Goal: Task Accomplishment & Management: Manage account settings

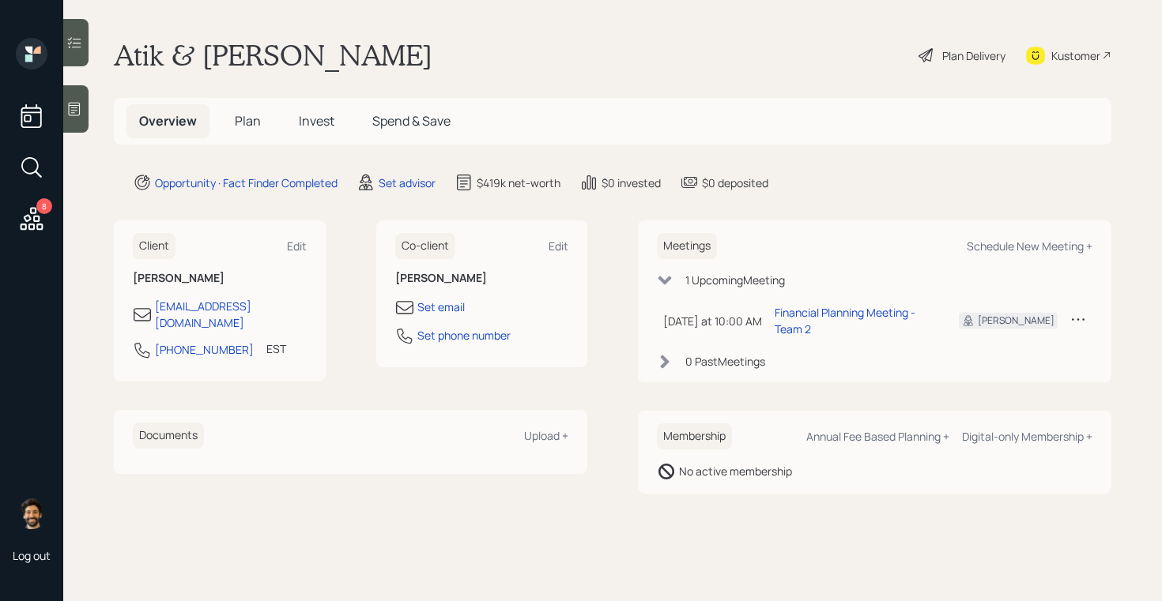
click at [71, 119] on div at bounding box center [75, 108] width 25 height 47
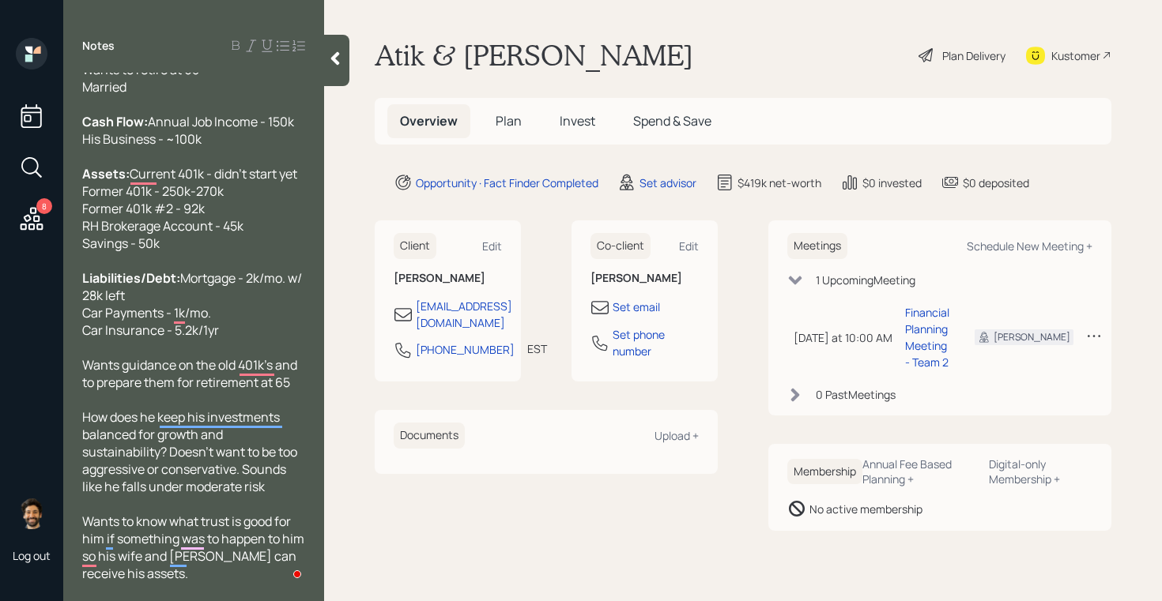
scroll to position [88, 0]
click at [340, 55] on icon at bounding box center [335, 59] width 16 height 16
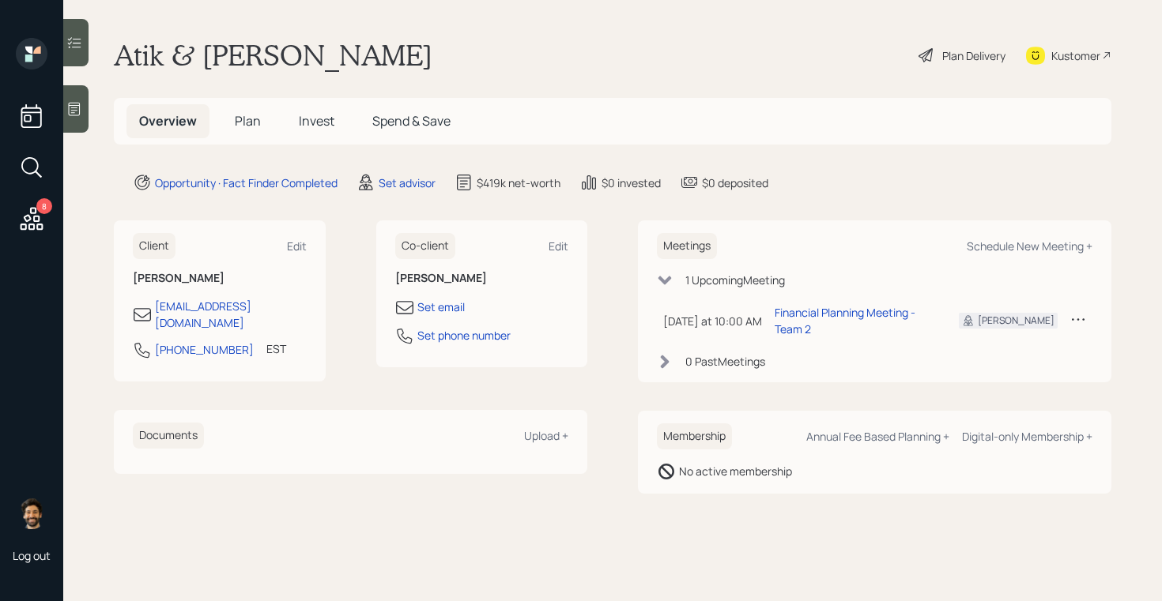
click at [164, 56] on h1 "Atik & Mrs. Shah" at bounding box center [273, 55] width 318 height 35
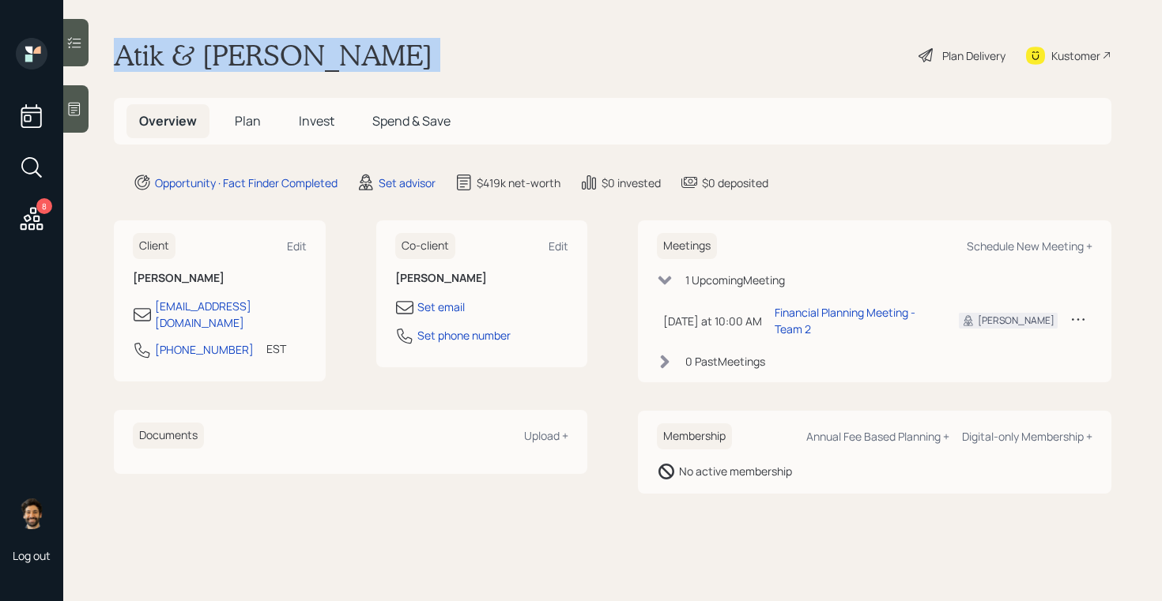
click at [164, 56] on h1 "Atik & Mrs. Shah" at bounding box center [273, 55] width 318 height 35
click at [269, 59] on h1 "Atik & Mrs. Shah" at bounding box center [273, 55] width 318 height 35
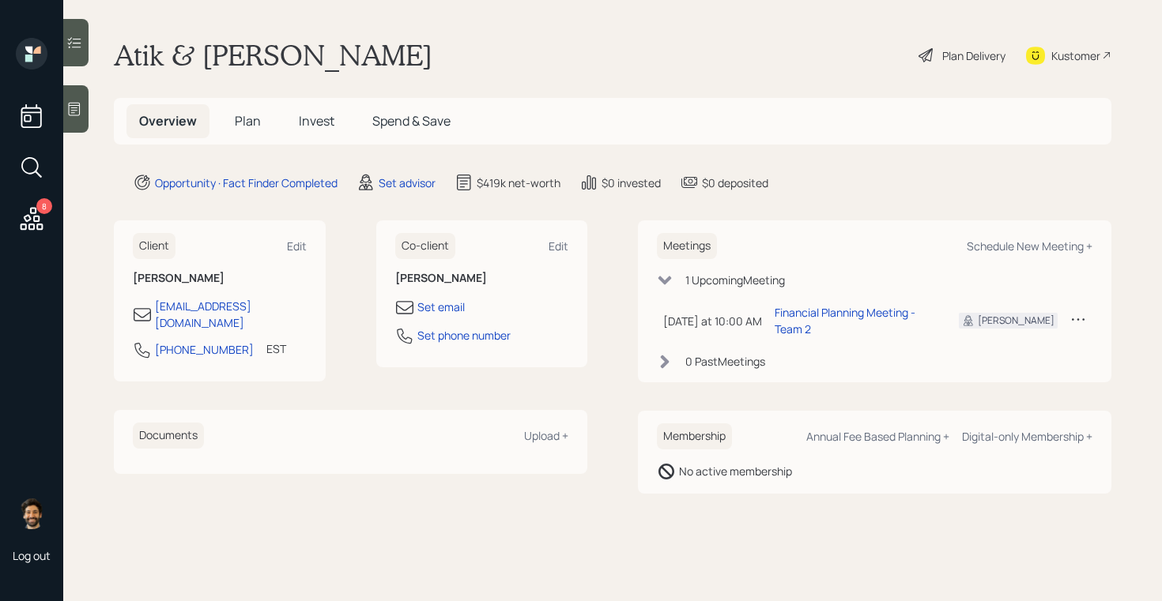
click at [33, 217] on icon at bounding box center [32, 218] width 23 height 23
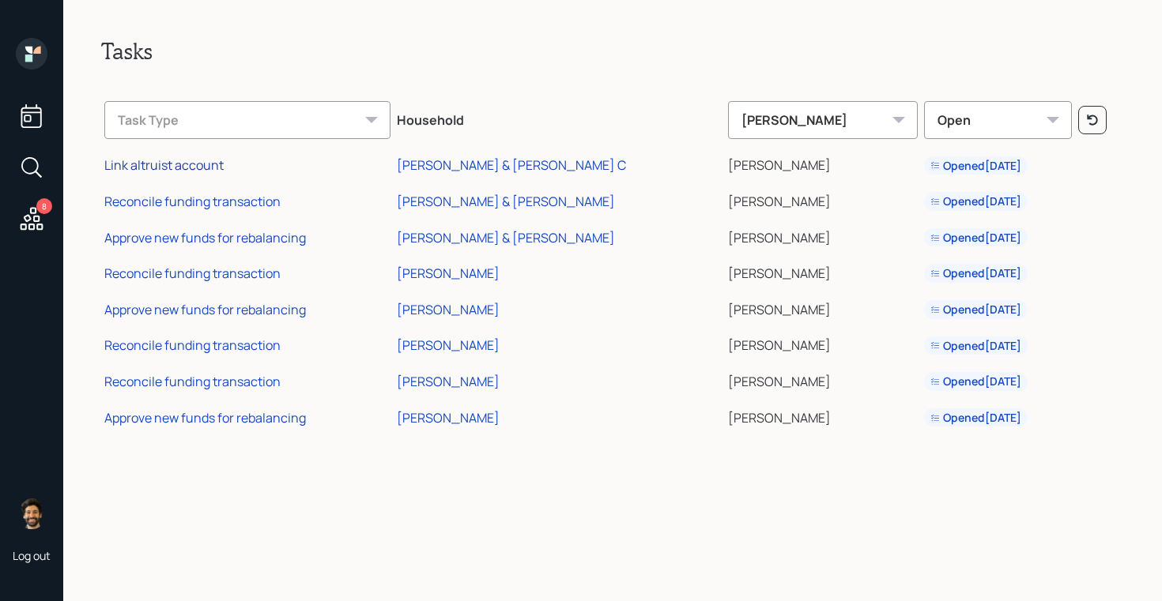
click at [202, 163] on div "Link altruist account" at bounding box center [163, 164] width 119 height 17
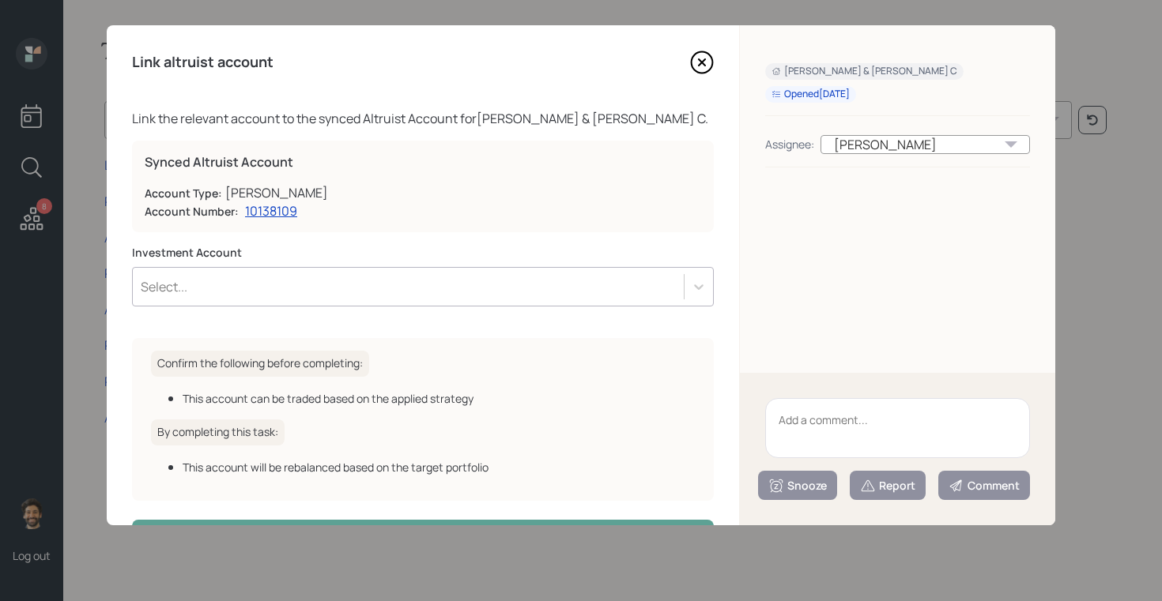
click at [208, 283] on div "Select..." at bounding box center [408, 286] width 551 height 27
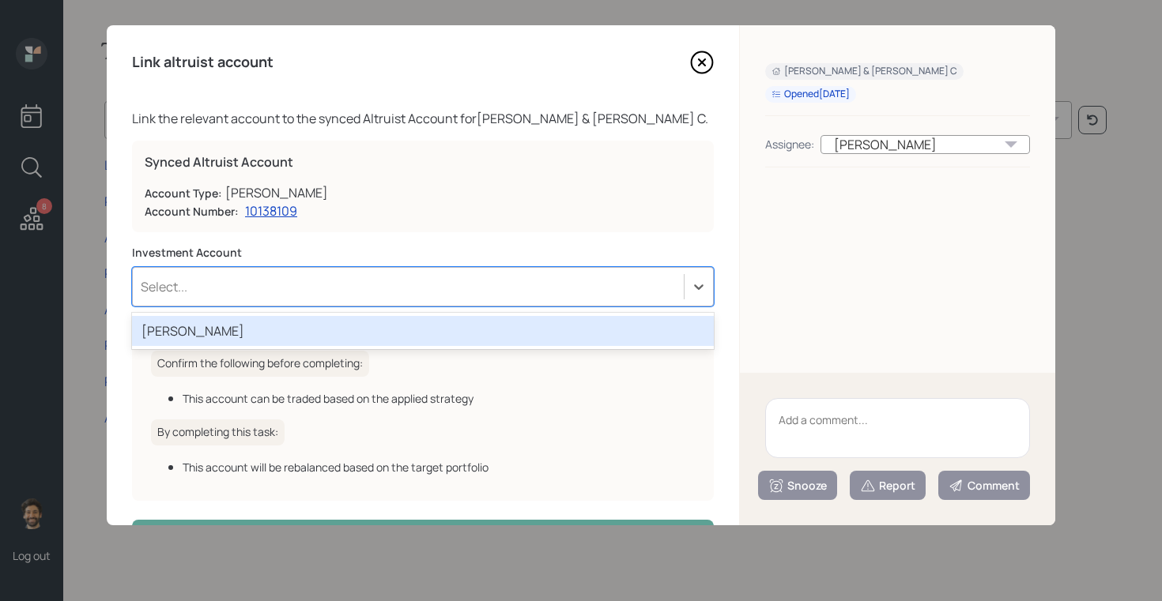
click at [205, 333] on div "Roth" at bounding box center [423, 331] width 582 height 30
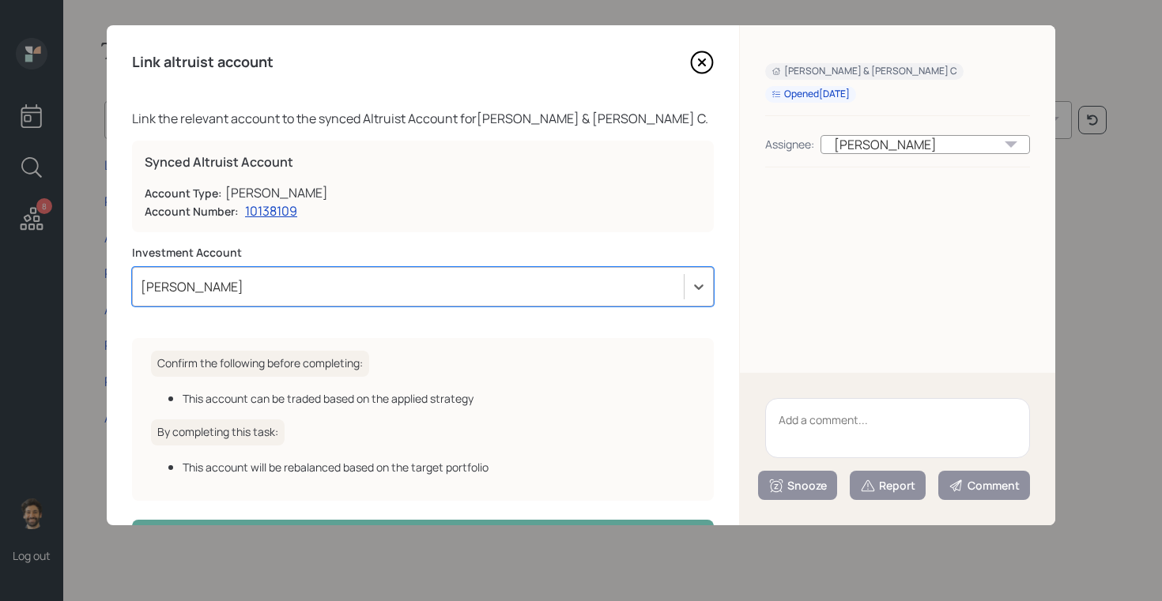
scroll to position [55, 0]
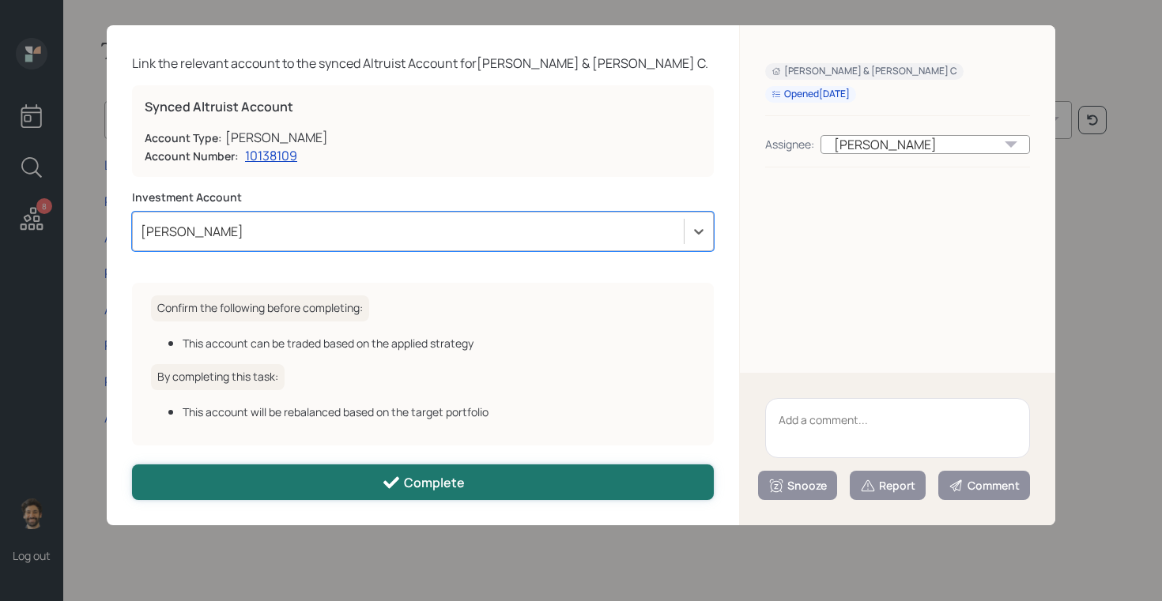
click at [345, 485] on button "Complete" at bounding box center [423, 483] width 582 height 36
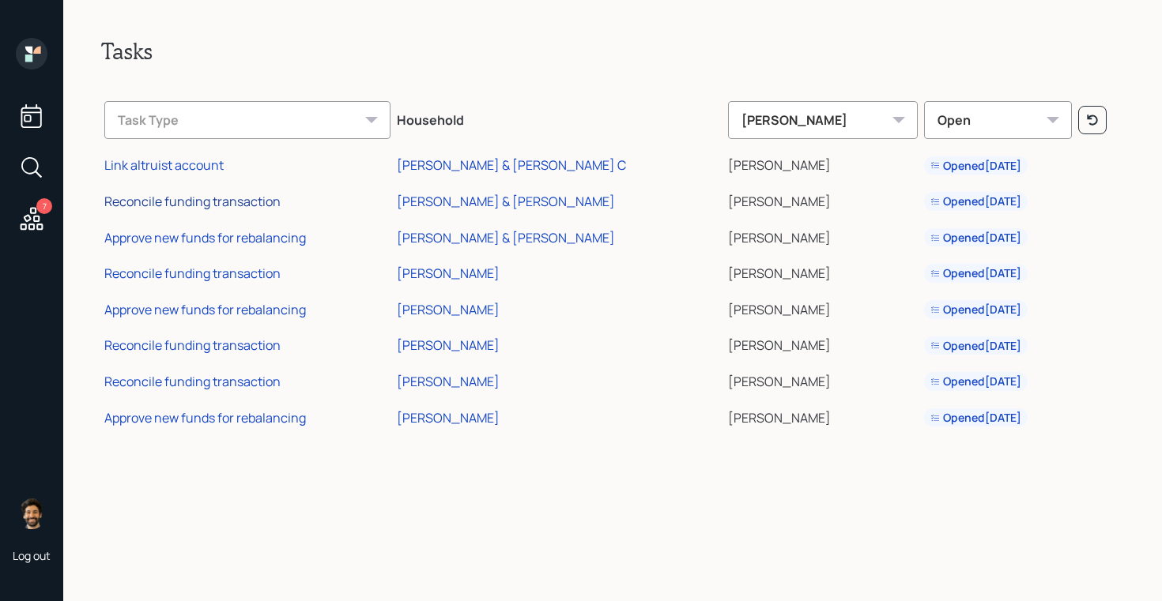
click at [219, 205] on div "Reconcile funding transaction" at bounding box center [192, 201] width 176 height 17
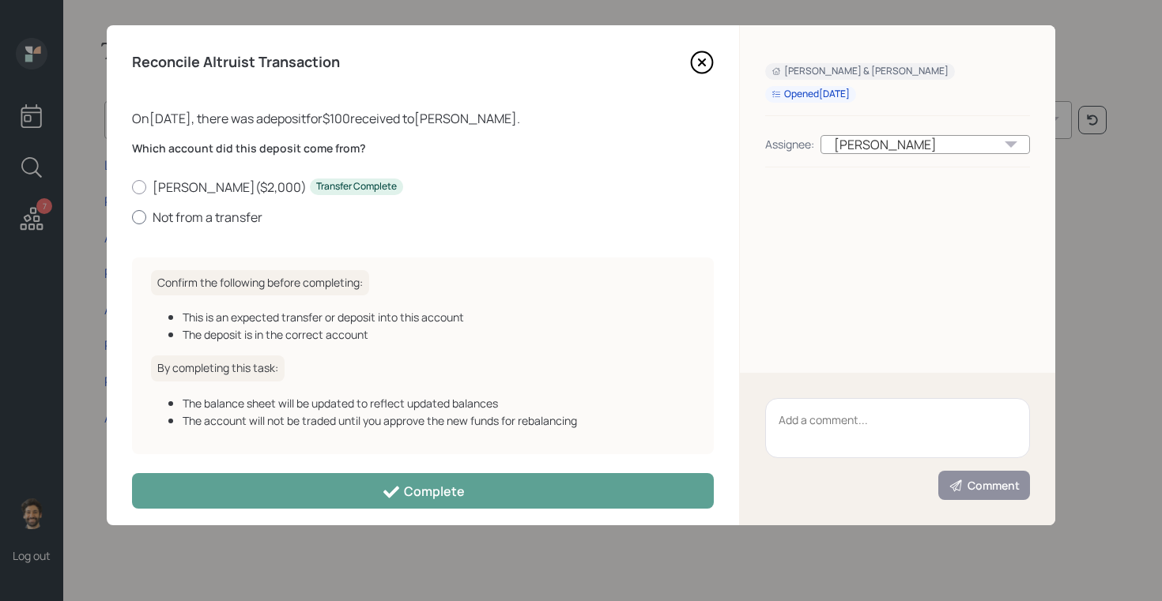
click at [186, 218] on label "Not from a transfer" at bounding box center [423, 217] width 582 height 17
click at [132, 217] on input "Not from a transfer" at bounding box center [131, 217] width 1 height 1
radio input "true"
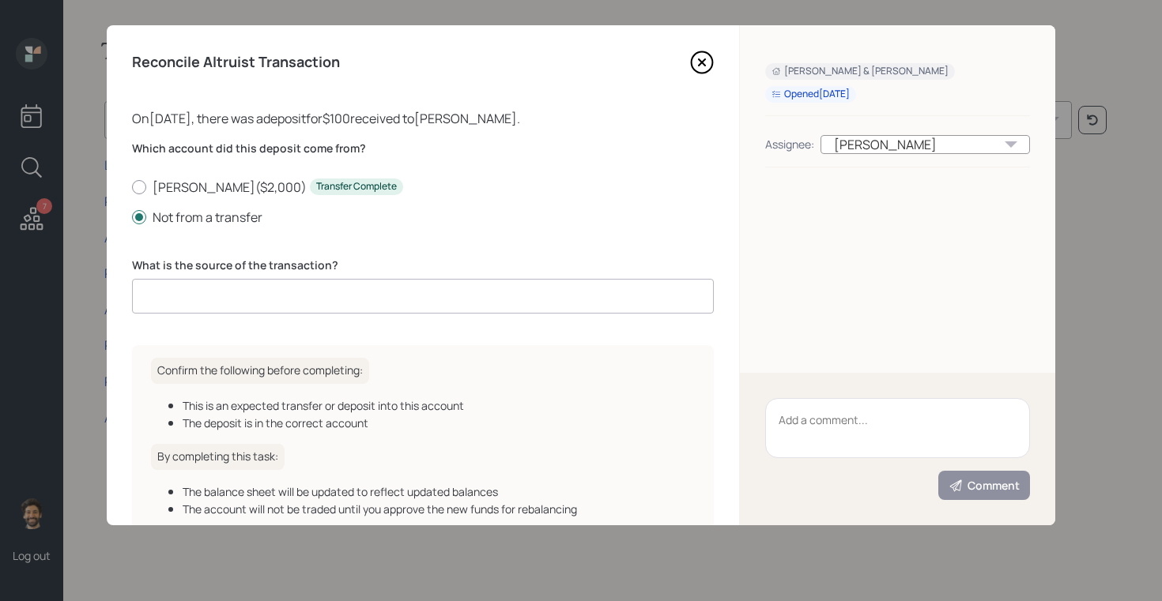
click at [218, 299] on input at bounding box center [423, 296] width 582 height 35
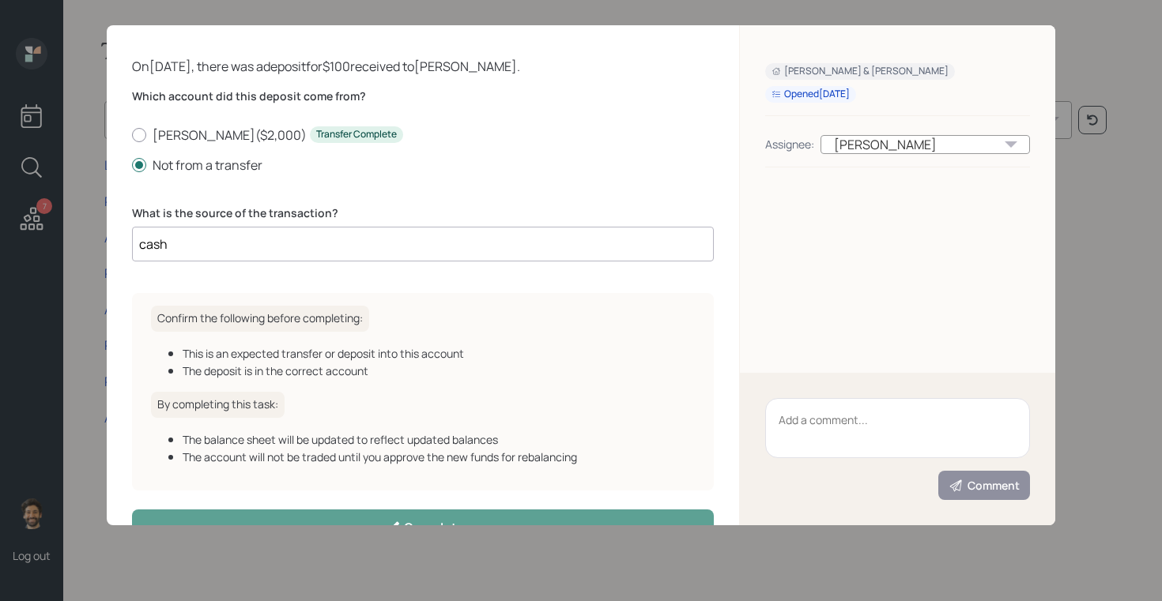
scroll to position [98, 0]
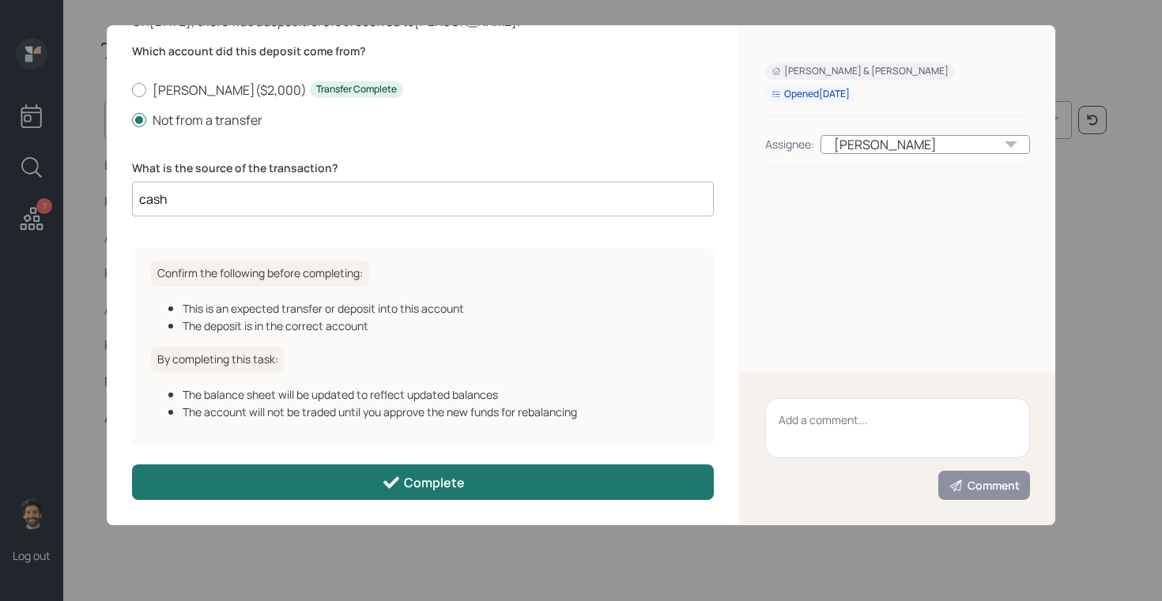
type input "cash"
click at [298, 471] on button "Complete" at bounding box center [423, 483] width 582 height 36
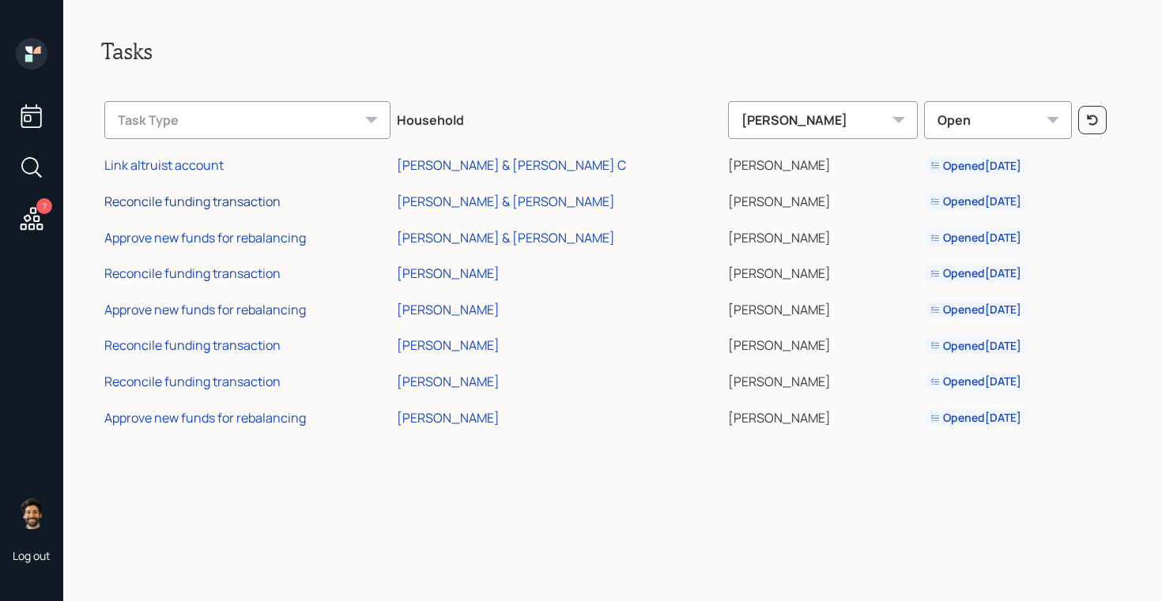
click at [205, 203] on div "Reconcile funding transaction" at bounding box center [192, 201] width 176 height 17
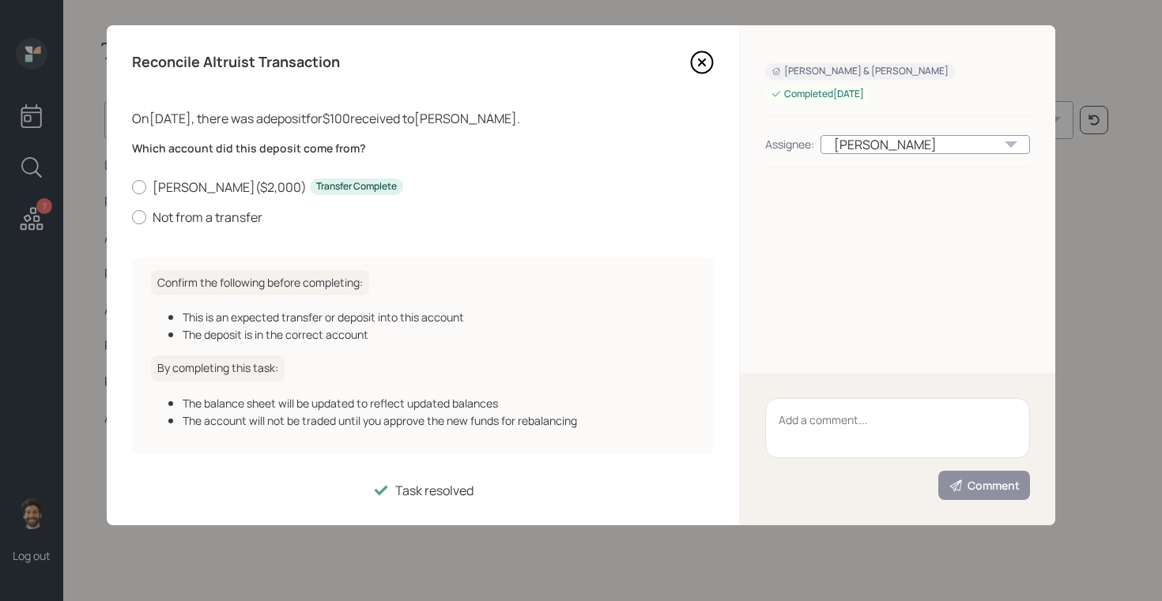
click at [703, 61] on icon at bounding box center [702, 62] width 6 height 6
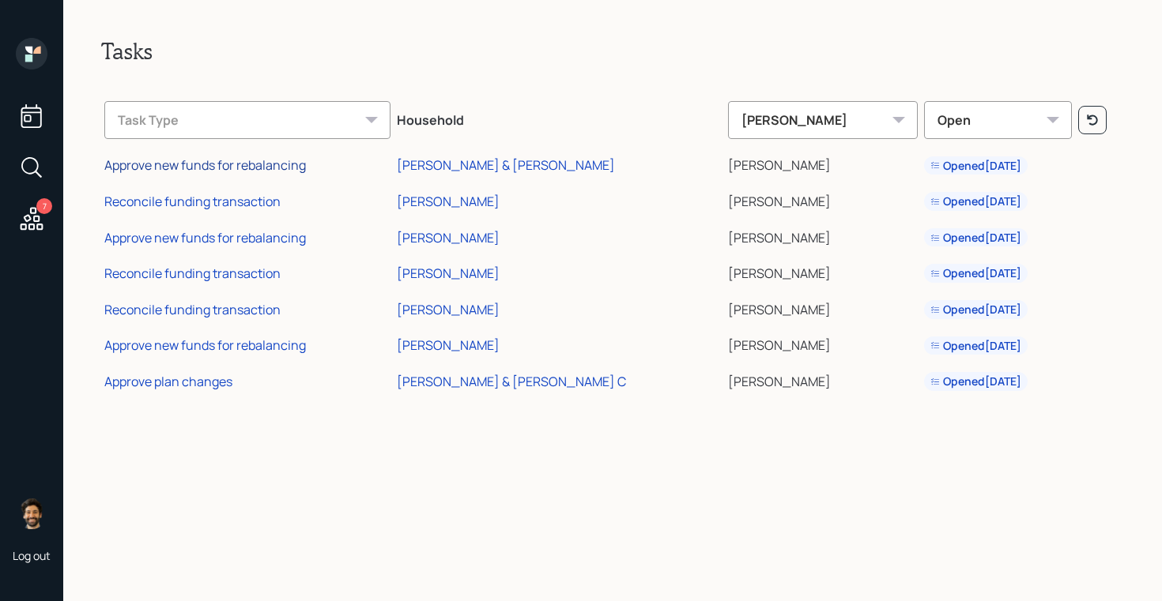
click at [226, 166] on div "Approve new funds for rebalancing" at bounding box center [205, 164] width 202 height 17
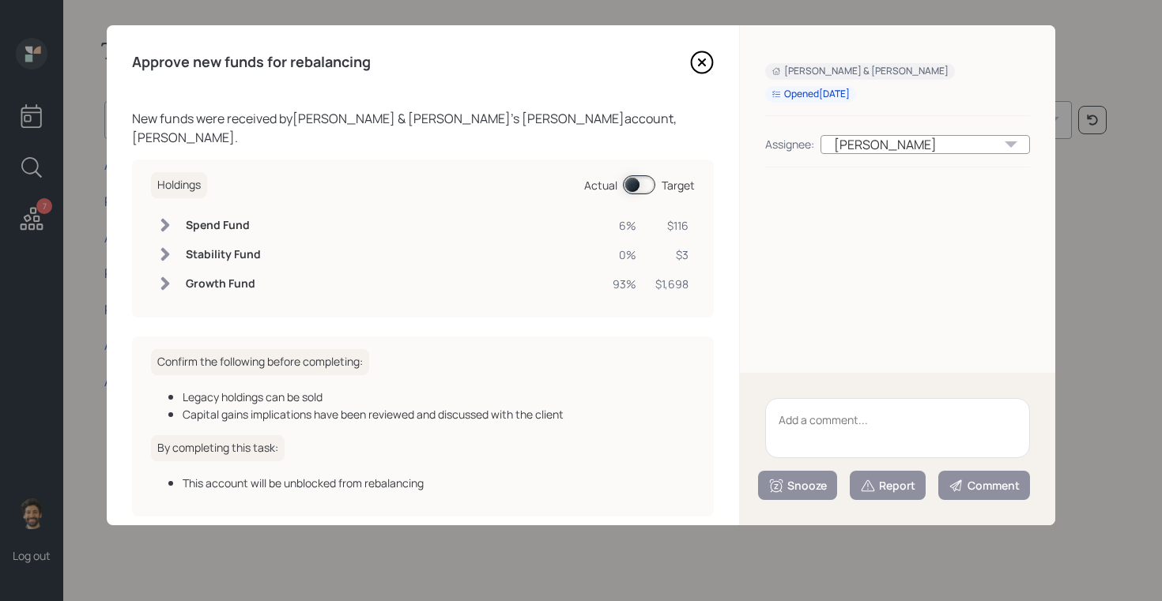
scroll to position [52, 0]
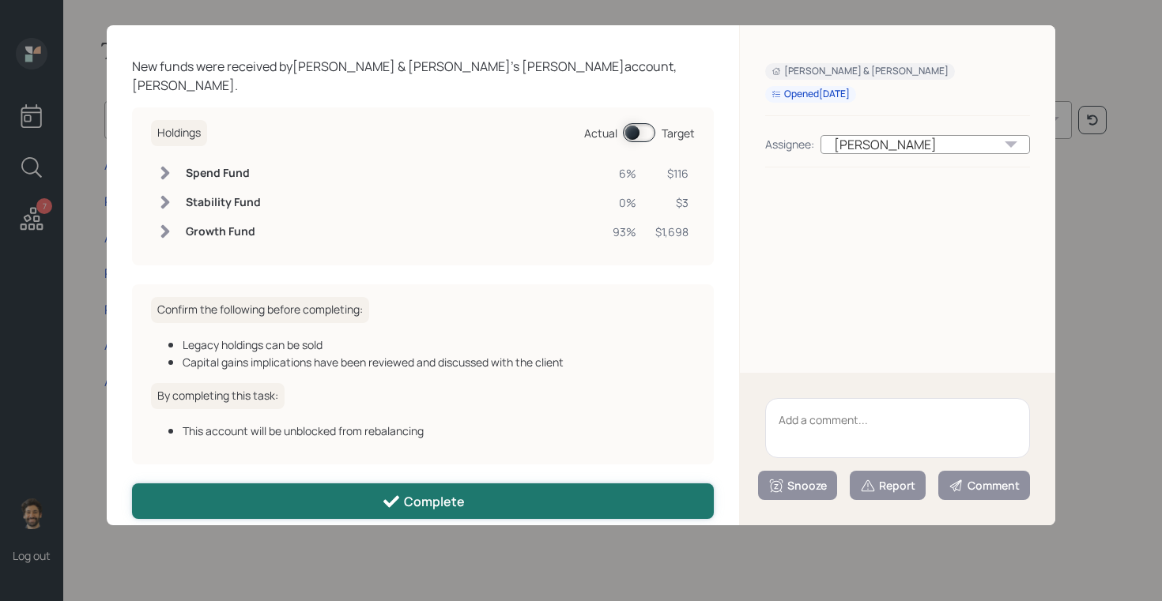
click at [347, 484] on button "Complete" at bounding box center [423, 502] width 582 height 36
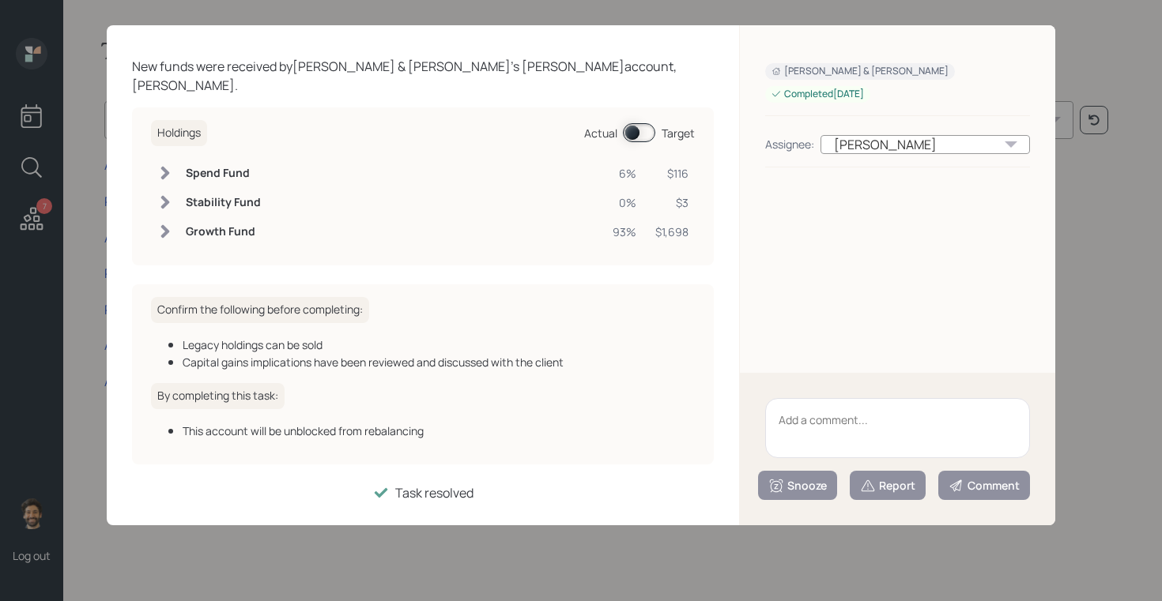
scroll to position [35, 0]
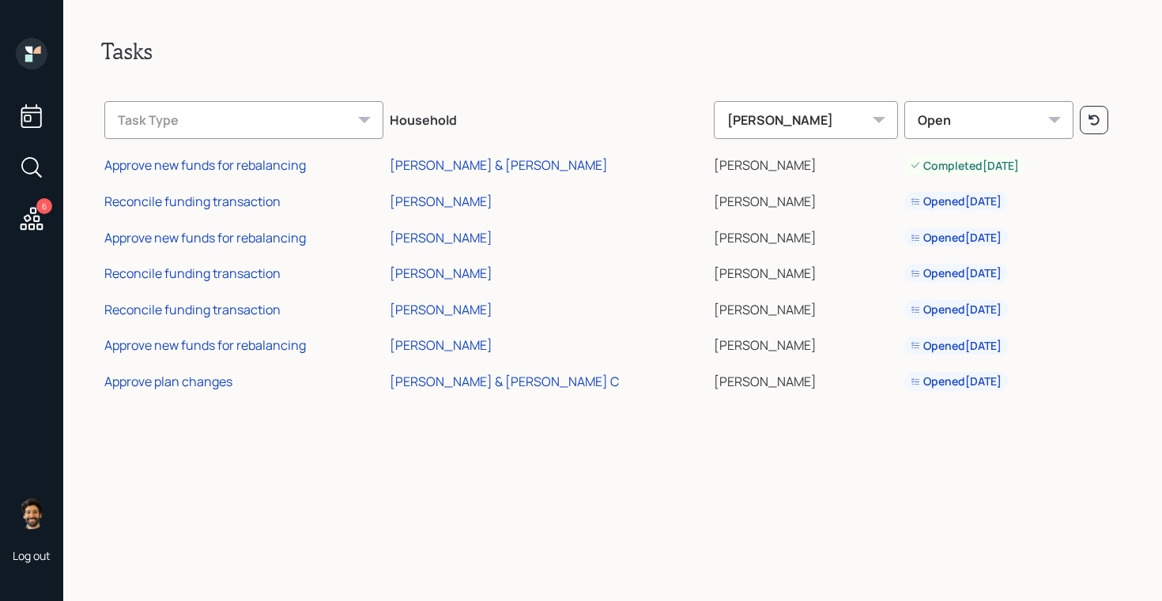
click at [42, 42] on icon at bounding box center [32, 54] width 32 height 32
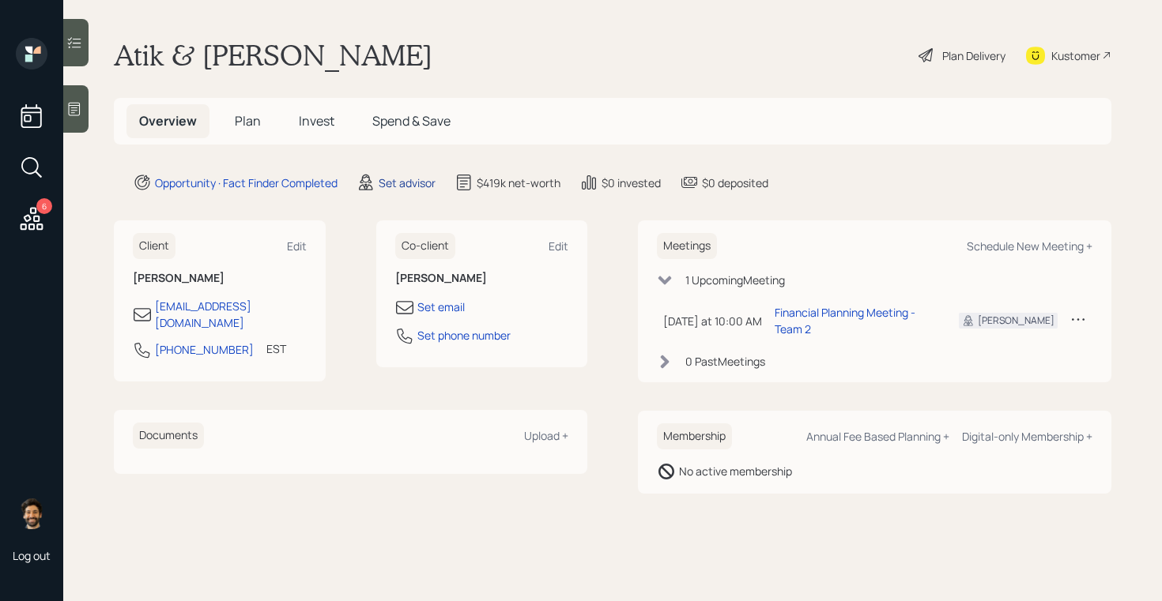
click at [400, 186] on div "Set advisor" at bounding box center [407, 183] width 57 height 17
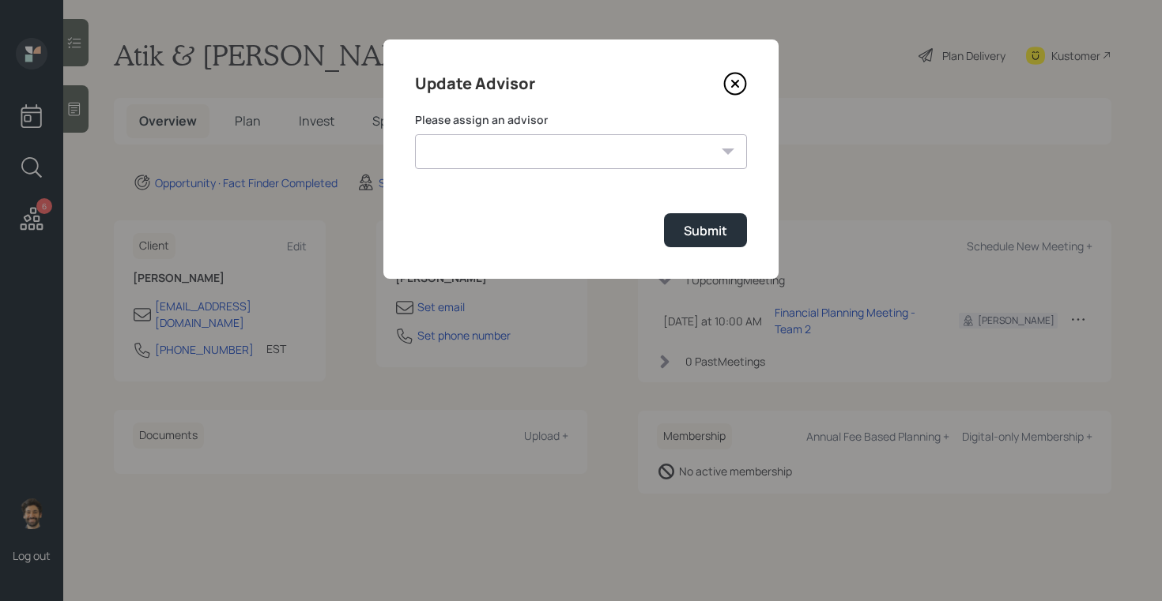
click at [546, 160] on select "Jonah Coleman Tyler End James DiStasi Treva Nostdahl Eric Schwartz Aleksandra S…" at bounding box center [581, 151] width 332 height 35
select select "f14b762f-c7c2-4b89-9227-8fa891345eea"
click at [415, 134] on select "Jonah Coleman Tyler End James DiStasi Treva Nostdahl Eric Schwartz Aleksandra S…" at bounding box center [581, 151] width 332 height 35
click at [692, 220] on button "Submit" at bounding box center [705, 230] width 83 height 34
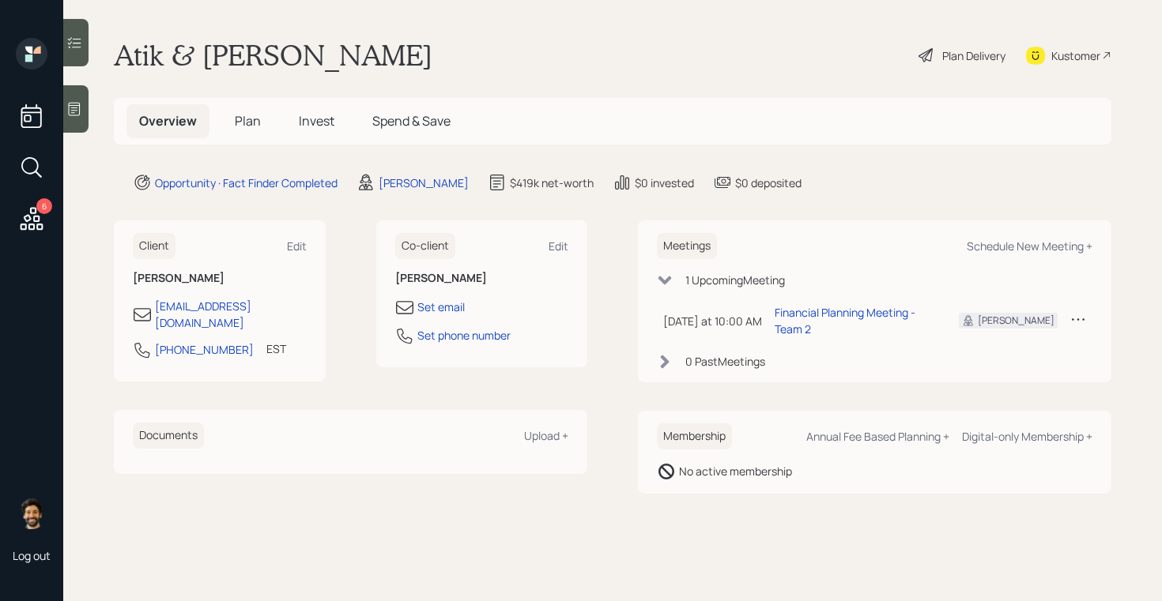
click at [254, 119] on span "Plan" at bounding box center [248, 120] width 26 height 17
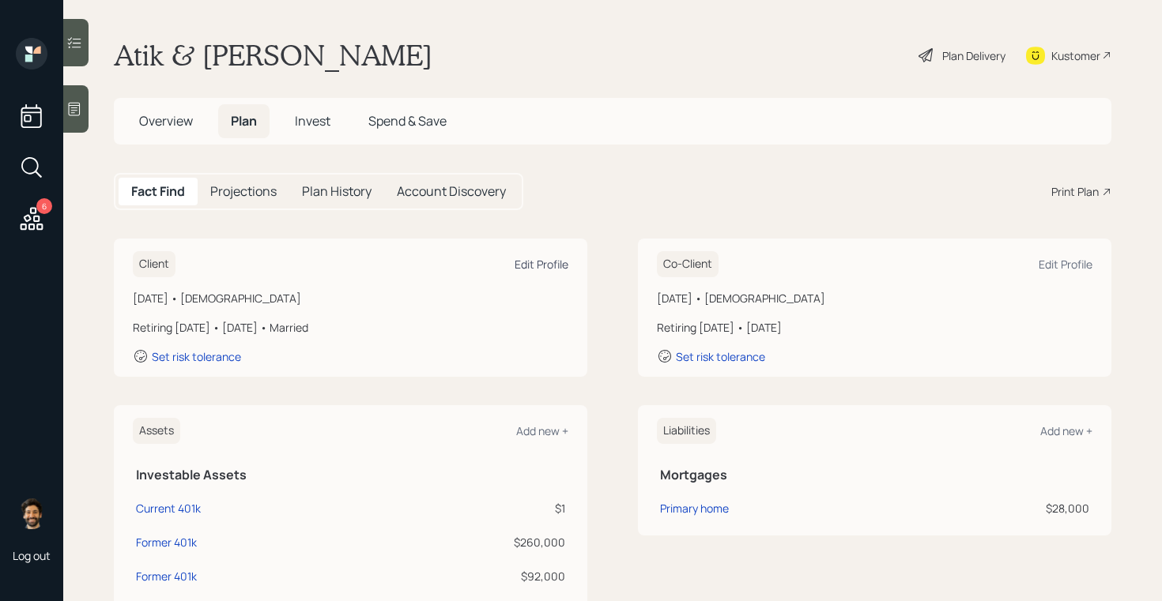
click at [554, 266] on div "Edit Profile" at bounding box center [541, 264] width 54 height 15
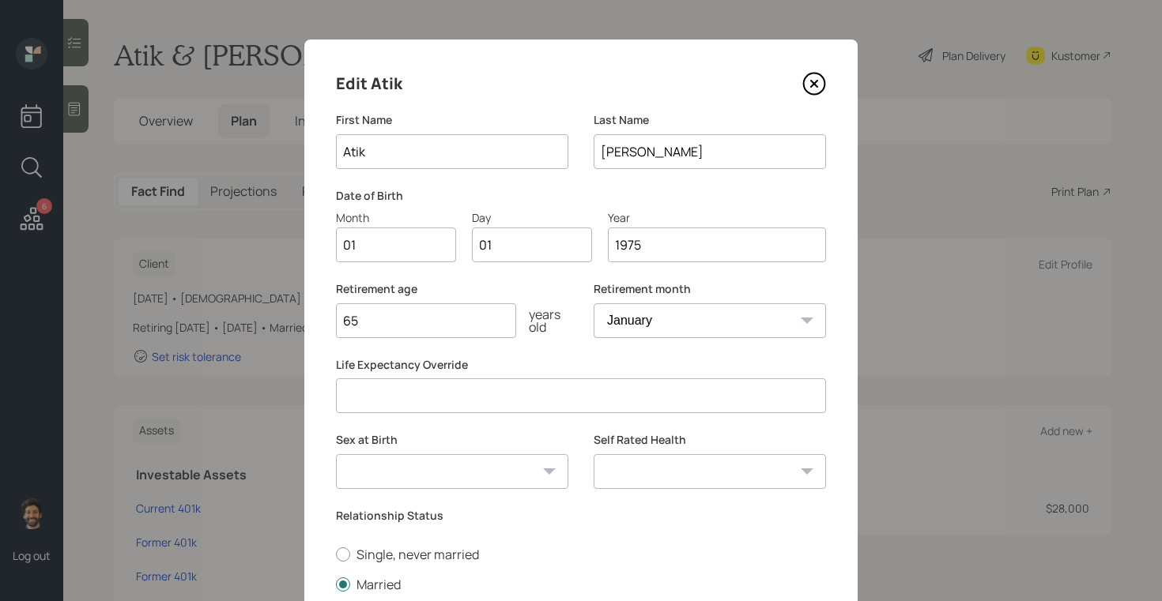
click at [379, 244] on input "01" at bounding box center [396, 245] width 120 height 35
type input "06"
type input "0"
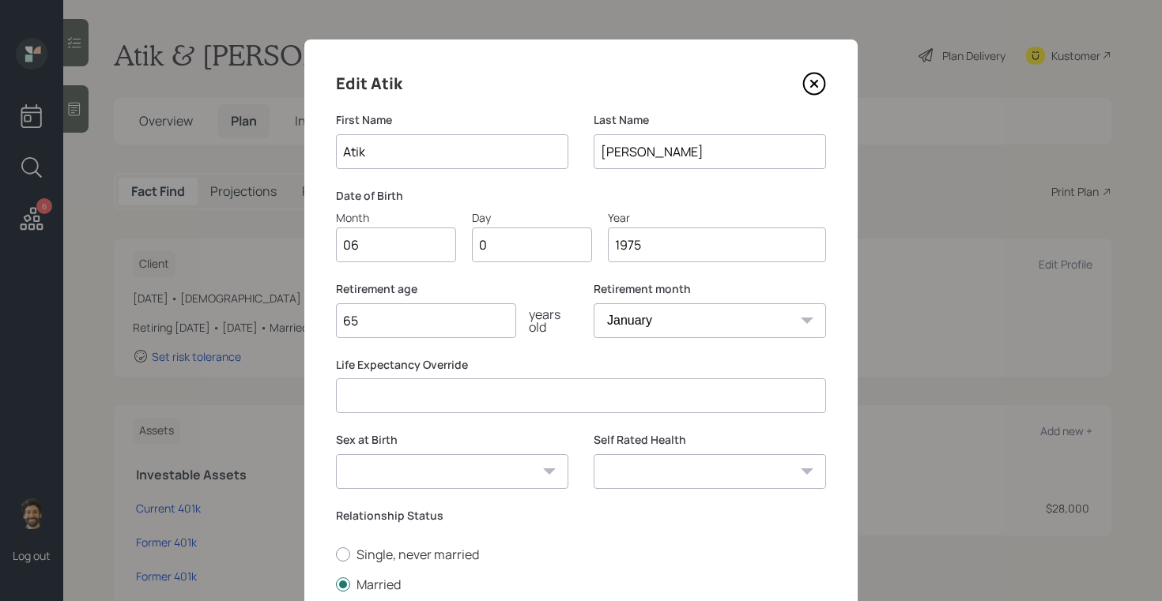
type input "09"
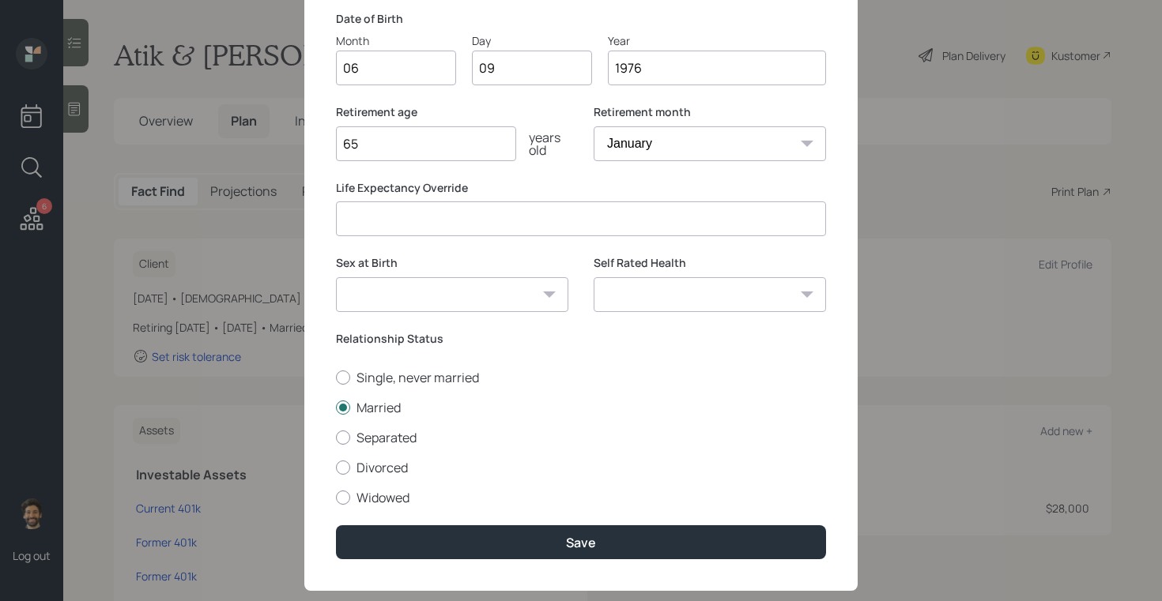
scroll to position [207, 0]
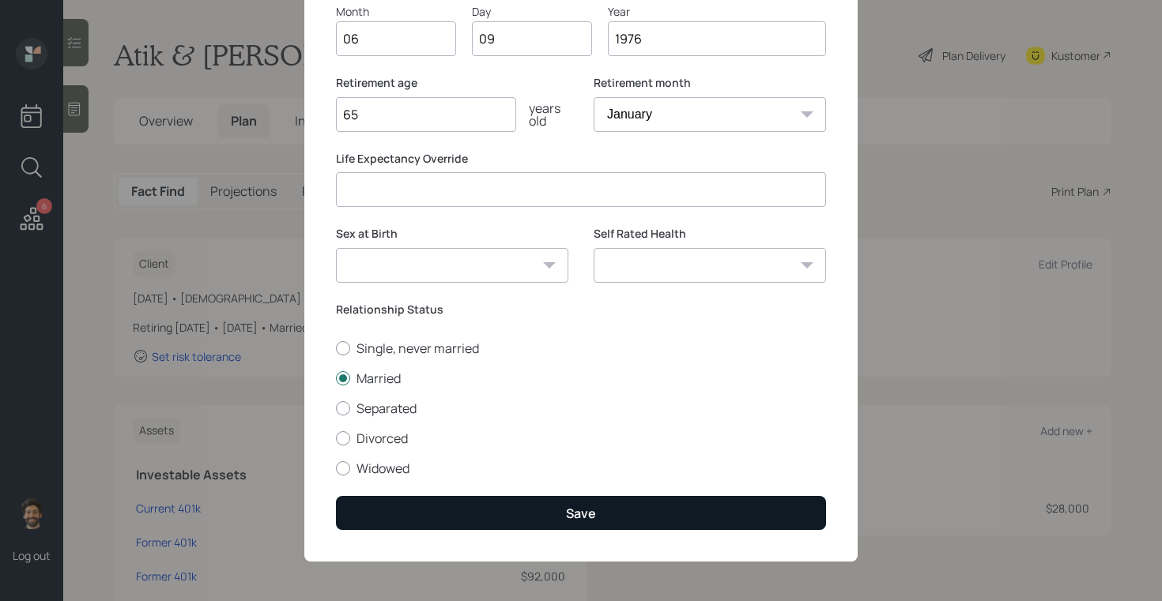
type input "1976"
click at [394, 514] on button "Save" at bounding box center [581, 513] width 490 height 34
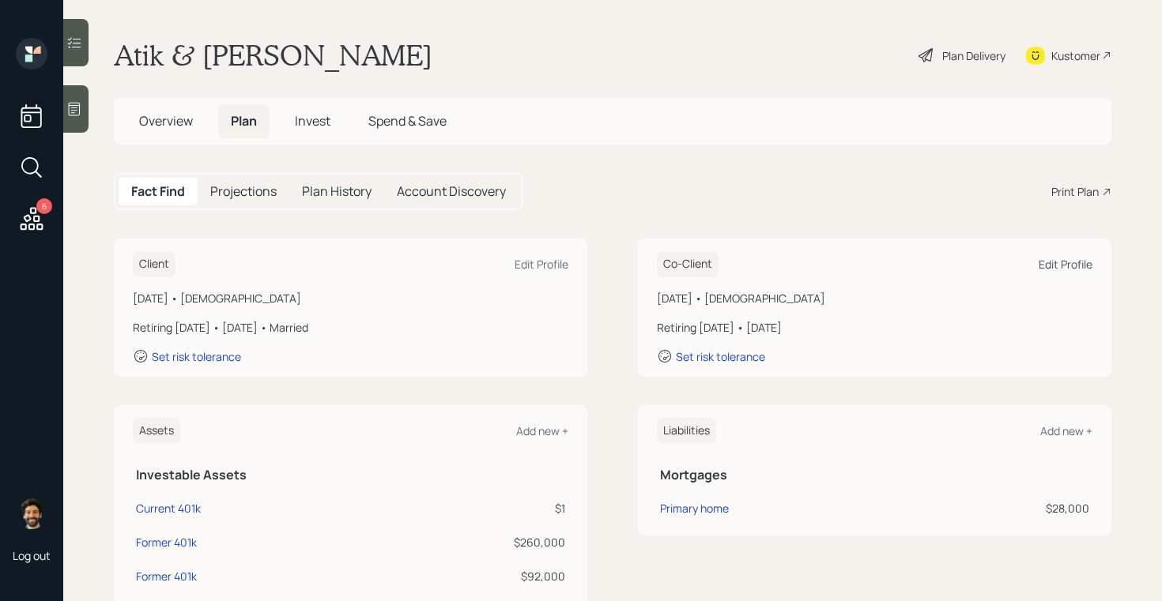
click at [1081, 266] on div "Edit Profile" at bounding box center [1065, 264] width 54 height 15
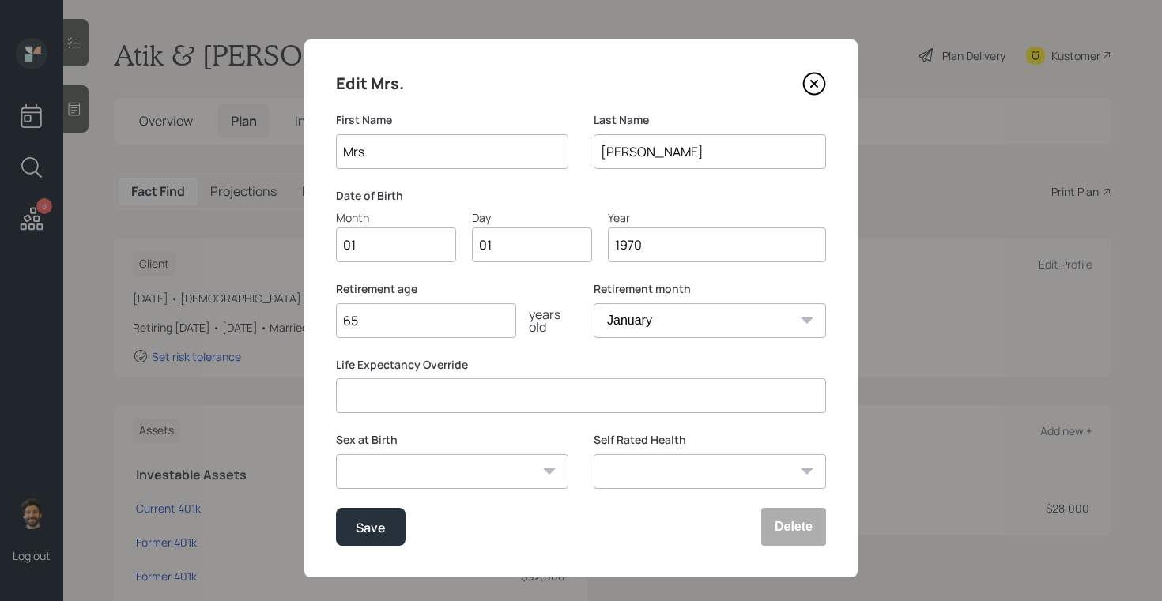
click at [371, 241] on input "01" at bounding box center [396, 245] width 120 height 35
type input "08"
type input "0"
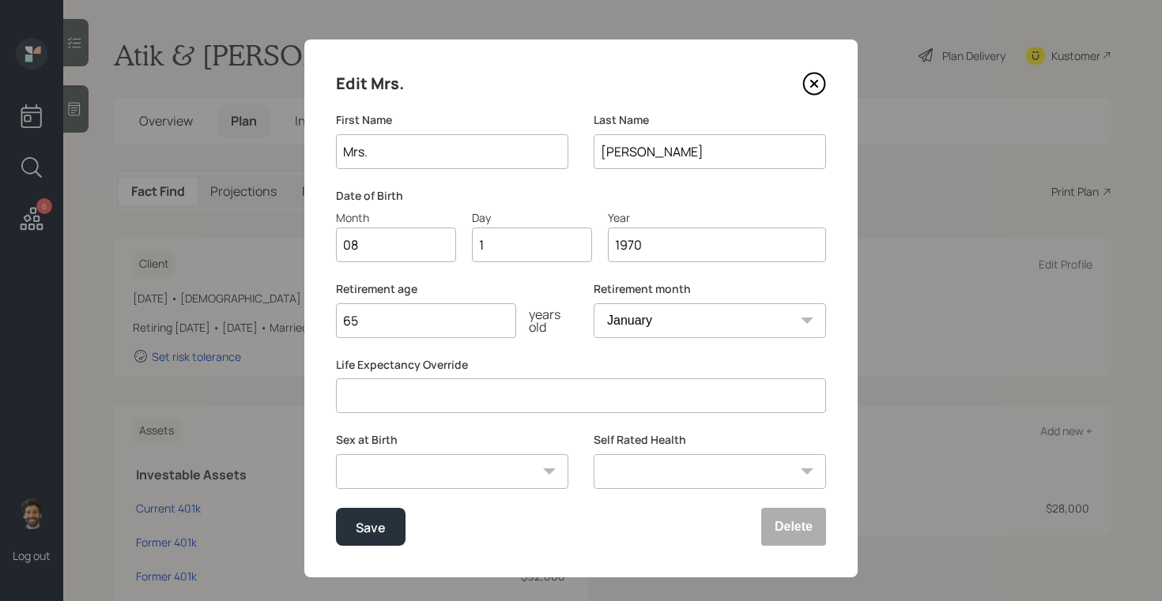
type input "19"
type input "1980"
click at [377, 535] on div "Save" at bounding box center [371, 527] width 30 height 21
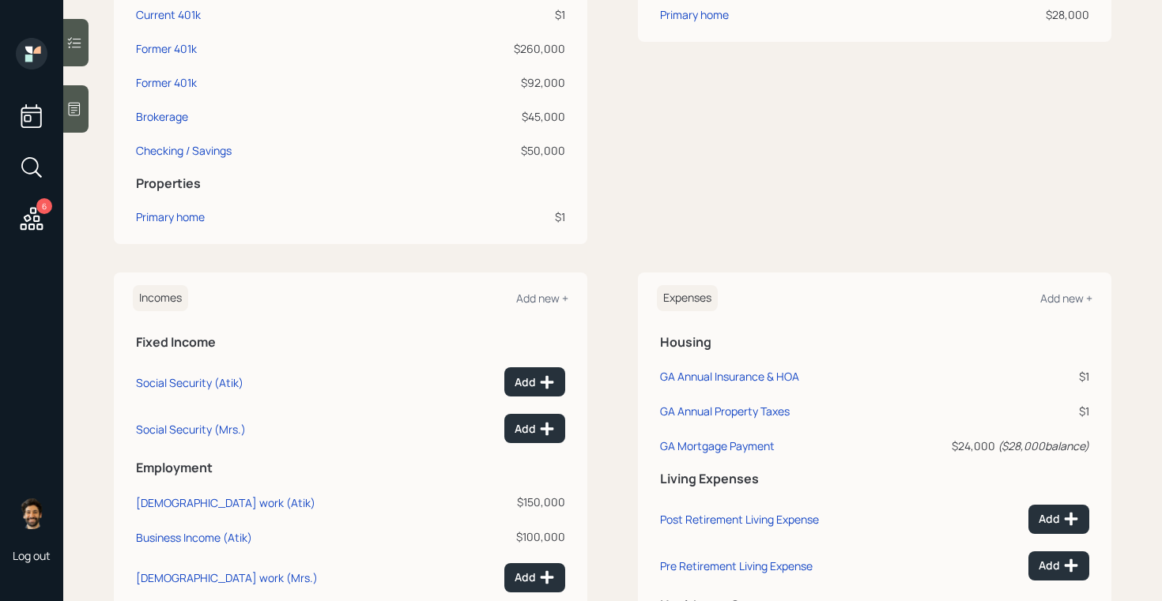
scroll to position [656, 0]
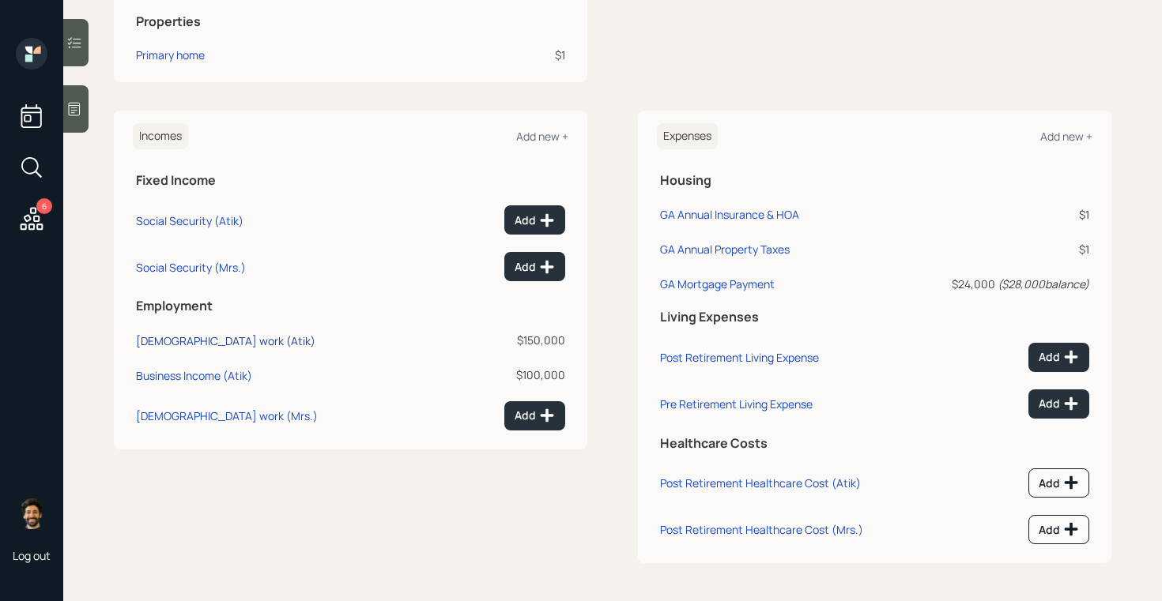
click at [175, 343] on div "Full-time work (Atik)" at bounding box center [225, 340] width 179 height 15
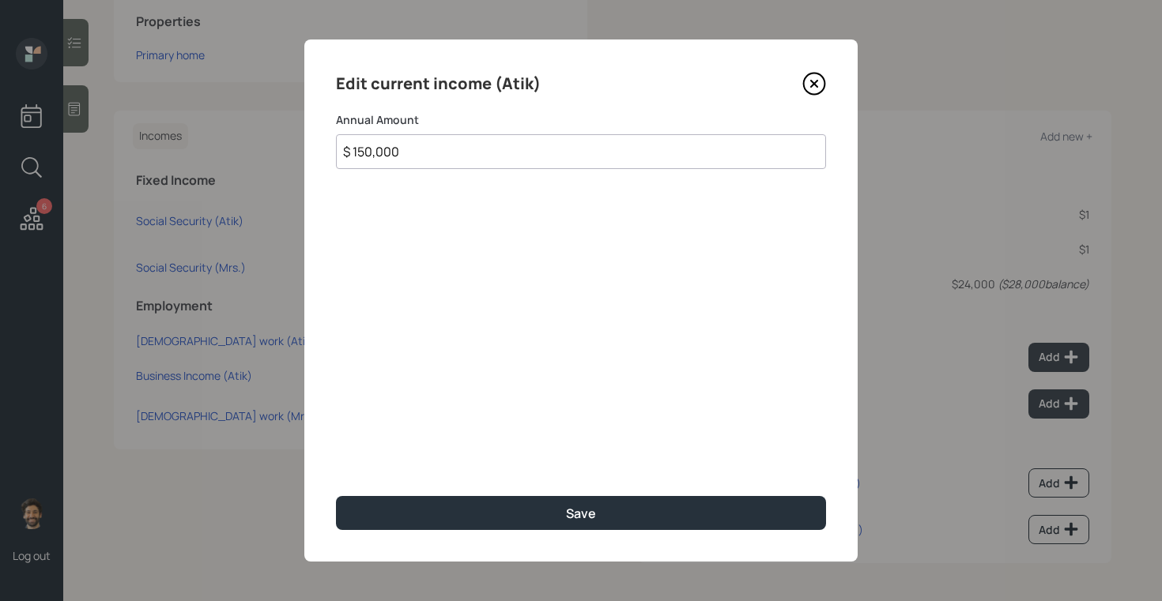
click at [386, 145] on input "$ 150,000" at bounding box center [581, 151] width 490 height 35
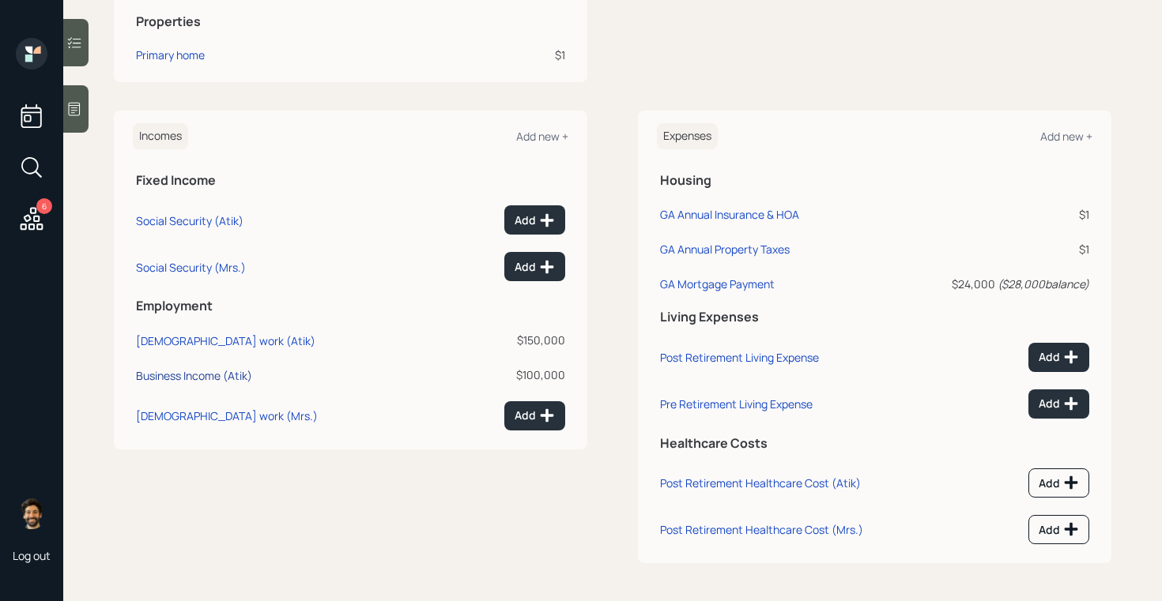
click at [198, 375] on div "Business Income (Atik)" at bounding box center [194, 375] width 116 height 15
select select "other"
select select "self_employment"
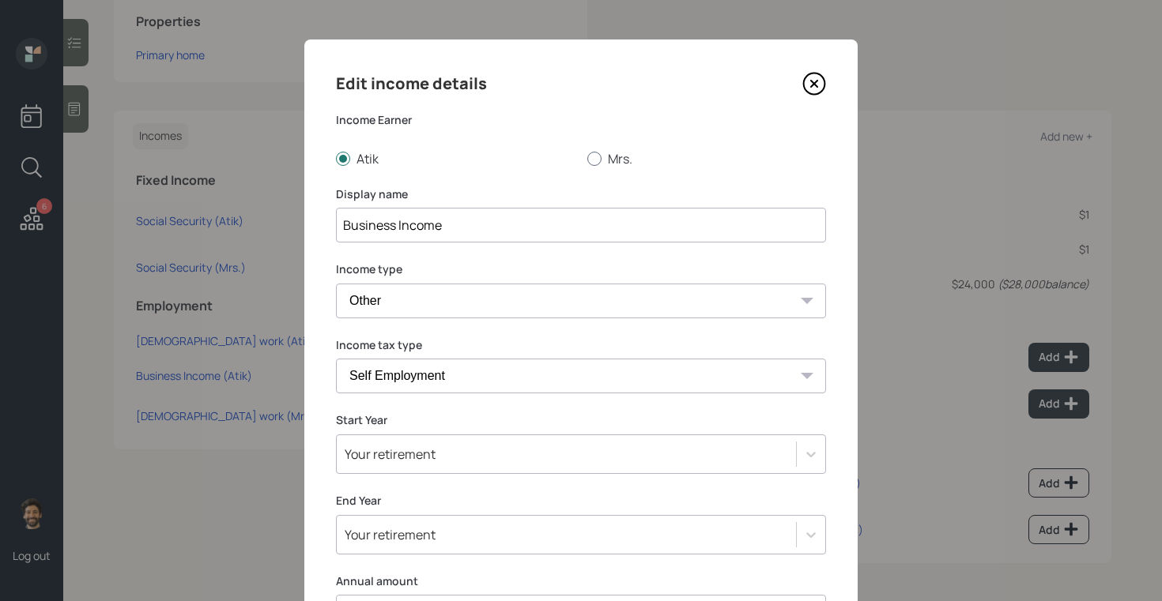
click at [598, 157] on div at bounding box center [594, 159] width 14 height 14
click at [587, 158] on input "Mrs." at bounding box center [586, 158] width 1 height 1
radio input "true"
click at [341, 232] on input "Business Income" at bounding box center [581, 225] width 490 height 35
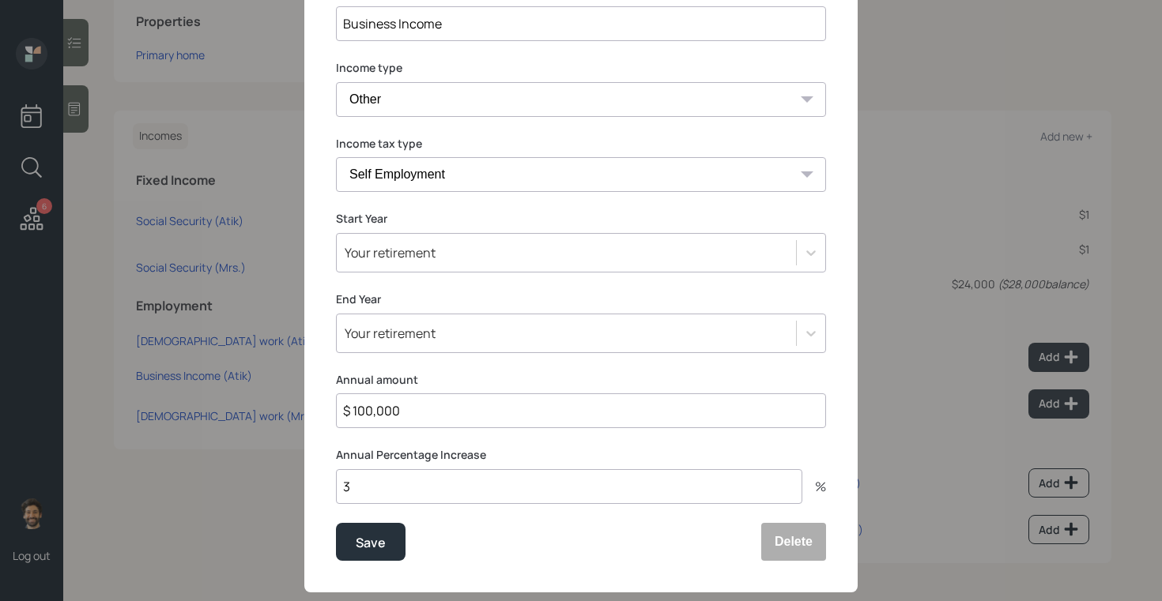
scroll to position [232, 0]
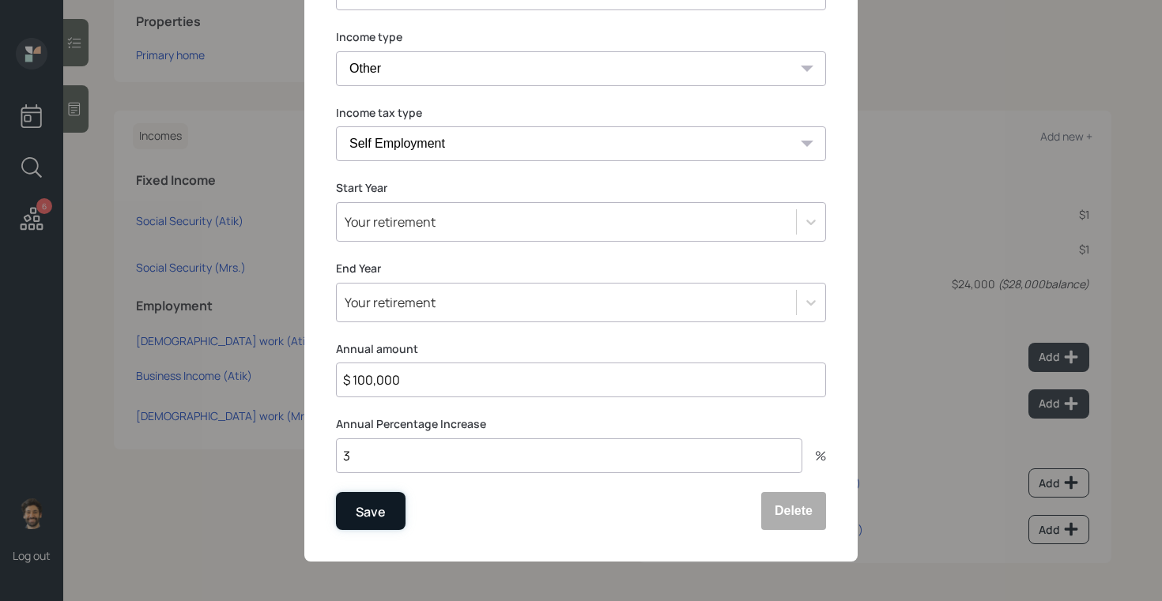
click at [357, 513] on div "Save" at bounding box center [371, 511] width 30 height 21
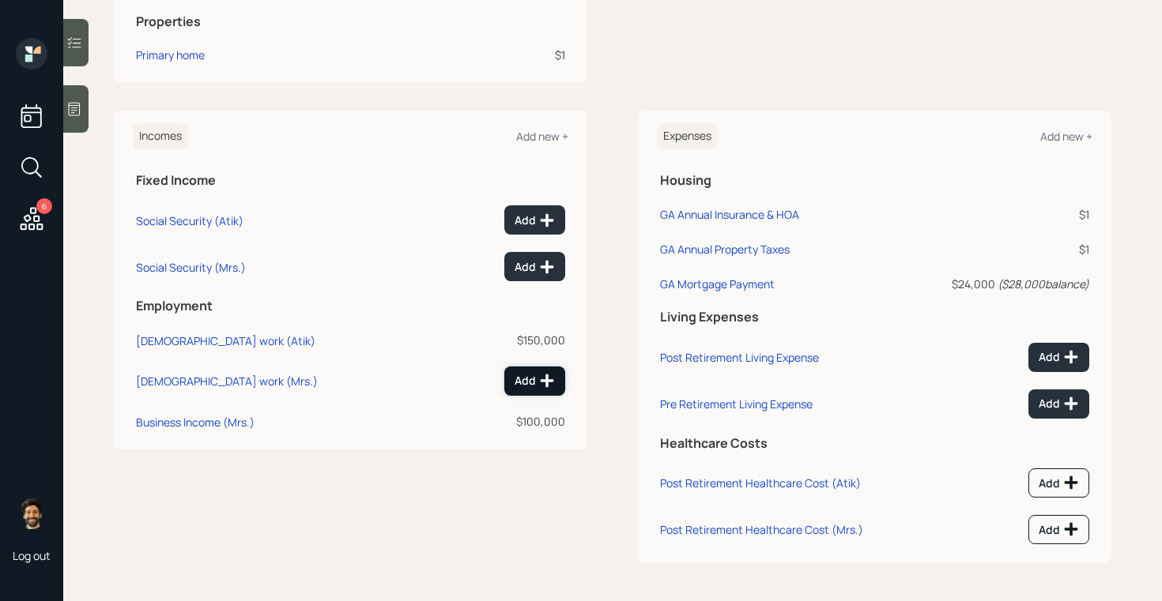
click at [514, 377] on div "Add" at bounding box center [534, 381] width 40 height 16
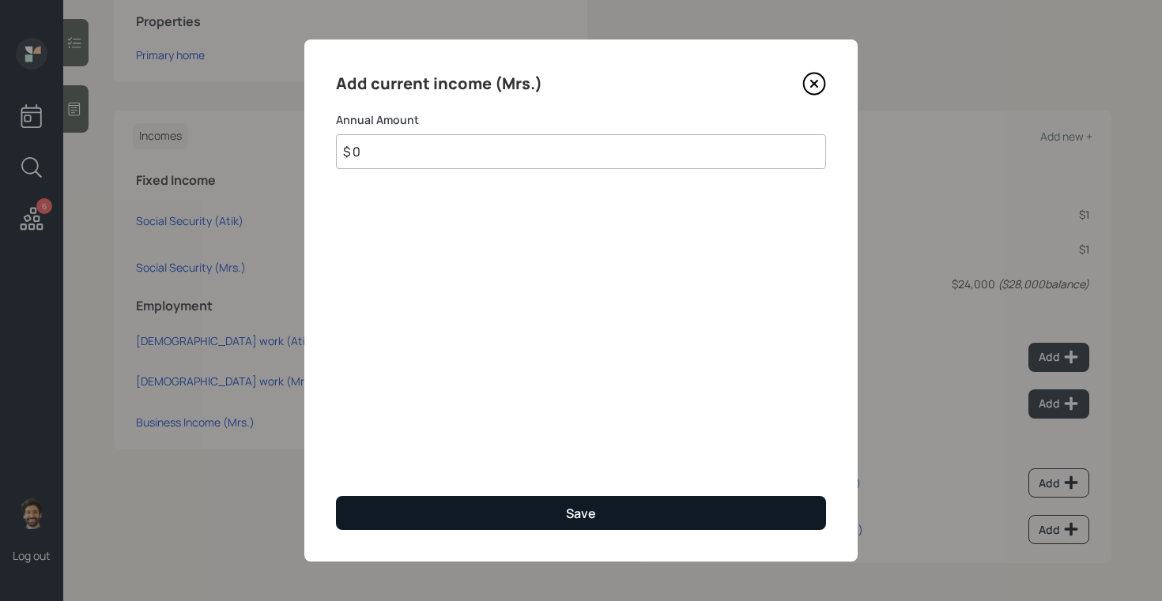
type input "$ 0"
click at [481, 518] on button "Save" at bounding box center [581, 513] width 490 height 34
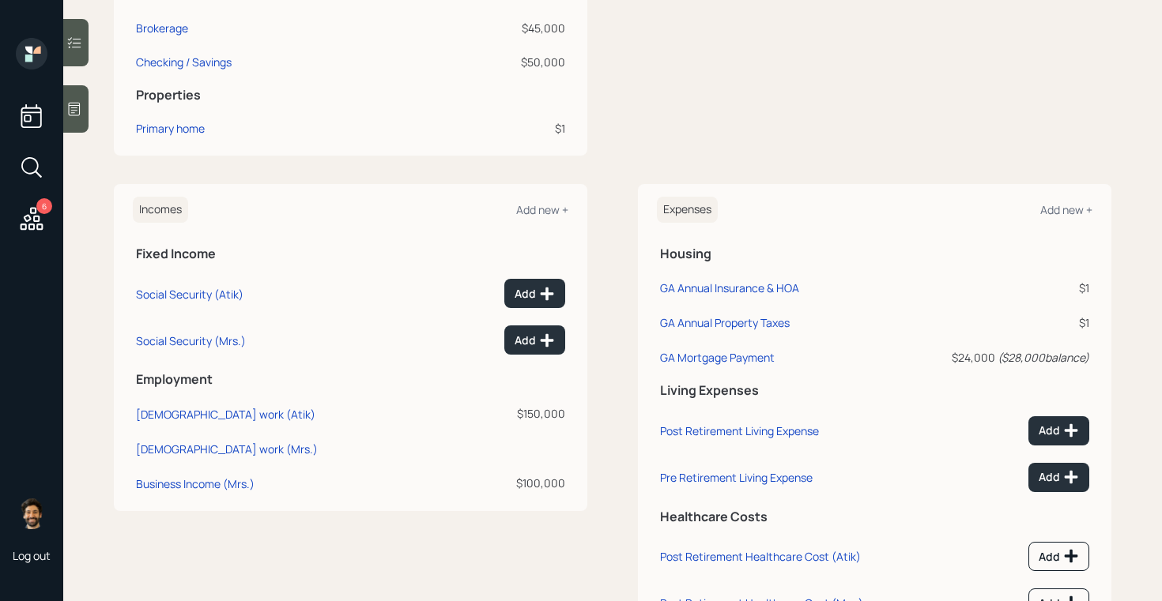
scroll to position [571, 0]
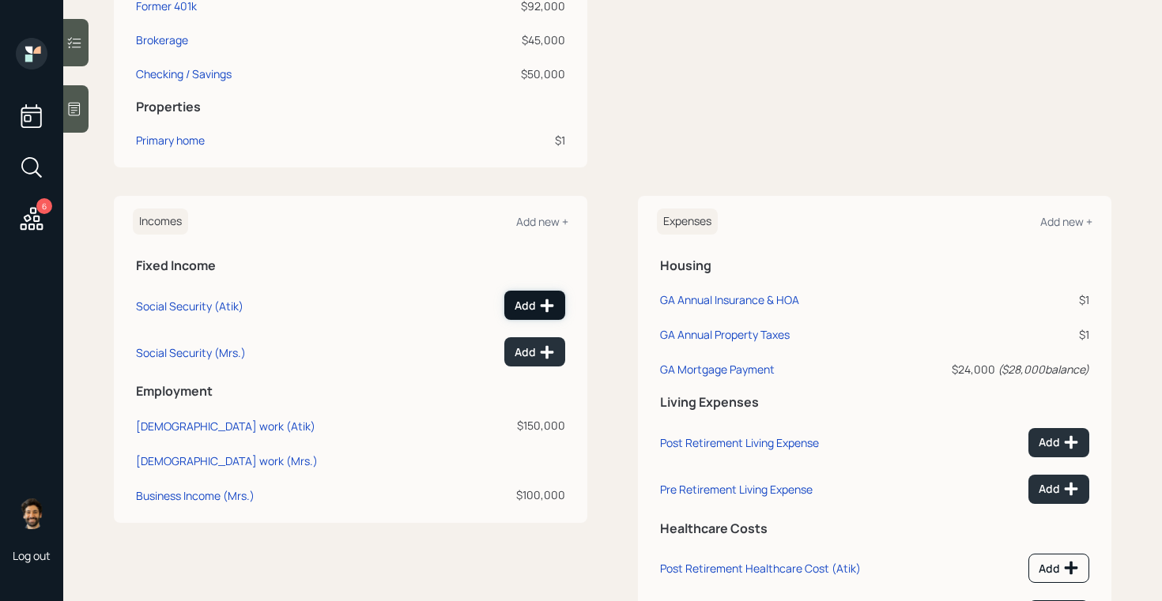
click at [537, 305] on div "Add" at bounding box center [534, 306] width 40 height 16
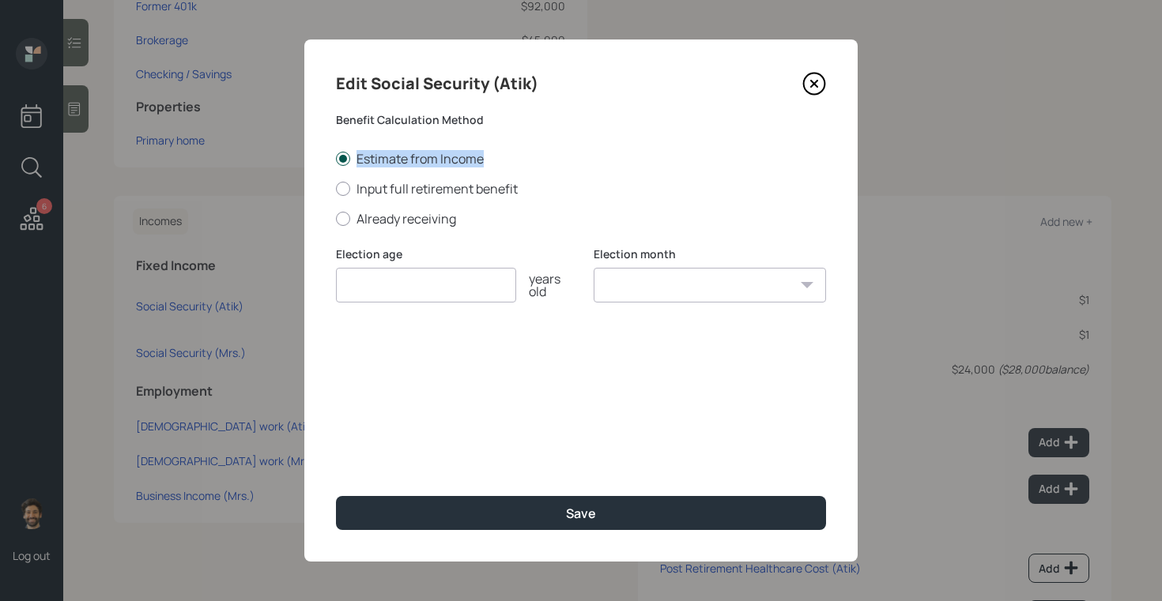
drag, startPoint x: 353, startPoint y: 158, endPoint x: 550, endPoint y: 163, distance: 196.8
click at [550, 163] on label "Estimate from Income" at bounding box center [581, 158] width 490 height 17
click at [430, 278] on input "number" at bounding box center [426, 285] width 180 height 35
type input "64"
click at [637, 284] on select "January February March April May June July August September October November De…" at bounding box center [709, 285] width 232 height 35
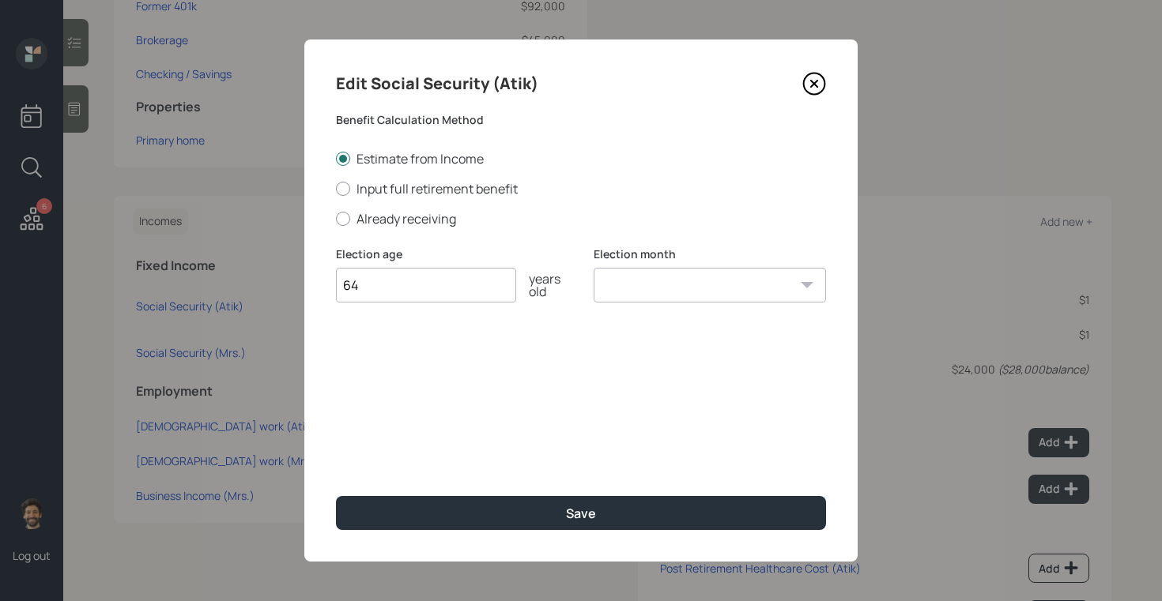
select select "12"
click at [593, 268] on select "January February March April May June July August September October November De…" at bounding box center [709, 285] width 232 height 35
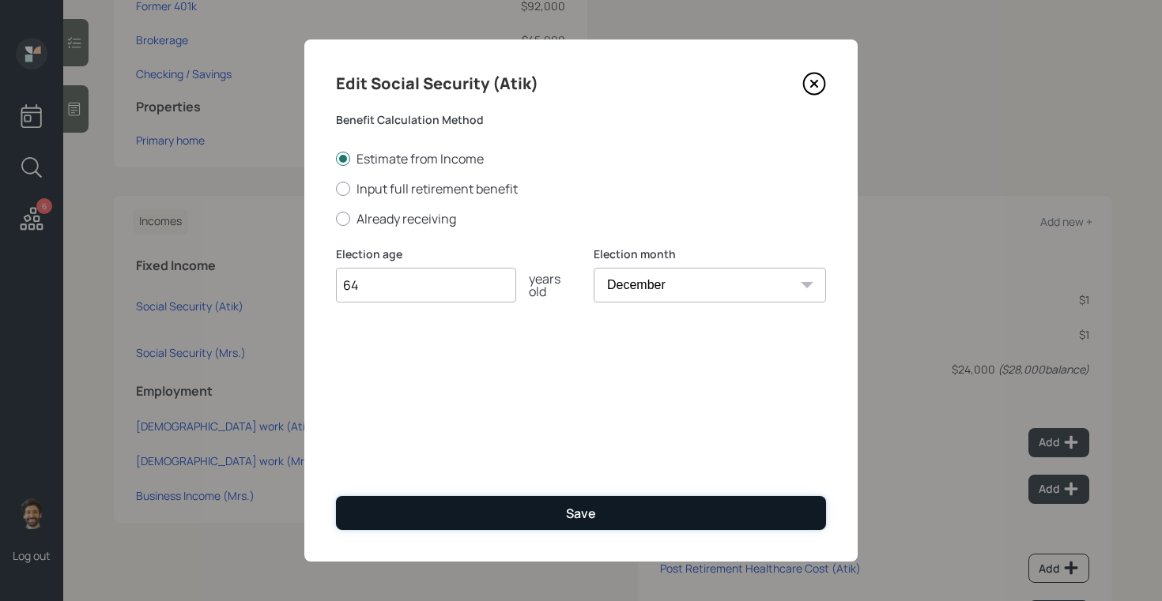
click at [494, 516] on button "Save" at bounding box center [581, 513] width 490 height 34
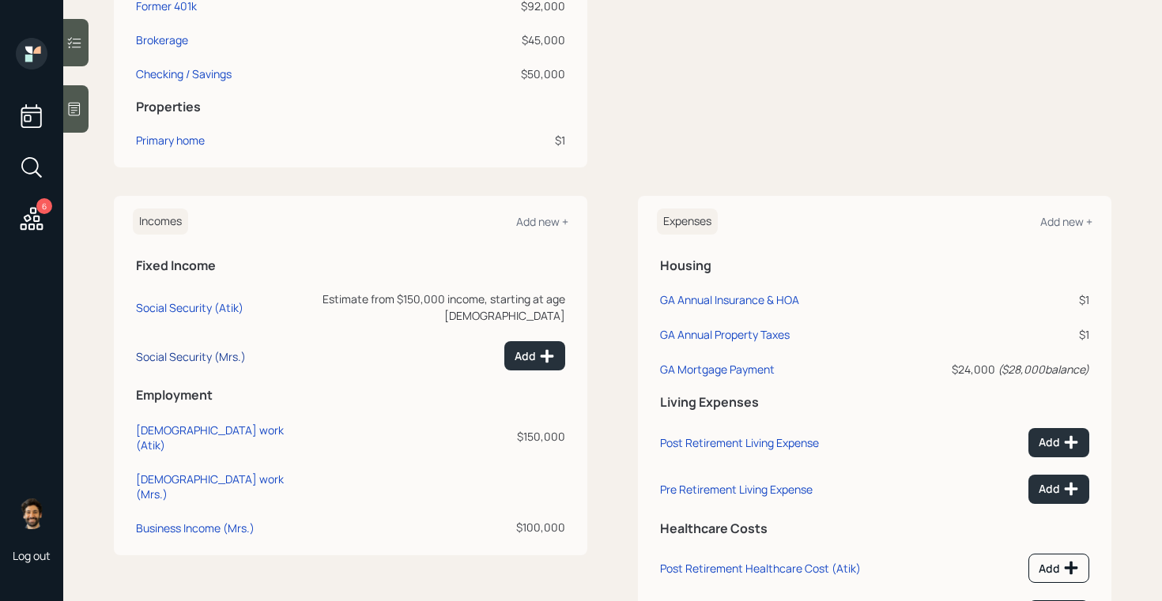
click at [211, 349] on div "Social Security (Mrs.)" at bounding box center [191, 356] width 110 height 15
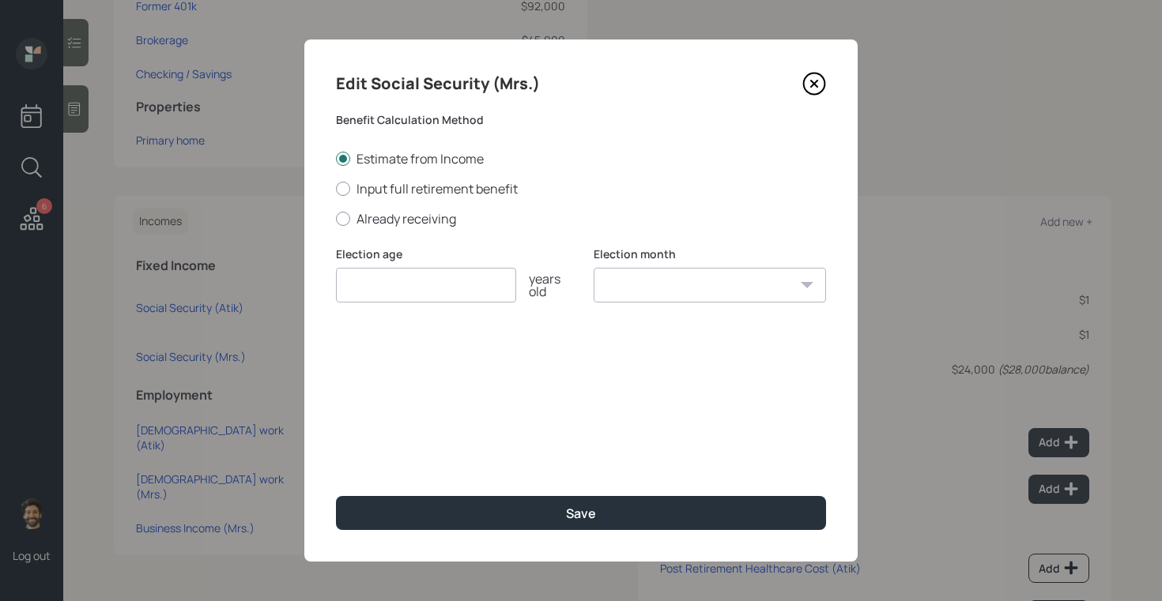
click at [386, 282] on input "number" at bounding box center [426, 285] width 180 height 35
type input "64"
click at [650, 279] on select "January February March April May June July August September October November De…" at bounding box center [709, 285] width 232 height 35
select select "12"
click at [593, 268] on select "January February March April May June July August September October November De…" at bounding box center [709, 285] width 232 height 35
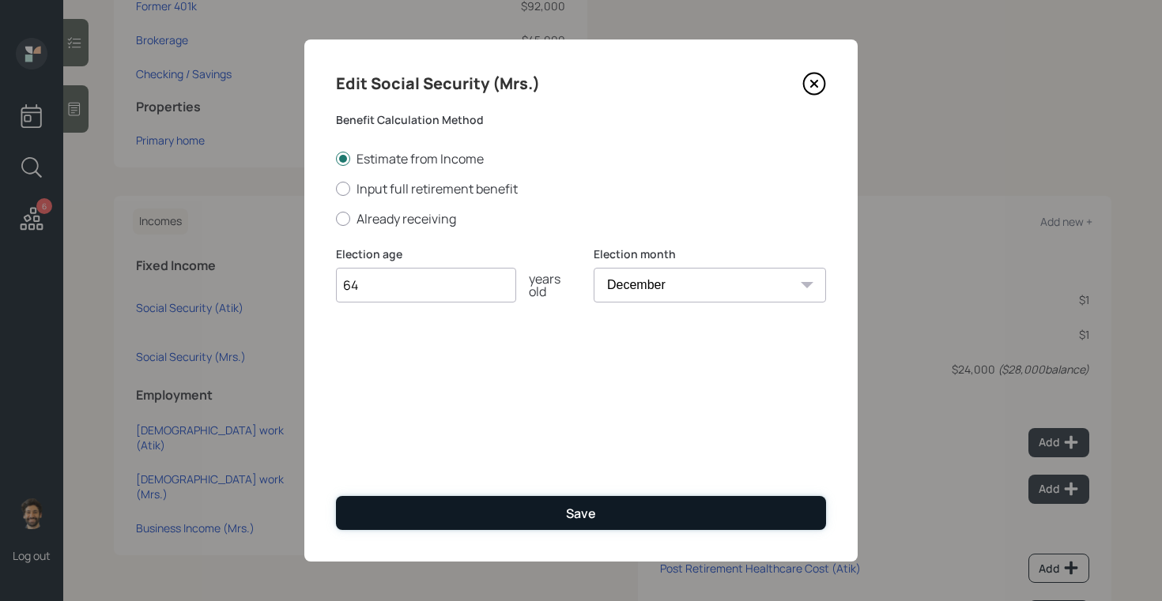
click at [498, 511] on button "Save" at bounding box center [581, 513] width 490 height 34
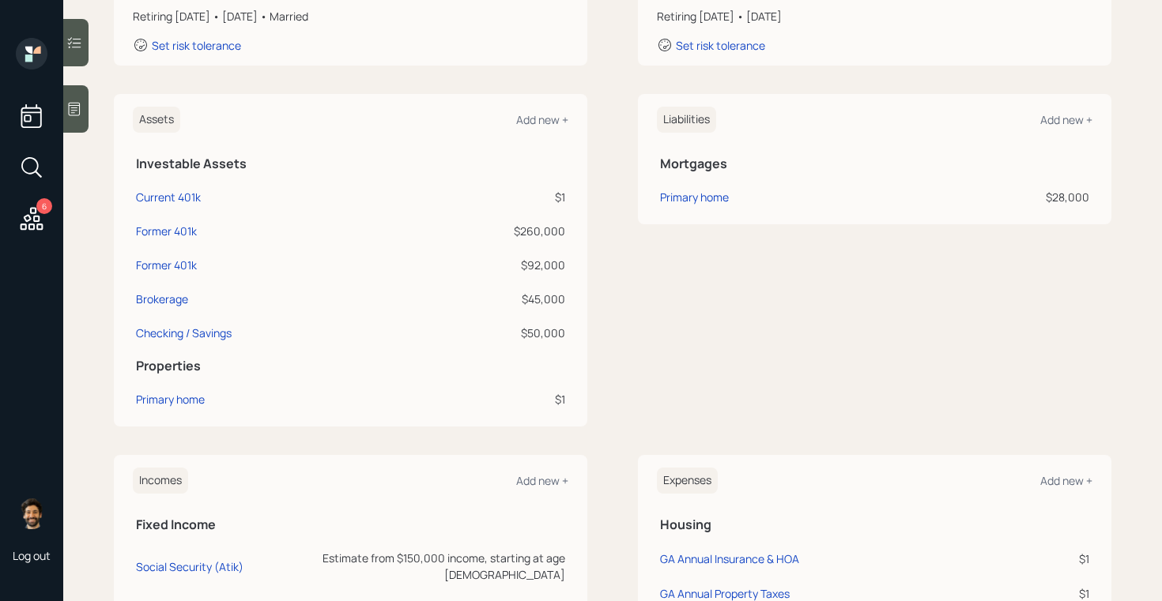
scroll to position [288, 0]
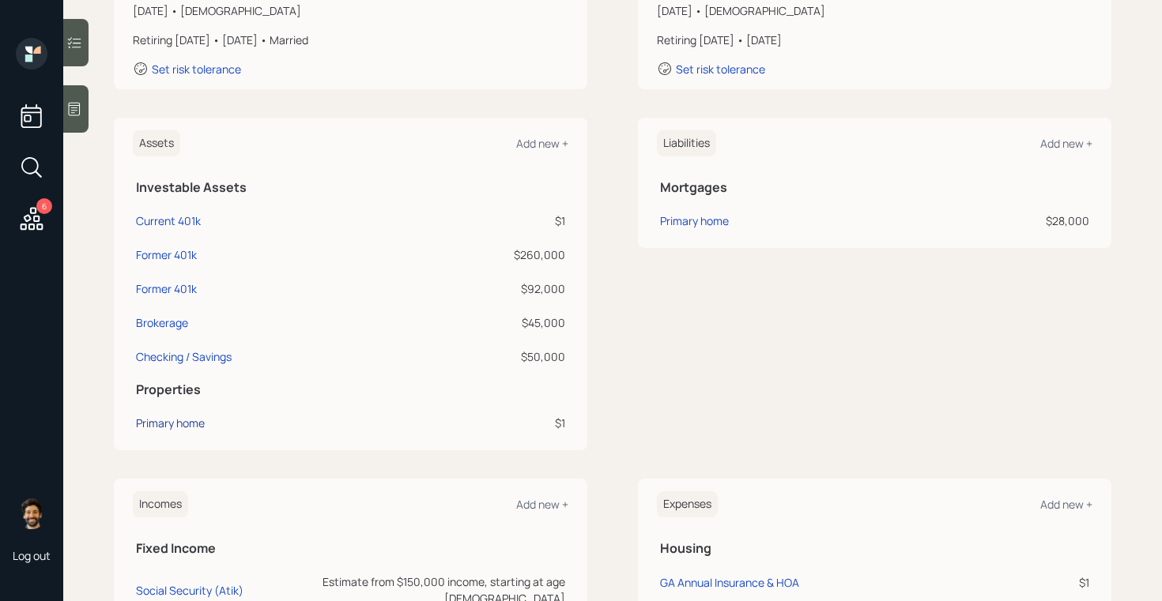
click at [158, 419] on div "Primary home" at bounding box center [170, 423] width 69 height 17
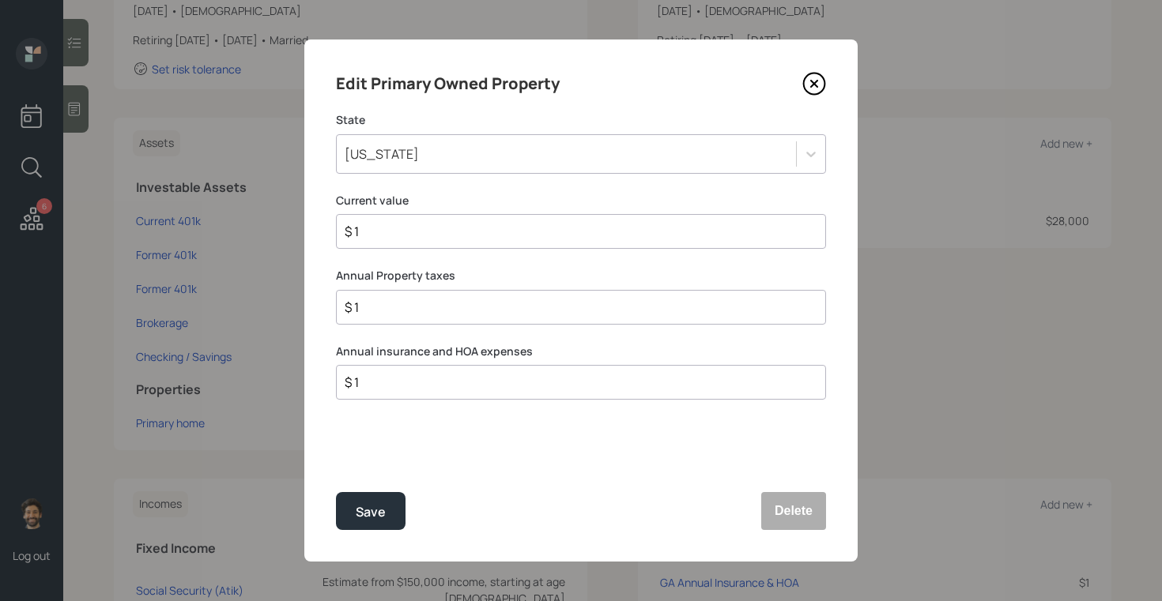
click at [380, 227] on input "$ 1" at bounding box center [574, 231] width 463 height 19
type input "$ 600,000"
click at [356, 497] on button "Save" at bounding box center [371, 511] width 70 height 38
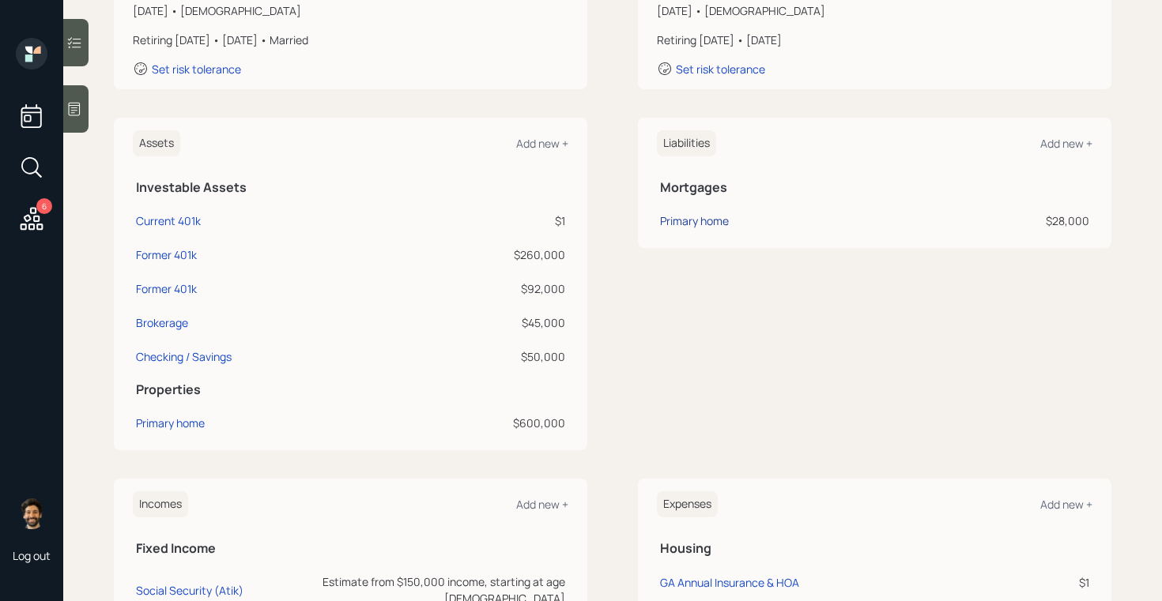
click at [688, 224] on div "Primary home" at bounding box center [694, 221] width 69 height 17
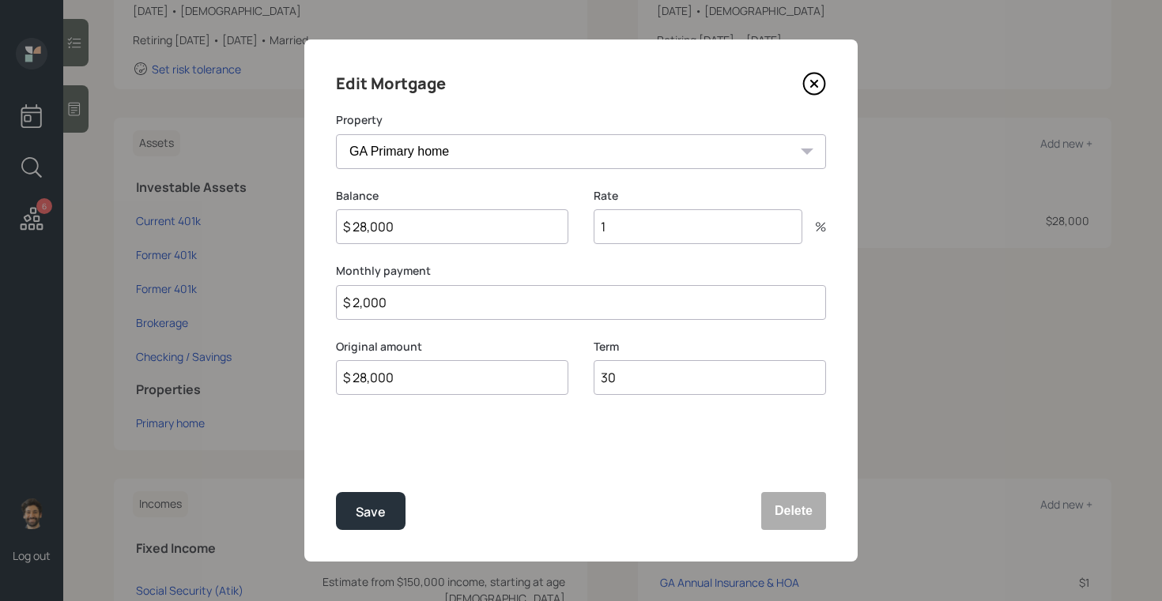
click at [394, 229] on input "$ 28,000" at bounding box center [452, 226] width 232 height 35
type input "$ 23,000"
click at [631, 235] on input "1" at bounding box center [697, 226] width 209 height 35
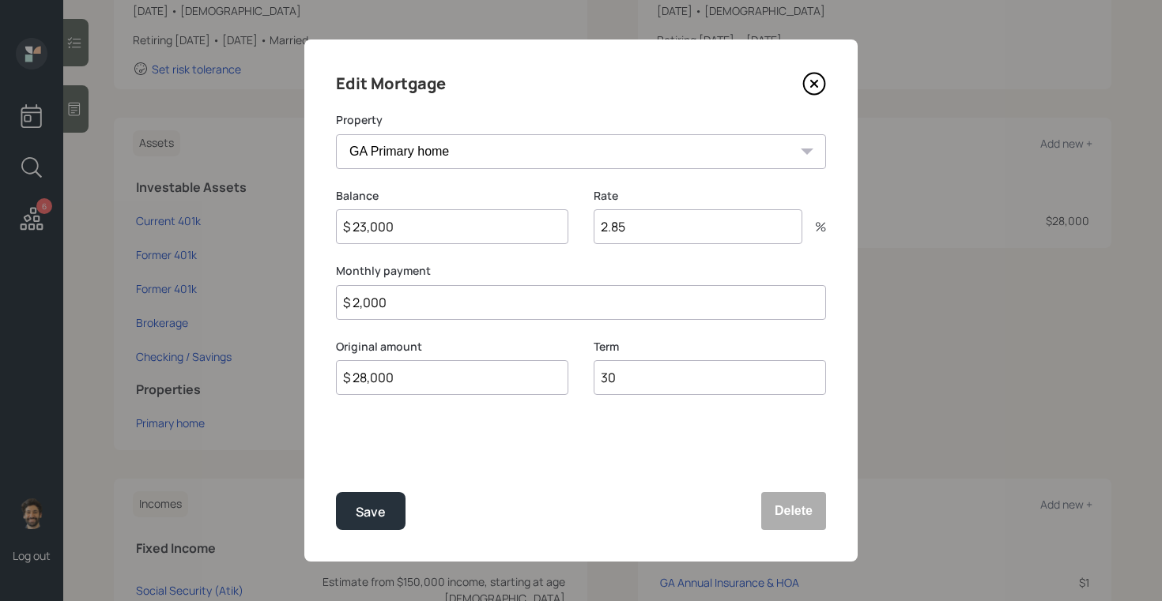
type input "2.85"
drag, startPoint x: 385, startPoint y: 307, endPoint x: 297, endPoint y: 311, distance: 87.8
click at [297, 311] on div "Edit Mortgage Property GA Primary home Balance $ 23,000 Rate 2.85 % Monthly pay…" at bounding box center [581, 300] width 1162 height 601
click at [388, 293] on input "$ 2,000" at bounding box center [581, 302] width 490 height 35
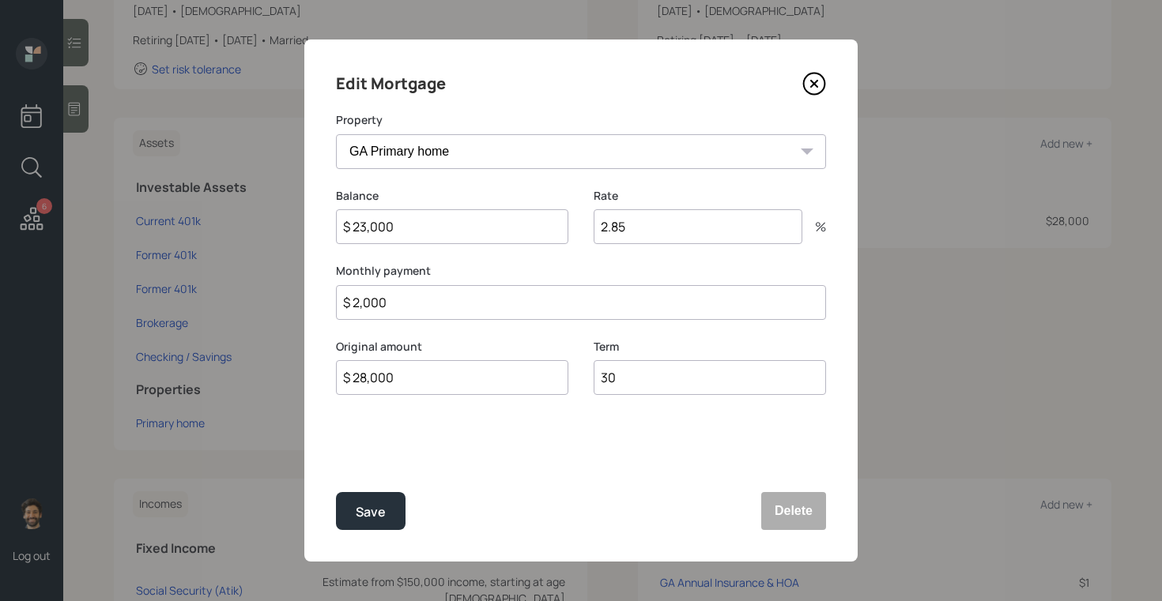
click at [388, 293] on input "$ 2,000" at bounding box center [581, 302] width 490 height 35
type input "$ 2,100"
click at [358, 514] on div "Save" at bounding box center [371, 512] width 30 height 21
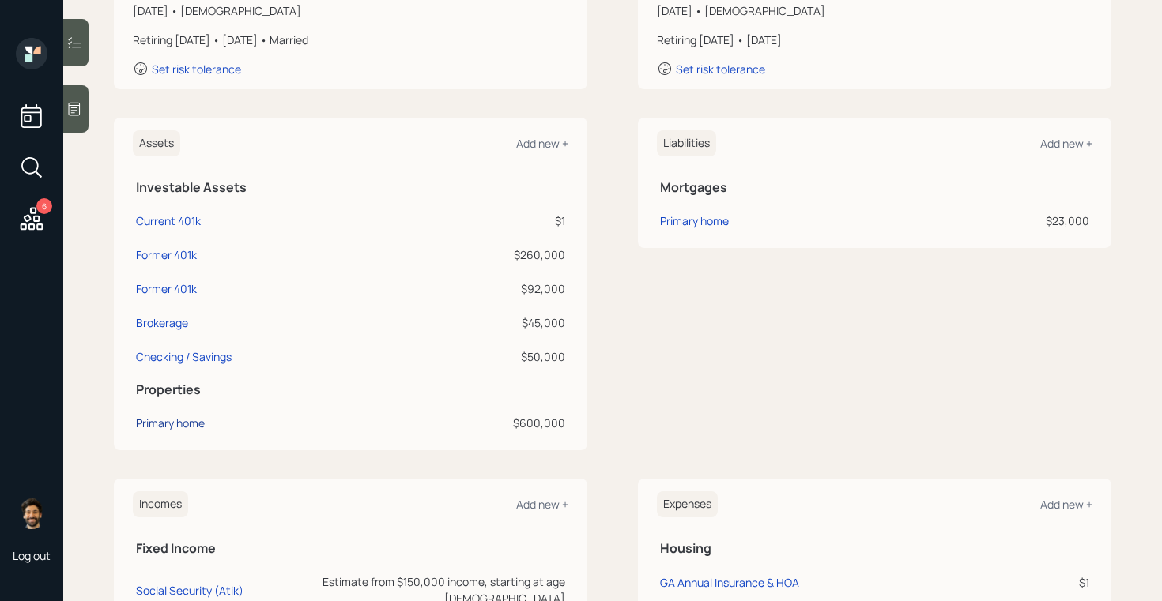
click at [174, 424] on div "Primary home" at bounding box center [170, 423] width 69 height 17
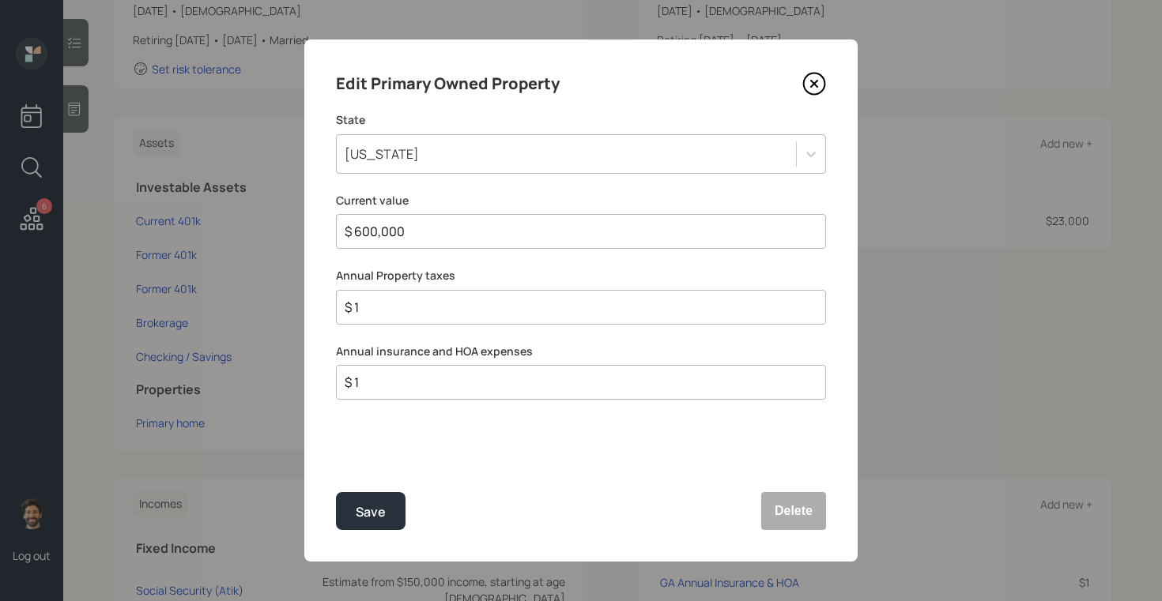
click at [382, 389] on input "$ 1" at bounding box center [574, 382] width 463 height 19
type input "$ 2,600"
click at [379, 308] on input "$ 1" at bounding box center [574, 307] width 463 height 19
type input "$ 4,500"
click at [369, 495] on button "Save" at bounding box center [371, 511] width 70 height 38
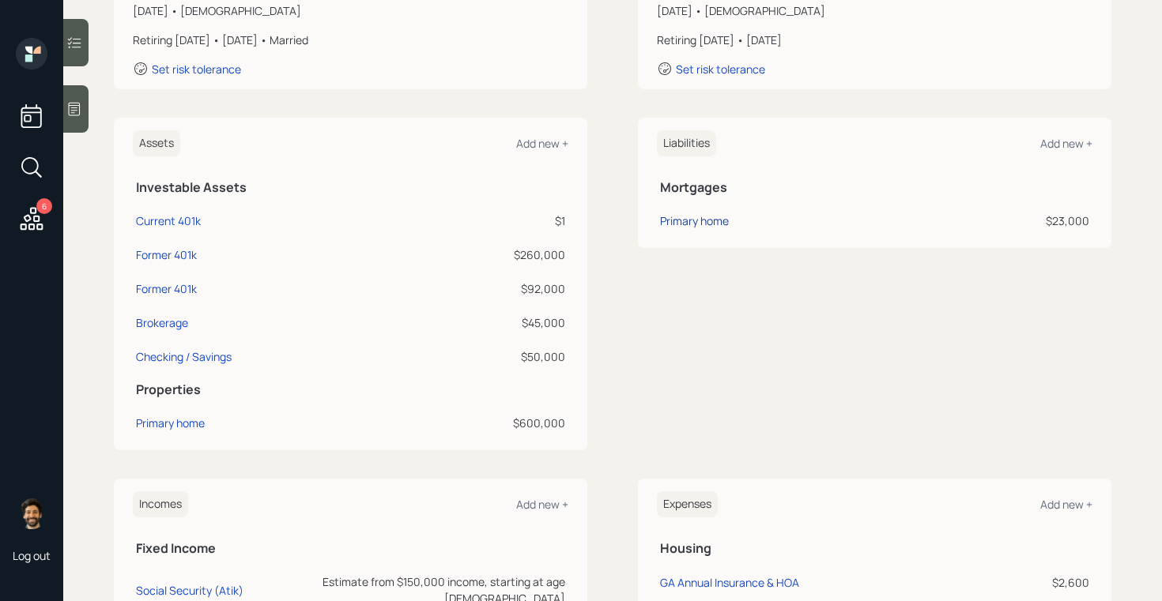
click at [694, 224] on div "Primary home" at bounding box center [694, 221] width 69 height 17
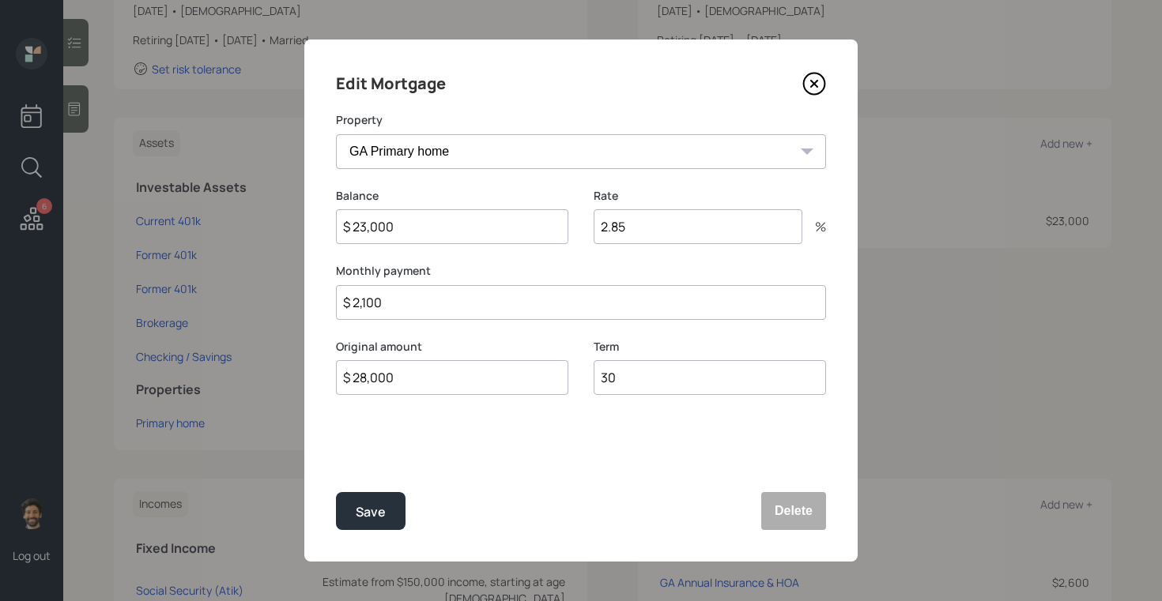
drag, startPoint x: 387, startPoint y: 293, endPoint x: 292, endPoint y: 300, distance: 95.8
click at [292, 300] on div "Edit Mortgage Property GA Primary home Balance $ 23,000 Rate 2.85 % Monthly pay…" at bounding box center [581, 300] width 1162 height 601
click at [392, 302] on input "$ 2,100" at bounding box center [581, 302] width 490 height 35
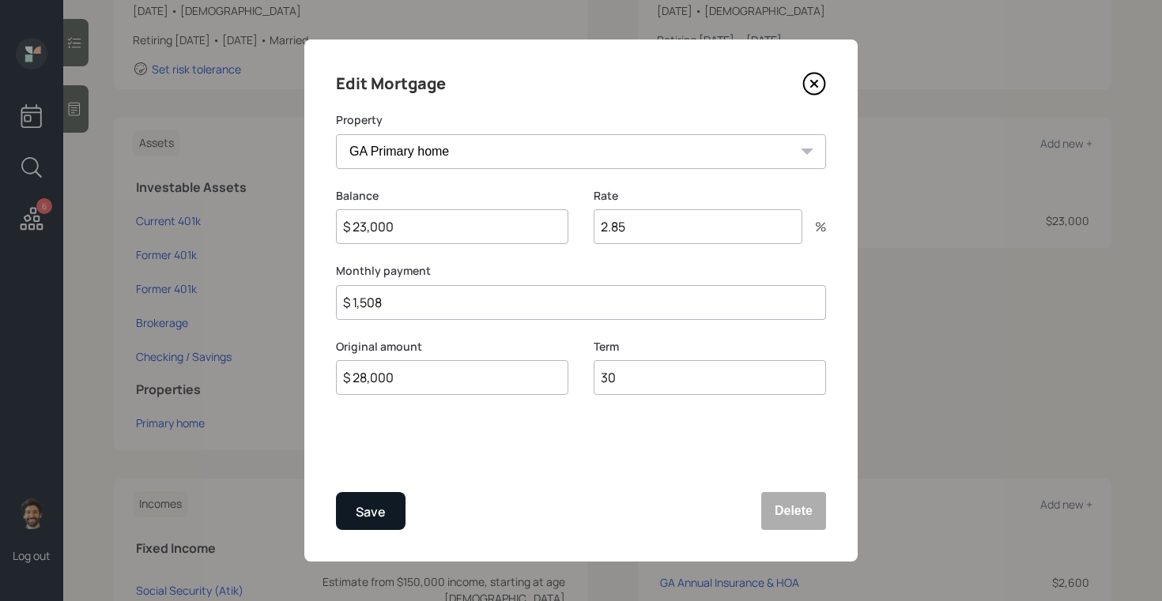
type input "$ 1,508"
click at [363, 506] on div "Save" at bounding box center [371, 512] width 30 height 21
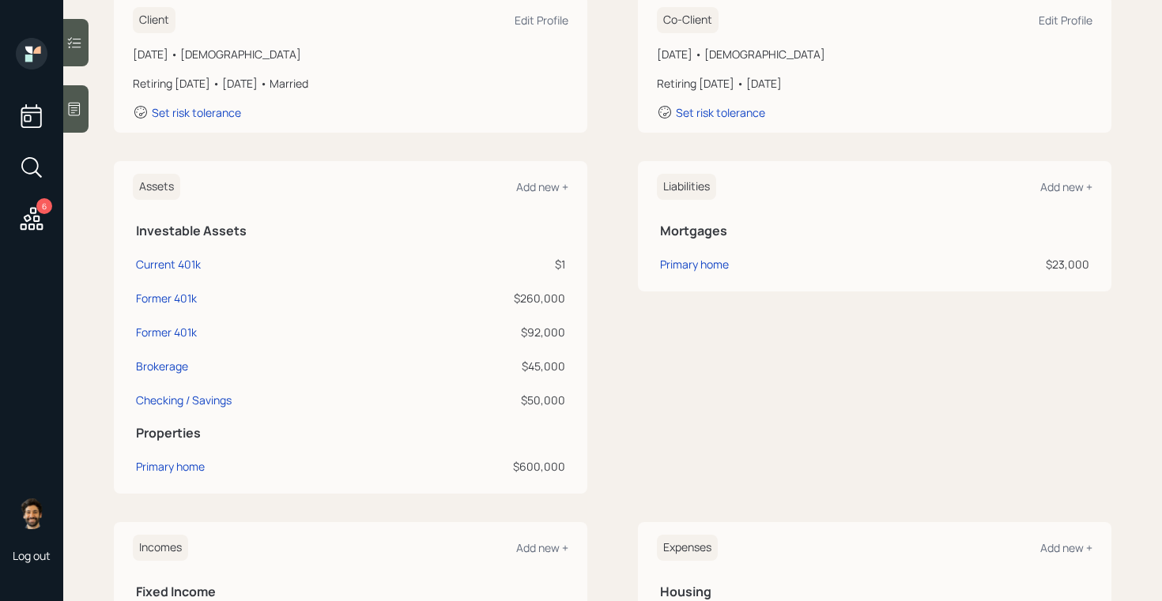
scroll to position [241, 0]
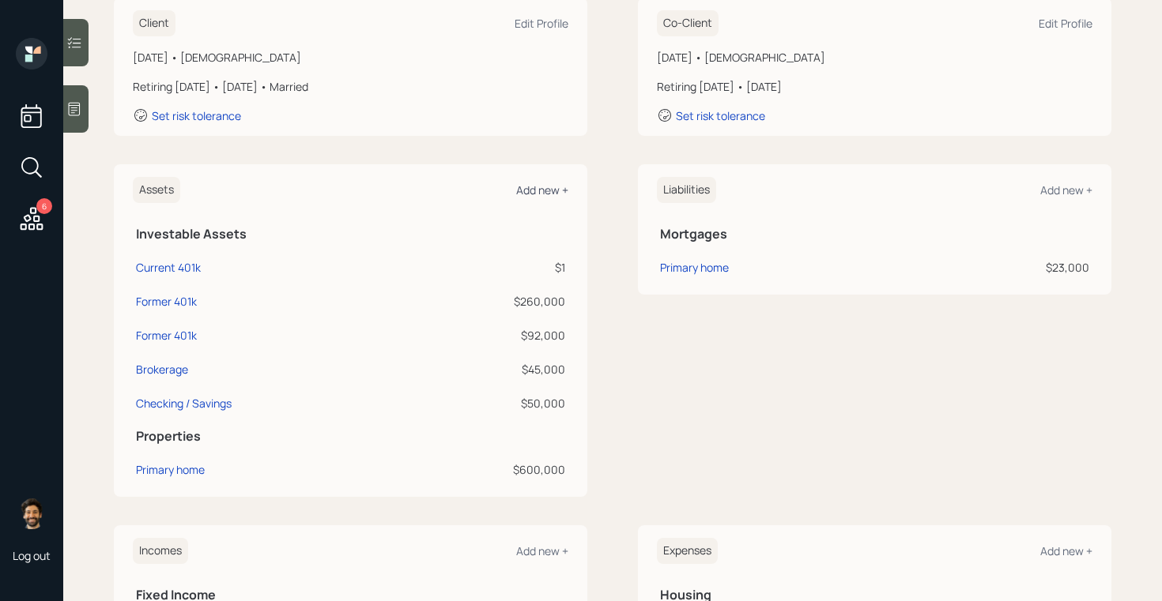
click at [537, 187] on div "Add new +" at bounding box center [542, 190] width 52 height 15
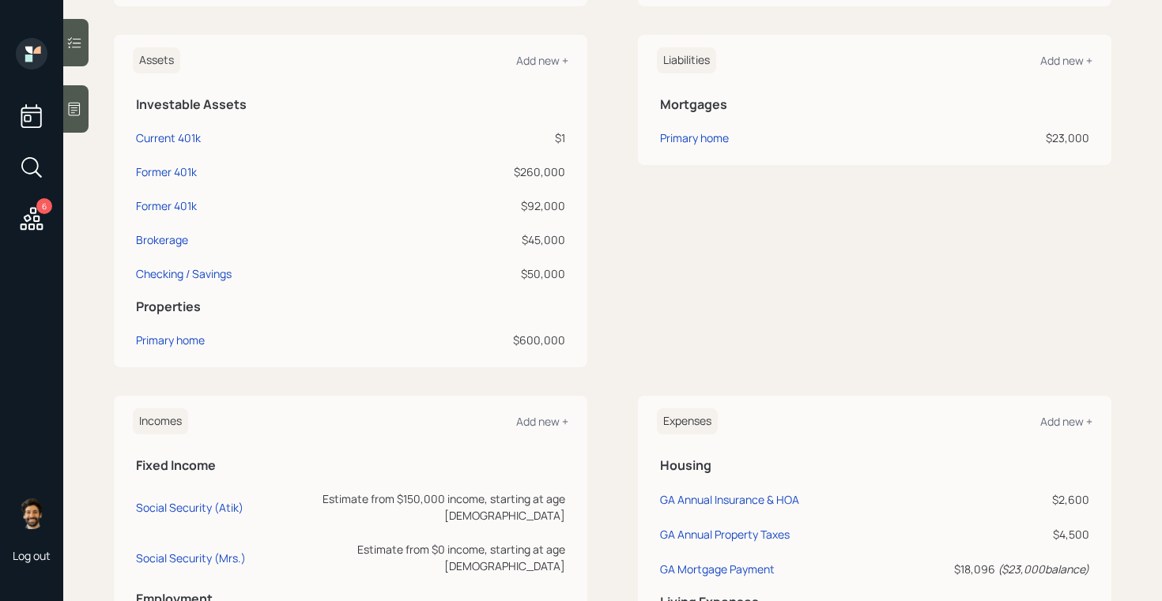
scroll to position [416, 0]
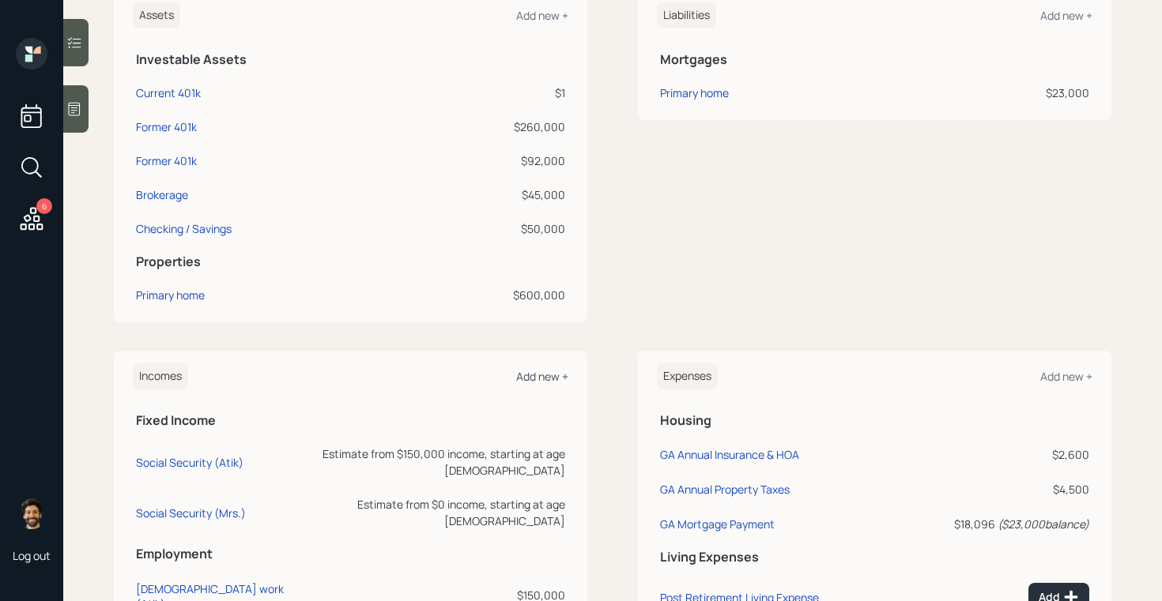
click at [534, 373] on div "Add new +" at bounding box center [542, 376] width 52 height 15
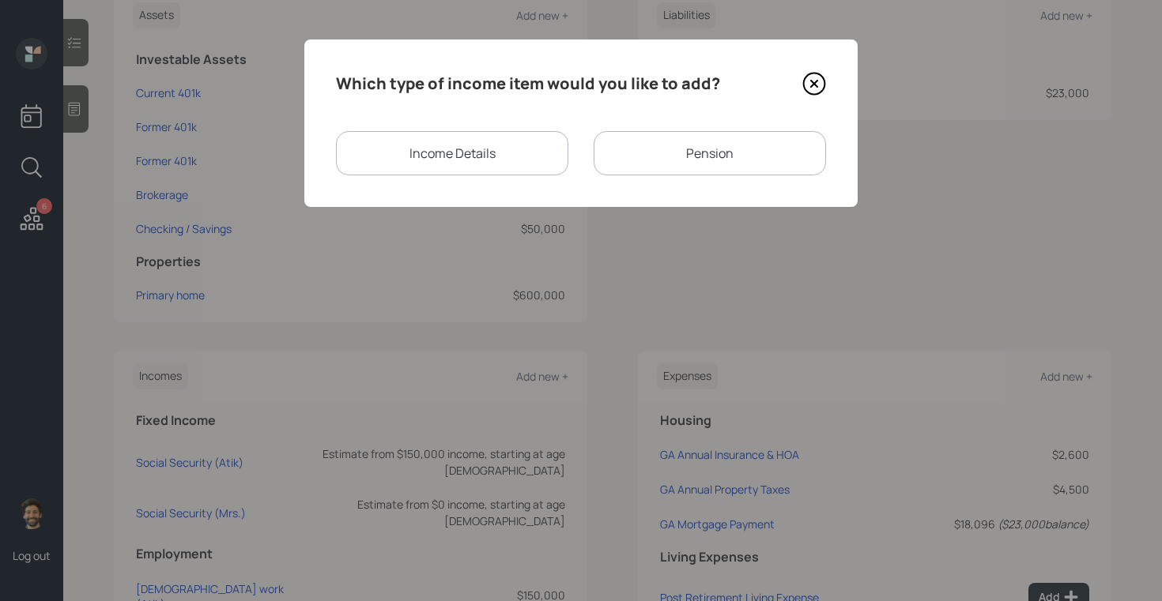
click at [462, 152] on div "Income Details" at bounding box center [452, 153] width 232 height 44
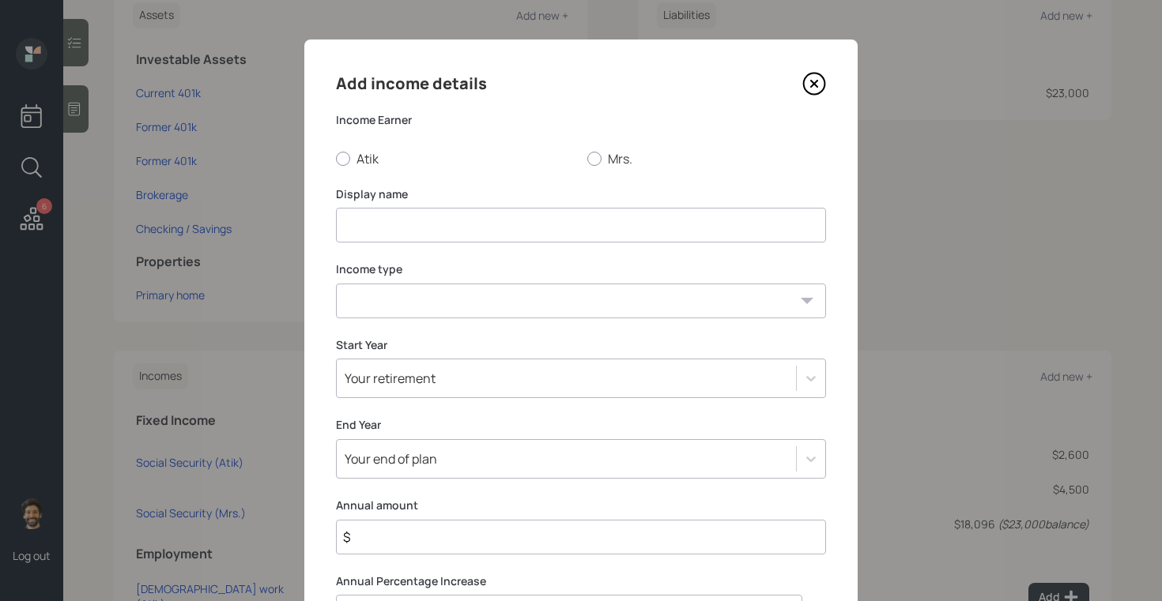
click at [439, 220] on input at bounding box center [581, 225] width 490 height 35
click at [806, 84] on icon at bounding box center [814, 84] width 24 height 24
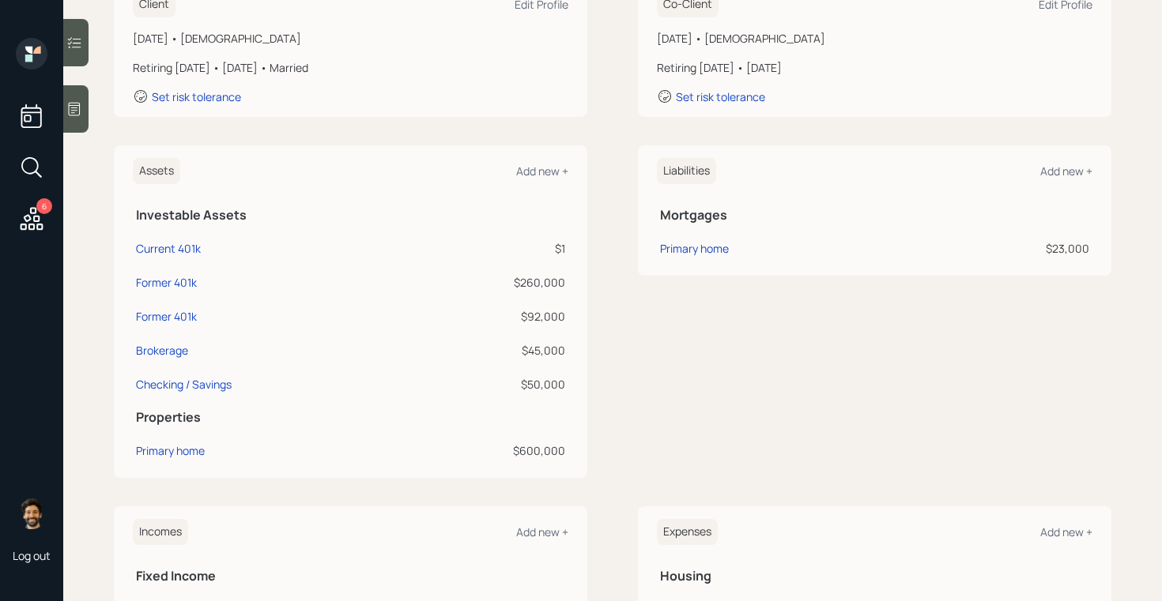
scroll to position [256, 0]
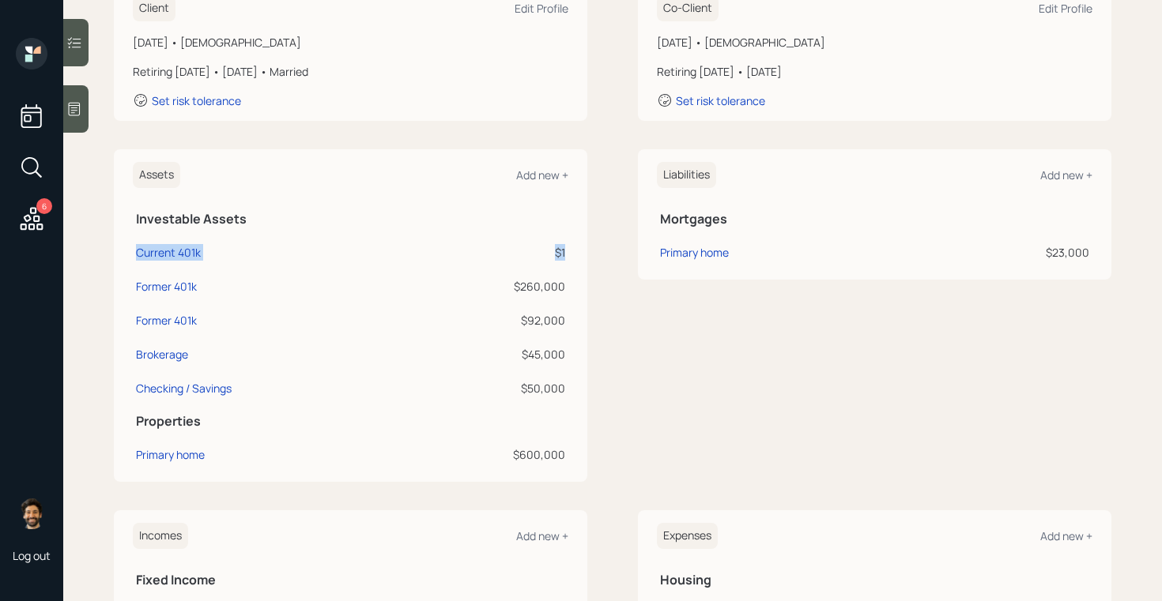
drag, startPoint x: 136, startPoint y: 251, endPoint x: 568, endPoint y: 257, distance: 432.3
click at [568, 257] on tr "Current 401k $1" at bounding box center [350, 250] width 435 height 34
click at [157, 254] on div "Current 401k" at bounding box center [168, 252] width 65 height 17
select select "company_sponsored"
select select "balanced"
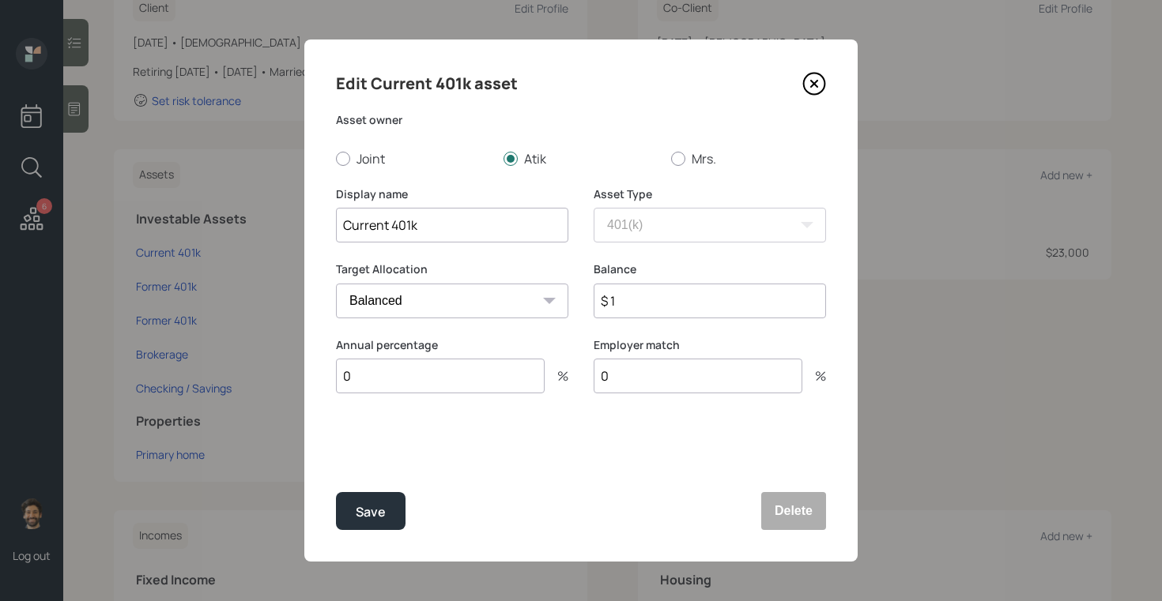
click at [628, 306] on input "$ 1" at bounding box center [709, 301] width 232 height 35
click at [382, 382] on input "0" at bounding box center [440, 376] width 209 height 35
click at [390, 376] on input "0" at bounding box center [440, 376] width 209 height 35
type input "10"
click at [425, 449] on div "Select..." at bounding box center [438, 454] width 202 height 27
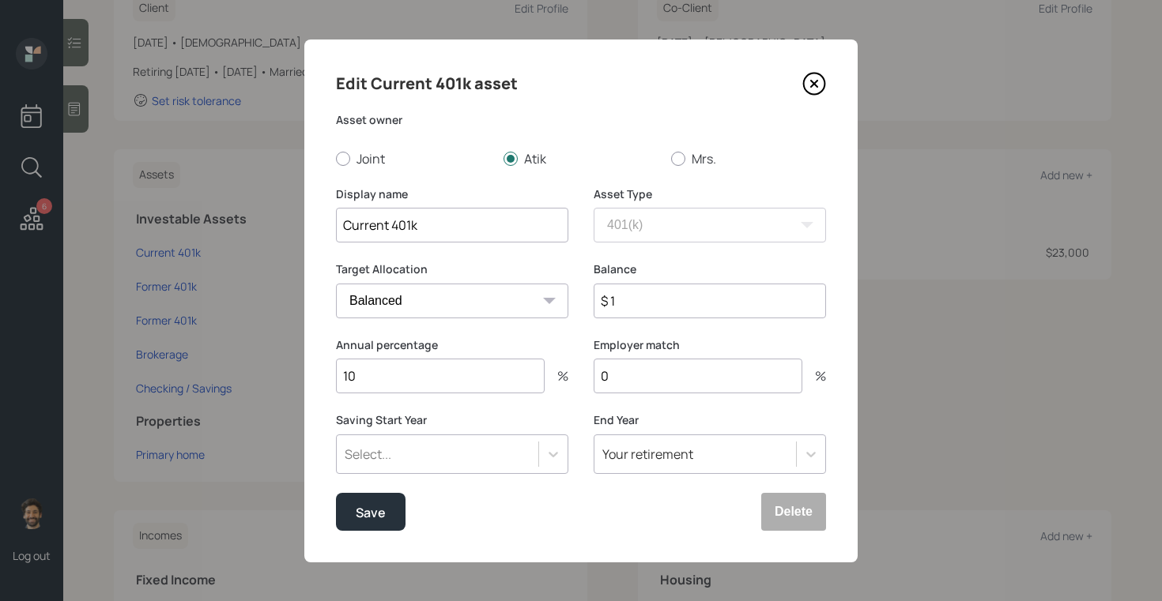
scroll to position [1, 0]
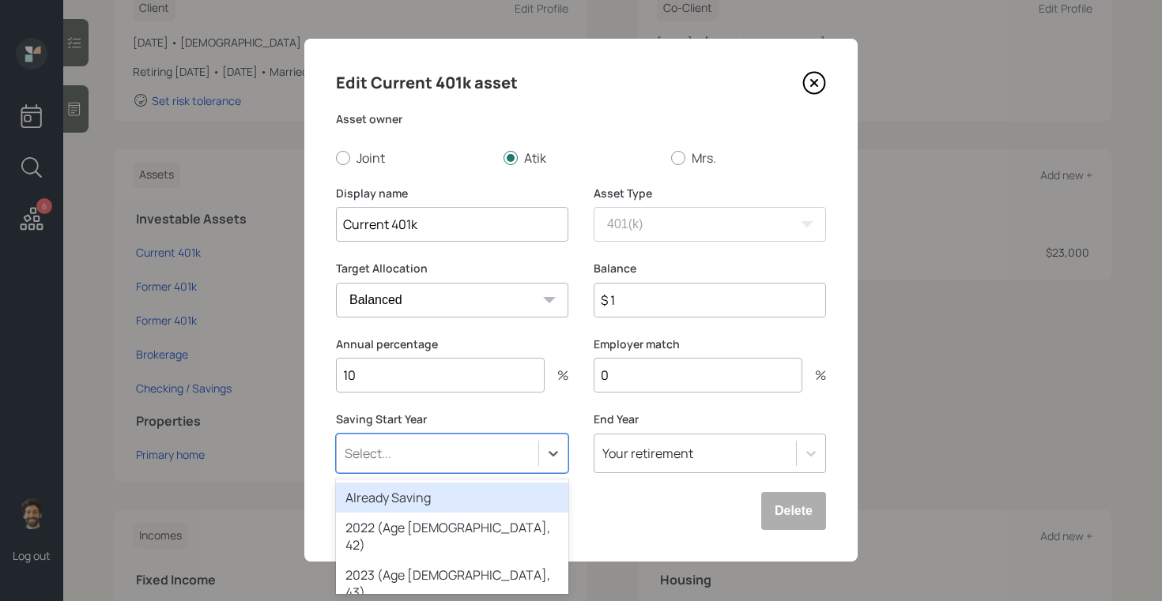
click at [401, 487] on div "Already Saving" at bounding box center [452, 498] width 232 height 30
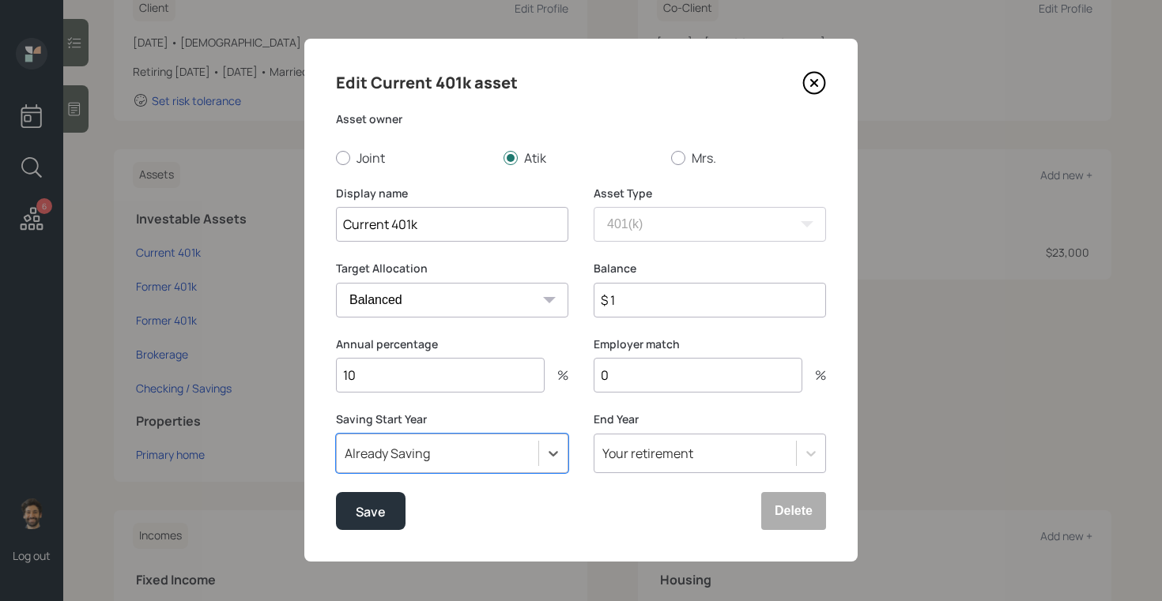
click at [648, 369] on input "0" at bounding box center [697, 375] width 209 height 35
click at [381, 507] on div "Save" at bounding box center [371, 511] width 30 height 21
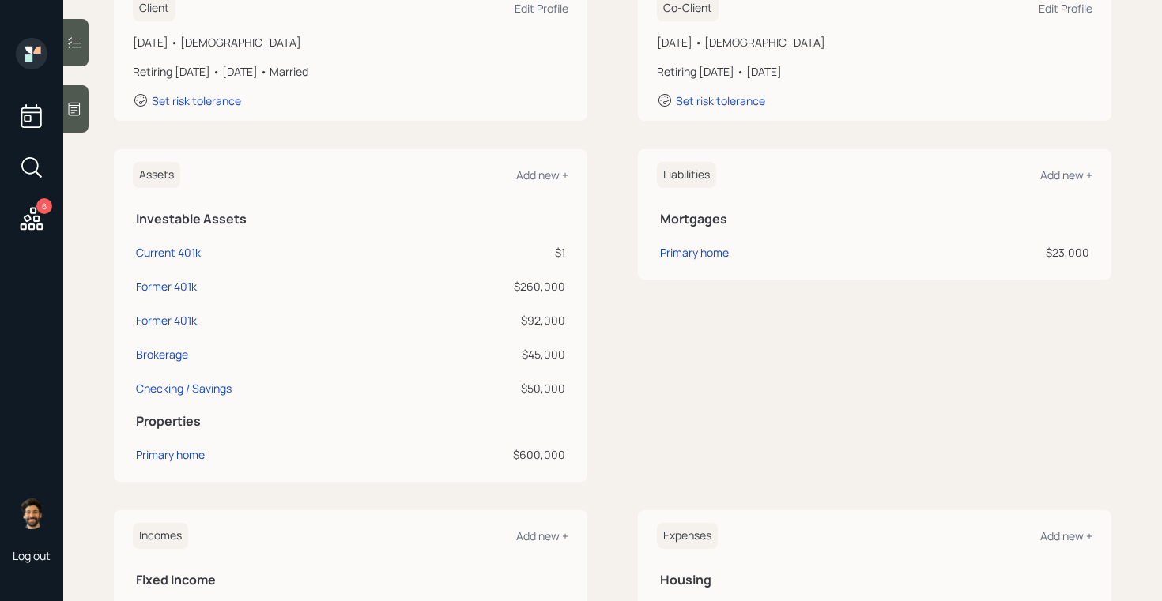
click at [181, 239] on td "Current 401k" at bounding box center [271, 250] width 277 height 34
click at [181, 251] on div "Current 401k" at bounding box center [168, 252] width 65 height 17
select select "company_sponsored"
select select "balanced"
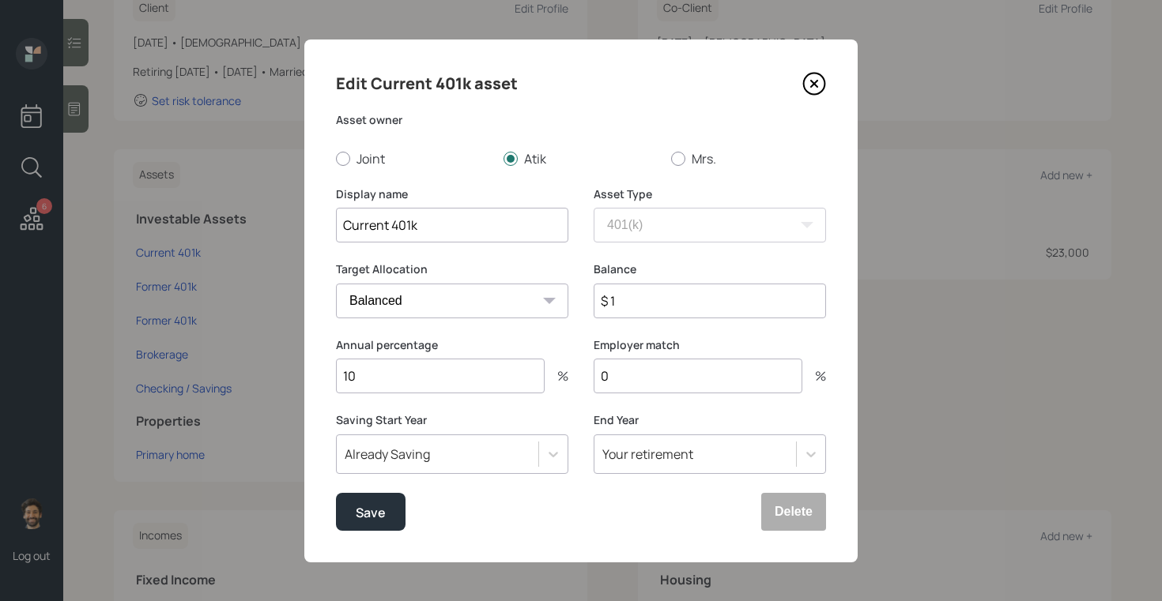
click at [643, 382] on input "0" at bounding box center [697, 376] width 209 height 35
type input "6"
click at [360, 518] on div "Save" at bounding box center [371, 512] width 30 height 21
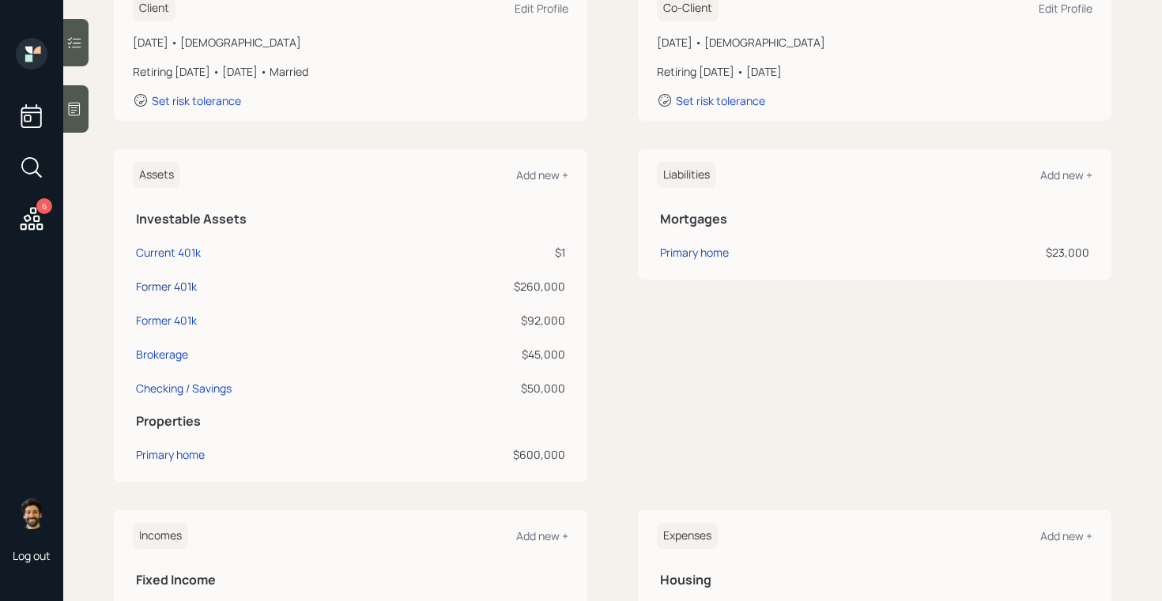
click at [178, 286] on div "Former 401k" at bounding box center [166, 286] width 61 height 17
select select "company_sponsored"
select select "balanced"
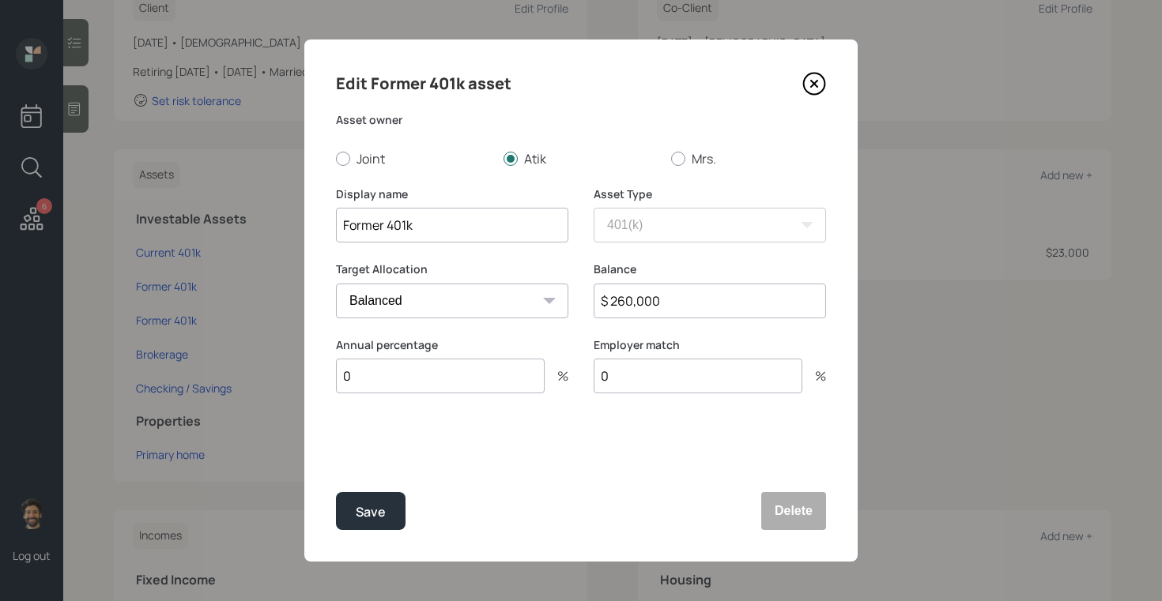
drag, startPoint x: 668, startPoint y: 294, endPoint x: 572, endPoint y: 295, distance: 95.6
click at [572, 295] on div "Target Allocation Cash Conservative Balanced Aggressive Balance $ 260,000" at bounding box center [581, 300] width 490 height 76
type input "$ 276,000"
click at [376, 502] on div "Save" at bounding box center [371, 512] width 30 height 21
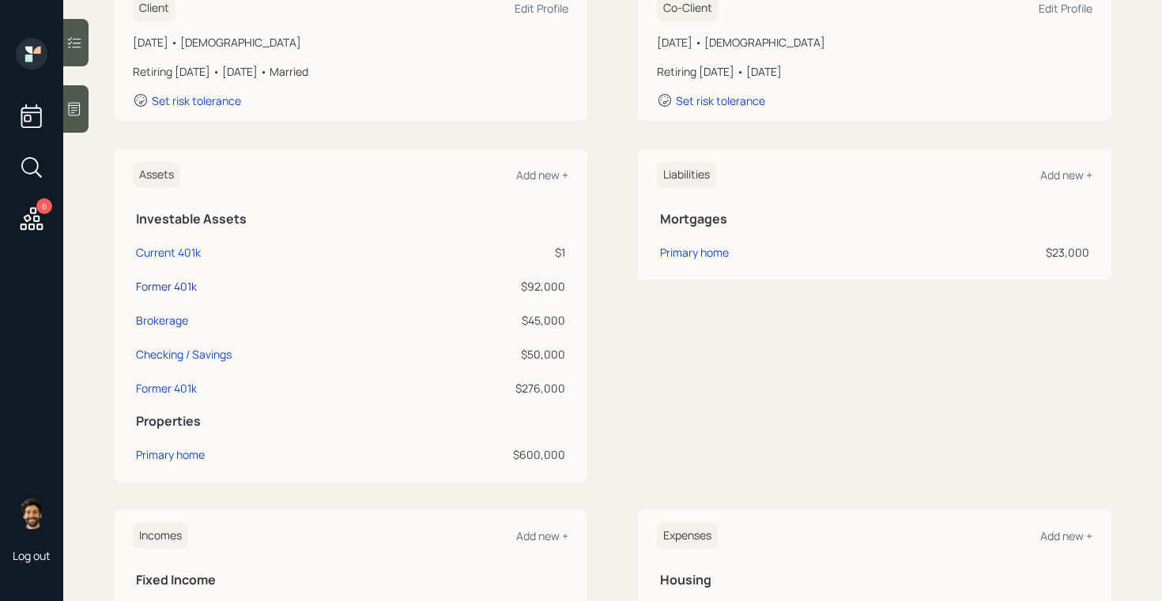
click at [171, 280] on div "Former 401k" at bounding box center [166, 286] width 61 height 17
select select "company_sponsored"
select select "balanced"
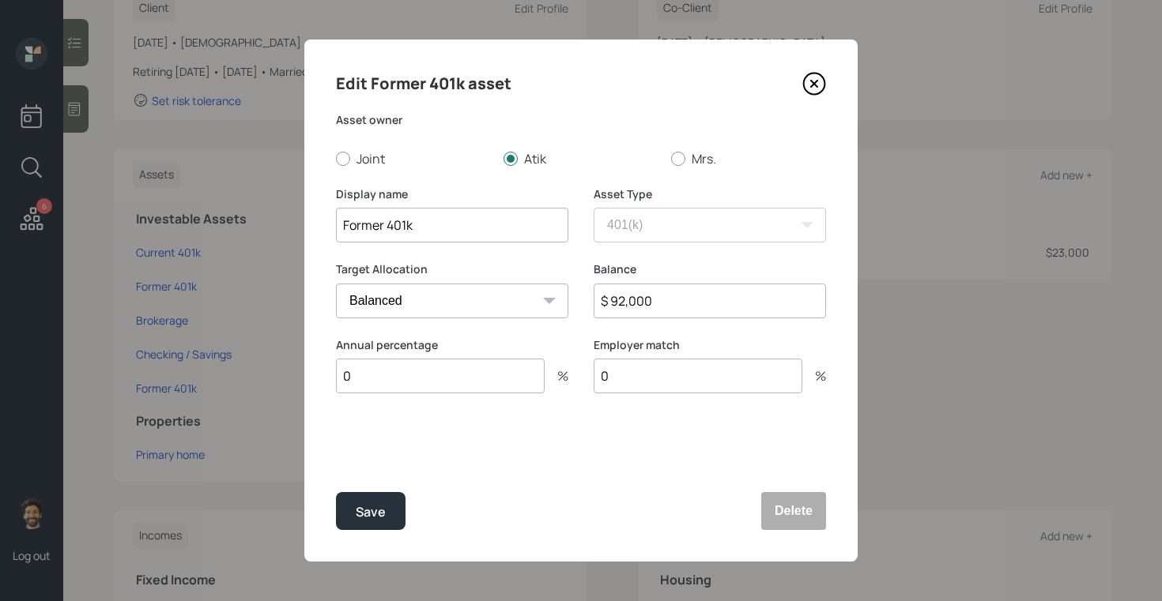
drag, startPoint x: 661, startPoint y: 300, endPoint x: 576, endPoint y: 300, distance: 85.4
click at [576, 300] on div "Target Allocation Cash Conservative Balanced Aggressive Balance $ 92,000" at bounding box center [581, 300] width 490 height 76
type input "$ 127,000"
click at [364, 504] on div "Save" at bounding box center [371, 512] width 30 height 21
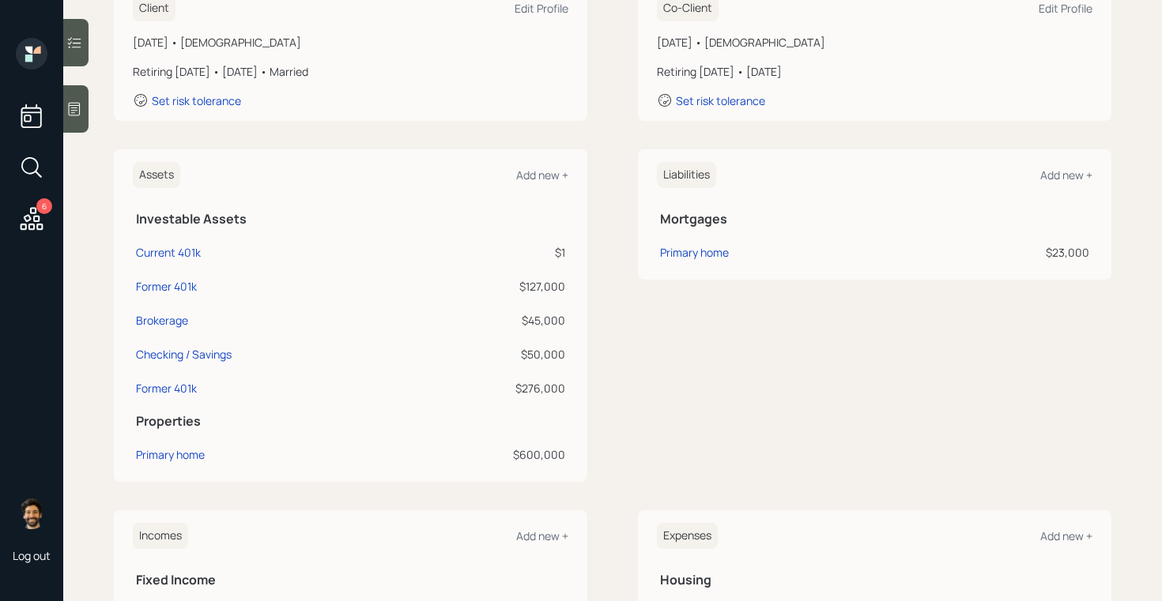
click at [538, 322] on div "$45,000" at bounding box center [489, 320] width 153 height 17
click at [167, 325] on div "Brokerage" at bounding box center [162, 320] width 52 height 17
select select "taxable"
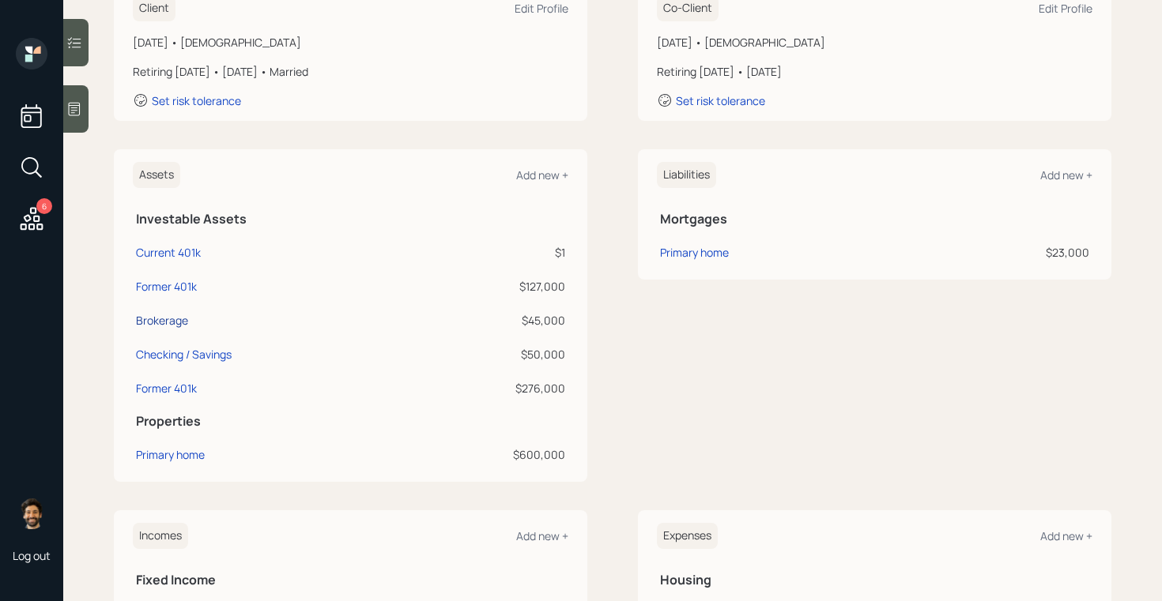
select select "balanced"
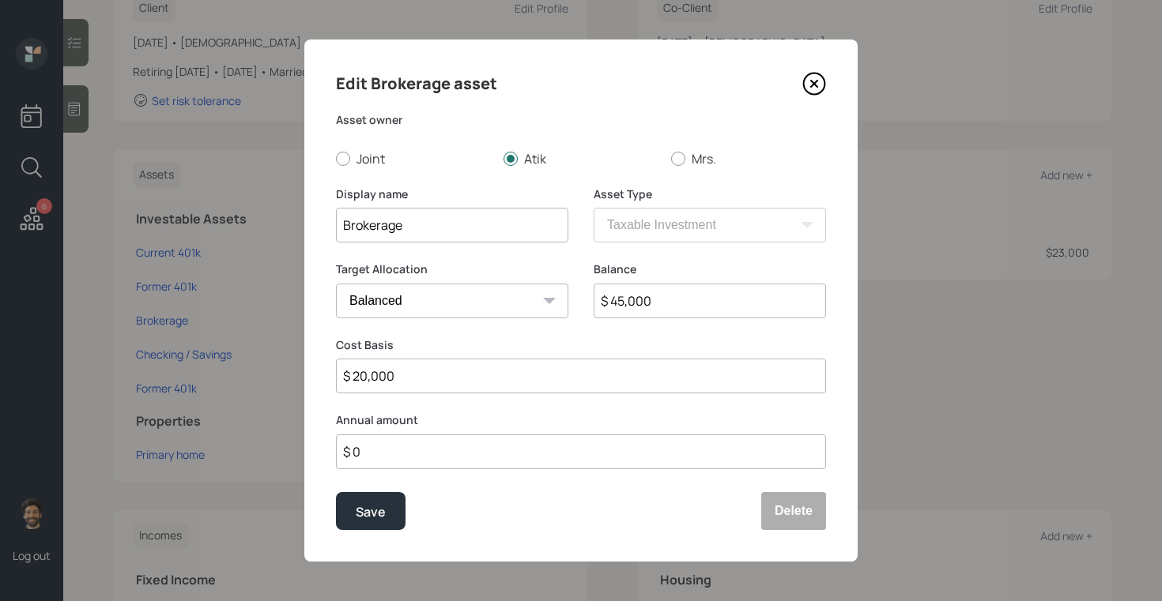
click at [341, 223] on input "Brokerage" at bounding box center [452, 225] width 232 height 35
type input "RH Brokerage"
click at [373, 515] on div "Save" at bounding box center [371, 512] width 30 height 21
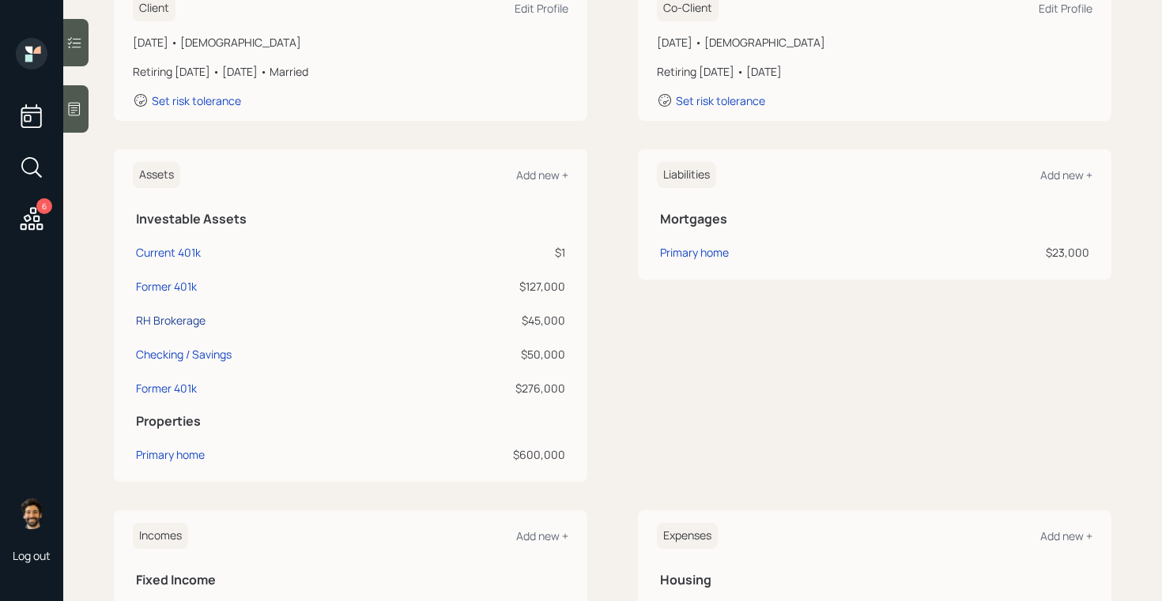
click at [175, 318] on div "RH Brokerage" at bounding box center [171, 320] width 70 height 17
select select "taxable"
select select "balanced"
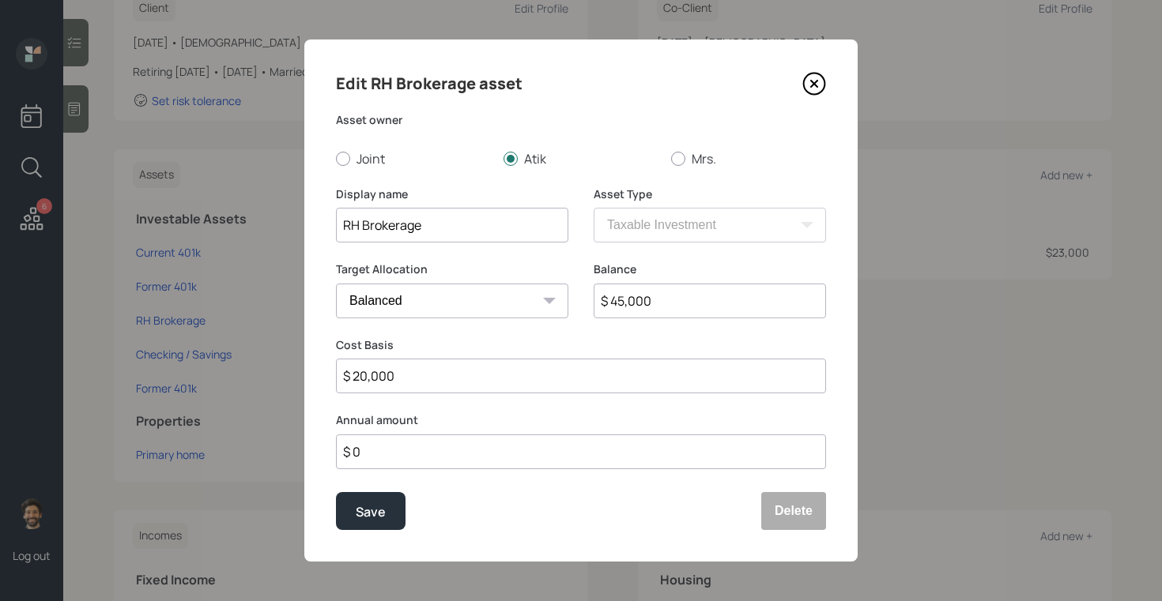
click at [436, 228] on input "RH Brokerage" at bounding box center [452, 225] width 232 height 35
type input "RH Brokerage (2)"
click at [650, 299] on input "$ 45,000" at bounding box center [709, 301] width 232 height 35
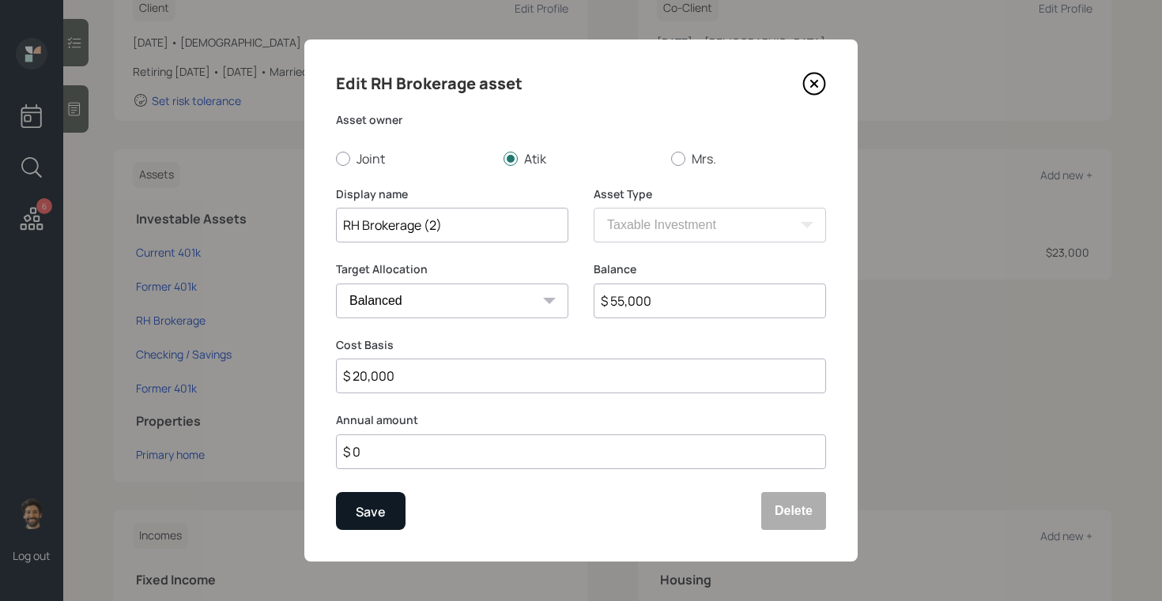
type input "$ 55,000"
click at [380, 510] on div "Save" at bounding box center [371, 512] width 30 height 21
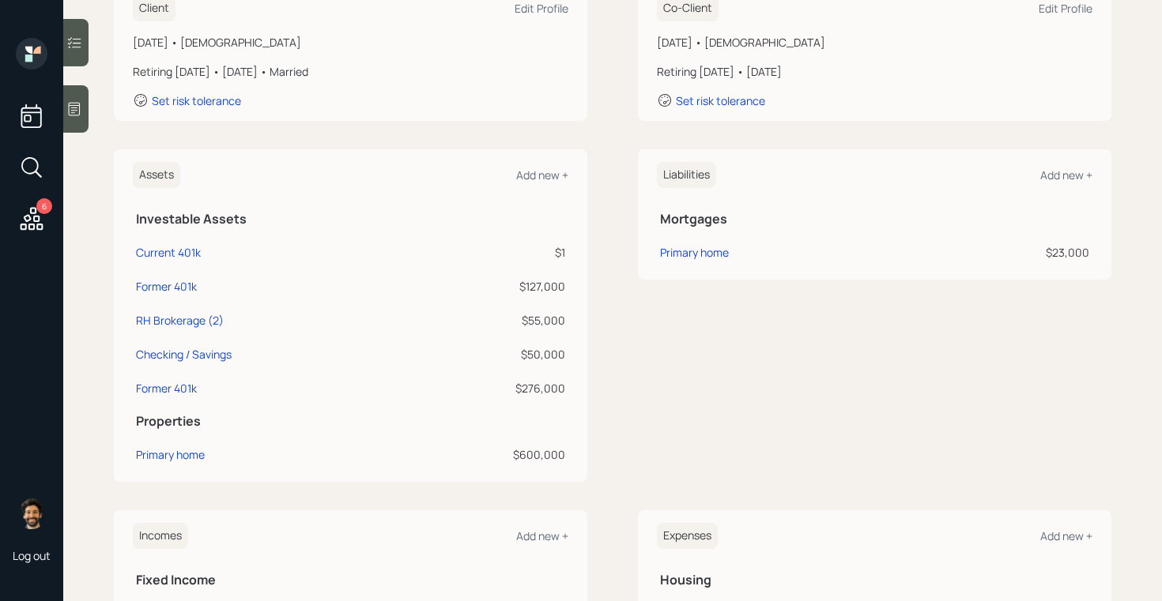
click at [548, 356] on div "$50,000" at bounding box center [489, 354] width 153 height 17
click at [75, 100] on div at bounding box center [75, 108] width 25 height 47
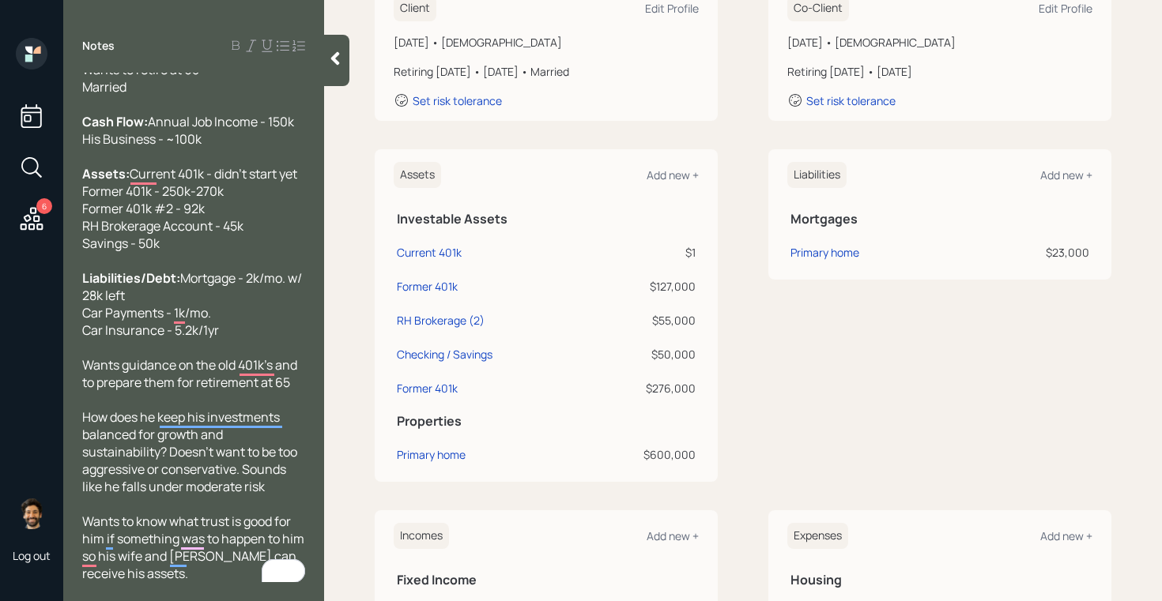
scroll to position [88, 0]
click at [330, 59] on icon at bounding box center [335, 59] width 16 height 16
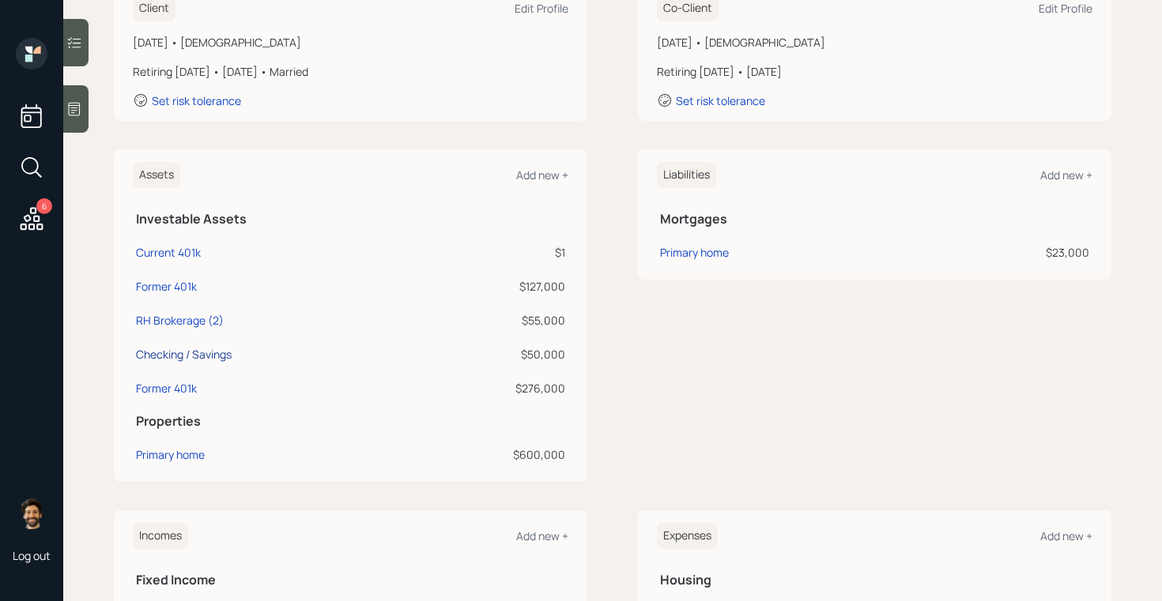
click at [190, 354] on div "Checking / Savings" at bounding box center [184, 354] width 96 height 17
select select "emergency_fund"
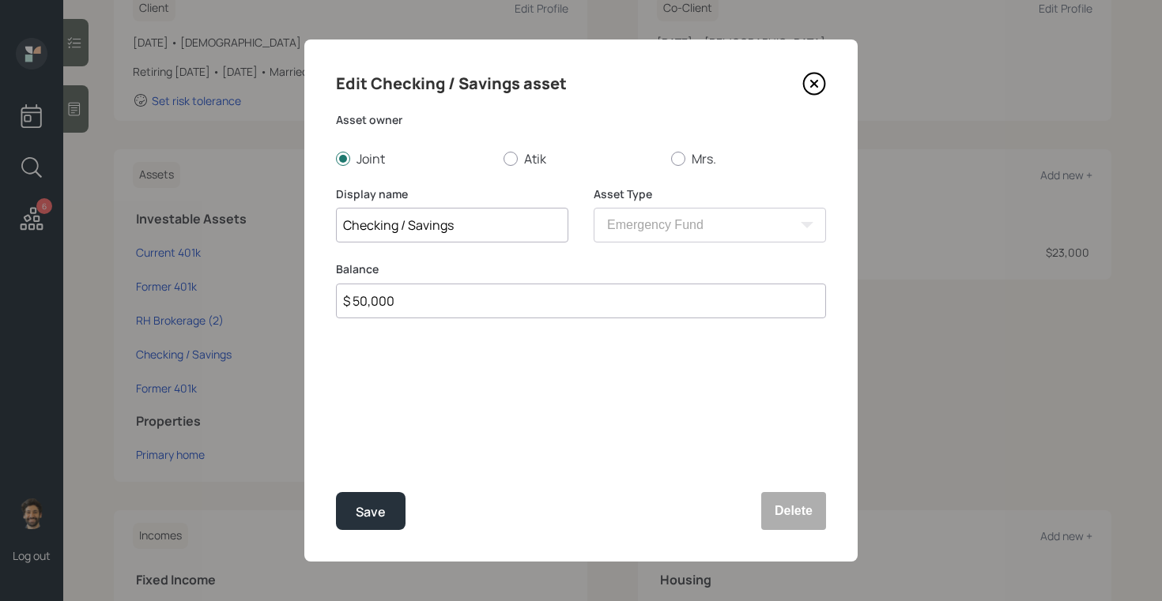
click at [403, 307] on input "$ 50,000" at bounding box center [581, 301] width 490 height 35
type input "$ 500,000"
click at [368, 506] on div "Save" at bounding box center [371, 512] width 30 height 21
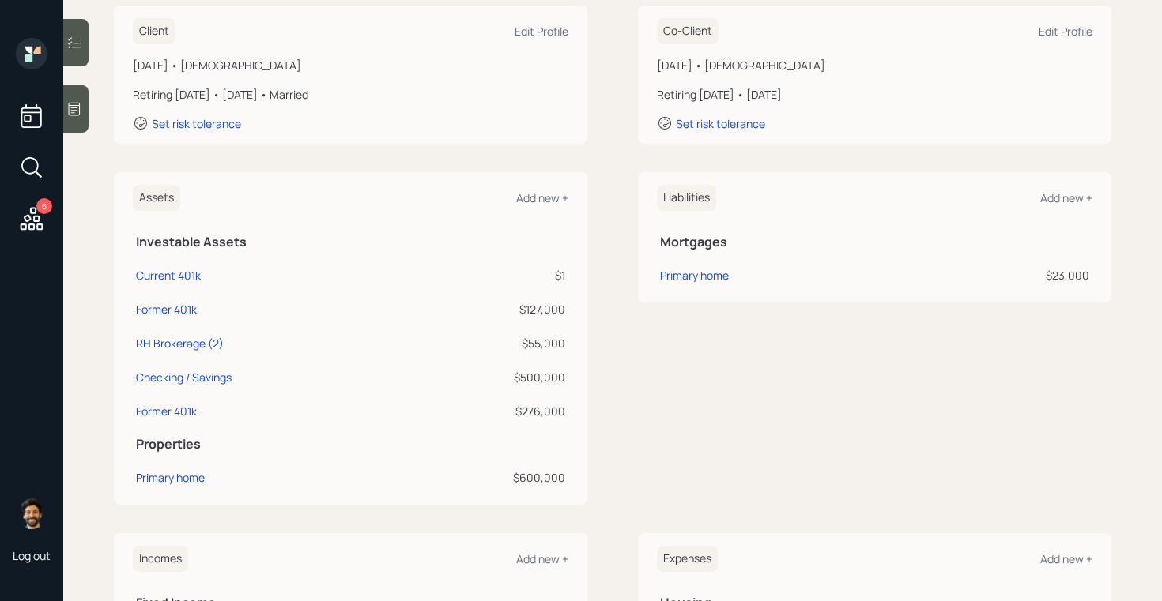
scroll to position [265, 0]
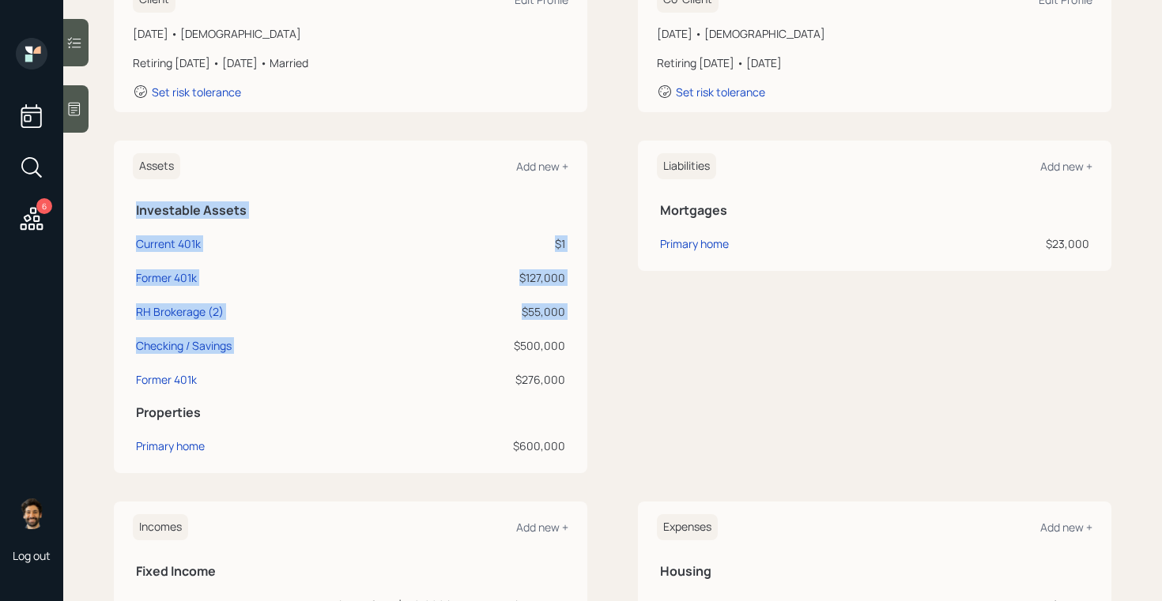
drag, startPoint x: 568, startPoint y: 343, endPoint x: 514, endPoint y: 345, distance: 53.8
click at [514, 345] on div "Assets Add new + Investable Assets Current 401k $1 Former 401k $127,000 RH Brok…" at bounding box center [350, 307] width 473 height 333
click at [514, 345] on div "$500,000" at bounding box center [489, 345] width 153 height 17
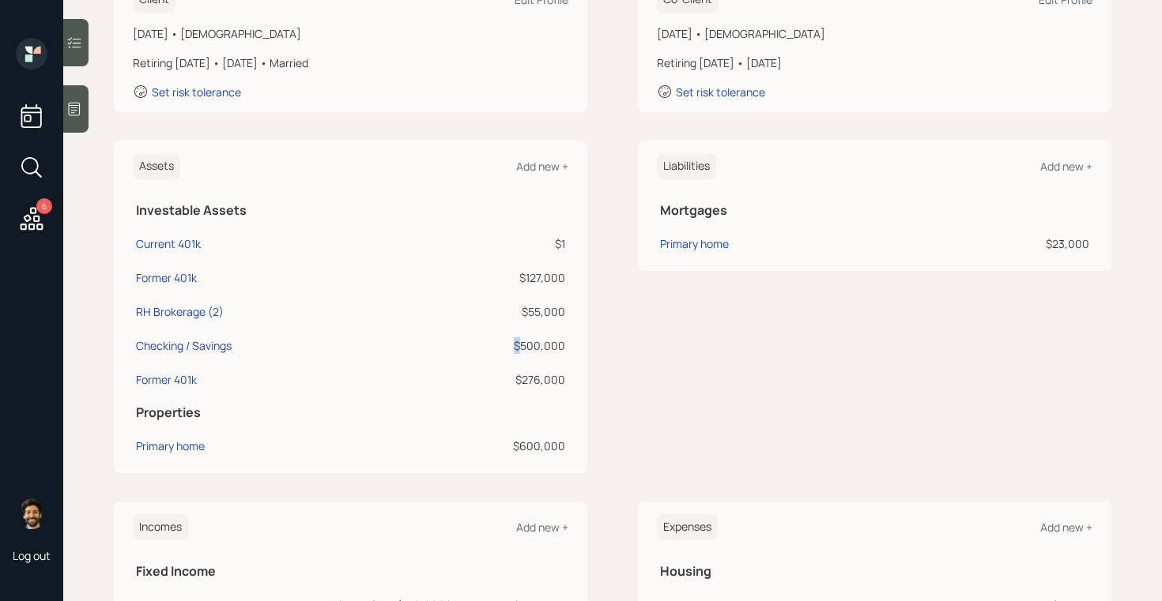
click at [514, 345] on div "$500,000" at bounding box center [489, 345] width 153 height 17
click at [284, 175] on div "Assets Add new +" at bounding box center [350, 166] width 435 height 26
drag, startPoint x: 564, startPoint y: 347, endPoint x: 509, endPoint y: 349, distance: 55.3
click at [509, 349] on div "$500,000" at bounding box center [489, 345] width 153 height 17
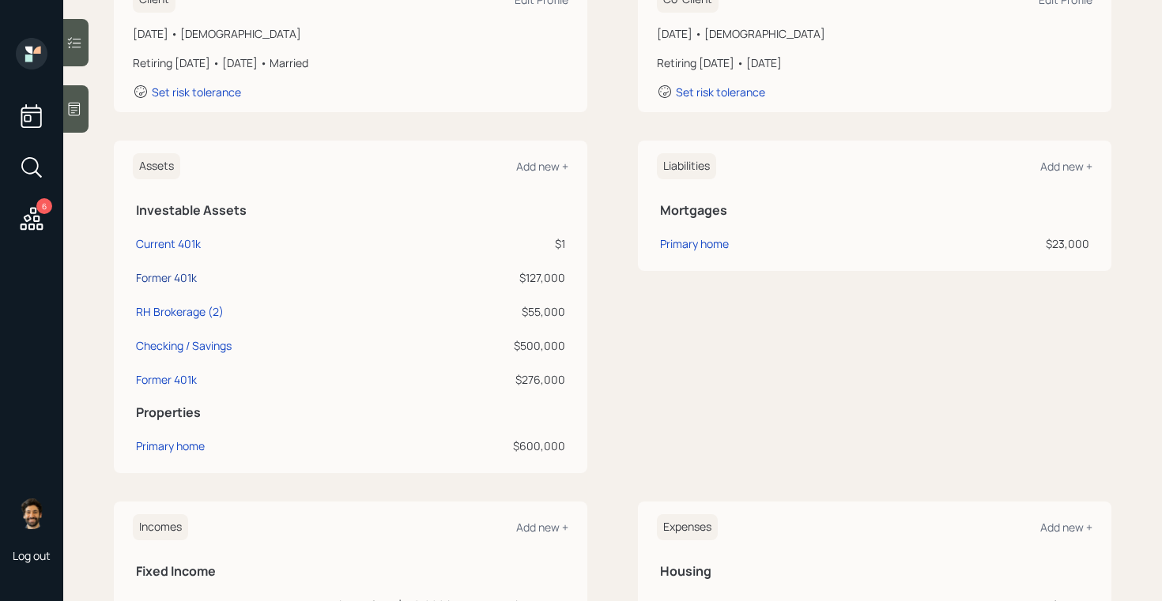
click at [162, 280] on div "Former 401k" at bounding box center [166, 277] width 61 height 17
select select "company_sponsored"
select select "balanced"
click at [150, 249] on div "Current 401k" at bounding box center [168, 243] width 65 height 17
select select "company_sponsored"
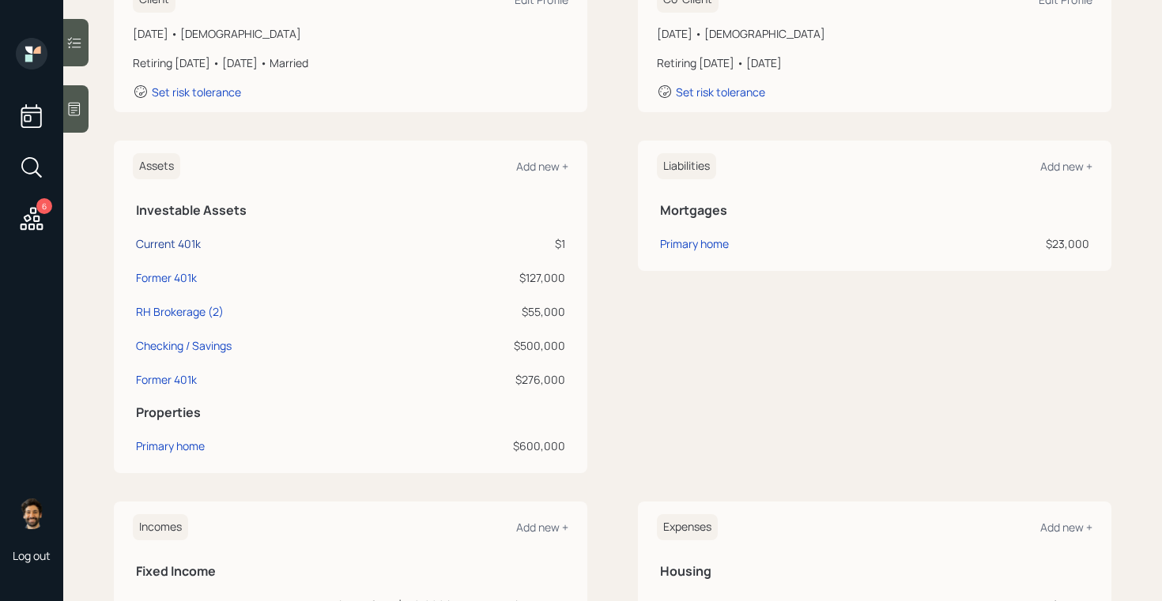
select select "balanced"
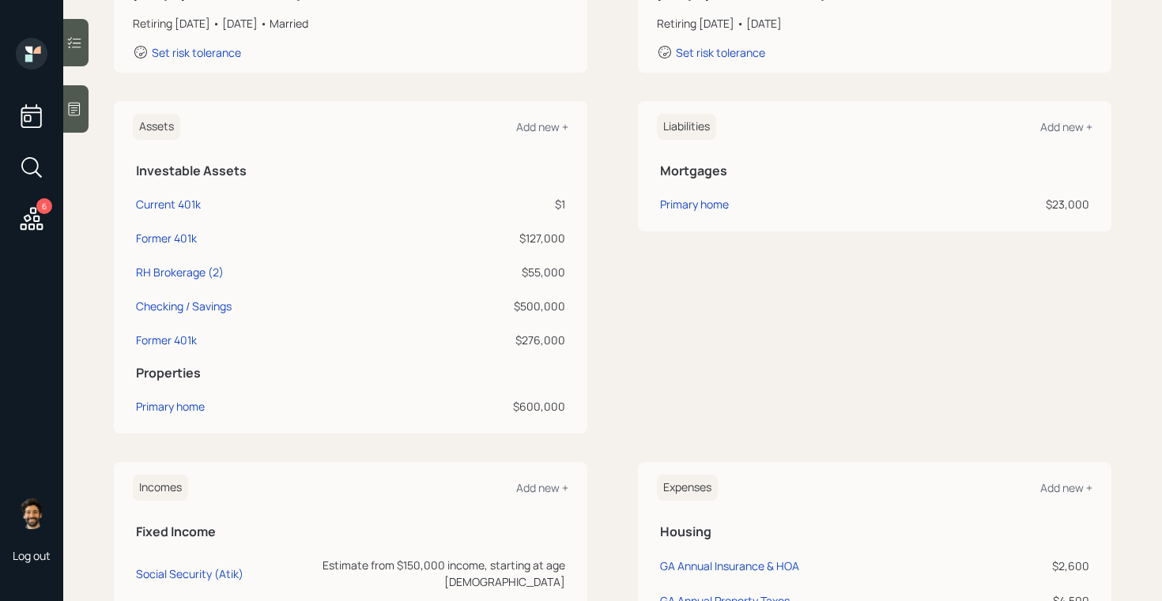
scroll to position [300, 0]
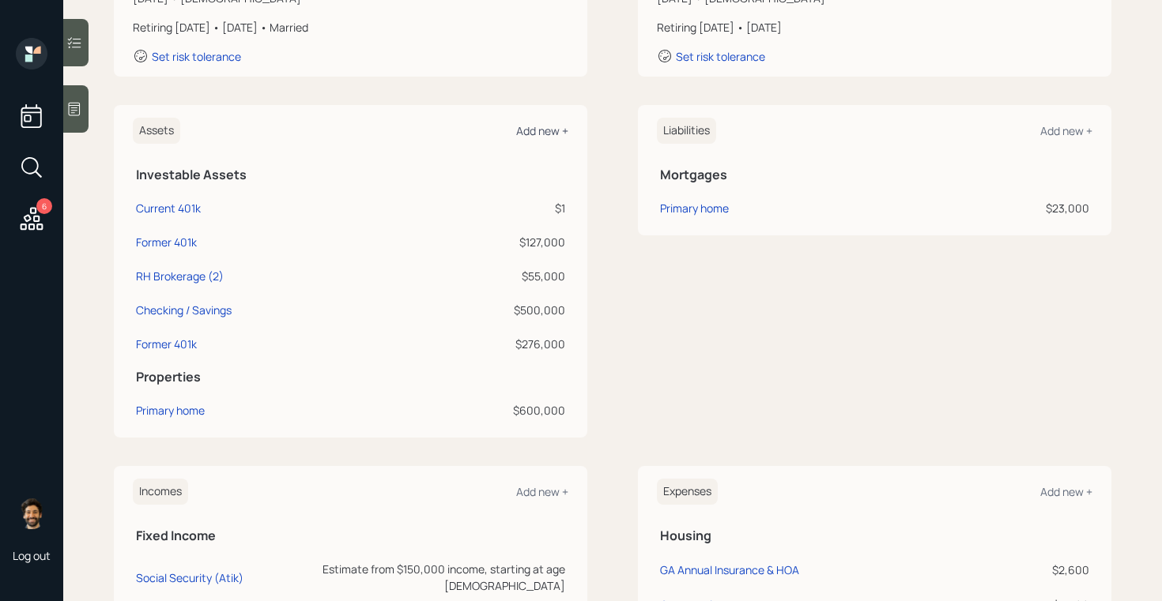
click at [540, 130] on div "Add new +" at bounding box center [542, 130] width 52 height 15
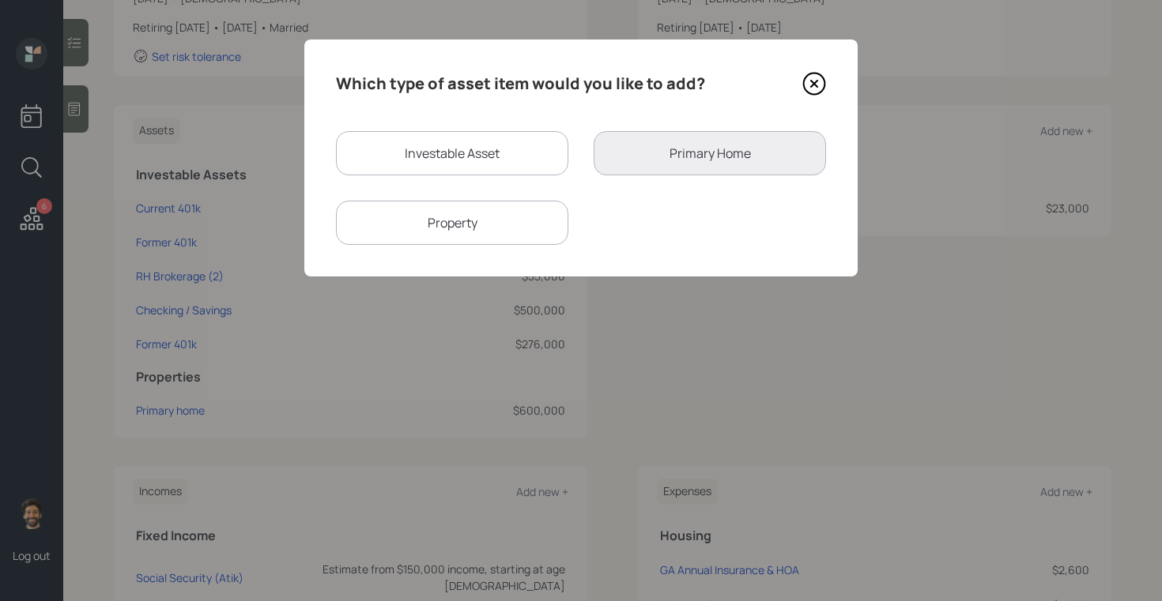
click at [434, 141] on div "Investable Asset" at bounding box center [452, 153] width 232 height 44
select select "taxable"
select select "balanced"
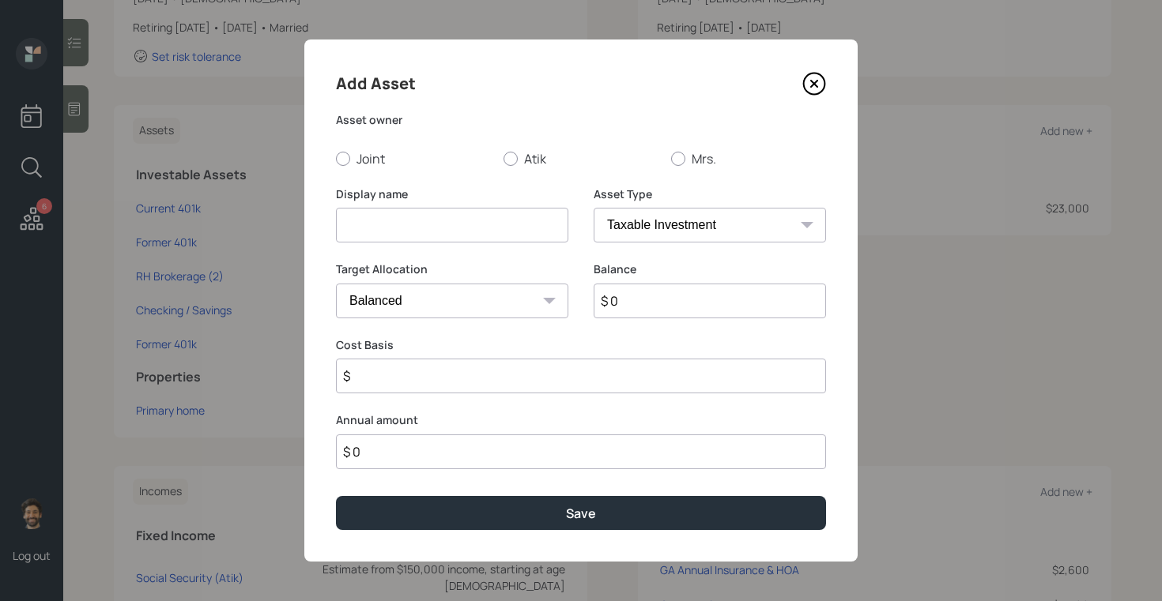
click at [409, 213] on input at bounding box center [452, 225] width 232 height 35
type input "Sep IRA"
click at [638, 297] on input "$ 0" at bounding box center [709, 301] width 232 height 35
type input "$ 15,000"
click at [518, 156] on label "Atik" at bounding box center [580, 158] width 155 height 17
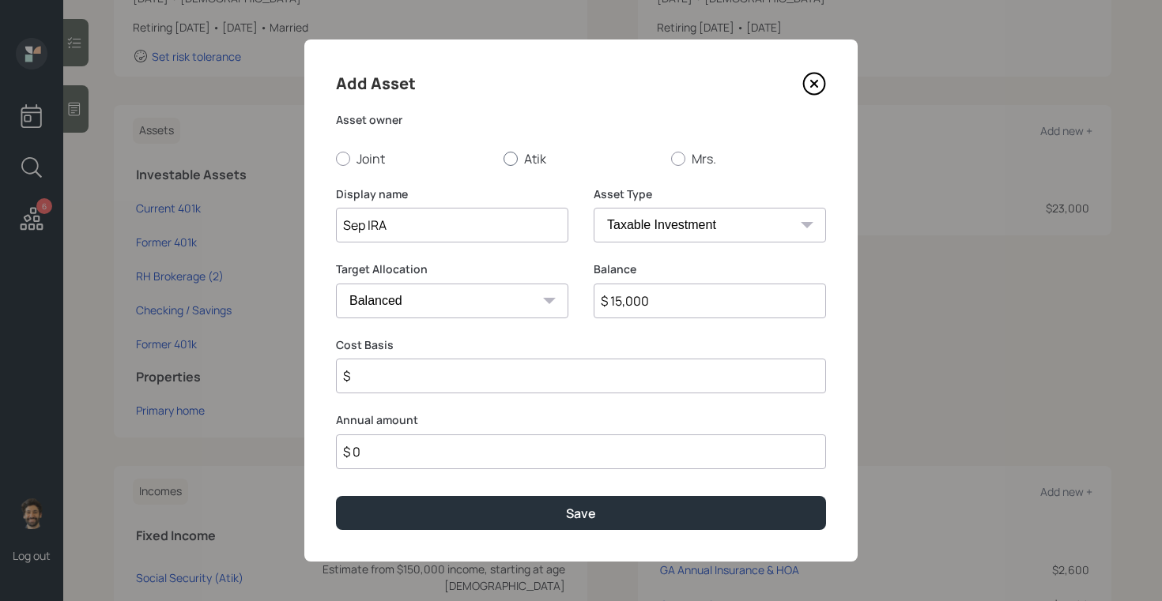
click at [503, 158] on input "Atik" at bounding box center [503, 158] width 1 height 1
radio input "true"
click at [645, 217] on select "SEP IRA IRA Roth IRA 401(k) Roth 401(k) 403(b) Roth 403(b) 457(b) Roth 457(b) H…" at bounding box center [709, 225] width 232 height 35
select select "sep_ira"
click at [593, 208] on select "SEP IRA IRA Roth IRA 401(k) Roth 401(k) 403(b) Roth 403(b) 457(b) Roth 457(b) H…" at bounding box center [709, 225] width 232 height 35
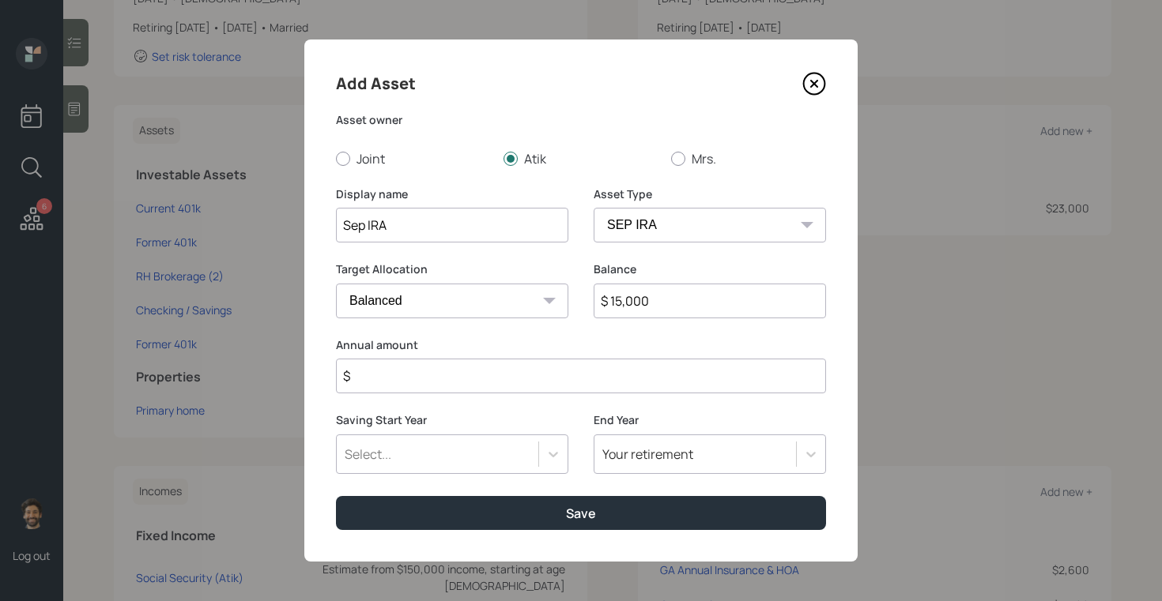
click at [417, 382] on input "$" at bounding box center [581, 376] width 490 height 35
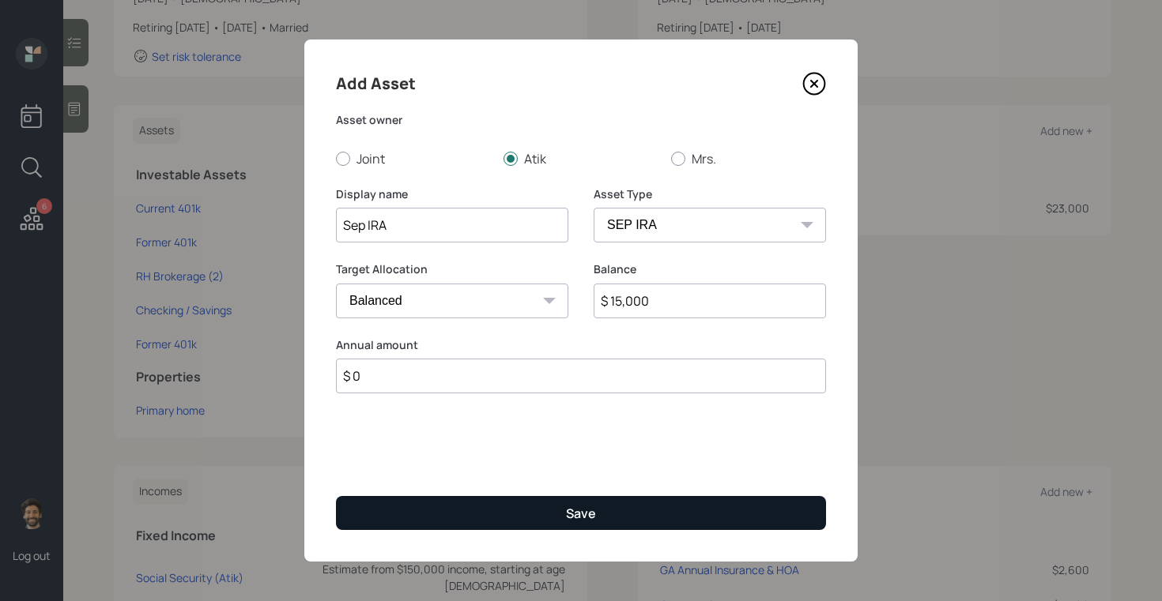
type input "$ 0"
click at [426, 502] on button "Save" at bounding box center [581, 513] width 490 height 34
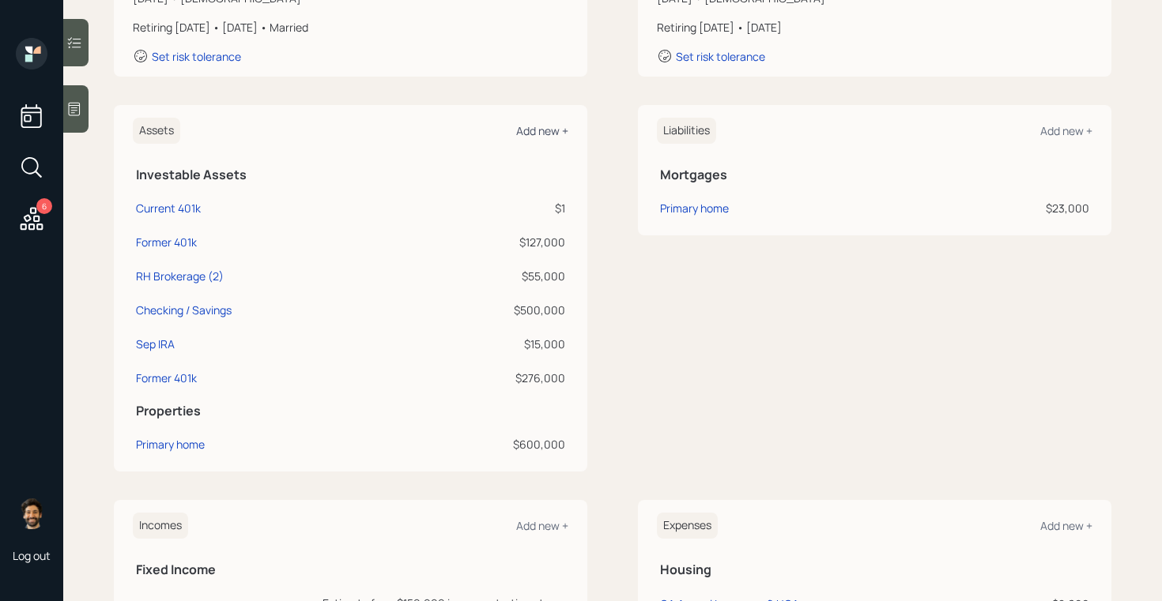
click at [537, 124] on div "Add new +" at bounding box center [542, 130] width 52 height 15
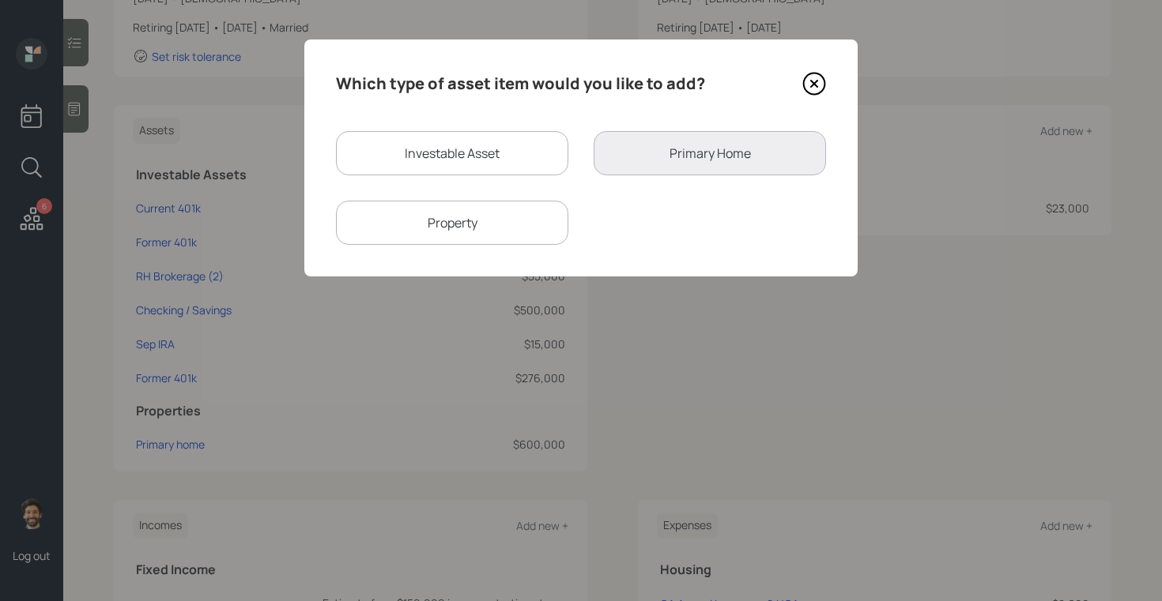
click at [438, 154] on div "Investable Asset" at bounding box center [452, 153] width 232 height 44
select select "taxable"
select select "balanced"
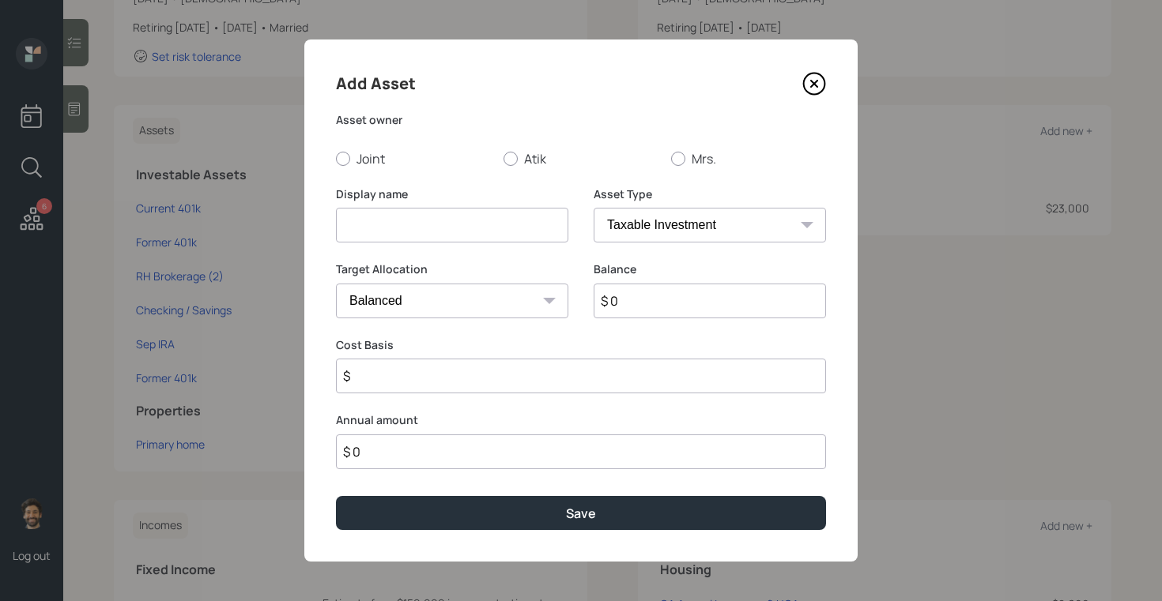
click at [423, 235] on input at bounding box center [452, 225] width 232 height 35
type input "Sep IRA"
click at [629, 292] on input "$ 0" at bounding box center [709, 301] width 232 height 35
type input "$ 15,000"
click at [692, 156] on label "Mrs." at bounding box center [748, 158] width 155 height 17
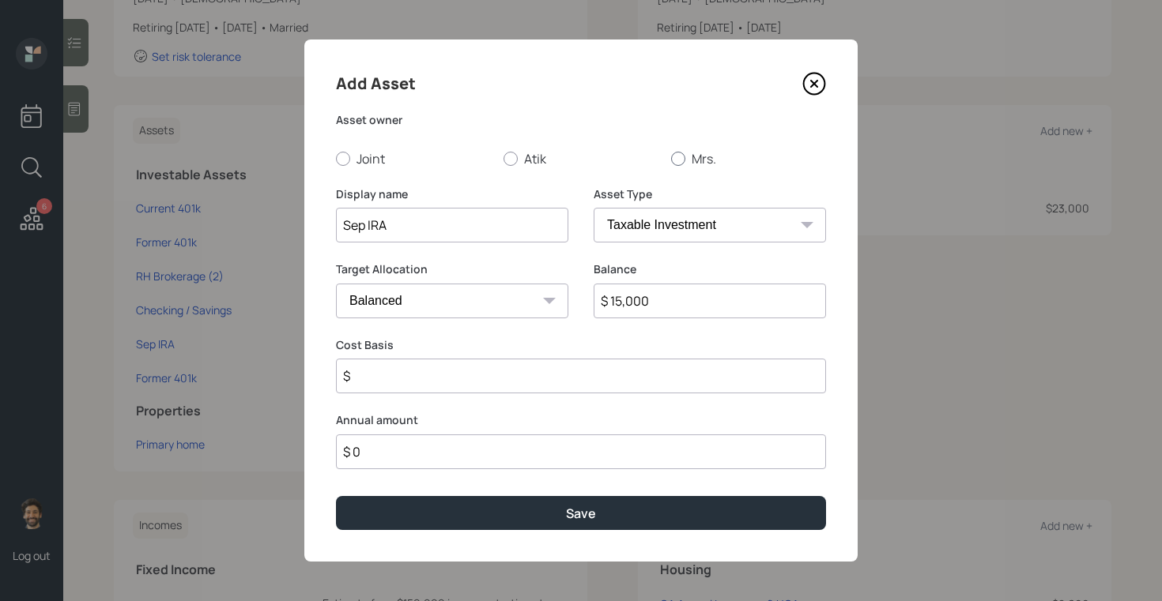
click at [671, 158] on input "Mrs." at bounding box center [670, 158] width 1 height 1
radio input "true"
click at [681, 222] on select "SEP IRA IRA Roth IRA 401(k) Roth 401(k) 403(b) Roth 403(b) 457(b) Roth 457(b) H…" at bounding box center [709, 225] width 232 height 35
select select "sep_ira"
click at [593, 208] on select "SEP IRA IRA Roth IRA 401(k) Roth 401(k) 403(b) Roth 403(b) 457(b) Roth 457(b) H…" at bounding box center [709, 225] width 232 height 35
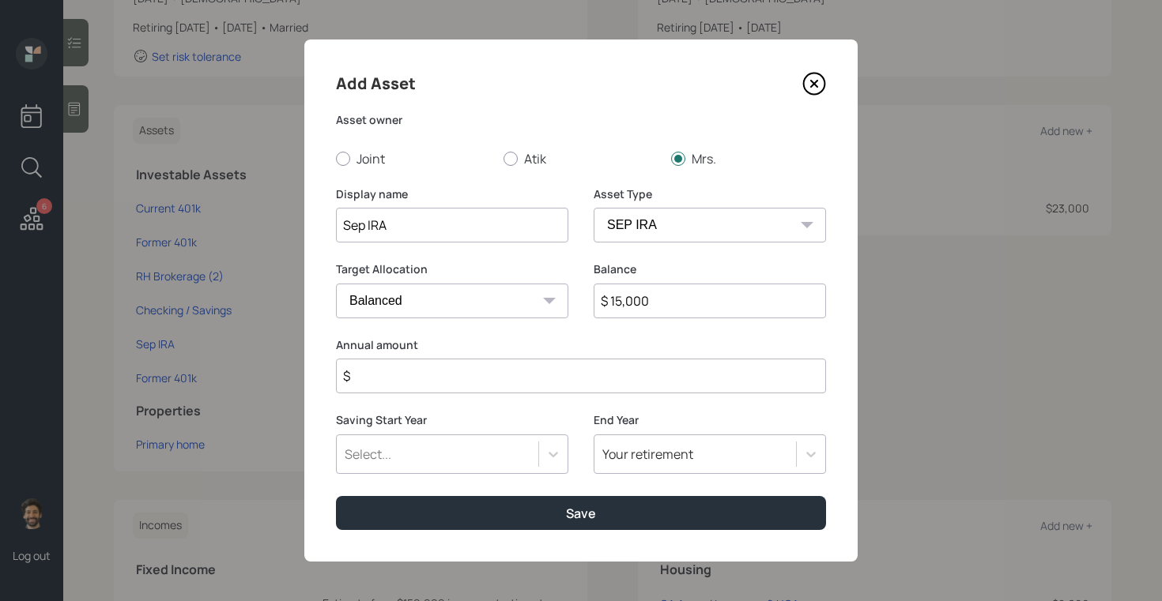
click at [420, 373] on input "$" at bounding box center [581, 376] width 490 height 35
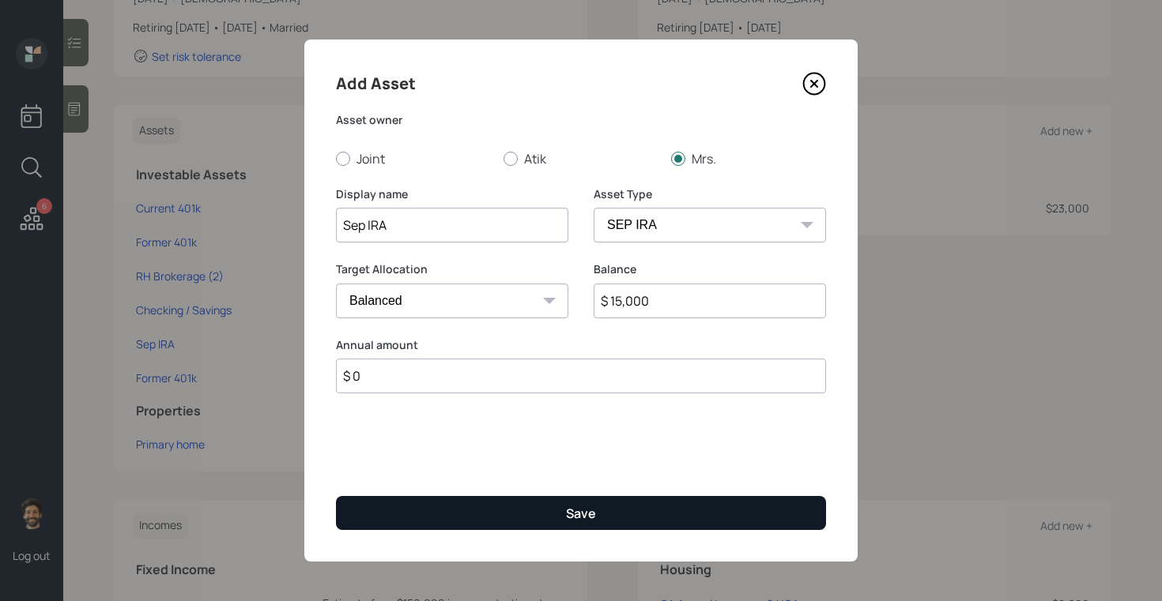
type input "$ 0"
click at [426, 511] on button "Save" at bounding box center [581, 513] width 490 height 34
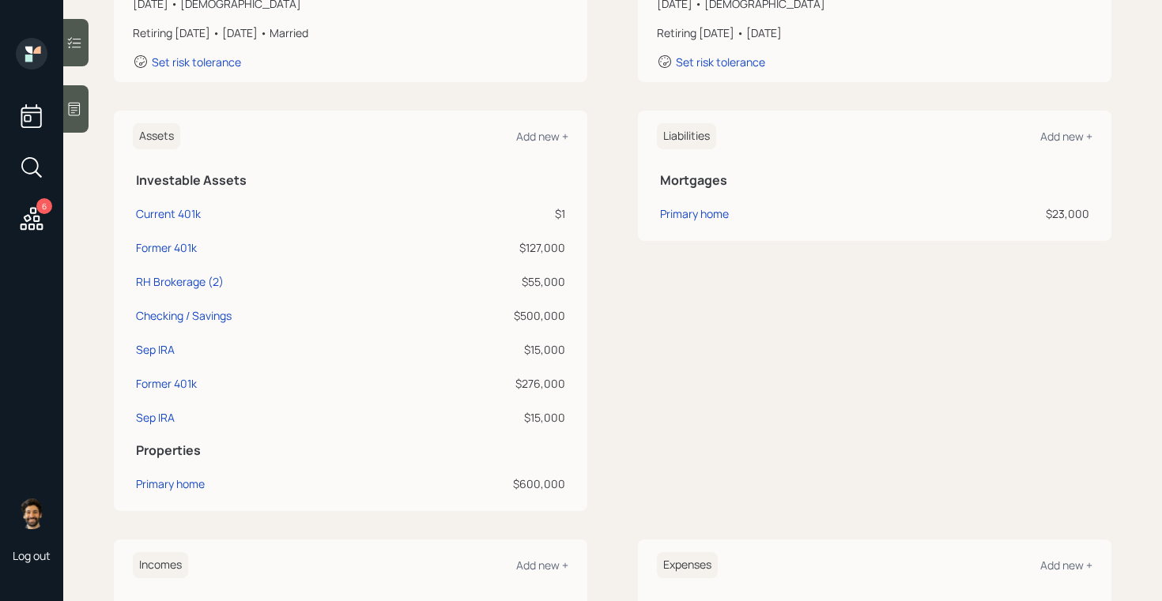
scroll to position [287, 0]
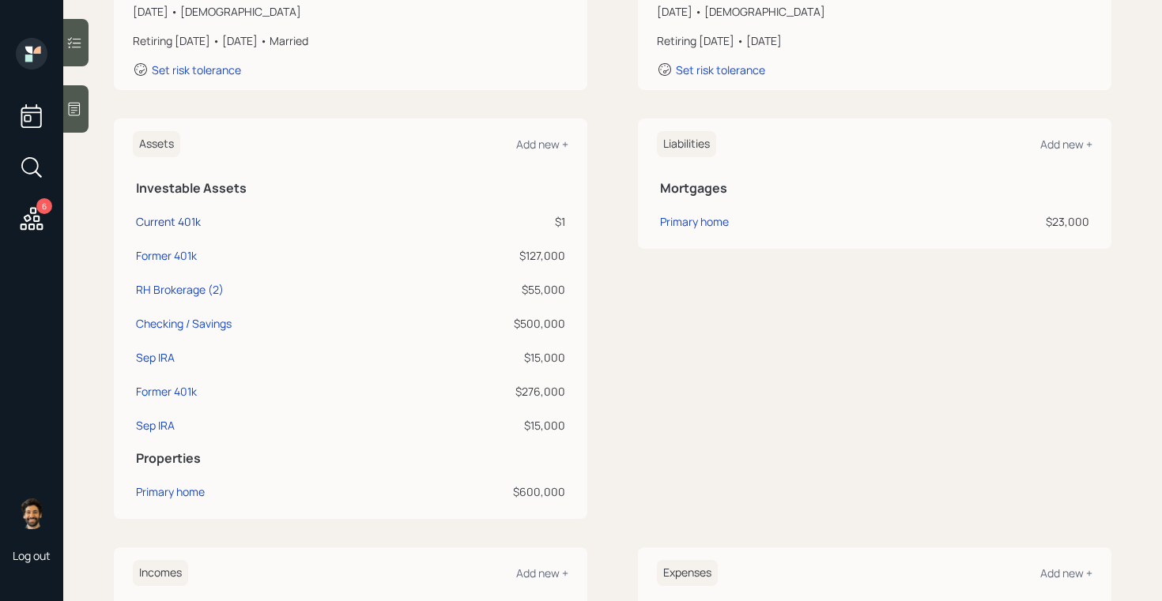
click at [176, 226] on div "Current 401k" at bounding box center [168, 221] width 65 height 17
select select "company_sponsored"
select select "balanced"
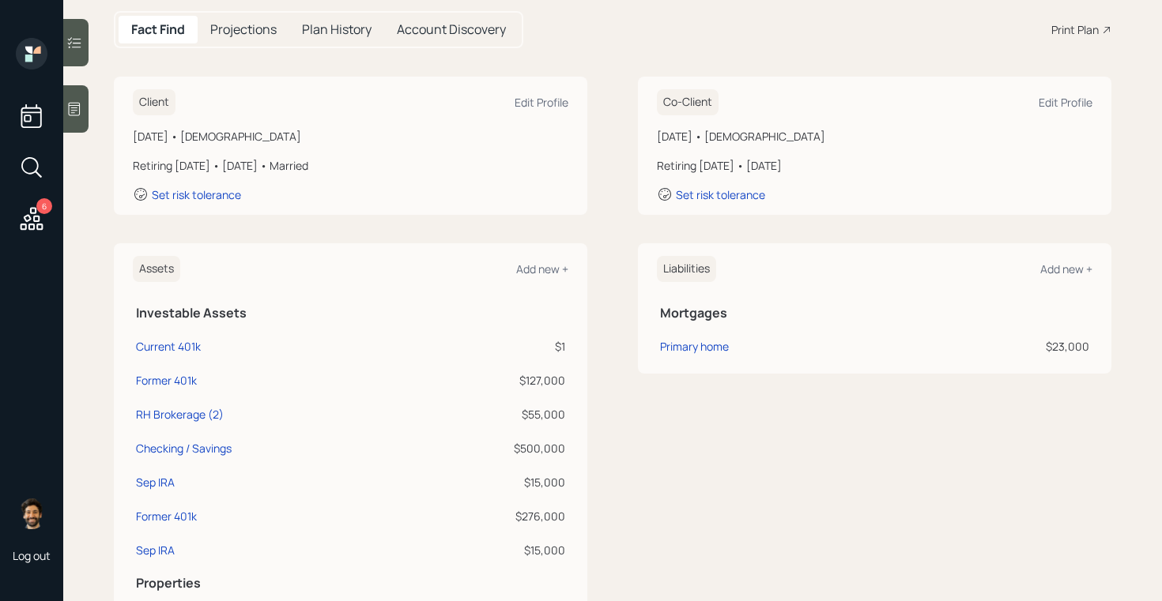
scroll to position [159, 0]
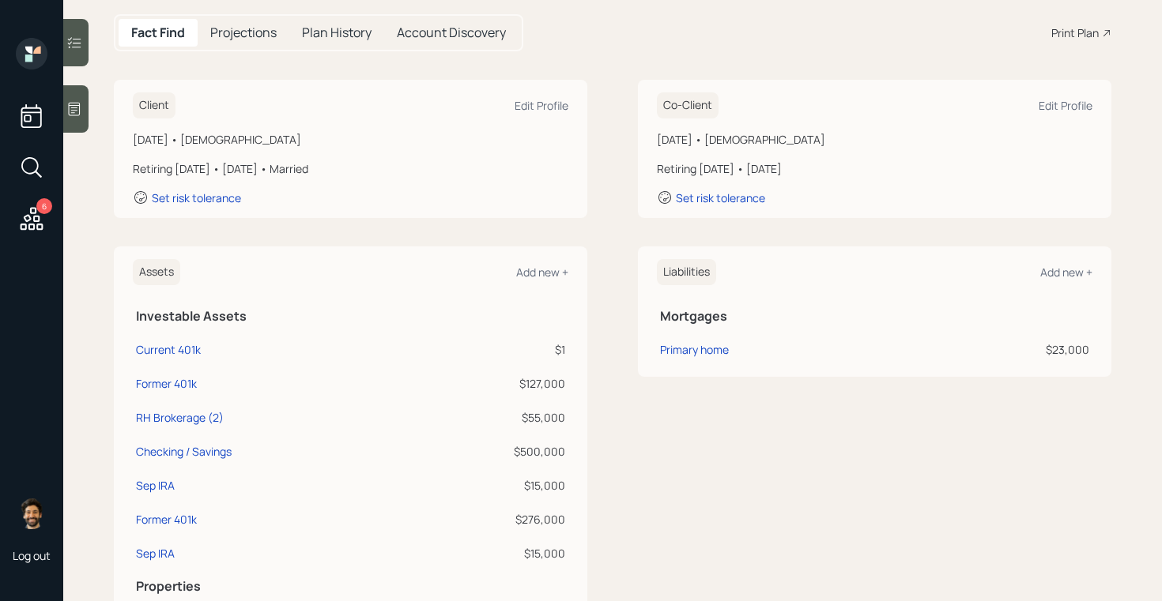
click at [31, 219] on icon at bounding box center [32, 218] width 23 height 23
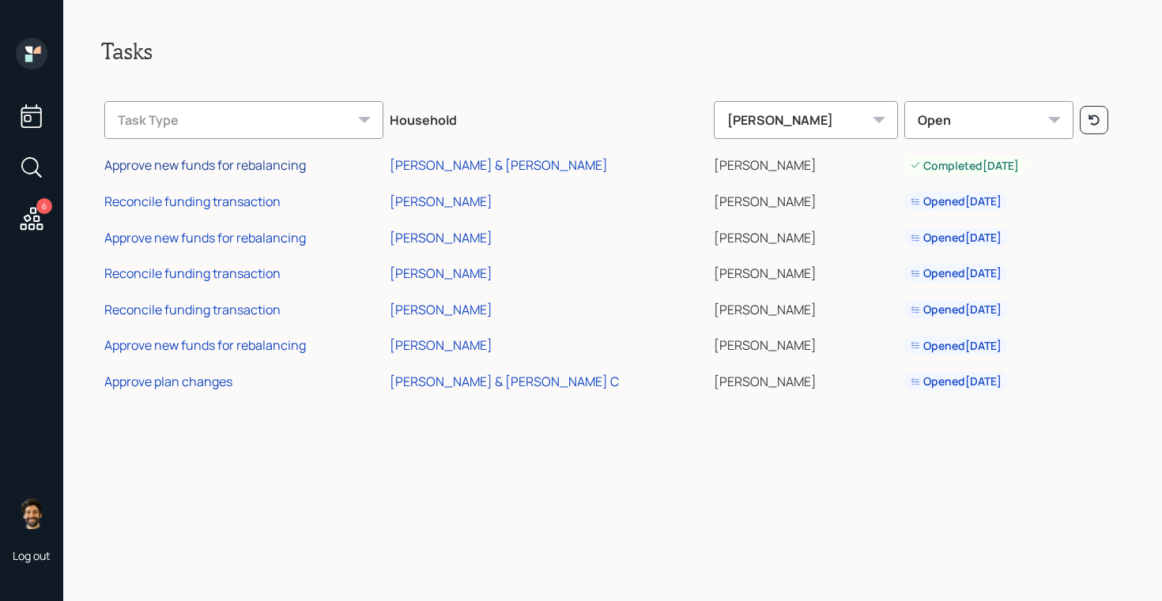
click at [233, 168] on div "Approve new funds for rebalancing" at bounding box center [205, 164] width 202 height 17
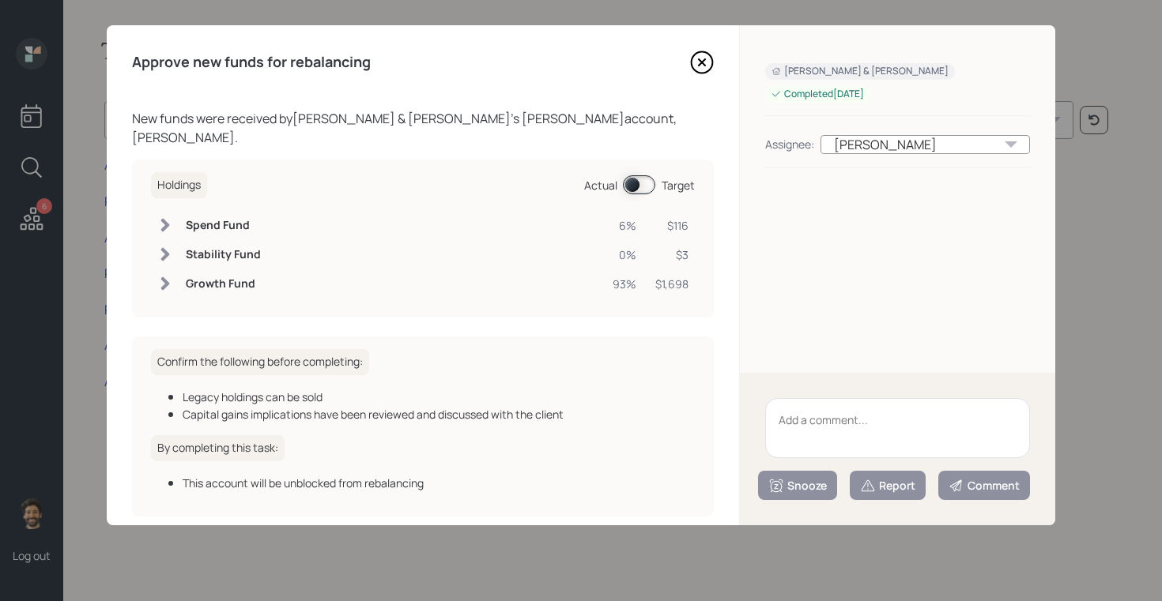
scroll to position [35, 0]
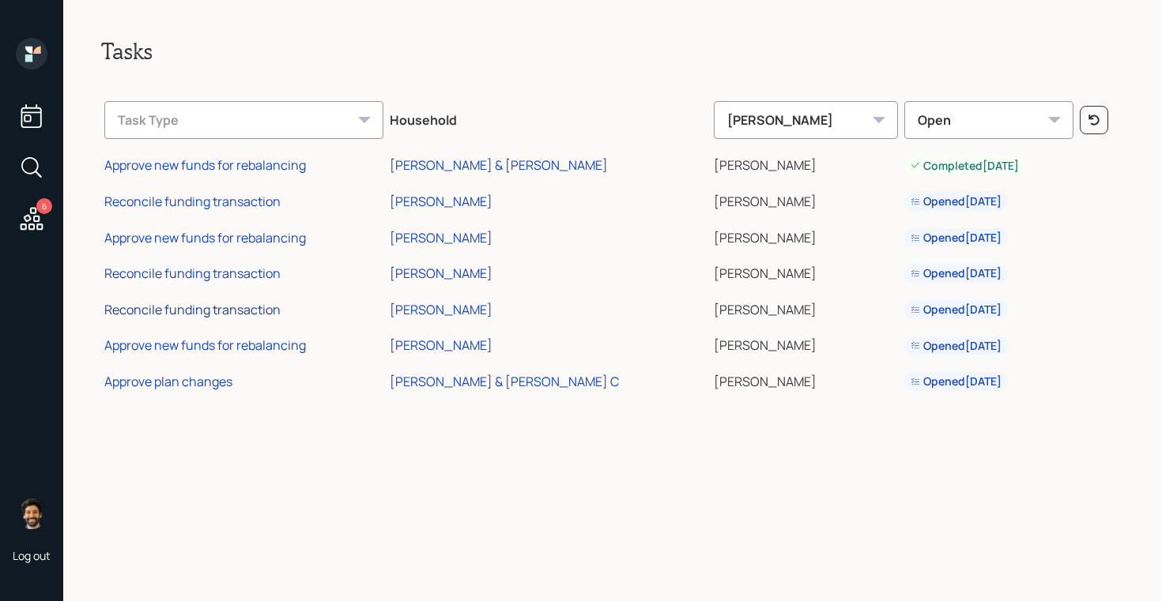
click at [210, 306] on div "Reconcile funding transaction" at bounding box center [192, 309] width 176 height 17
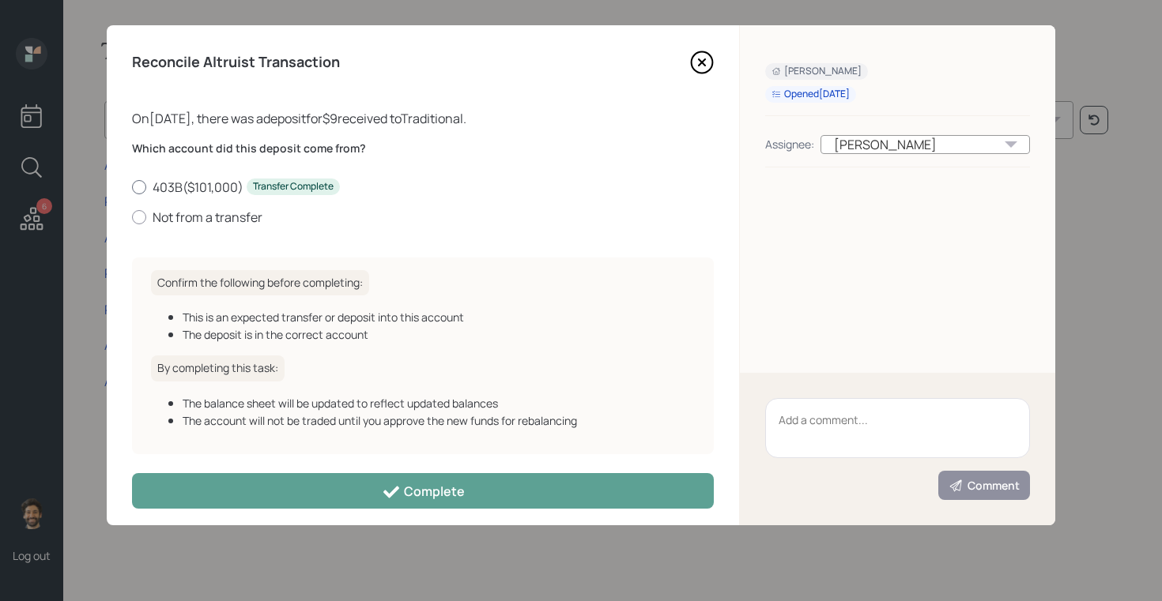
click at [172, 179] on label "403B ( $101,000 ) Transfer Complete" at bounding box center [423, 187] width 582 height 17
click at [132, 186] on input "403B ( $101,000 ) Transfer Complete" at bounding box center [131, 186] width 1 height 1
radio input "true"
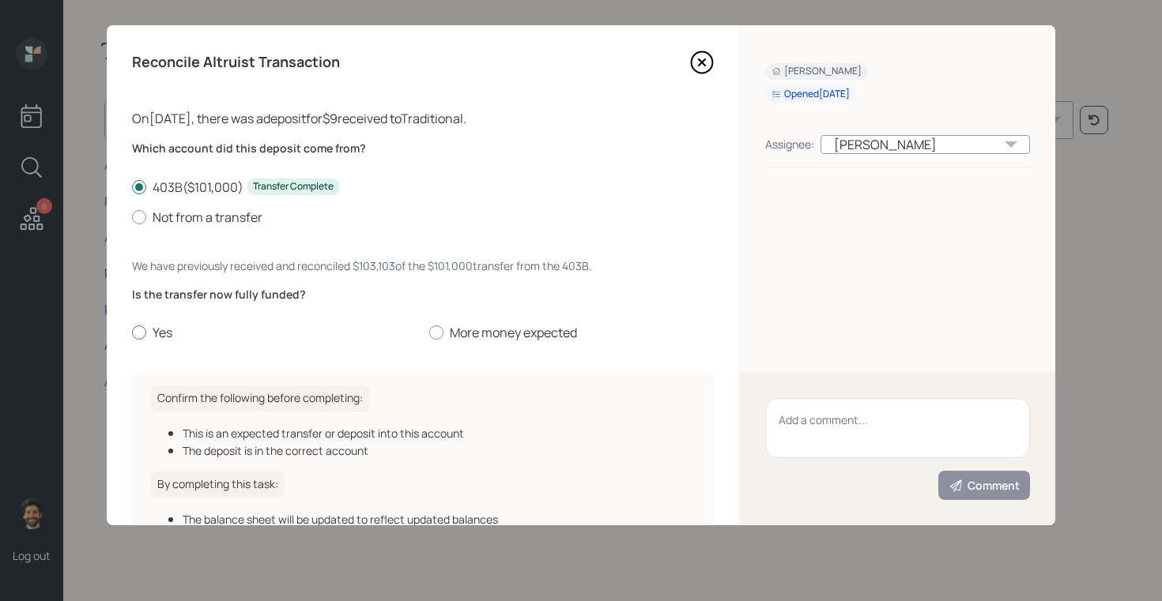
click at [144, 328] on div at bounding box center [139, 333] width 14 height 14
click at [132, 333] on input "Yes" at bounding box center [131, 333] width 1 height 1
radio input "true"
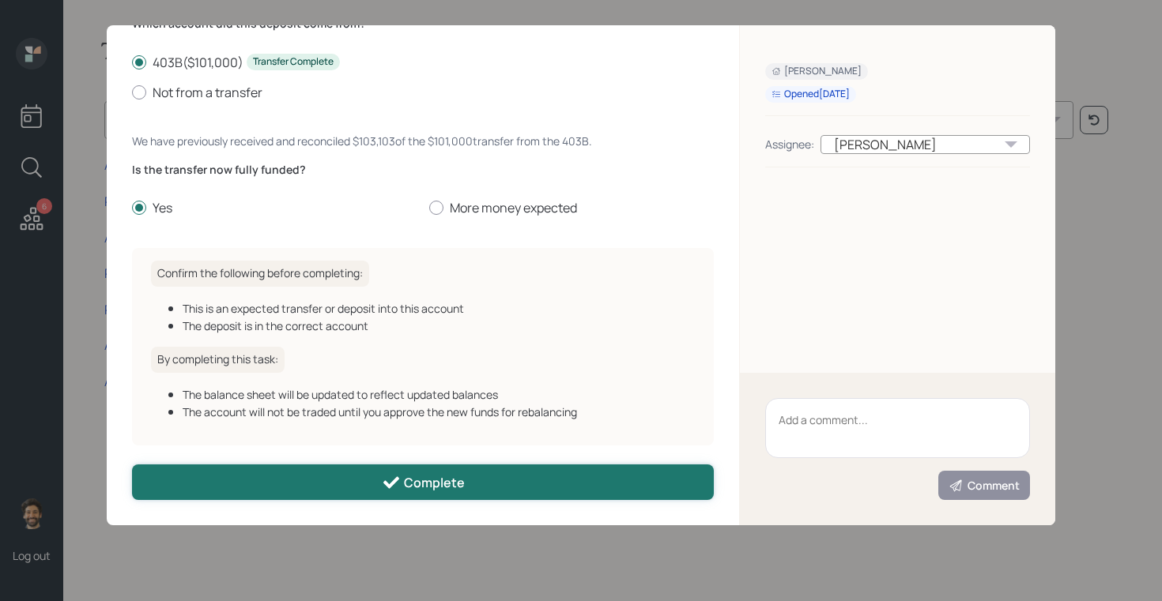
click at [254, 480] on button "Complete" at bounding box center [423, 483] width 582 height 36
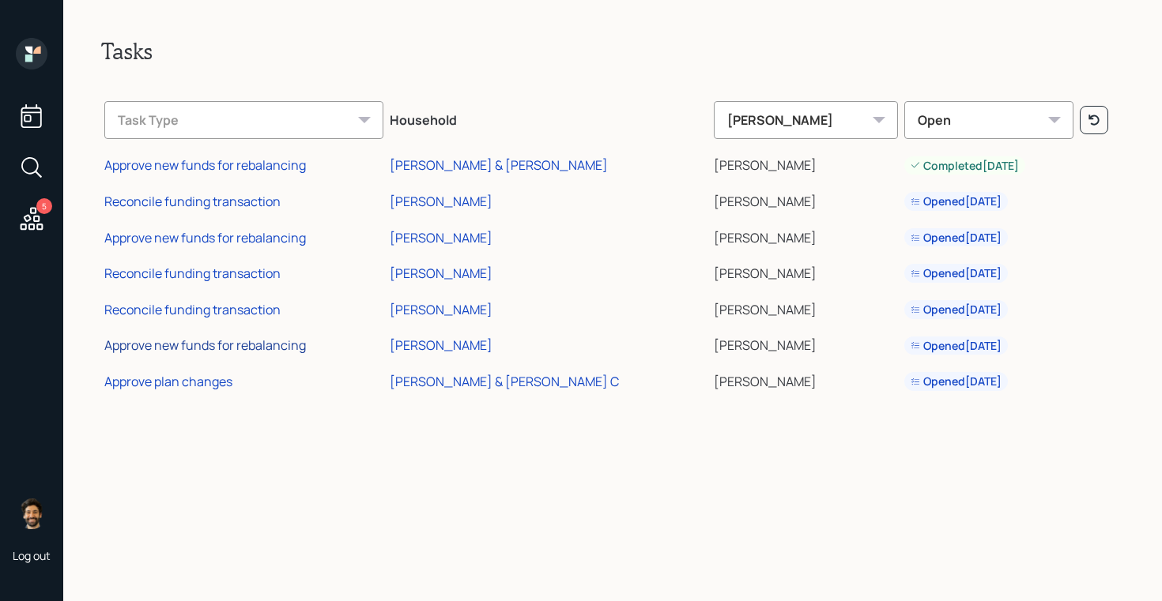
click at [203, 349] on div "Approve new funds for rebalancing" at bounding box center [205, 345] width 202 height 17
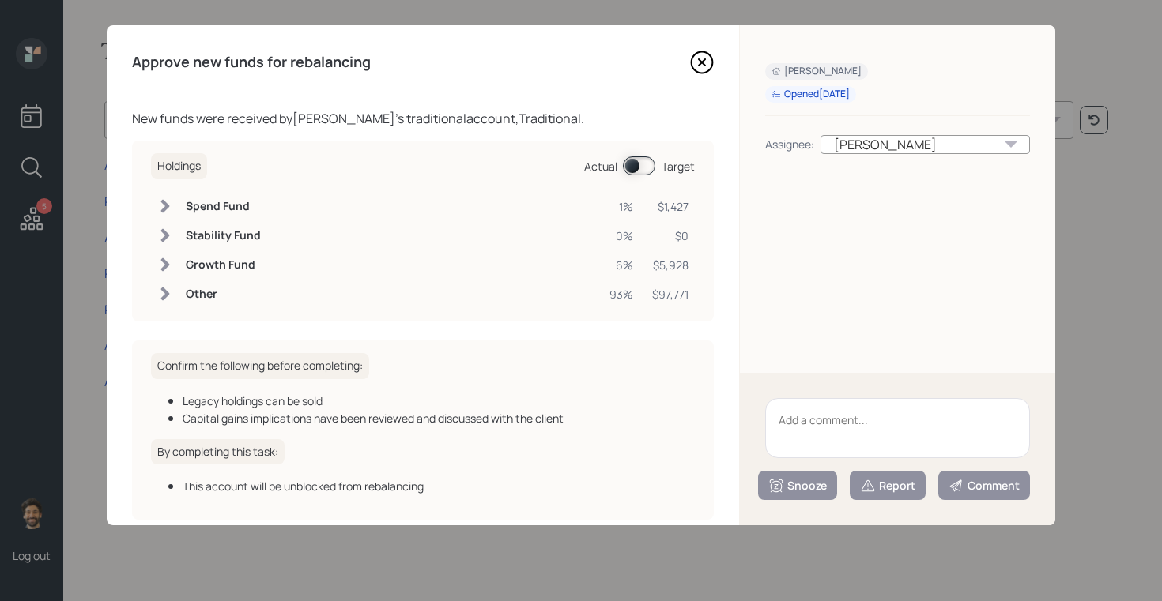
scroll to position [75, 0]
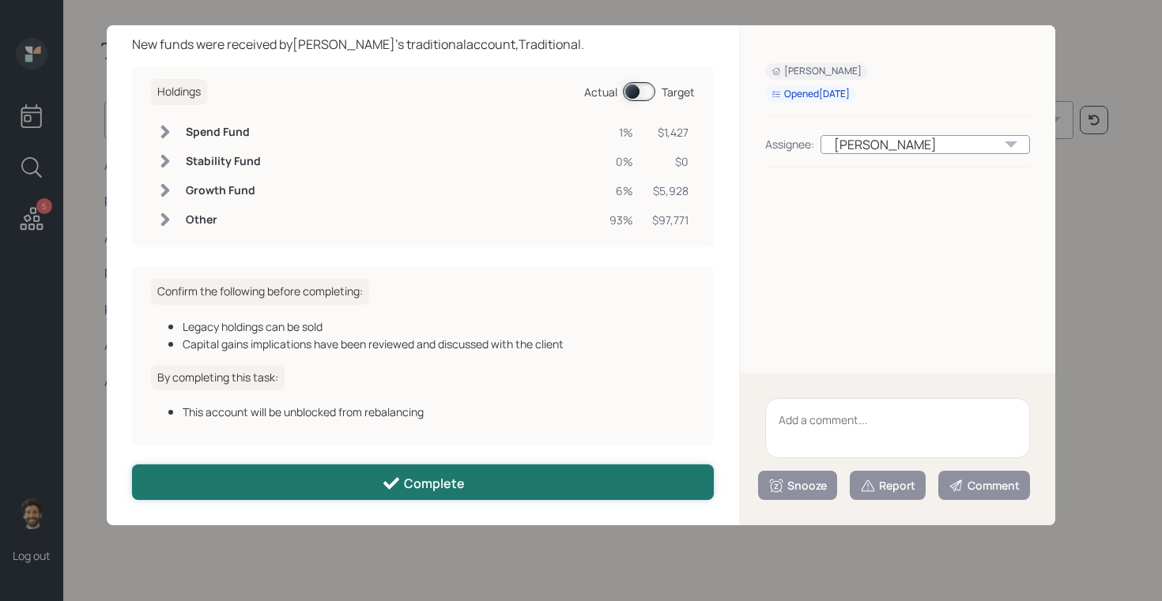
click at [226, 477] on button "Complete" at bounding box center [423, 483] width 582 height 36
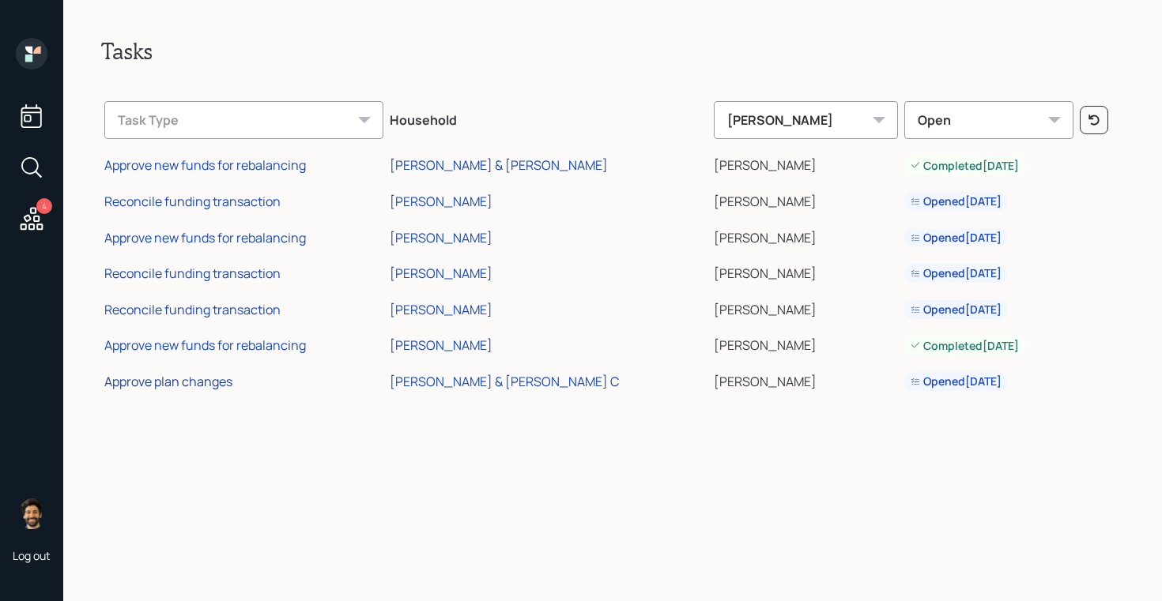
click at [186, 384] on div "Approve plan changes" at bounding box center [168, 381] width 128 height 17
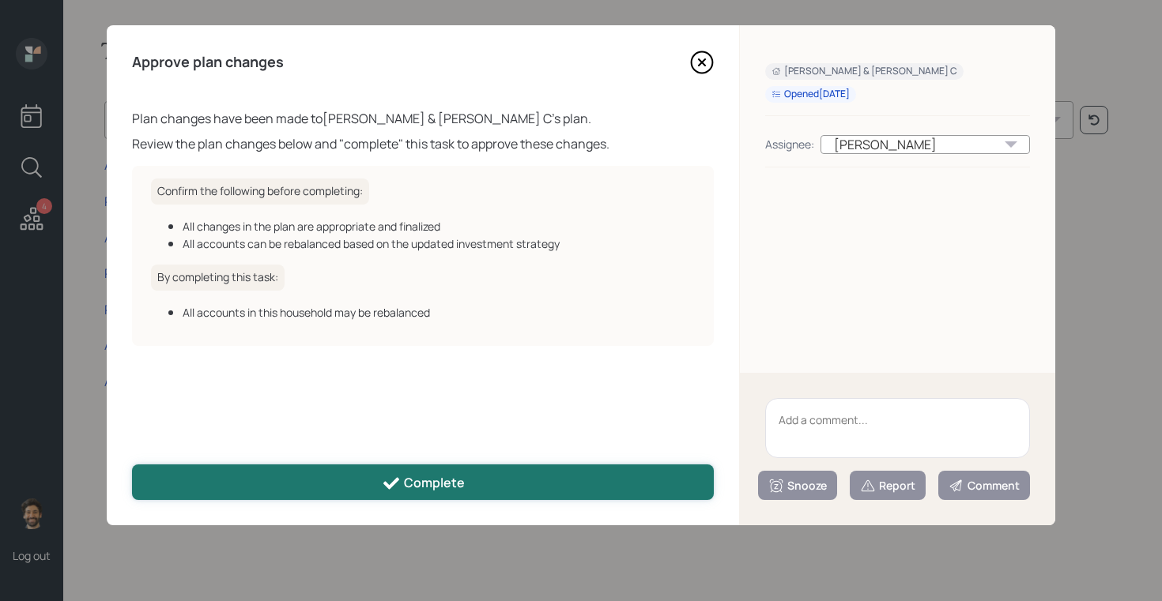
click at [360, 490] on button "Complete" at bounding box center [423, 483] width 582 height 36
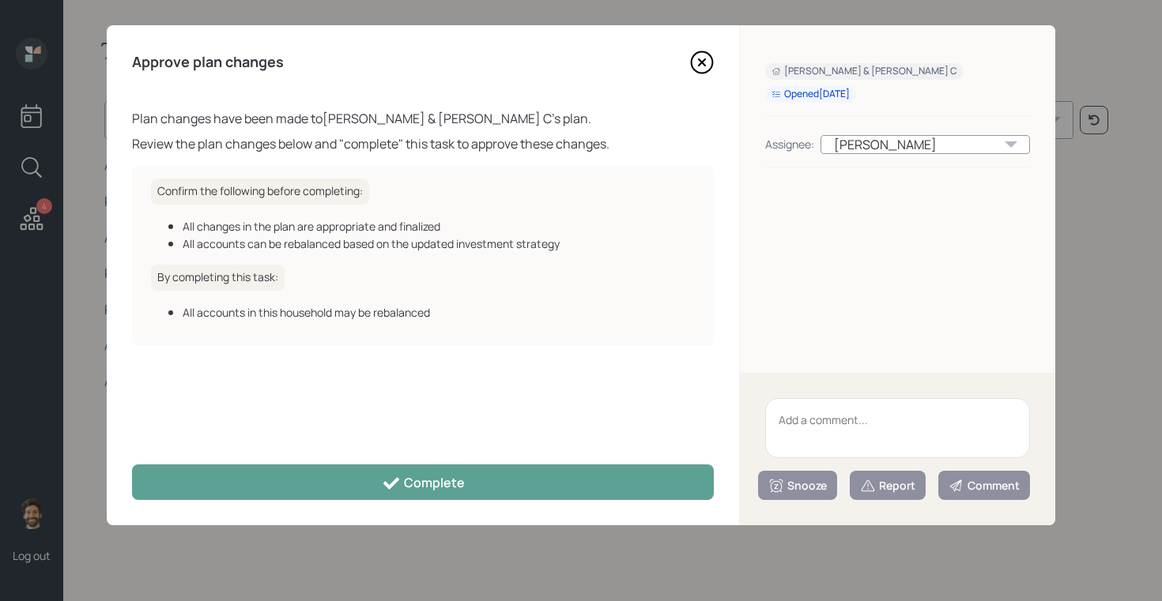
click at [88, 346] on div "Tasks Task Type Household Eric Schwartz Open Approve new funds for rebalancing …" at bounding box center [612, 300] width 1098 height 601
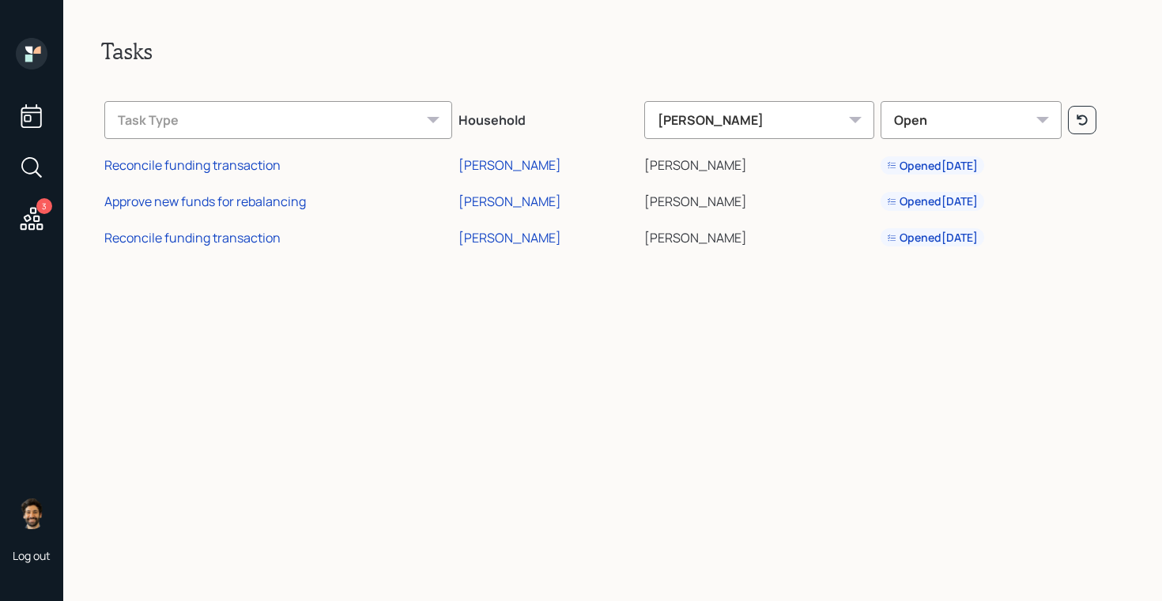
click at [32, 53] on icon at bounding box center [28, 50] width 7 height 7
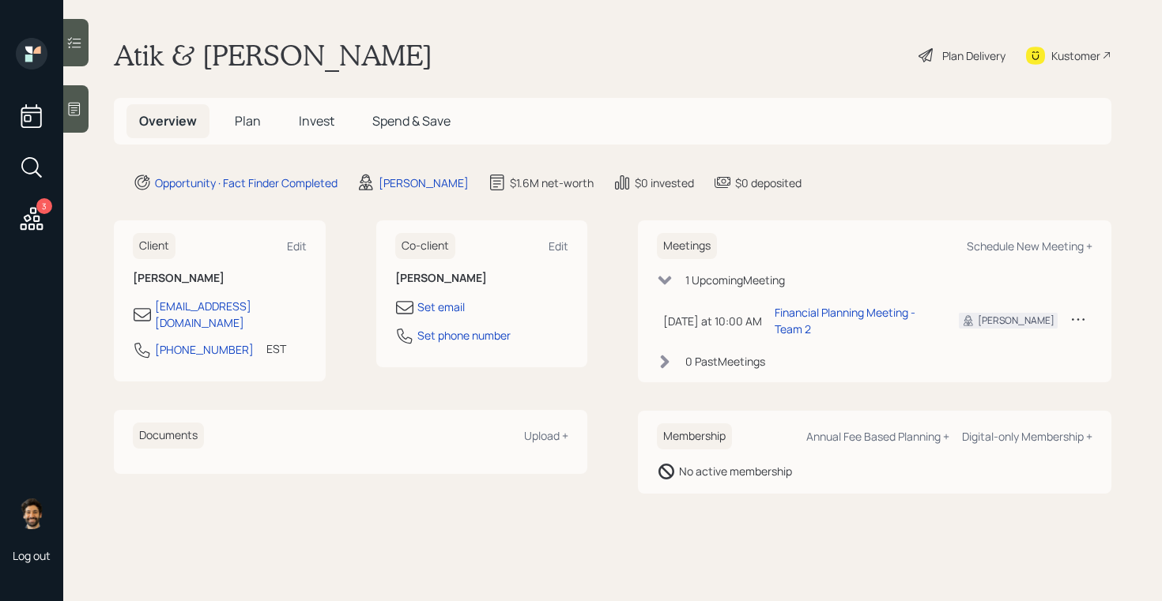
click at [238, 116] on span "Plan" at bounding box center [248, 120] width 26 height 17
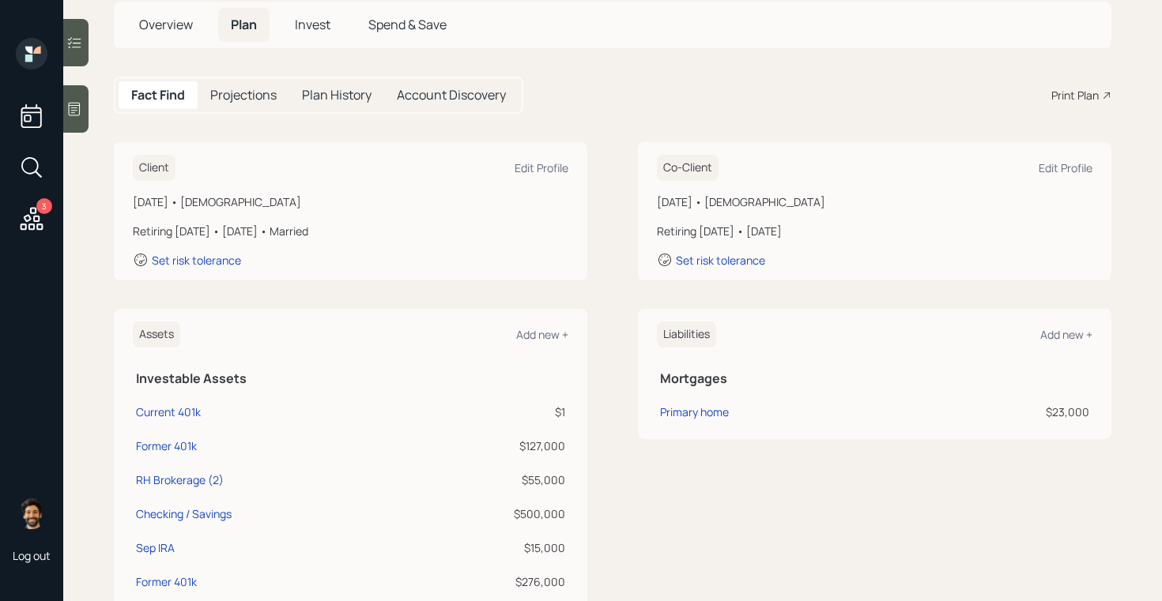
scroll to position [40, 0]
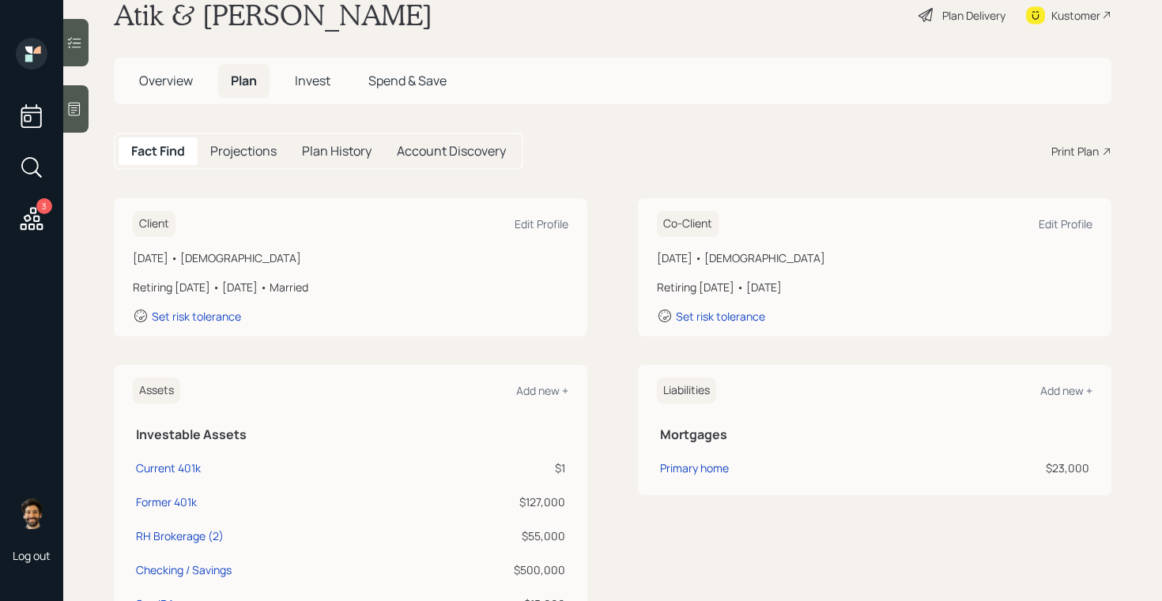
click at [236, 145] on h5 "Projections" at bounding box center [243, 151] width 66 height 15
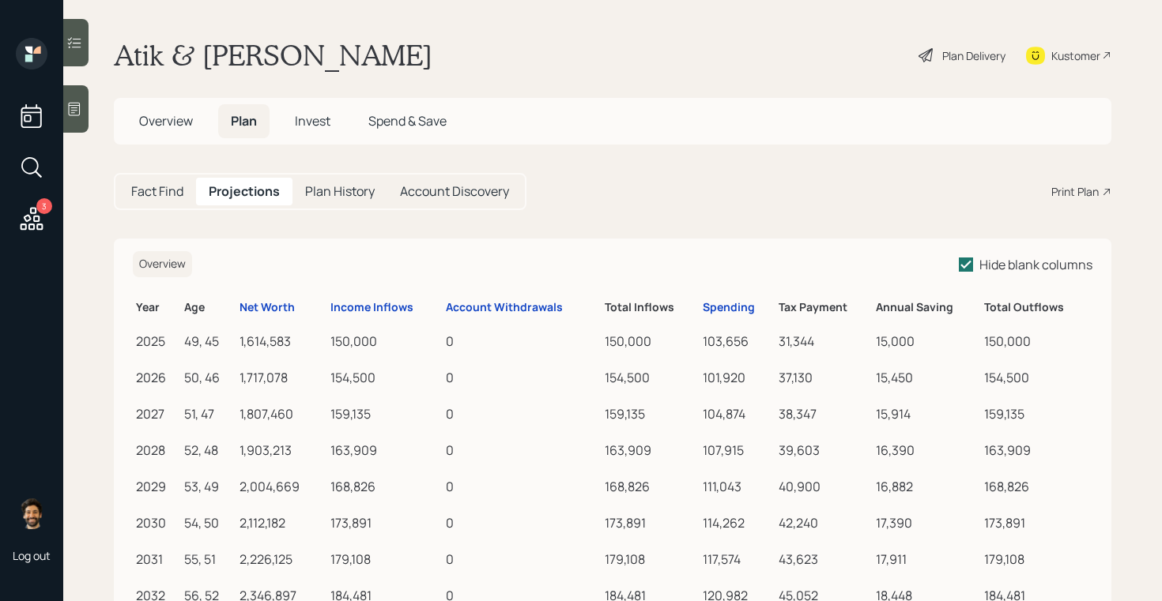
click at [177, 187] on h5 "Fact Find" at bounding box center [157, 191] width 52 height 15
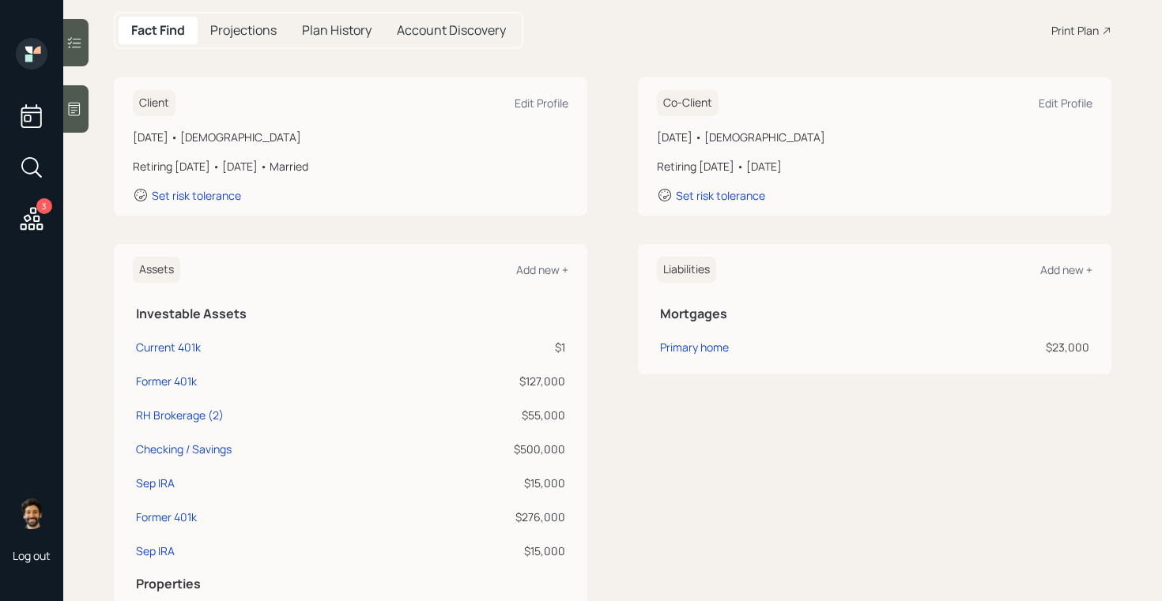
scroll to position [158, 0]
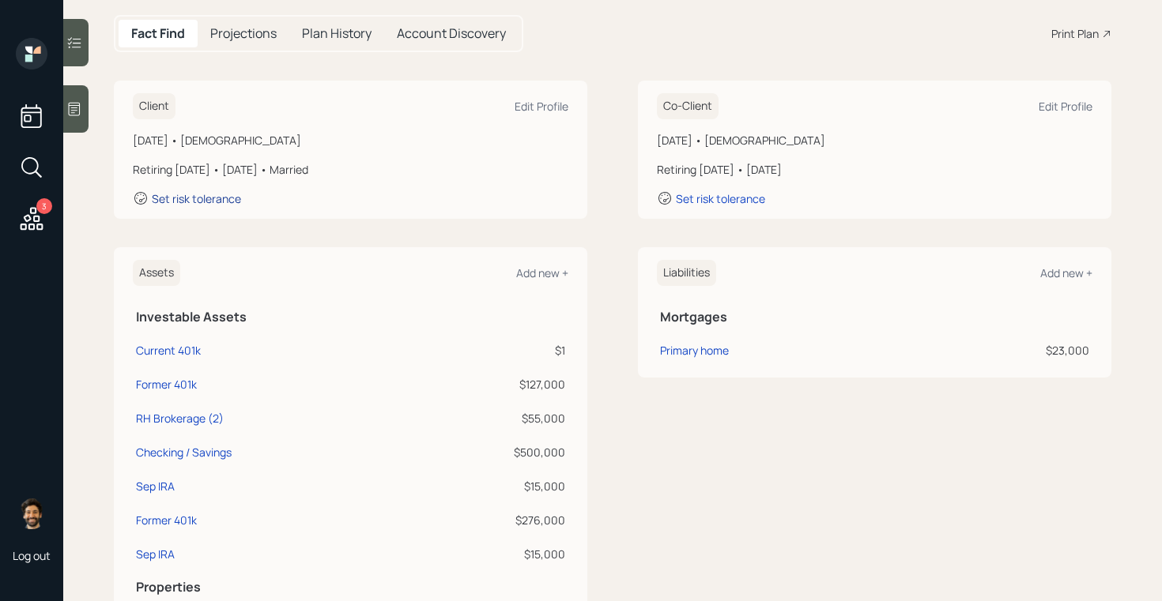
click at [211, 197] on div "Set risk tolerance" at bounding box center [196, 198] width 89 height 15
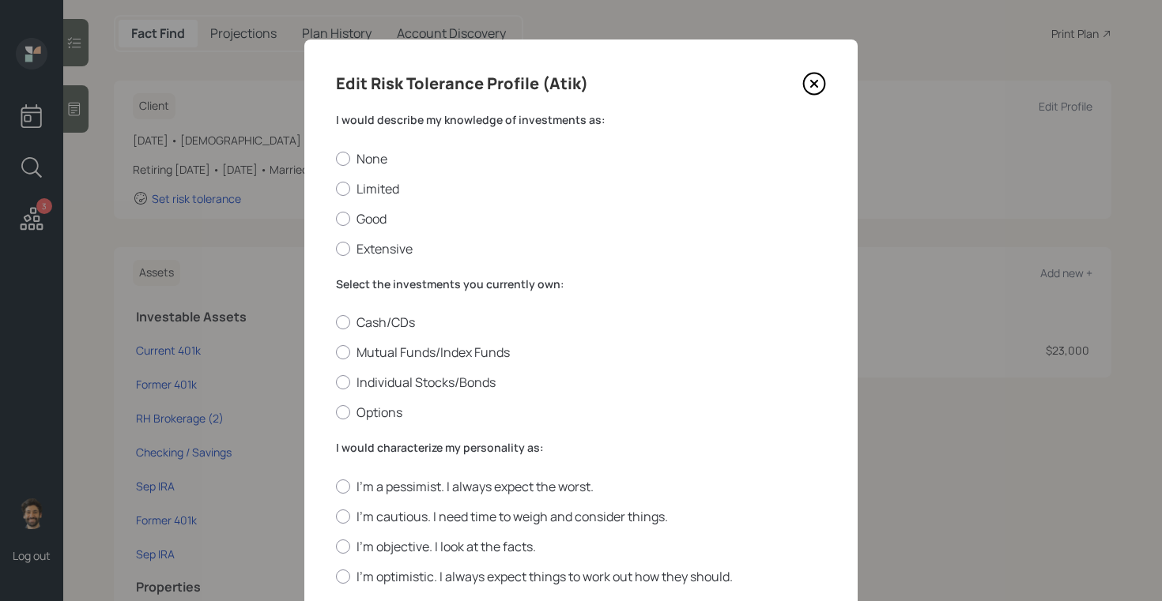
click at [382, 118] on label "I would describe my knowledge of investments as:" at bounding box center [581, 120] width 490 height 16
click at [346, 188] on div at bounding box center [343, 189] width 14 height 14
click at [336, 188] on input "Limited" at bounding box center [335, 188] width 1 height 1
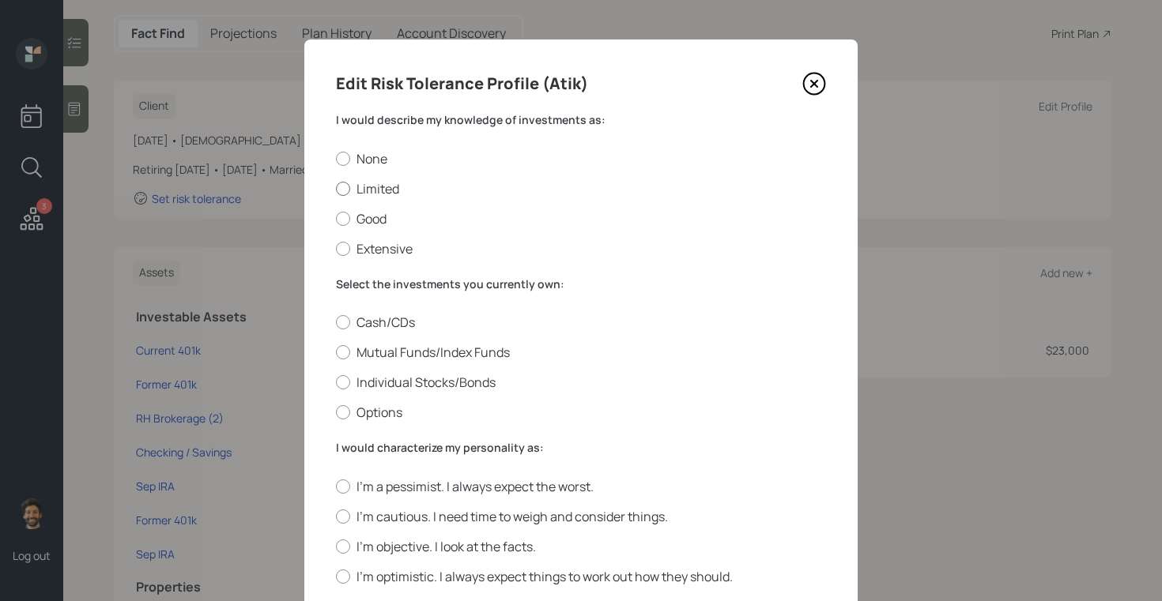
radio input "true"
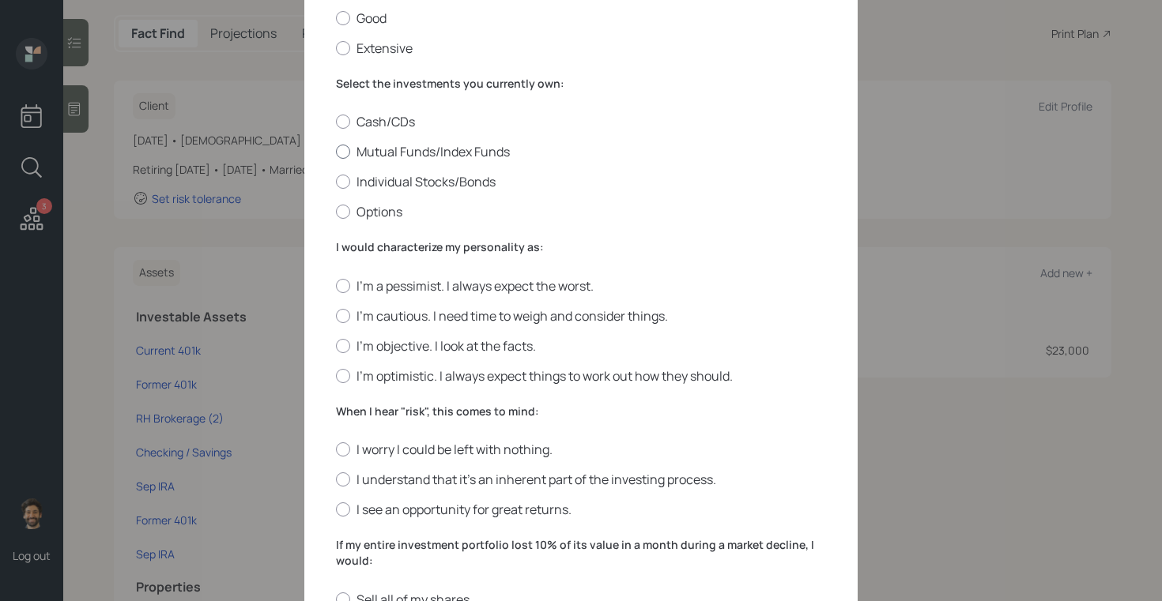
click at [360, 146] on label "Mutual Funds/Index Funds" at bounding box center [581, 151] width 490 height 17
click at [336, 152] on input "Mutual Funds/Index Funds" at bounding box center [335, 152] width 1 height 1
radio input "true"
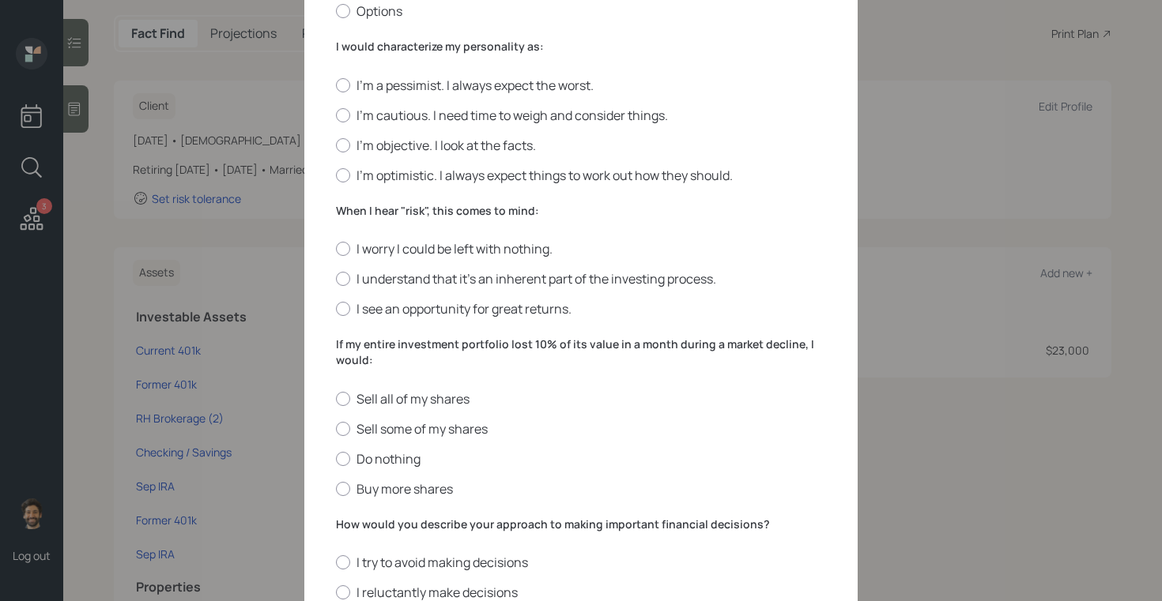
scroll to position [422, 0]
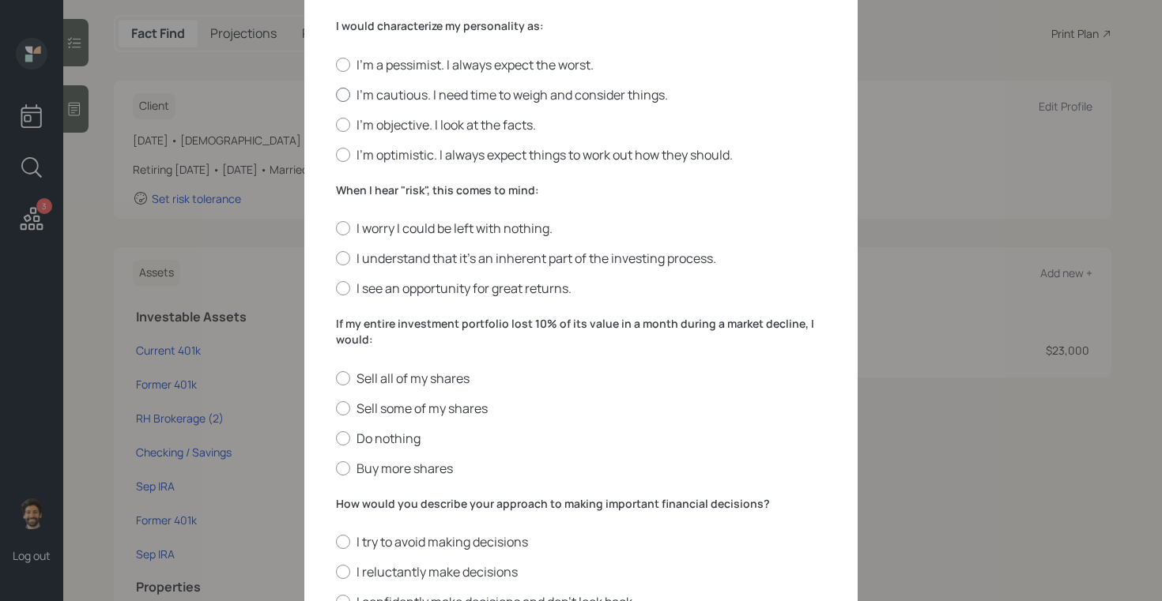
click at [360, 96] on label "I'm cautious. I need time to weigh and consider things." at bounding box center [581, 94] width 490 height 17
click at [336, 95] on input "I'm cautious. I need time to weigh and consider things." at bounding box center [335, 94] width 1 height 1
radio input "true"
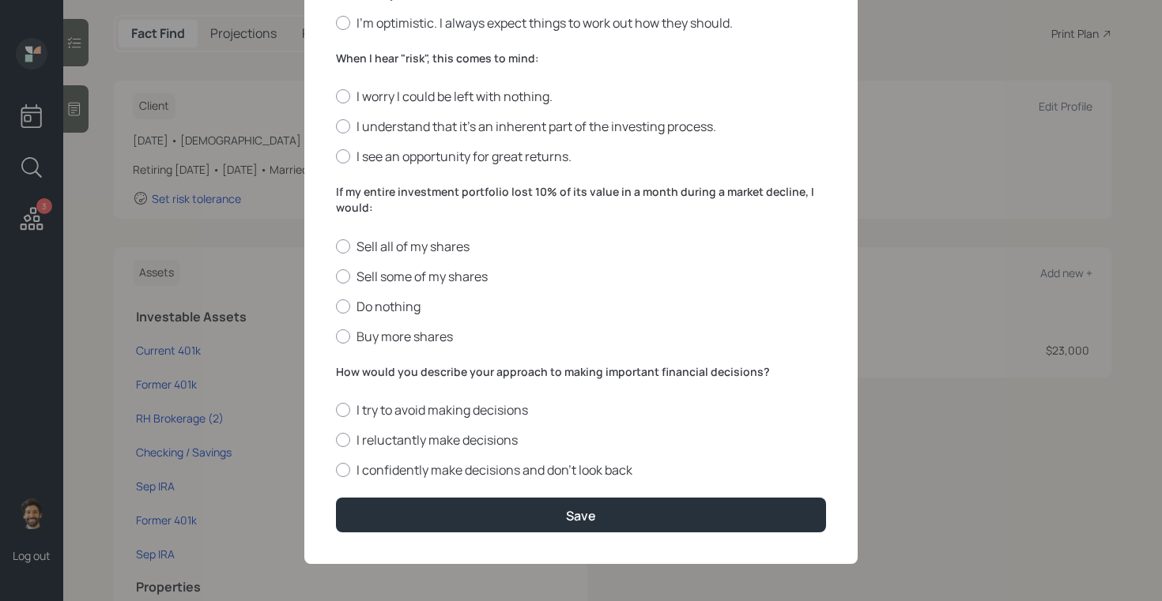
scroll to position [556, 0]
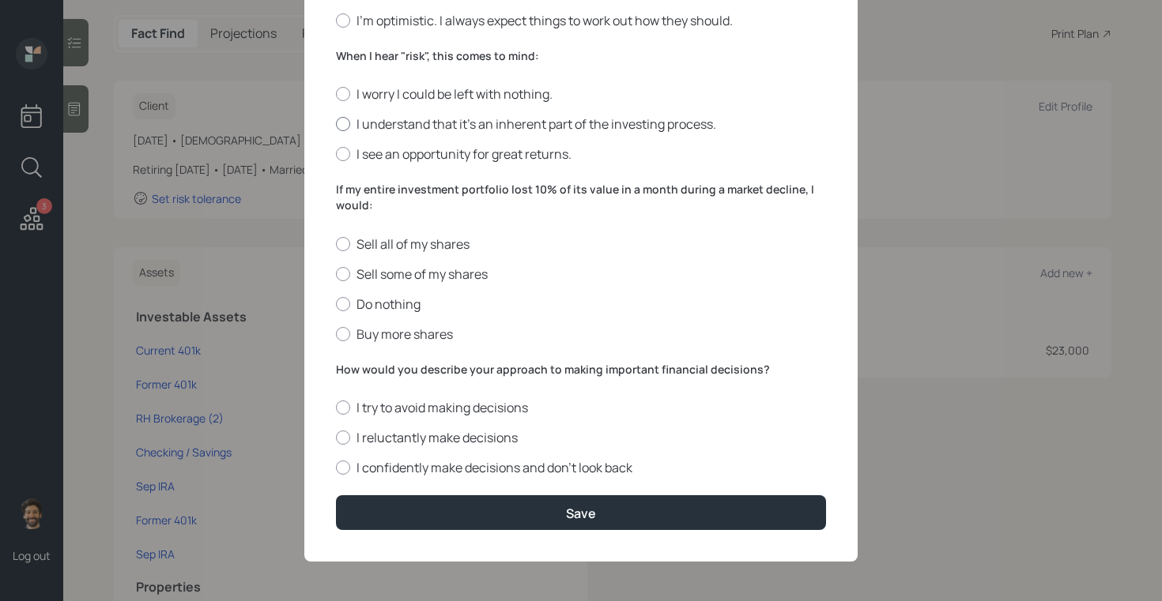
click at [354, 122] on label "I understand that it’s an inherent part of the investing process." at bounding box center [581, 123] width 490 height 17
click at [336, 124] on input "I understand that it’s an inherent part of the investing process." at bounding box center [335, 124] width 1 height 1
radio input "true"
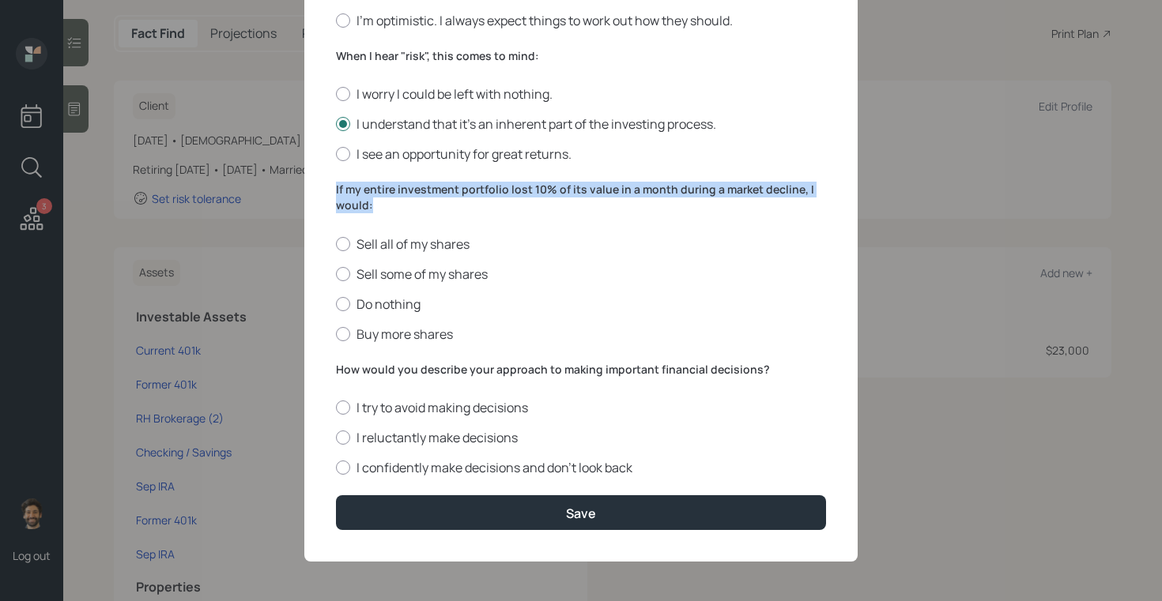
drag, startPoint x: 373, startPoint y: 207, endPoint x: 329, endPoint y: 187, distance: 48.5
click at [329, 187] on div "Edit Risk Tolerance Profile (Atik) I would describe my knowledge of investments…" at bounding box center [580, 22] width 553 height 1079
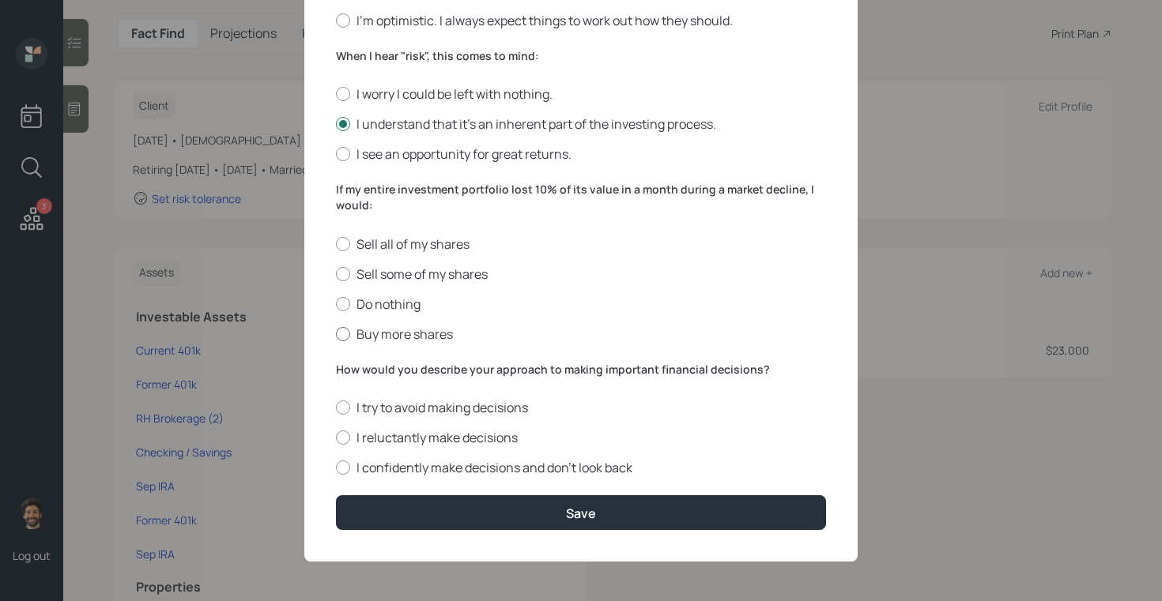
click at [347, 327] on div at bounding box center [343, 334] width 14 height 14
click at [336, 333] on input "Buy more shares" at bounding box center [335, 333] width 1 height 1
radio input "true"
click at [349, 368] on label "How would you describe your approach to making important financial decisions?" at bounding box center [581, 370] width 490 height 16
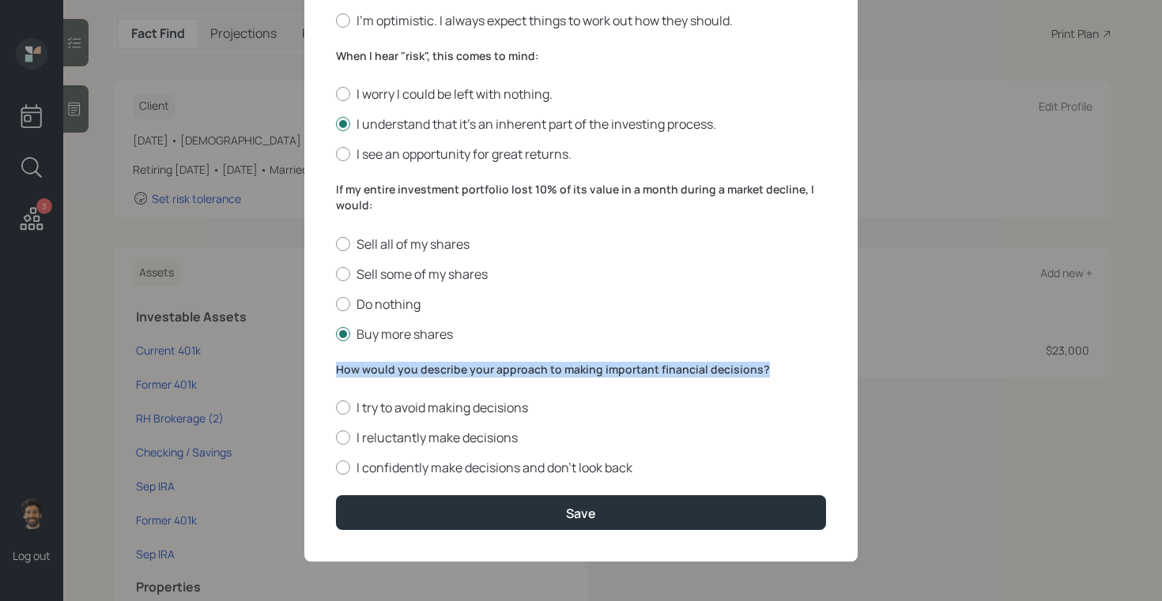
click at [349, 368] on label "How would you describe your approach to making important financial decisions?" at bounding box center [581, 370] width 490 height 16
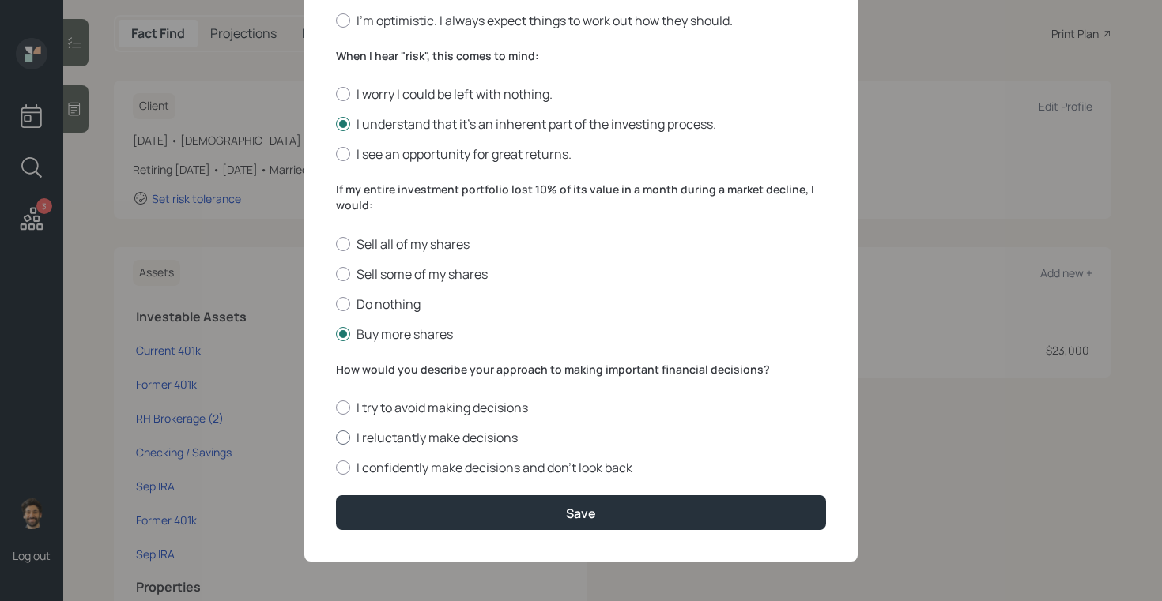
click at [339, 446] on label "I reluctantly make decisions" at bounding box center [581, 437] width 490 height 17
click at [336, 439] on input "I reluctantly make decisions" at bounding box center [335, 438] width 1 height 1
radio input "true"
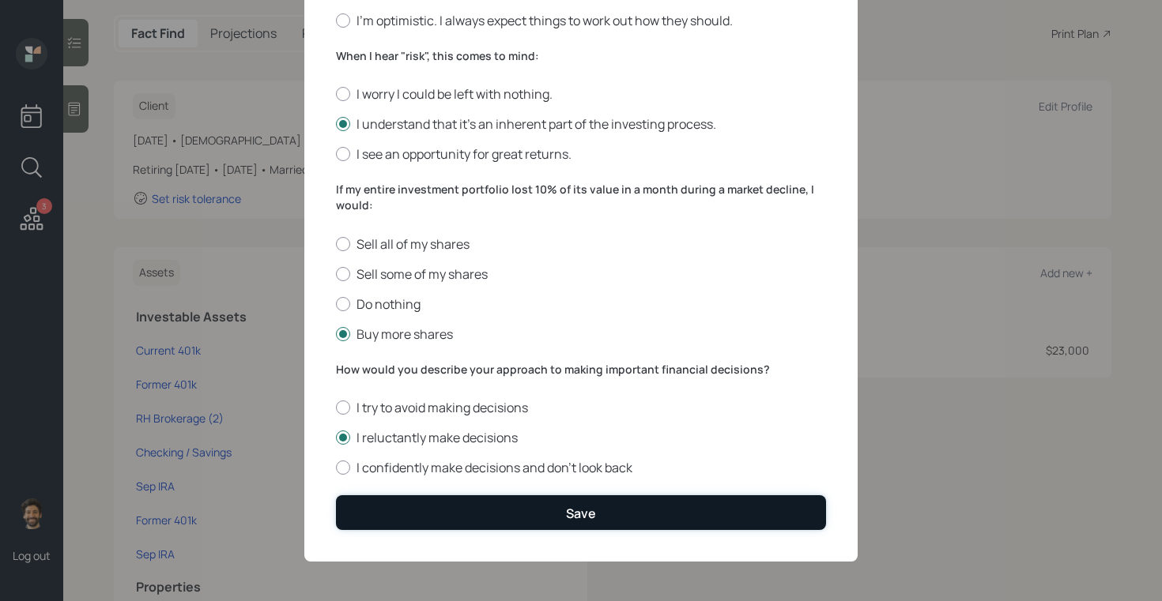
click at [364, 508] on button "Save" at bounding box center [581, 512] width 490 height 34
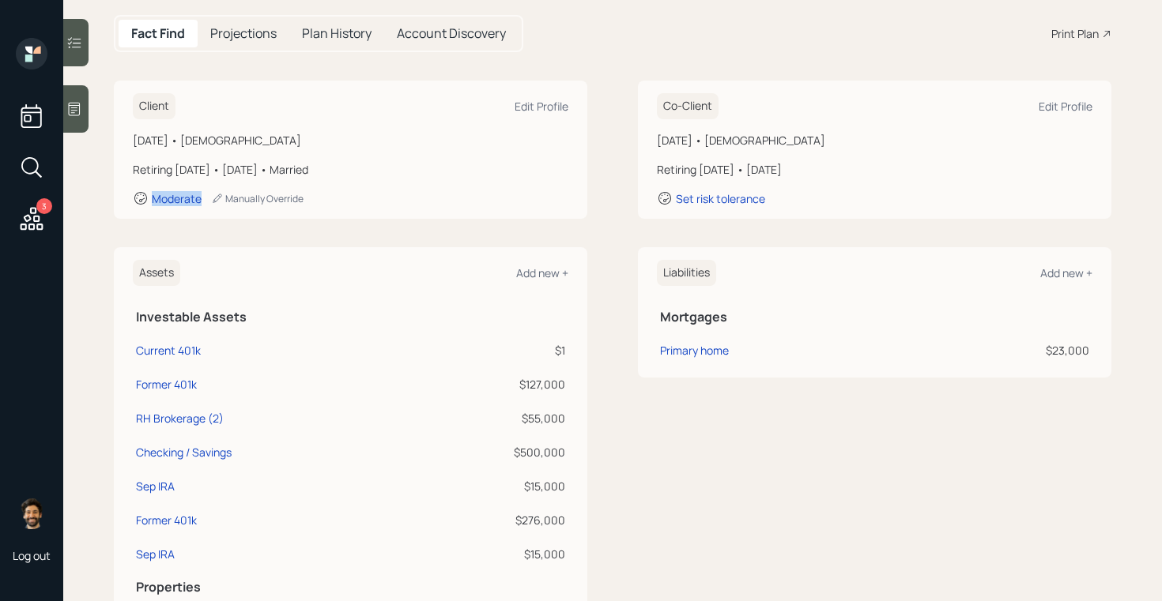
drag, startPoint x: 209, startPoint y: 197, endPoint x: 139, endPoint y: 201, distance: 70.4
click at [139, 201] on div "Moderate Manually Override" at bounding box center [350, 198] width 435 height 16
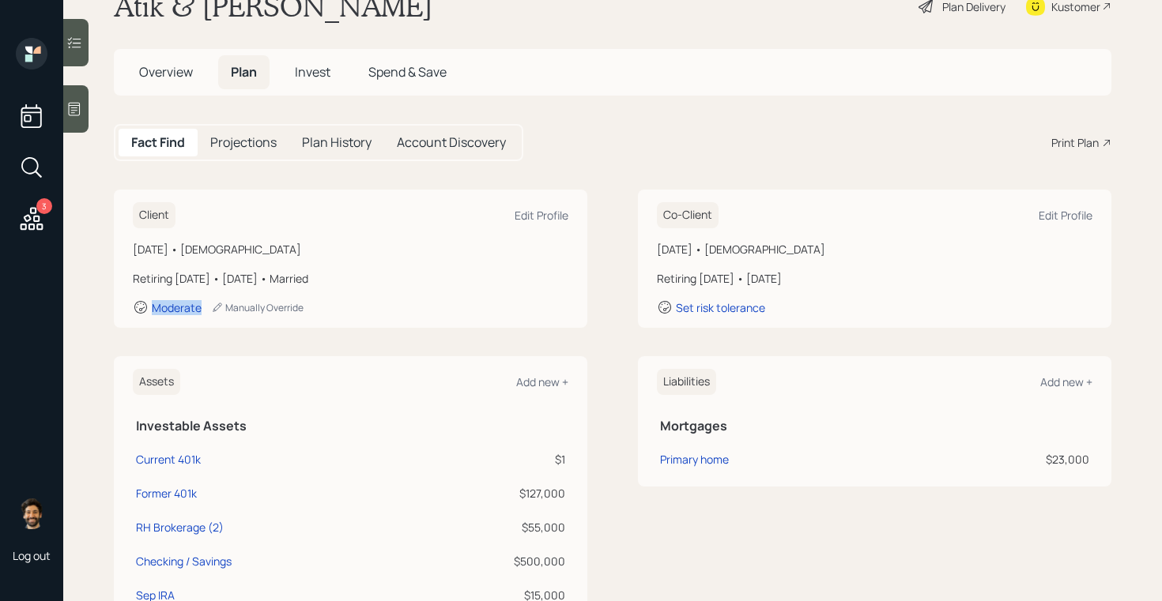
scroll to position [12, 0]
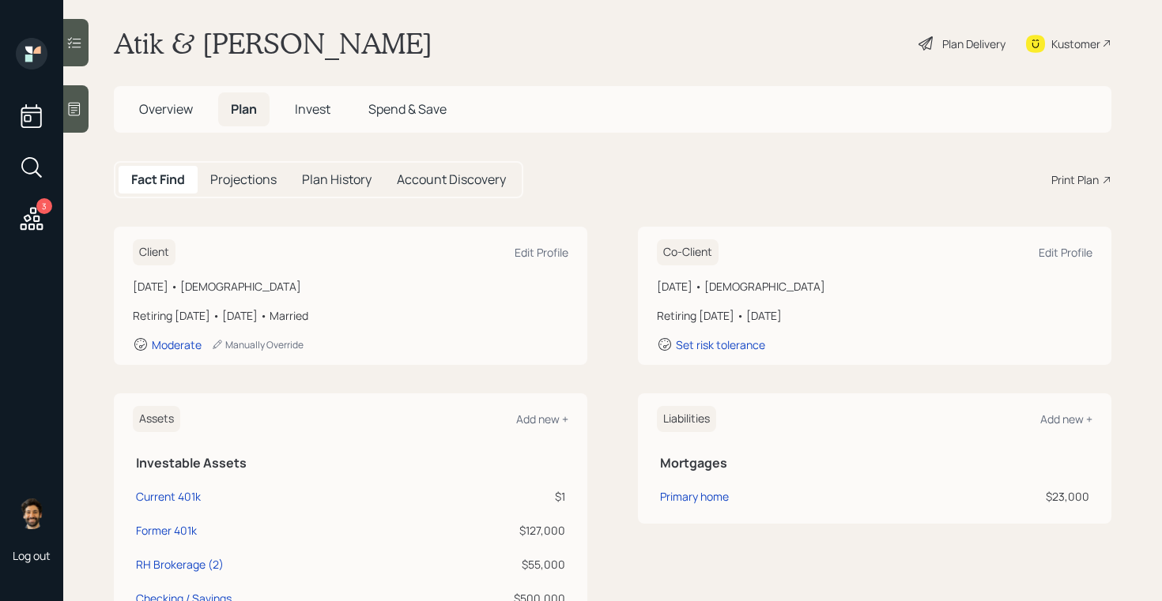
click at [315, 106] on span "Invest" at bounding box center [313, 108] width 36 height 17
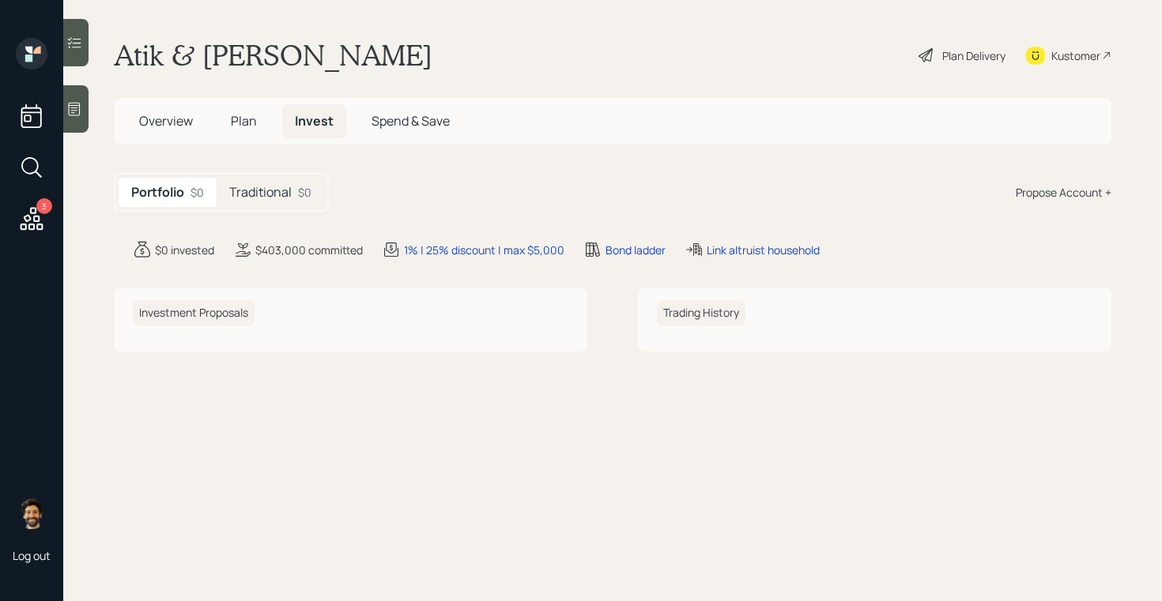
click at [296, 190] on div "Traditional $0" at bounding box center [270, 192] width 107 height 29
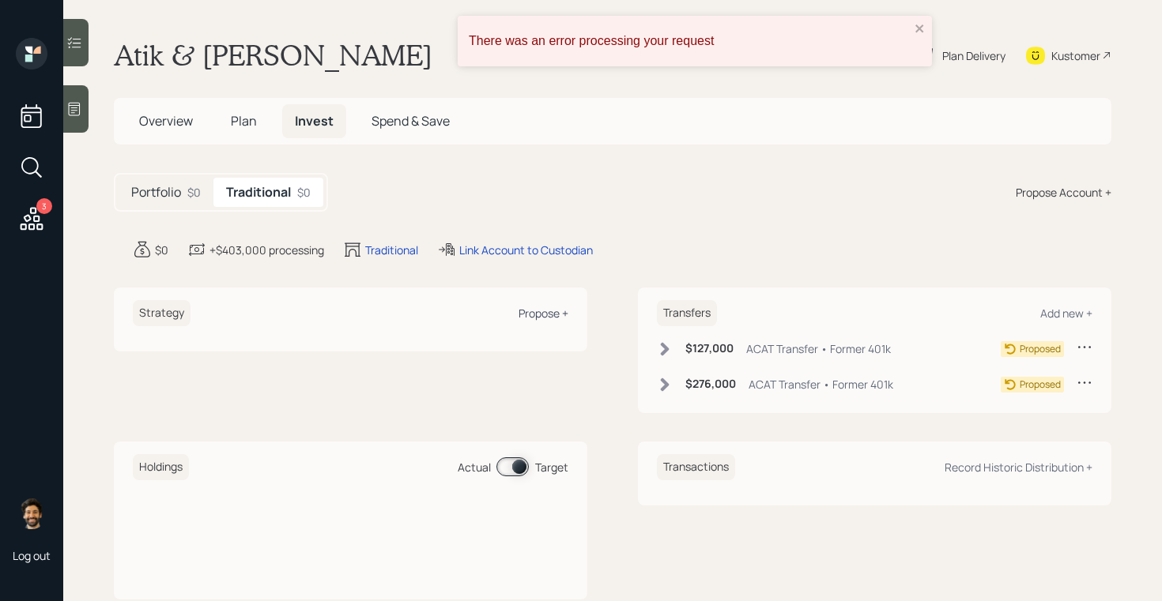
click at [540, 316] on div "Propose +" at bounding box center [543, 313] width 50 height 15
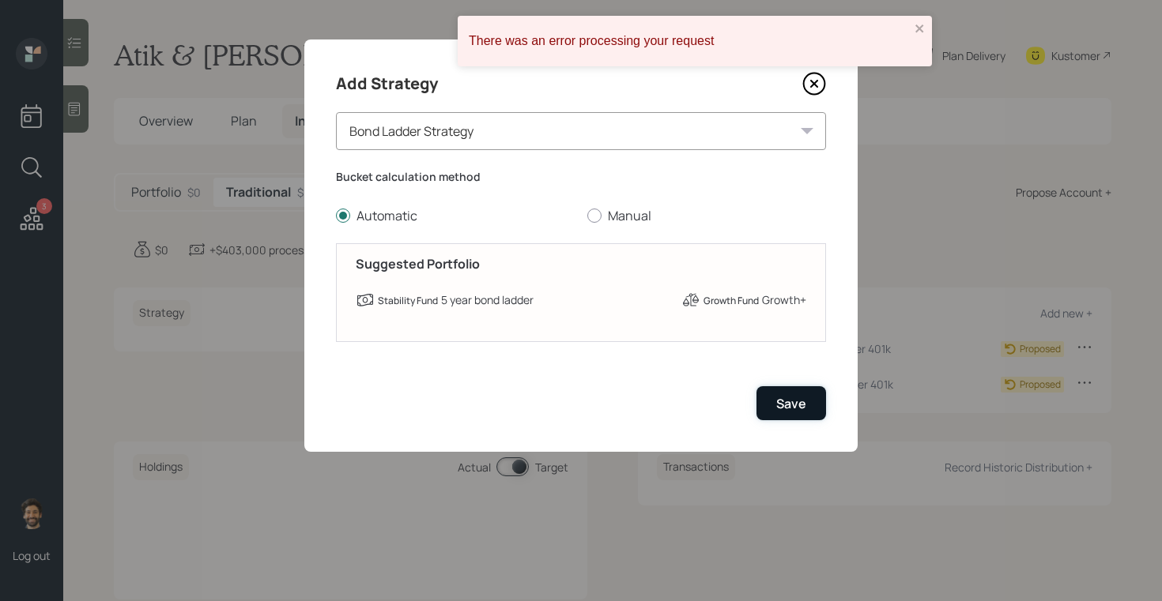
click at [775, 406] on button "Save" at bounding box center [791, 403] width 70 height 34
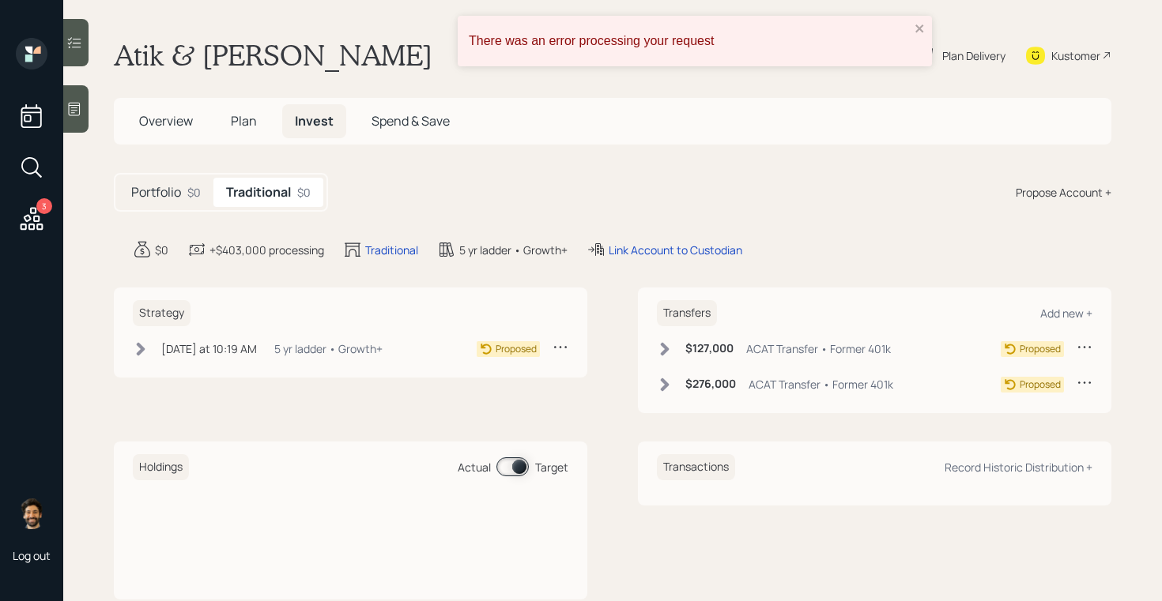
click at [239, 127] on span "Plan" at bounding box center [244, 120] width 26 height 17
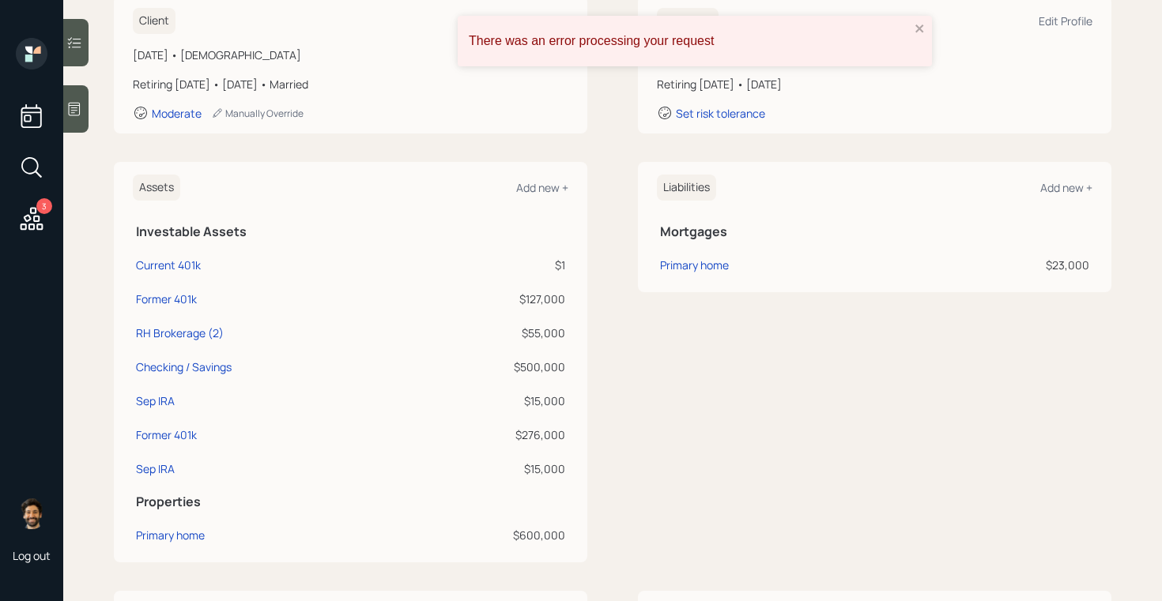
scroll to position [255, 0]
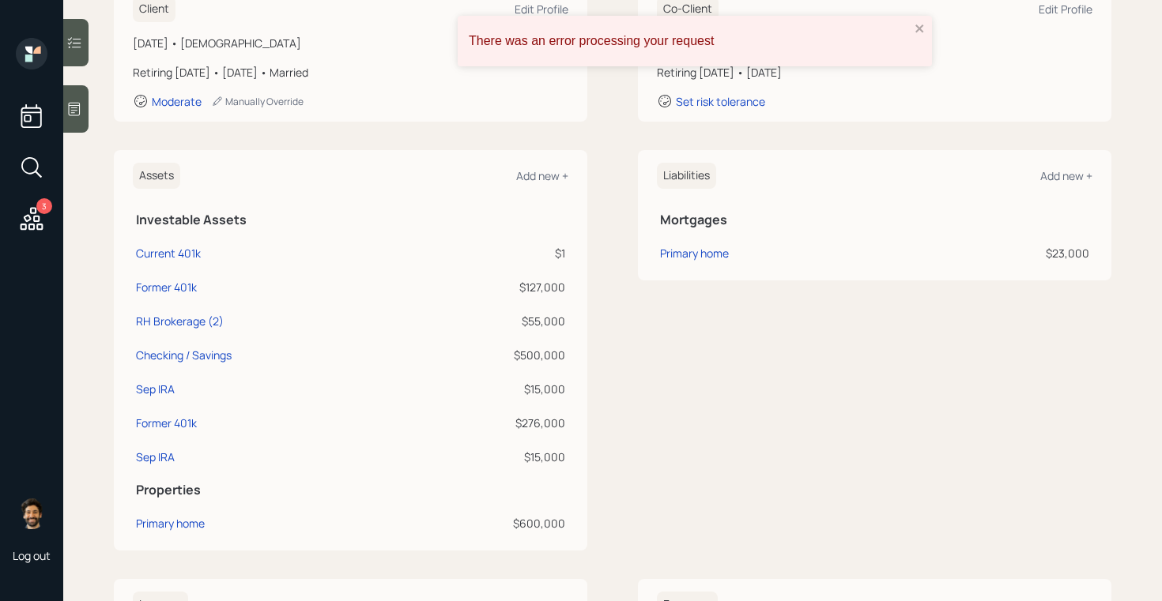
click at [32, 210] on icon at bounding box center [31, 219] width 28 height 28
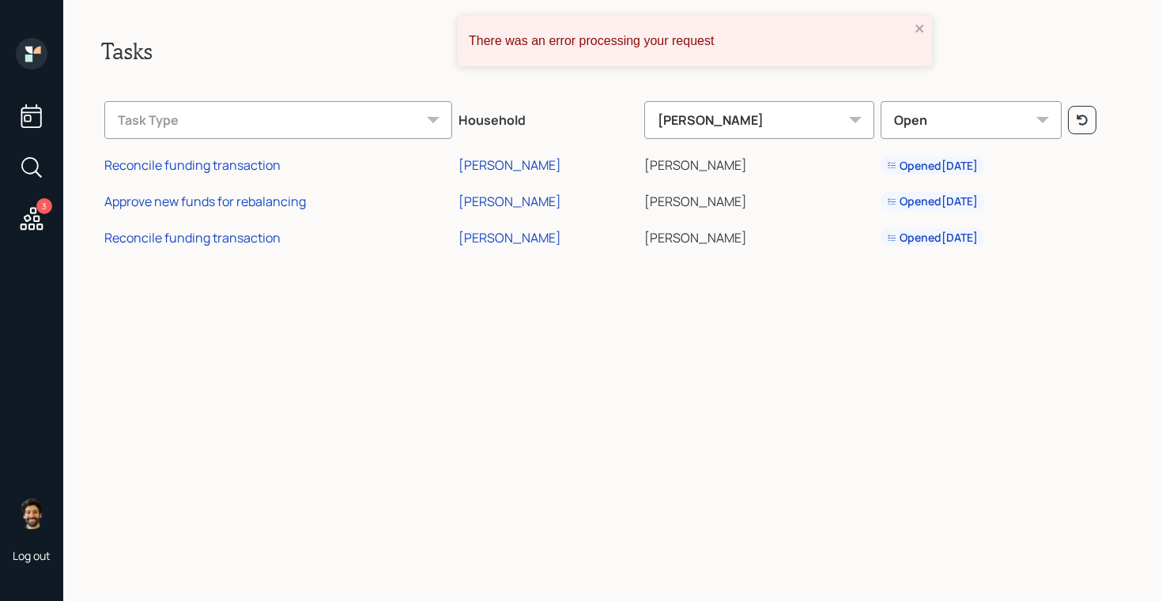
click at [29, 51] on icon at bounding box center [28, 50] width 7 height 7
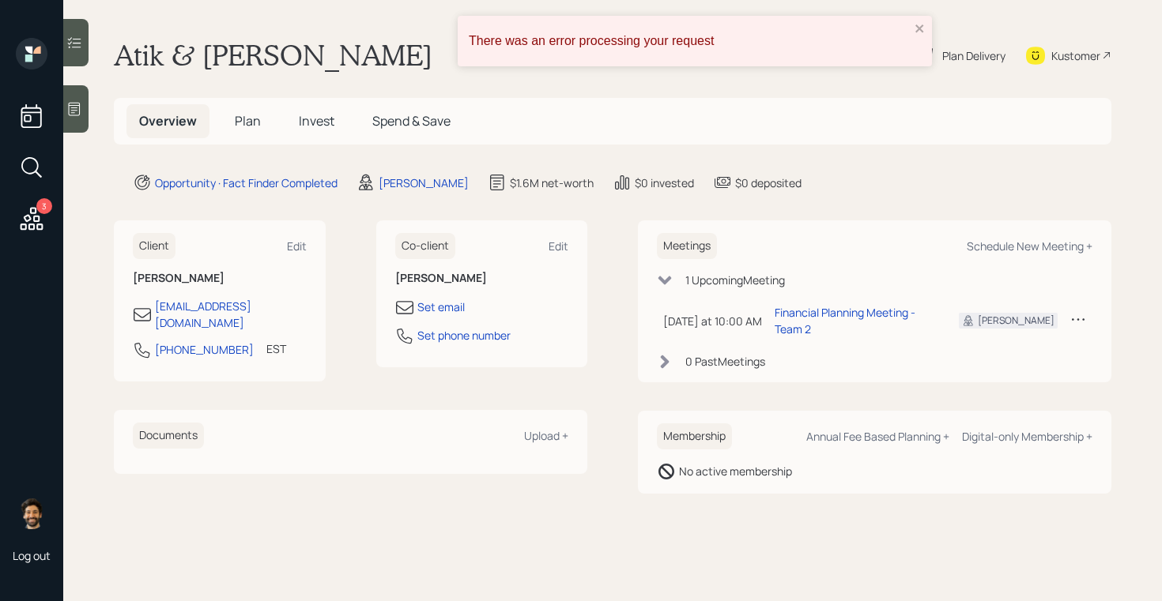
click at [252, 119] on span "Plan" at bounding box center [248, 120] width 26 height 17
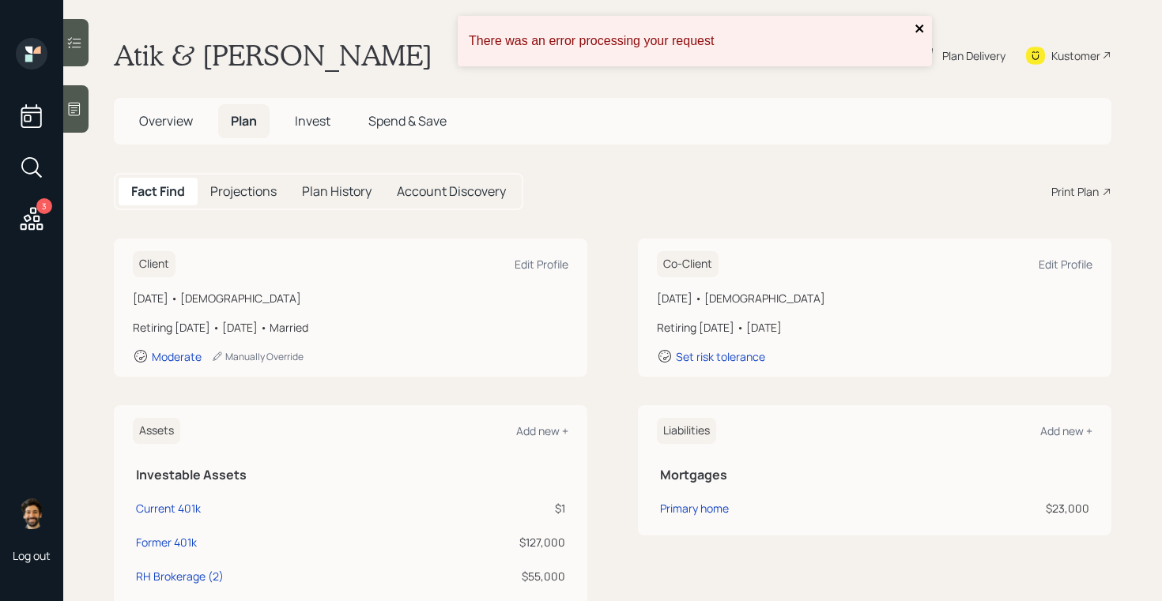
click at [917, 25] on icon "close" at bounding box center [919, 28] width 8 height 8
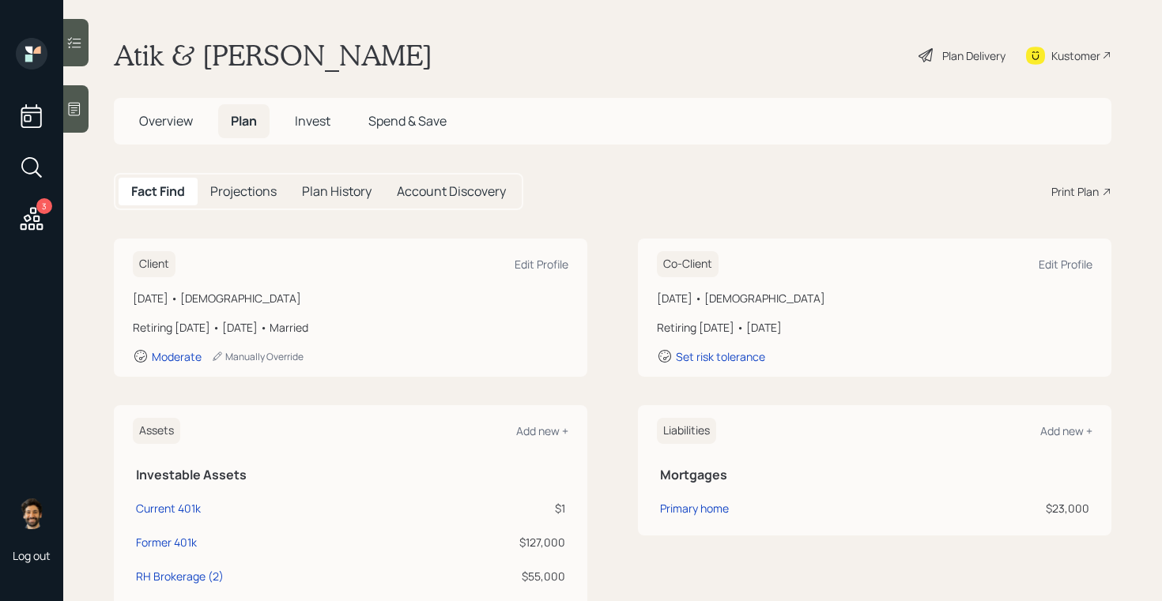
click at [985, 53] on div "Plan Delivery" at bounding box center [973, 55] width 63 height 17
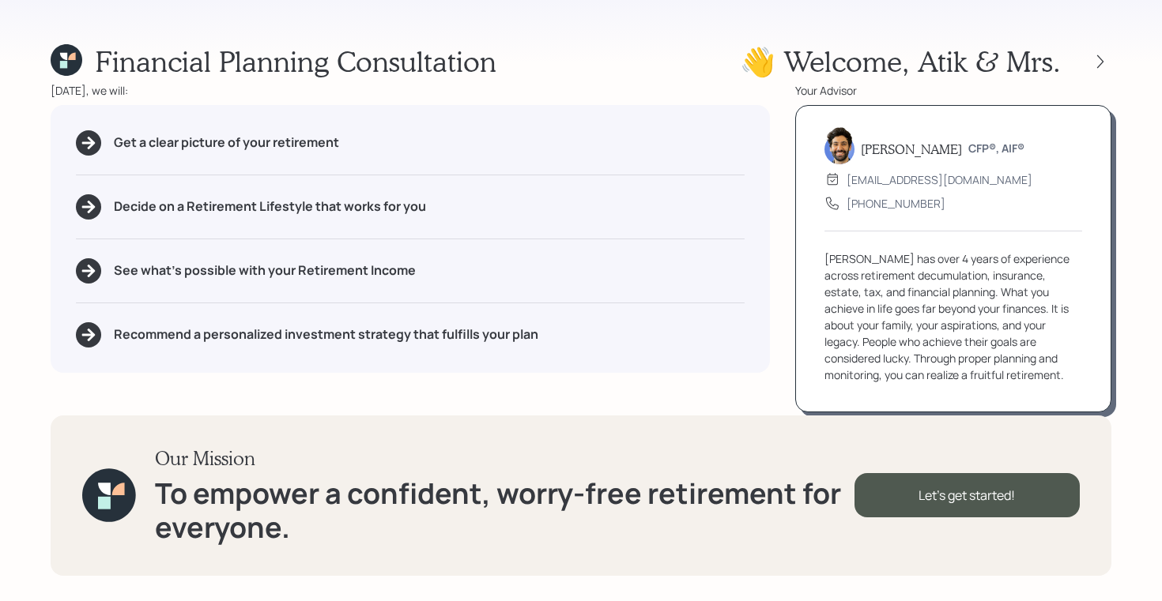
click at [1091, 52] on div at bounding box center [1086, 62] width 51 height 22
click at [1101, 57] on icon at bounding box center [1100, 62] width 16 height 16
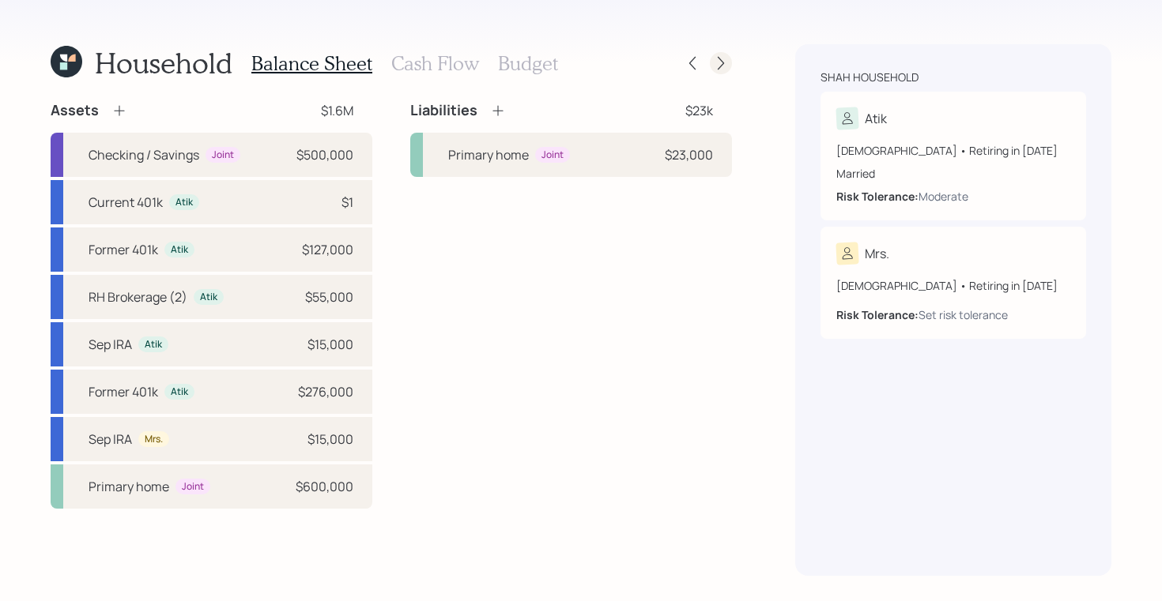
click at [720, 67] on icon at bounding box center [721, 63] width 16 height 16
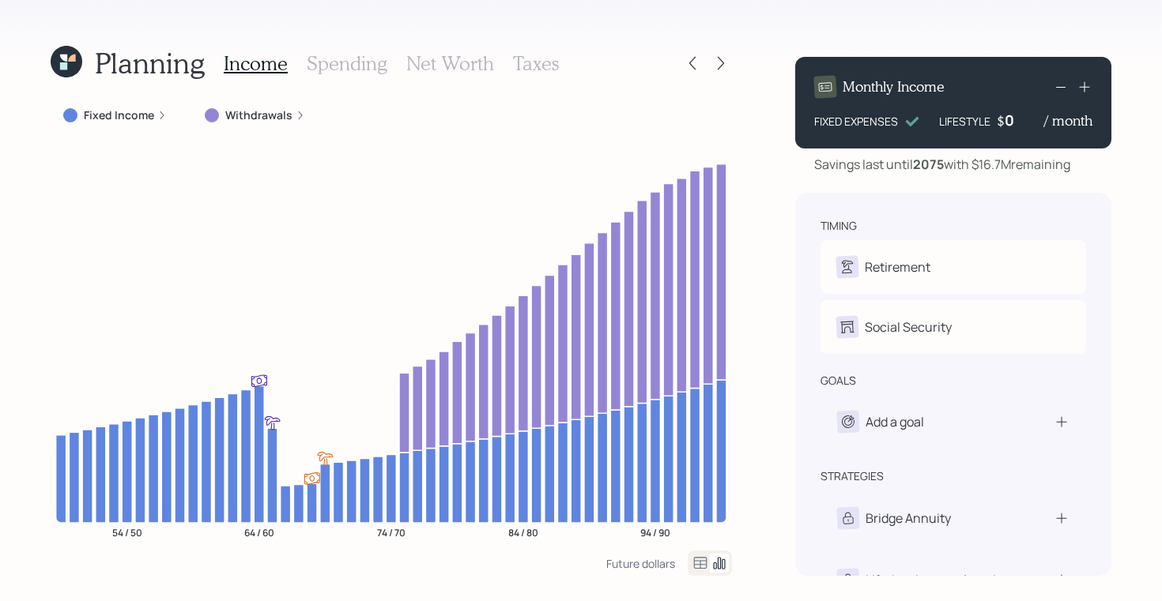
click at [539, 63] on h3 "Taxes" at bounding box center [536, 63] width 46 height 23
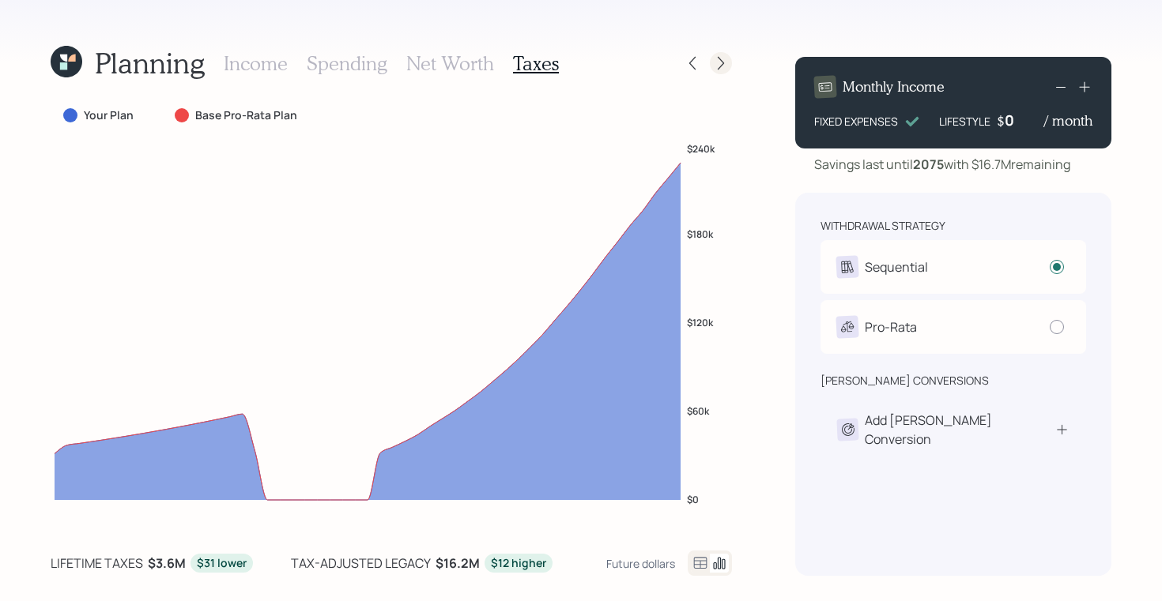
click at [728, 65] on icon at bounding box center [721, 63] width 16 height 16
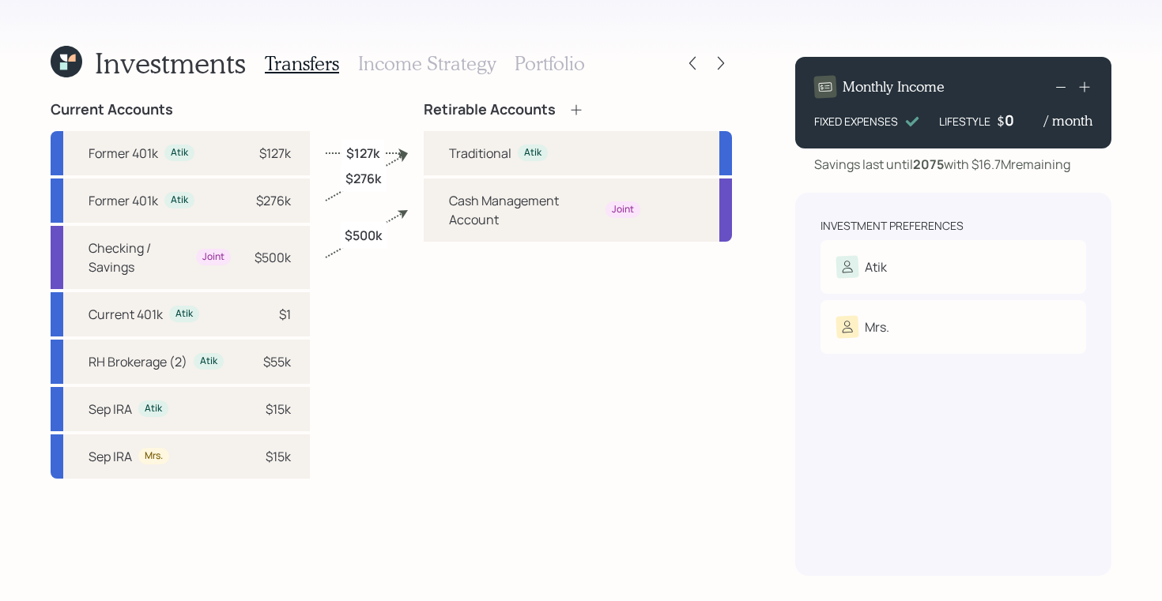
click at [439, 62] on h3 "Income Strategy" at bounding box center [427, 63] width 138 height 23
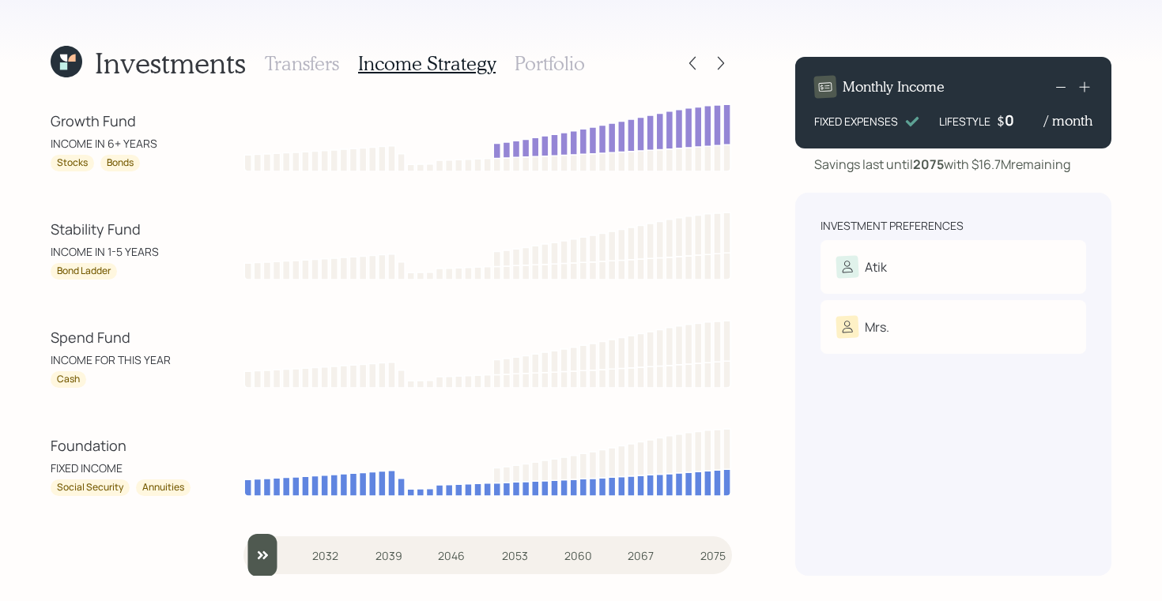
click at [526, 65] on h3 "Portfolio" at bounding box center [549, 63] width 70 height 23
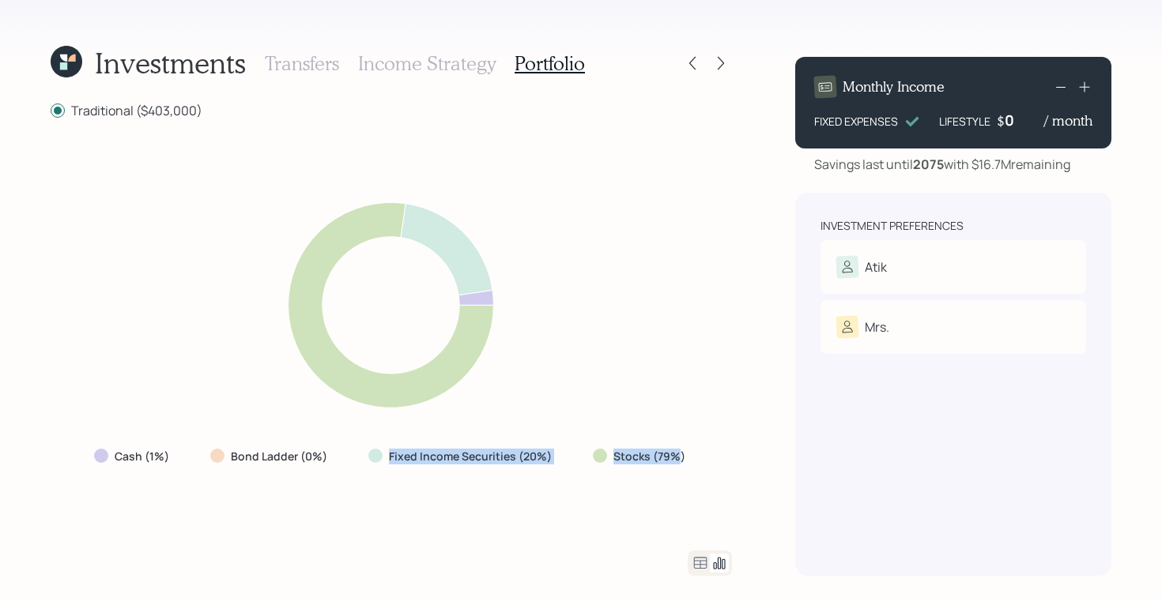
drag, startPoint x: 678, startPoint y: 449, endPoint x: 386, endPoint y: 455, distance: 291.7
click at [386, 455] on div "Cash (1%) Bond Ladder (0%) Fixed Income Securities (20%) Stocks (79%)" at bounding box center [391, 457] width 620 height 28
drag, startPoint x: 649, startPoint y: 445, endPoint x: 636, endPoint y: 446, distance: 12.7
click at [648, 445] on div "Stocks (79%)" at bounding box center [640, 457] width 121 height 28
drag, startPoint x: 678, startPoint y: 457, endPoint x: 582, endPoint y: 456, distance: 95.6
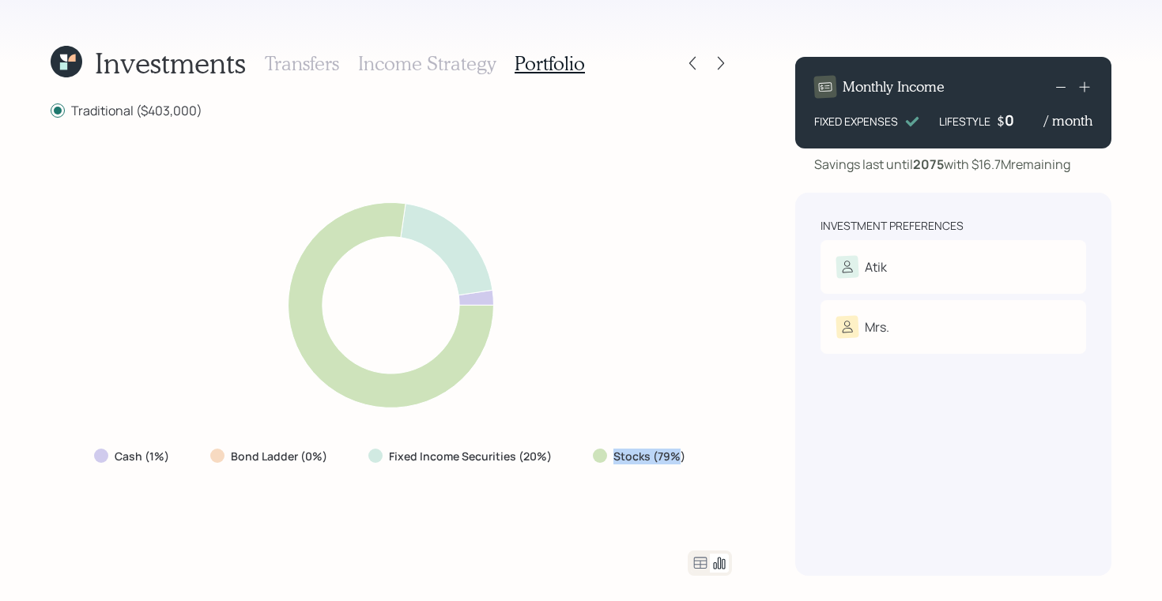
click at [582, 456] on div "Stocks (79%)" at bounding box center [640, 457] width 121 height 28
drag, startPoint x: 552, startPoint y: 454, endPoint x: 368, endPoint y: 453, distance: 183.3
click at [368, 453] on div "Fixed Income Securities (20%)" at bounding box center [461, 457] width 186 height 16
drag, startPoint x: 683, startPoint y: 453, endPoint x: 603, endPoint y: 454, distance: 79.8
click at [603, 454] on div "Stocks (79%)" at bounding box center [641, 457] width 96 height 16
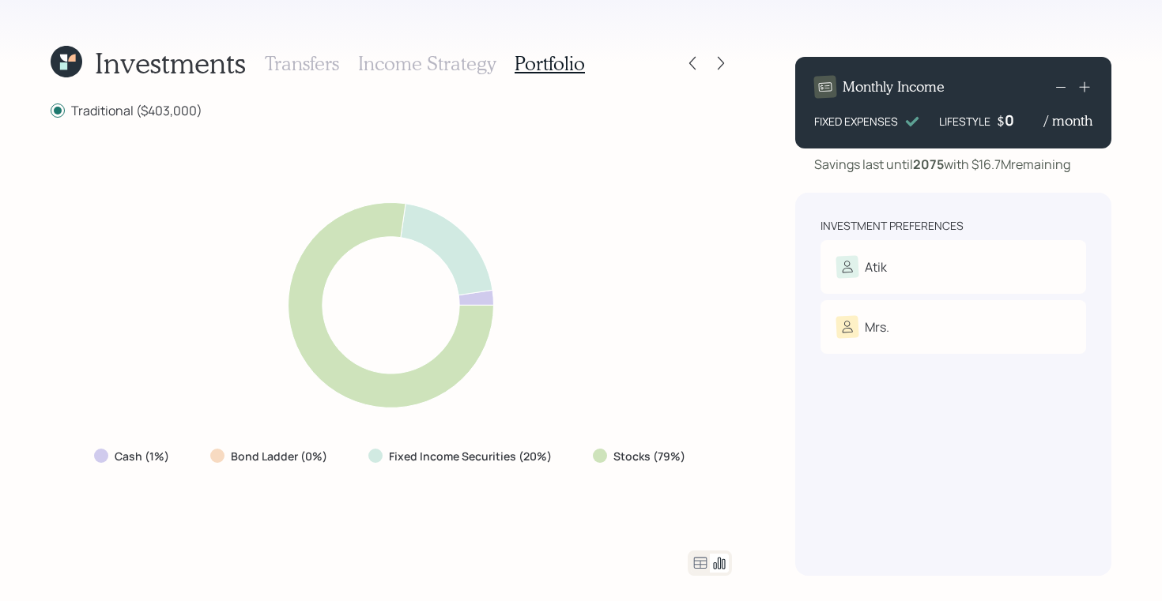
click at [697, 562] on icon at bounding box center [700, 563] width 19 height 19
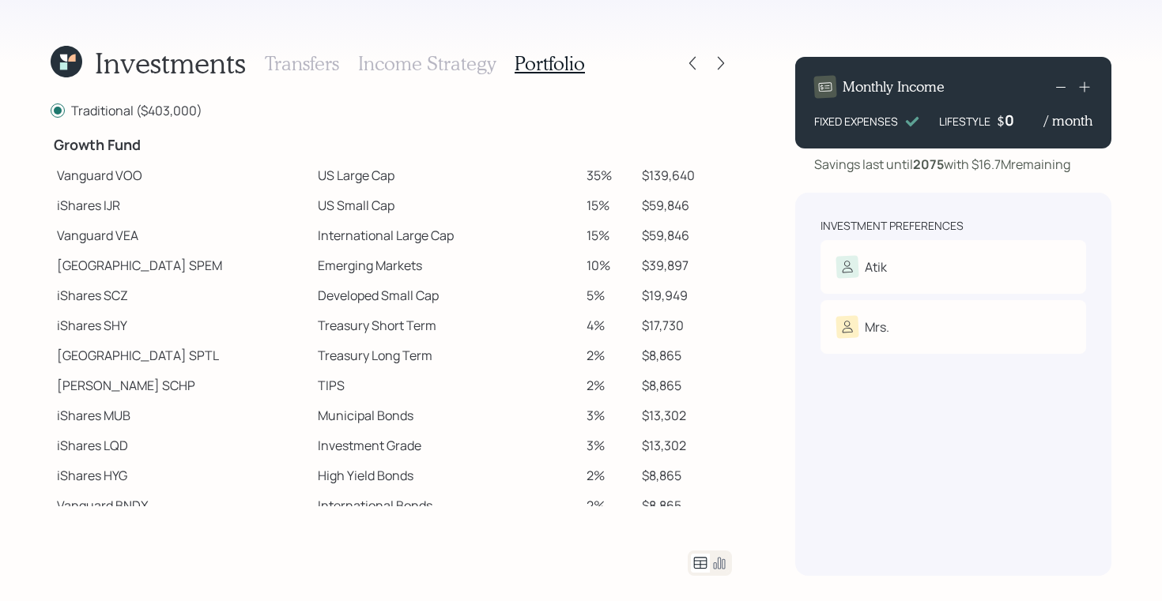
scroll to position [264, 0]
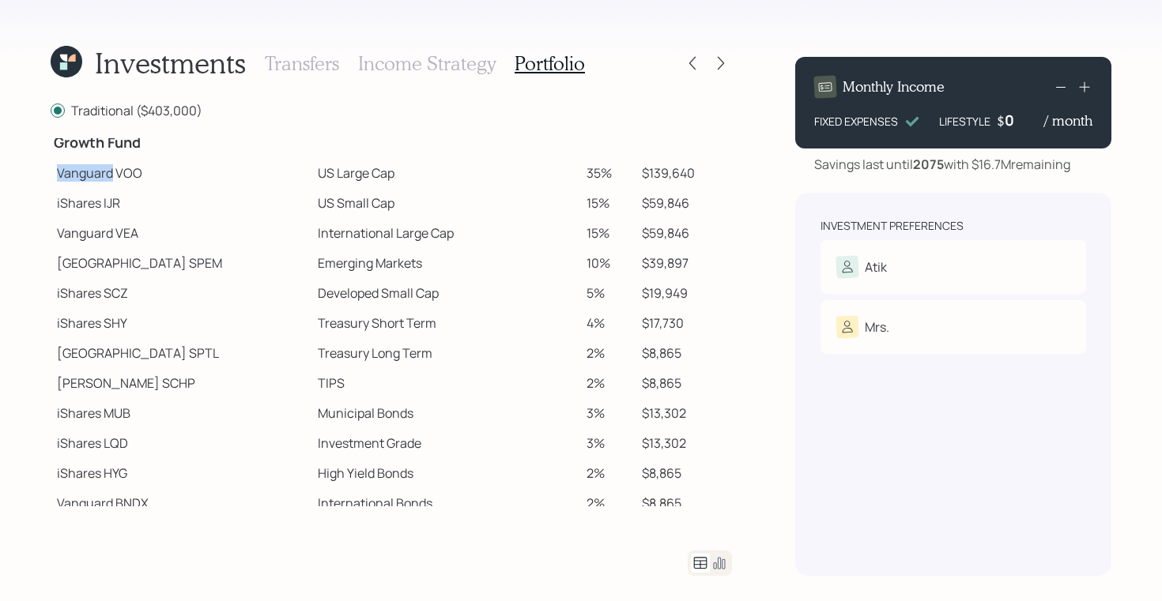
drag, startPoint x: 55, startPoint y: 169, endPoint x: 111, endPoint y: 171, distance: 56.2
click at [111, 171] on td "Vanguard VOO" at bounding box center [181, 173] width 261 height 30
drag, startPoint x: 55, startPoint y: 202, endPoint x: 103, endPoint y: 210, distance: 48.1
click at [103, 210] on td "iShares IJR" at bounding box center [181, 203] width 261 height 30
drag, startPoint x: 59, startPoint y: 259, endPoint x: 126, endPoint y: 269, distance: 67.8
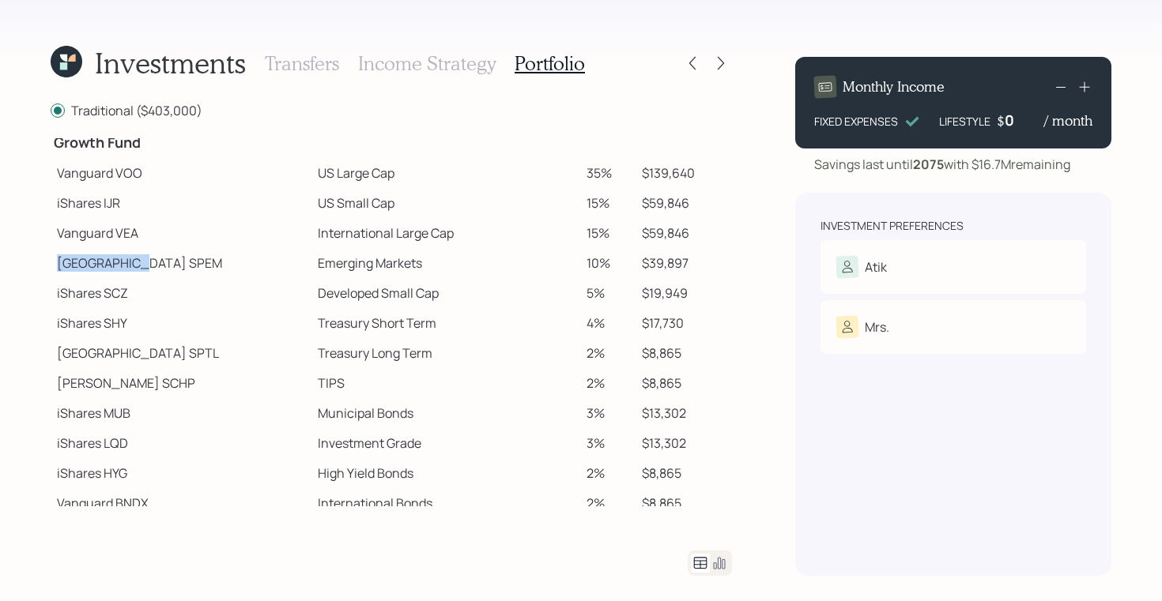
click at [126, 269] on td "State Street SPEM" at bounding box center [181, 263] width 261 height 30
drag, startPoint x: 54, startPoint y: 375, endPoint x: 104, endPoint y: 388, distance: 51.4
click at [104, 388] on td "Schwab SCHP" at bounding box center [181, 383] width 261 height 30
drag, startPoint x: 60, startPoint y: 171, endPoint x: 144, endPoint y: 175, distance: 83.9
click at [144, 175] on td "Vanguard VOO" at bounding box center [181, 173] width 261 height 30
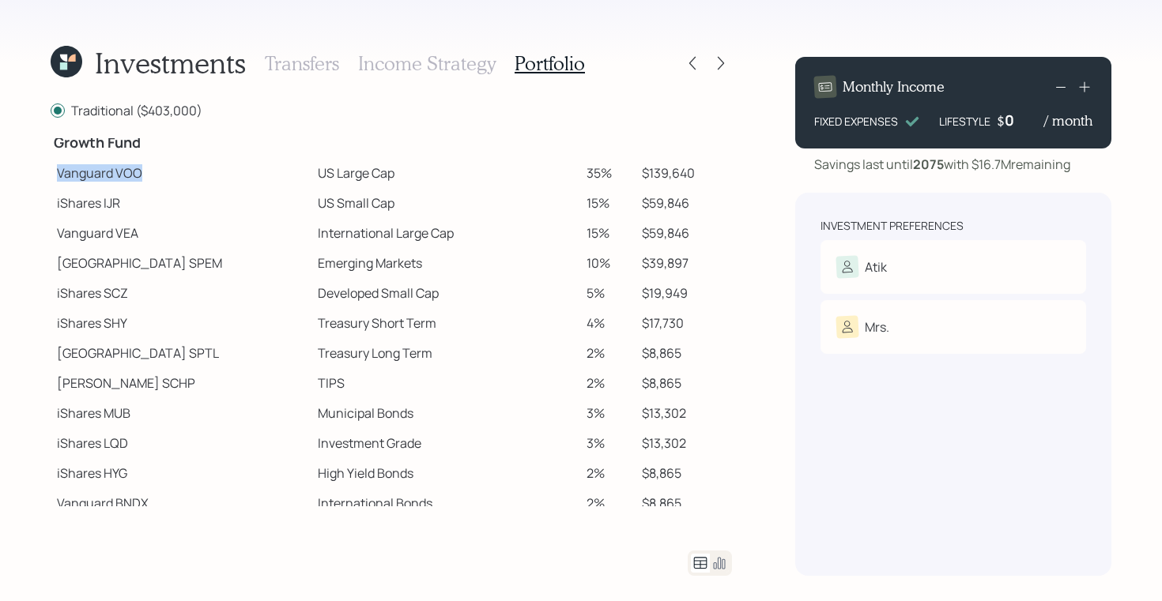
click at [138, 173] on td "Vanguard VOO" at bounding box center [181, 173] width 261 height 30
drag, startPoint x: 145, startPoint y: 173, endPoint x: 114, endPoint y: 173, distance: 31.6
click at [114, 173] on td "Vanguard VOO" at bounding box center [181, 173] width 261 height 30
click at [229, 175] on td "Vanguard VOO" at bounding box center [181, 173] width 261 height 30
drag, startPoint x: 58, startPoint y: 176, endPoint x: 334, endPoint y: 182, distance: 276.6
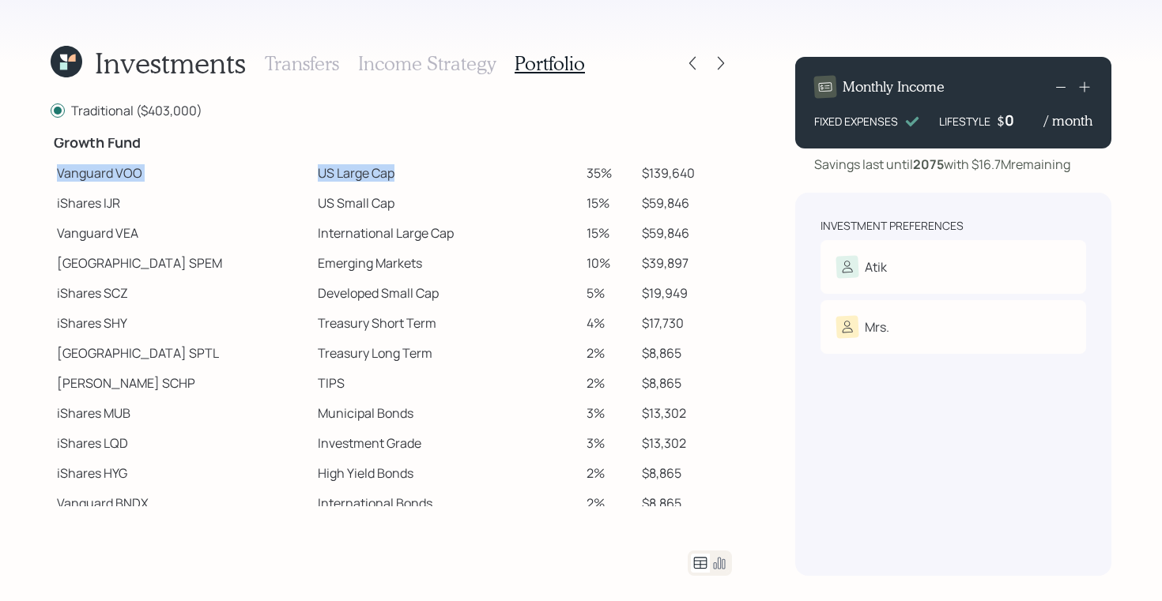
click at [334, 182] on tr "Vanguard VOO US Large Cap 35% $139,640" at bounding box center [391, 173] width 681 height 30
drag, startPoint x: 55, startPoint y: 203, endPoint x: 369, endPoint y: 207, distance: 313.8
click at [369, 207] on tr "iShares IJR US Small Cap 15% $59,846" at bounding box center [391, 203] width 681 height 30
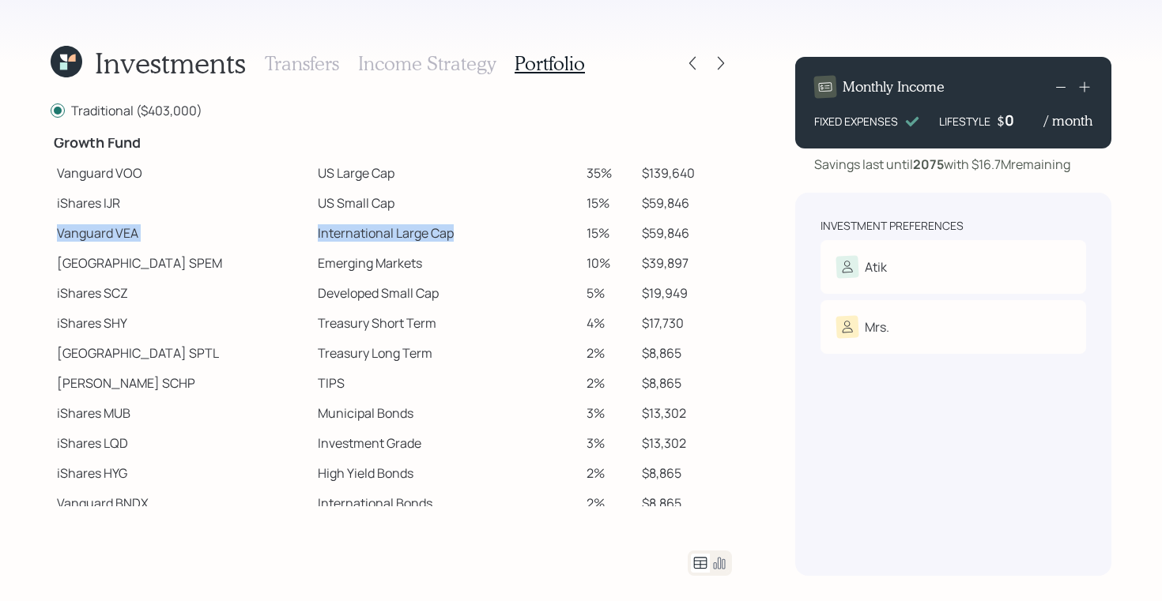
drag, startPoint x: 59, startPoint y: 233, endPoint x: 397, endPoint y: 242, distance: 337.6
click at [397, 242] on tr "Vanguard VEA International Large Cap 15% $59,846" at bounding box center [391, 233] width 681 height 30
drag, startPoint x: 257, startPoint y: 258, endPoint x: 376, endPoint y: 261, distance: 119.4
click at [376, 261] on td "Emerging Markets" at bounding box center [445, 263] width 269 height 30
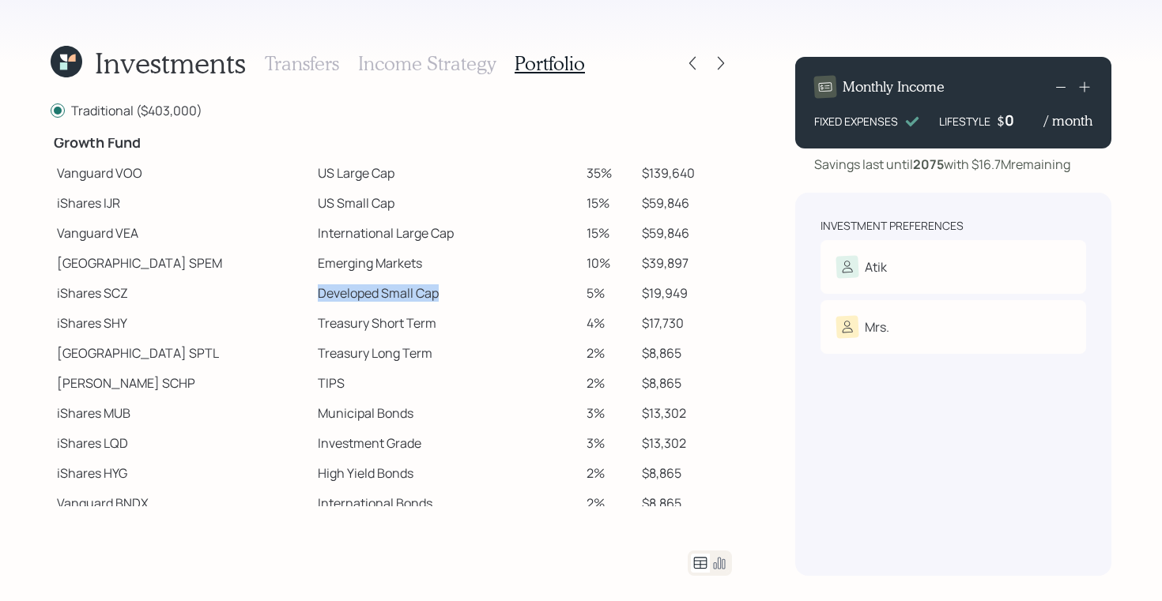
drag, startPoint x: 256, startPoint y: 288, endPoint x: 417, endPoint y: 292, distance: 161.3
click at [417, 292] on td "Developed Small Cap" at bounding box center [445, 293] width 269 height 30
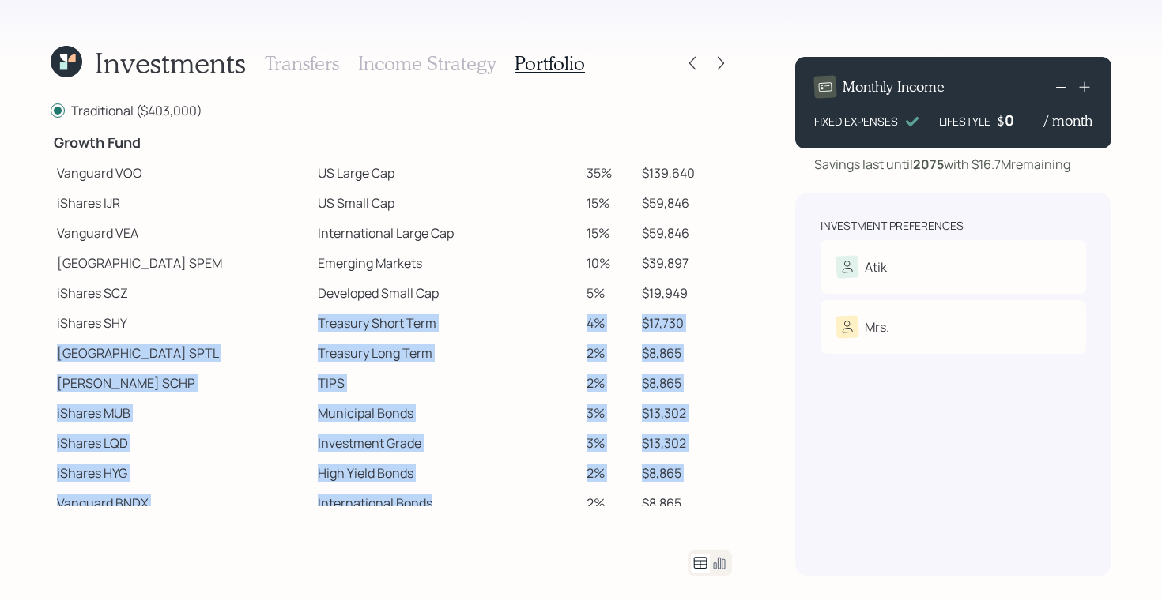
scroll to position [276, 0]
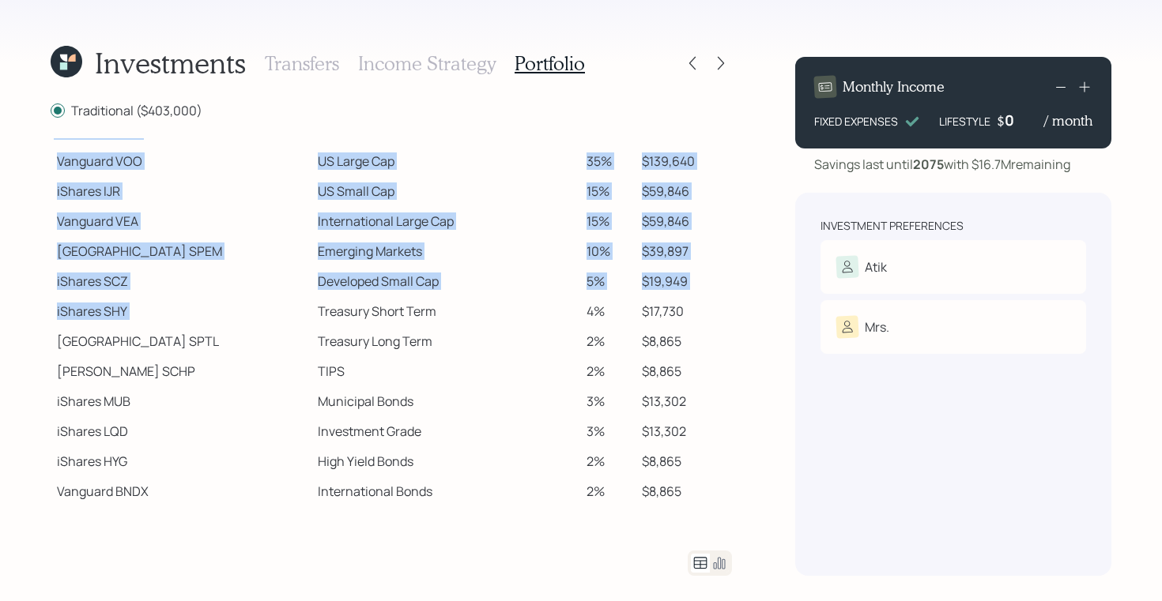
drag, startPoint x: 255, startPoint y: 320, endPoint x: 452, endPoint y: 510, distance: 273.3
click at [452, 510] on div "Traditional ($403,000) Spend Fund CASH Cash (Account Management) 1% $4,030 Stab…" at bounding box center [391, 338] width 681 height 475
click at [435, 327] on td "Treasury Long Term" at bounding box center [445, 341] width 269 height 30
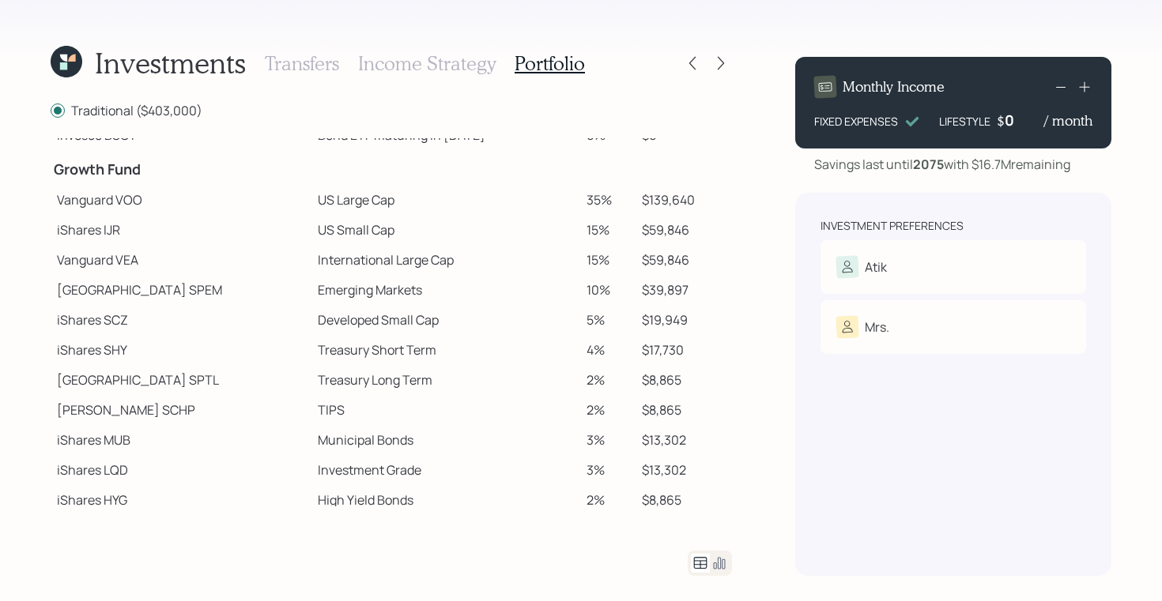
scroll to position [236, 0]
click at [720, 566] on icon at bounding box center [720, 564] width 12 height 12
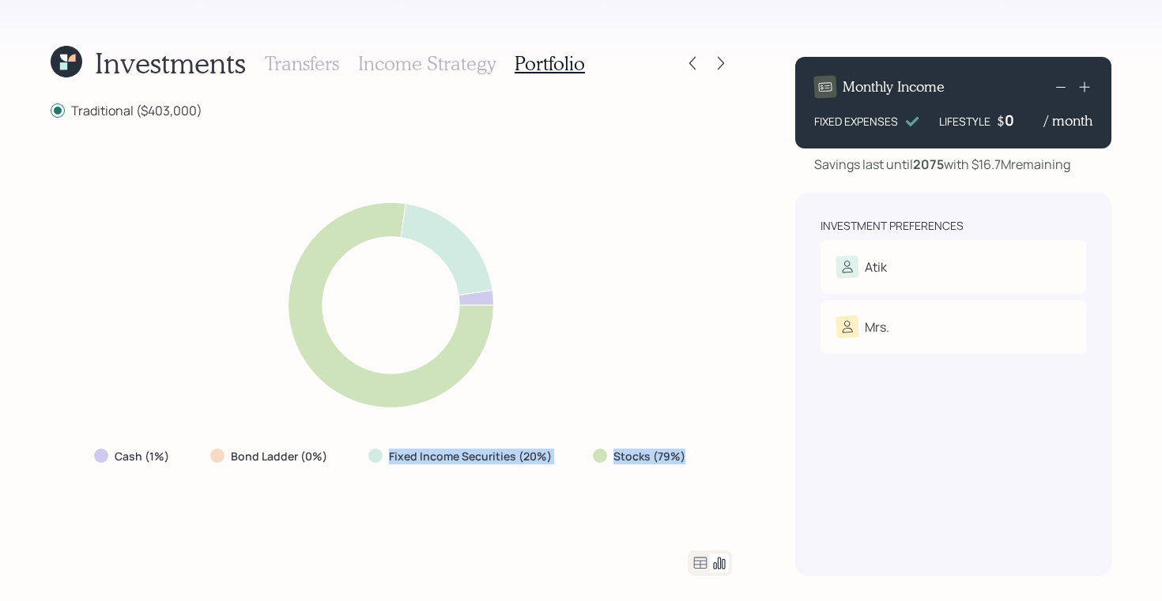
drag, startPoint x: 684, startPoint y: 454, endPoint x: 361, endPoint y: 464, distance: 322.6
click at [361, 464] on div "Cash (1%) Bond Ladder (0%) Fixed Income Securities (20%) Stocks (79%)" at bounding box center [391, 457] width 620 height 28
drag, startPoint x: 207, startPoint y: 109, endPoint x: 47, endPoint y: 109, distance: 160.4
click at [47, 109] on div "Investments Transfers Income Strategy Portfolio Traditional ($403,000) Cash (1%…" at bounding box center [581, 300] width 1162 height 601
click at [683, 454] on div "Stocks (79%)" at bounding box center [641, 457] width 96 height 16
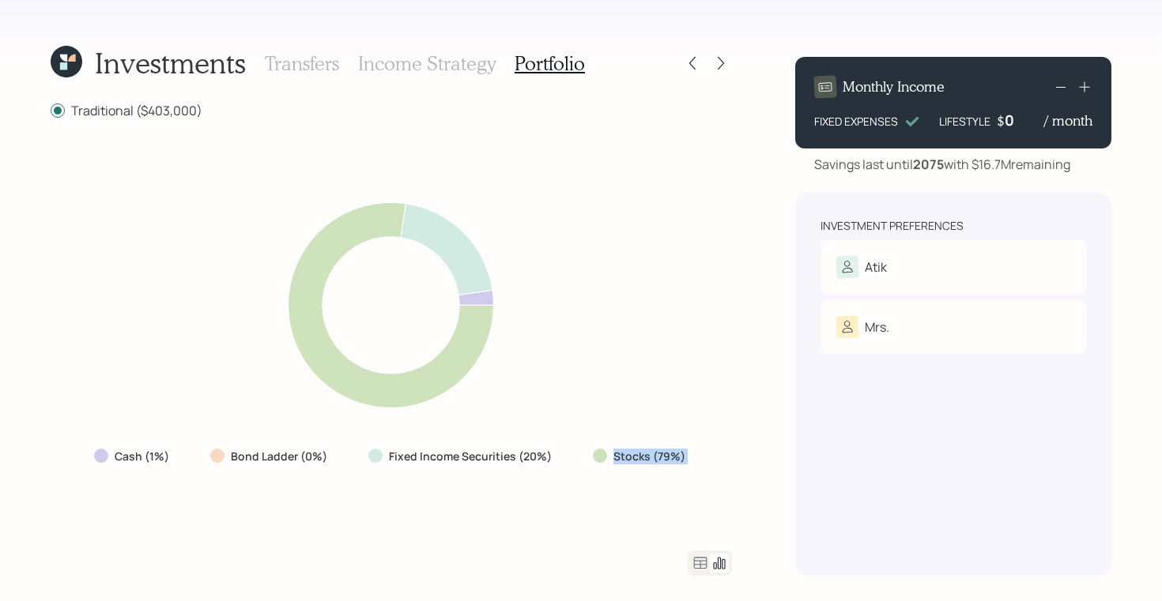
drag, startPoint x: 683, startPoint y: 454, endPoint x: 581, endPoint y: 454, distance: 101.9
click at [581, 454] on div "Stocks (79%)" at bounding box center [640, 457] width 121 height 28
click at [722, 62] on icon at bounding box center [721, 63] width 16 height 16
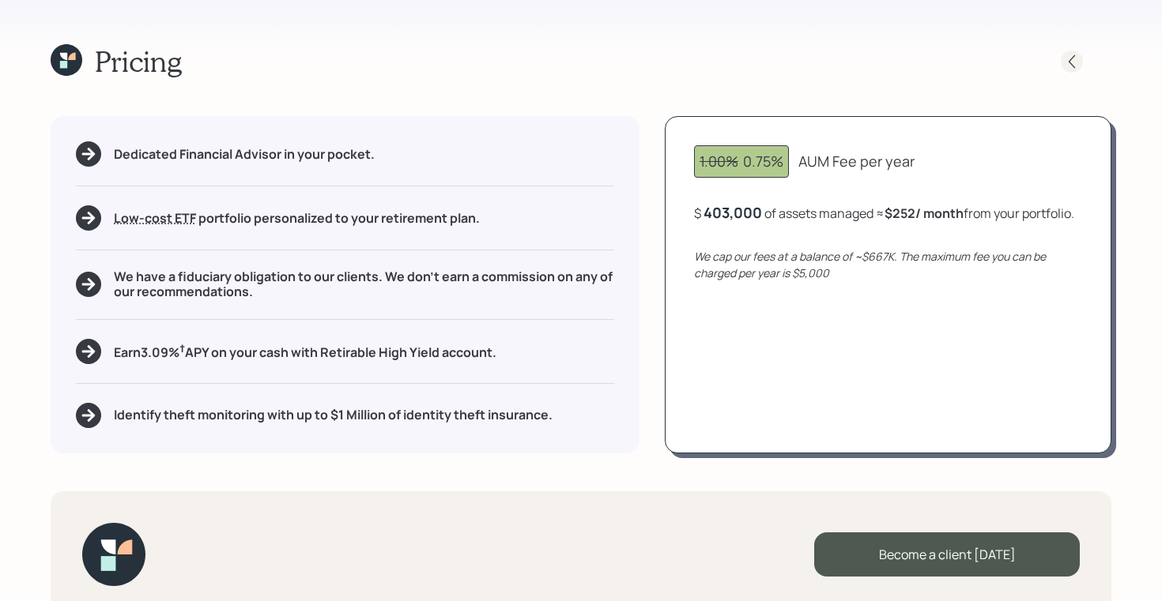
click at [1075, 61] on icon at bounding box center [1072, 62] width 16 height 16
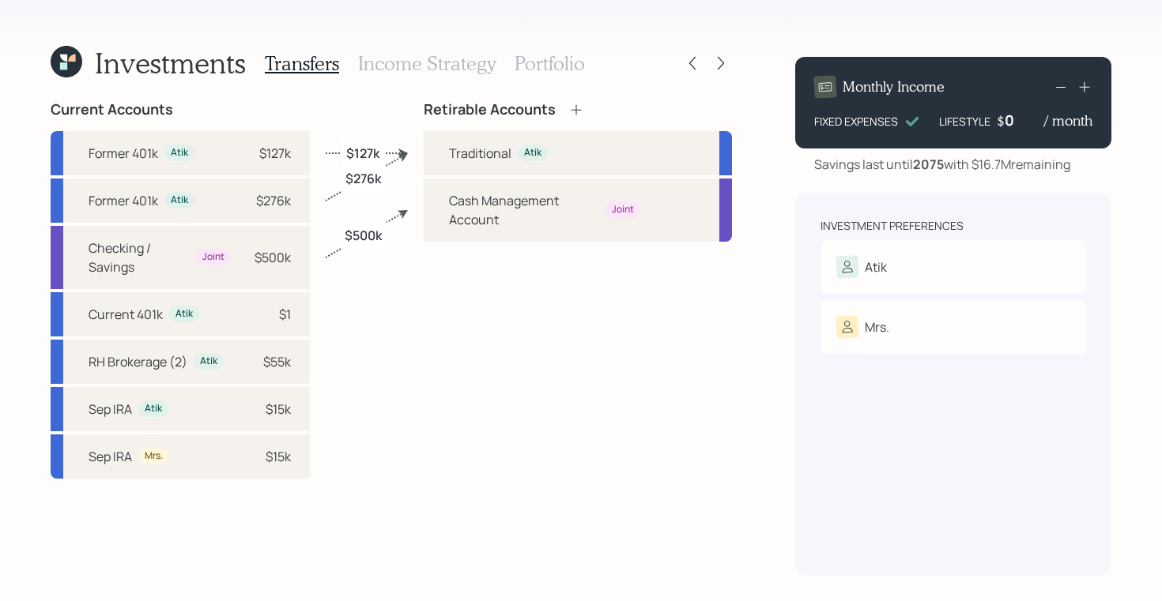
click at [541, 66] on h3 "Portfolio" at bounding box center [549, 63] width 70 height 23
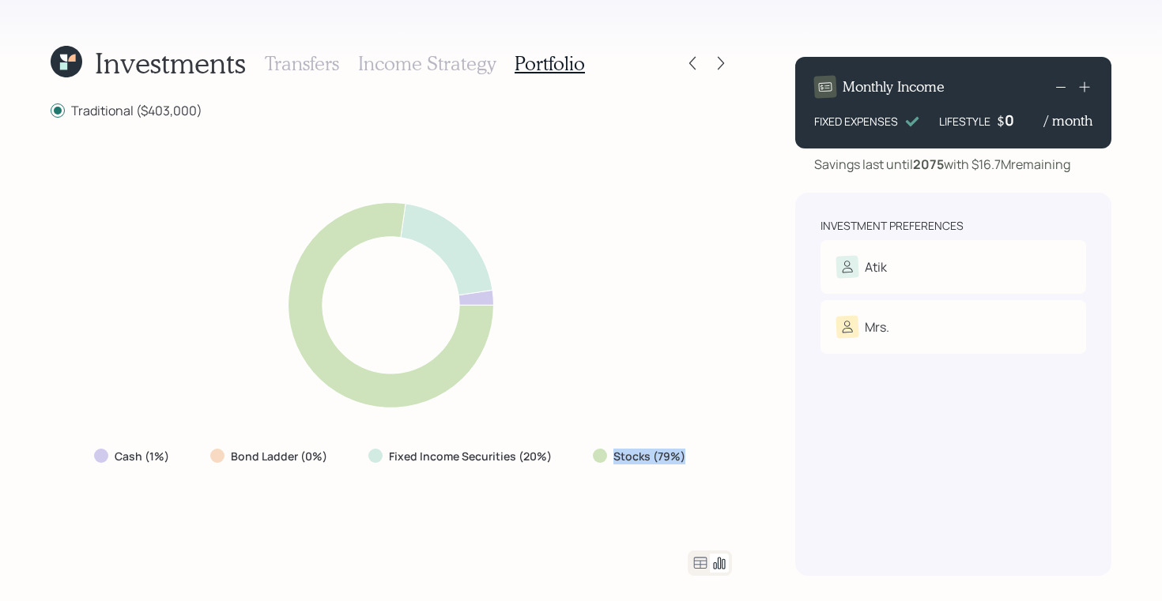
drag, startPoint x: 683, startPoint y: 454, endPoint x: 608, endPoint y: 454, distance: 74.3
click at [608, 454] on div "Stocks (79%)" at bounding box center [641, 457] width 96 height 16
click at [666, 453] on label "Stocks (79%)" at bounding box center [649, 457] width 72 height 16
drag, startPoint x: 683, startPoint y: 455, endPoint x: 614, endPoint y: 455, distance: 68.8
click at [614, 455] on div "Stocks (79%)" at bounding box center [641, 457] width 96 height 16
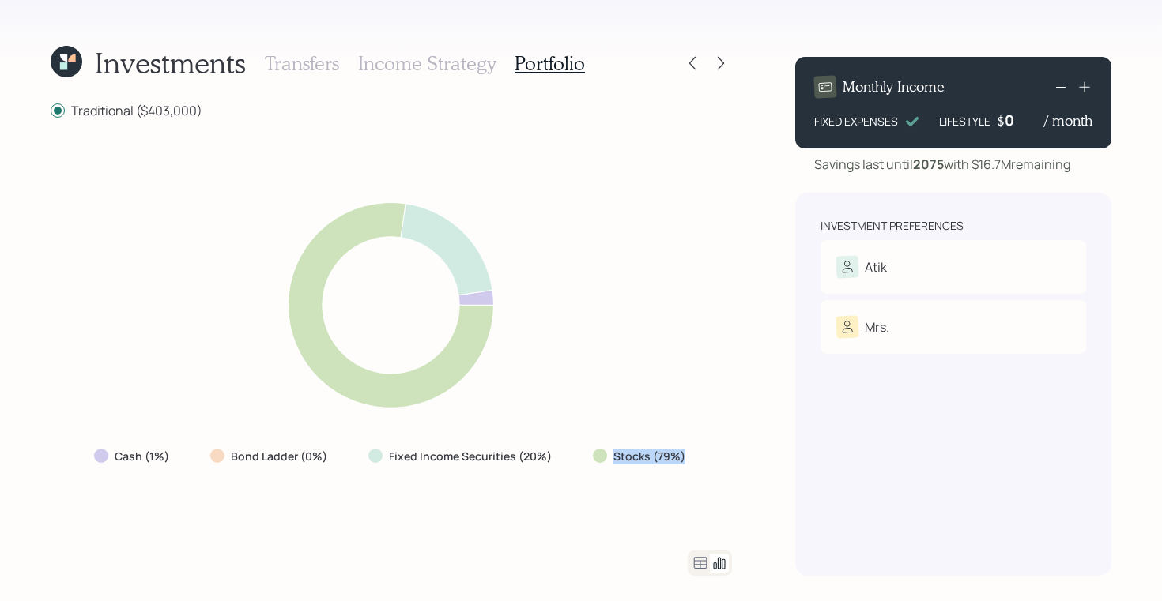
click at [614, 455] on label "Stocks (79%)" at bounding box center [649, 457] width 72 height 16
drag, startPoint x: 682, startPoint y: 457, endPoint x: 612, endPoint y: 462, distance: 70.5
click at [613, 462] on label "Stocks (79%)" at bounding box center [649, 457] width 72 height 16
click at [725, 61] on icon at bounding box center [721, 63] width 16 height 16
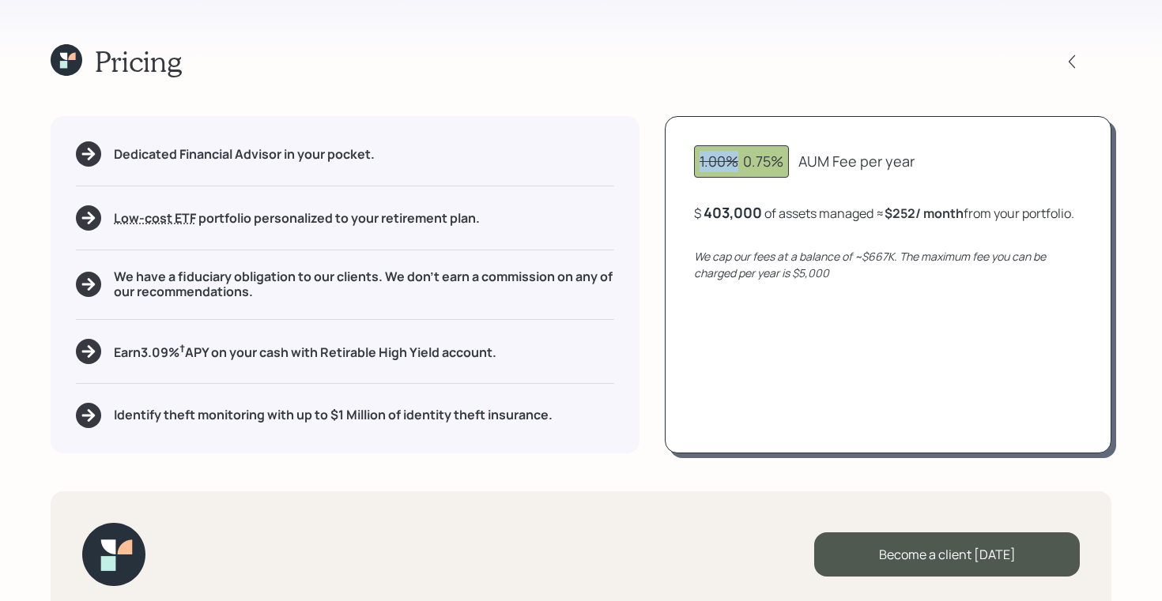
drag, startPoint x: 734, startPoint y: 166, endPoint x: 685, endPoint y: 164, distance: 49.0
click at [685, 164] on div "1.00% 0.75% AUM Fee per year $ 403,000 of assets managed ≈ $252 / month from yo…" at bounding box center [888, 284] width 446 height 337
drag, startPoint x: 744, startPoint y: 164, endPoint x: 791, endPoint y: 167, distance: 47.5
click at [791, 167] on div "1.00% 0.75% AUM Fee per year" at bounding box center [888, 161] width 388 height 32
click at [744, 164] on div "1.00% 0.75%" at bounding box center [741, 161] width 84 height 21
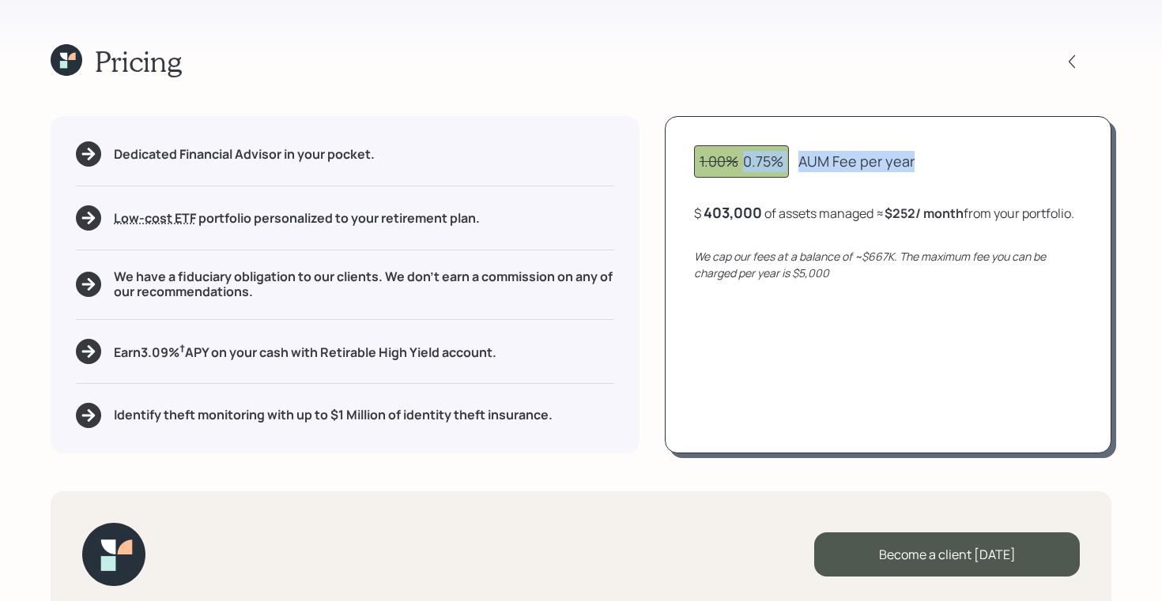
drag, startPoint x: 744, startPoint y: 164, endPoint x: 912, endPoint y: 167, distance: 168.3
click at [912, 167] on div "1.00% 0.75% AUM Fee per year" at bounding box center [888, 161] width 388 height 32
drag, startPoint x: 703, startPoint y: 212, endPoint x: 764, endPoint y: 213, distance: 61.7
click at [764, 213] on div "$ 403,000 of assets managed ≈ $252 / month from your portfolio ." at bounding box center [884, 213] width 380 height 20
drag, startPoint x: 764, startPoint y: 213, endPoint x: 710, endPoint y: 214, distance: 53.7
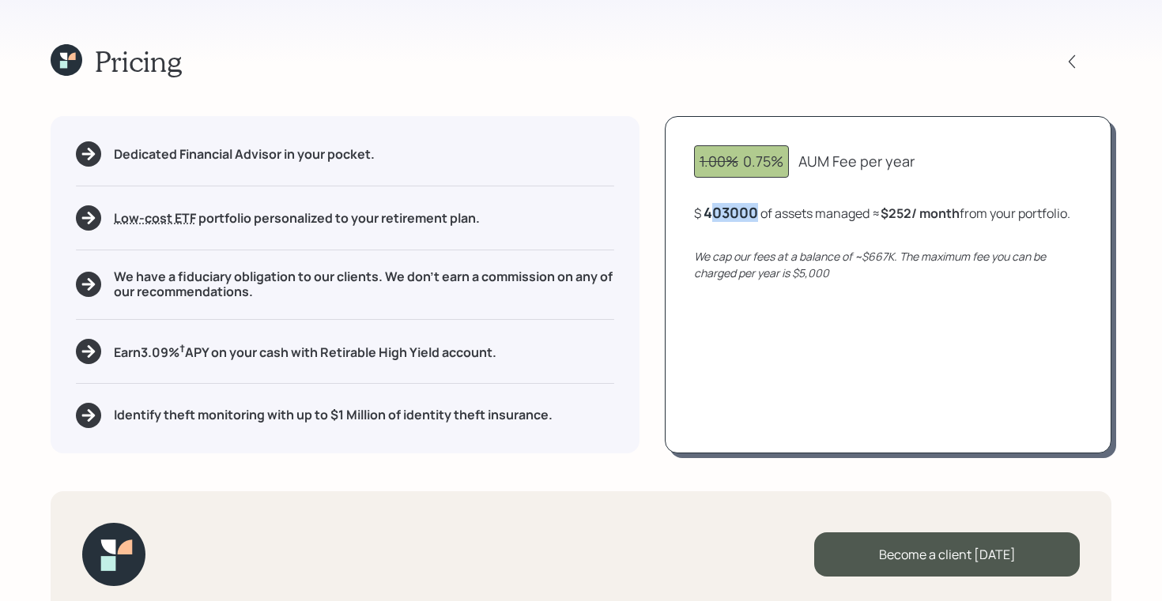
click at [711, 214] on div "$ 403000 of assets managed ≈ $252 / month from your portfolio ." at bounding box center [882, 213] width 376 height 20
click at [786, 211] on div "$ 403000 of assets managed ≈ $252 / month from your portfolio ." at bounding box center [882, 213] width 376 height 20
drag, startPoint x: 880, startPoint y: 210, endPoint x: 997, endPoint y: 214, distance: 116.2
click at [997, 214] on div "$ 403,000 of assets managed ≈ $252 / month from your portfolio ." at bounding box center [884, 213] width 380 height 20
drag, startPoint x: 748, startPoint y: 232, endPoint x: 680, endPoint y: 232, distance: 68.0
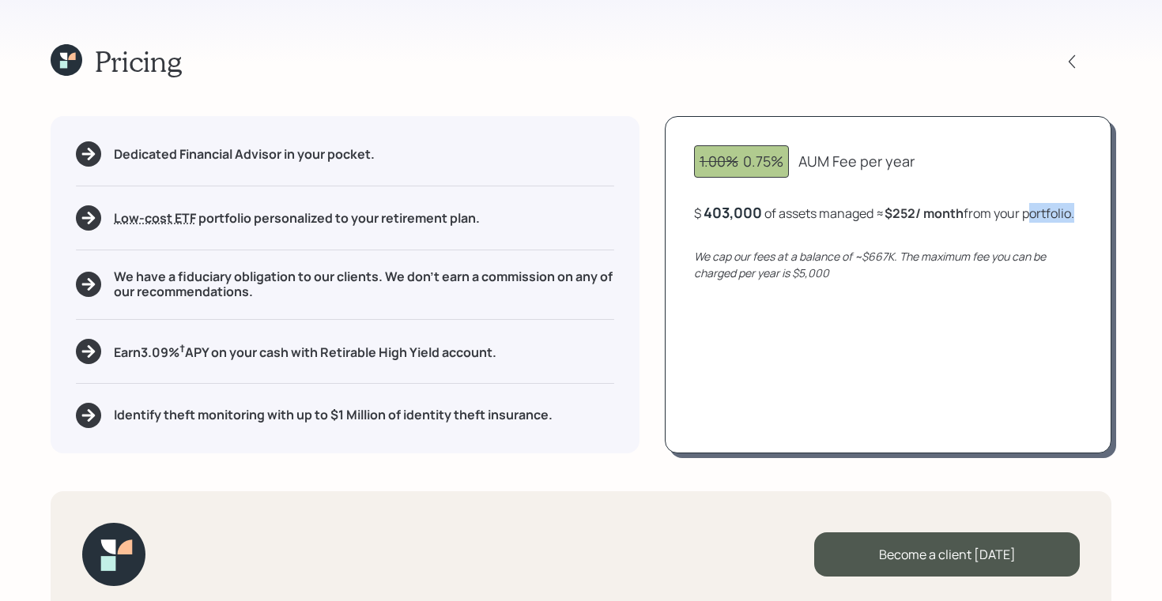
click at [680, 232] on div "1.00% 0.75% AUM Fee per year $ 403,000 of assets managed ≈ $252 / month from yo…" at bounding box center [888, 284] width 446 height 337
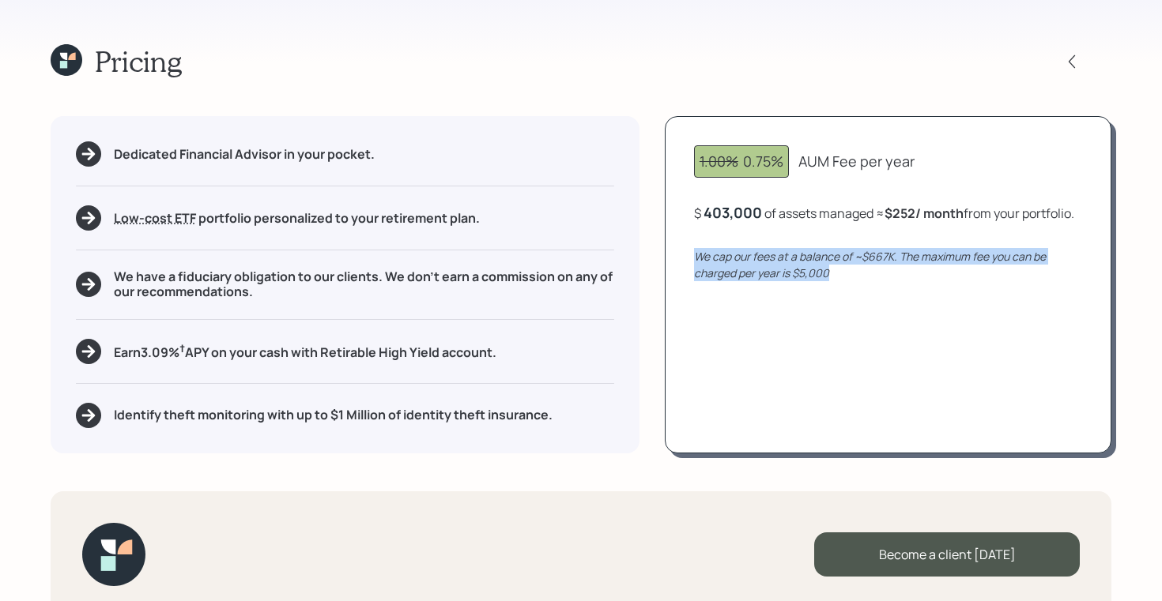
drag, startPoint x: 842, startPoint y: 296, endPoint x: 685, endPoint y: 268, distance: 159.0
click at [685, 268] on div "1.00% 0.75% AUM Fee per year $ 403,000 of assets managed ≈ $252 / month from yo…" at bounding box center [888, 284] width 446 height 337
drag, startPoint x: 685, startPoint y: 268, endPoint x: 671, endPoint y: 268, distance: 14.2
click at [685, 268] on div "1.00% 0.75% AUM Fee per year $ 403,000 of assets managed ≈ $252 / month from yo…" at bounding box center [888, 284] width 446 height 337
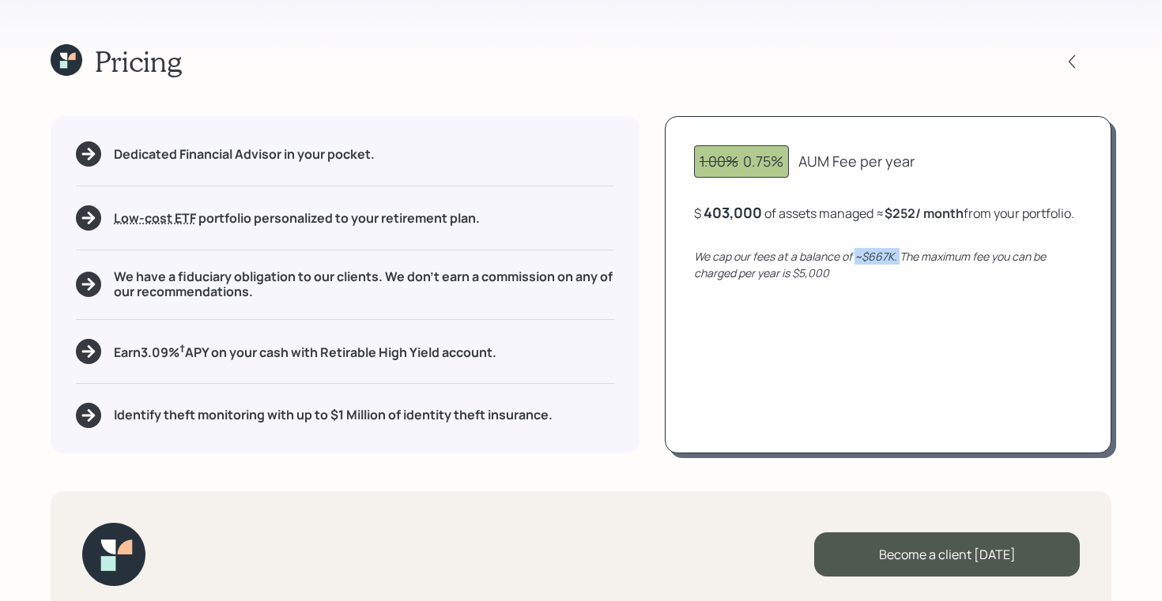
drag, startPoint x: 899, startPoint y: 277, endPoint x: 856, endPoint y: 276, distance: 42.7
click at [856, 276] on icon "We cap our fees at a balance of ~$667K. The maximum fee you can be charged per …" at bounding box center [870, 265] width 352 height 32
drag, startPoint x: 904, startPoint y: 273, endPoint x: 1045, endPoint y: 288, distance: 141.4
click at [1045, 281] on div "We cap our fees at a balance of ~$667K. The maximum fee you can be charged per …" at bounding box center [888, 264] width 388 height 33
click at [816, 281] on icon "We cap our fees at a balance of ~$667K. The maximum fee you can be charged per …" at bounding box center [870, 265] width 352 height 32
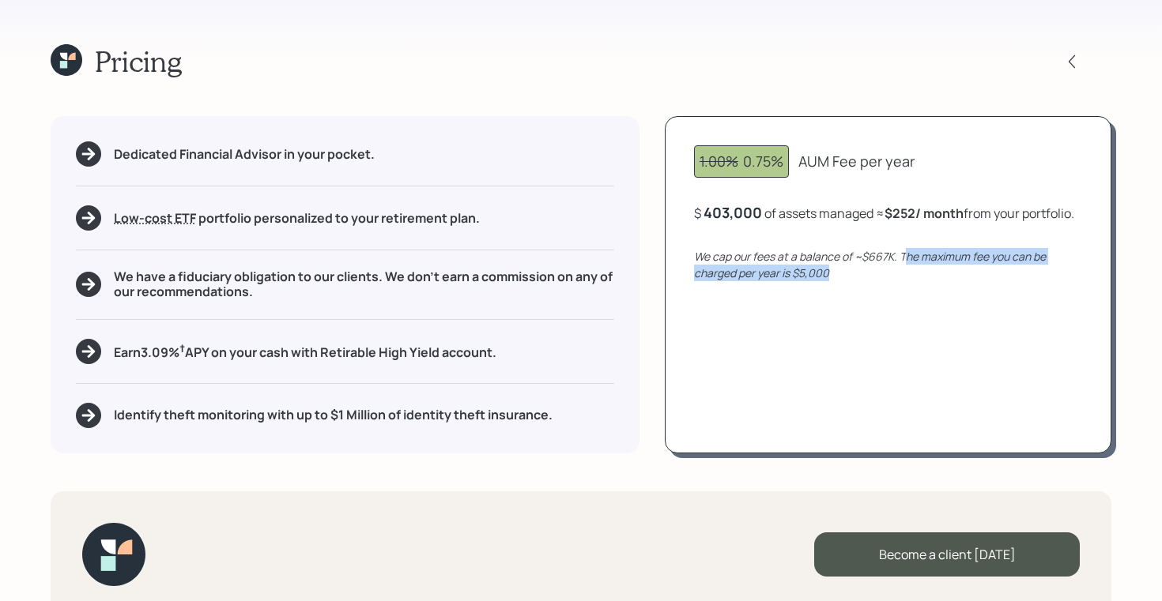
click at [816, 281] on icon "We cap our fees at a balance of ~$667K. The maximum fee you can be charged per …" at bounding box center [870, 265] width 352 height 32
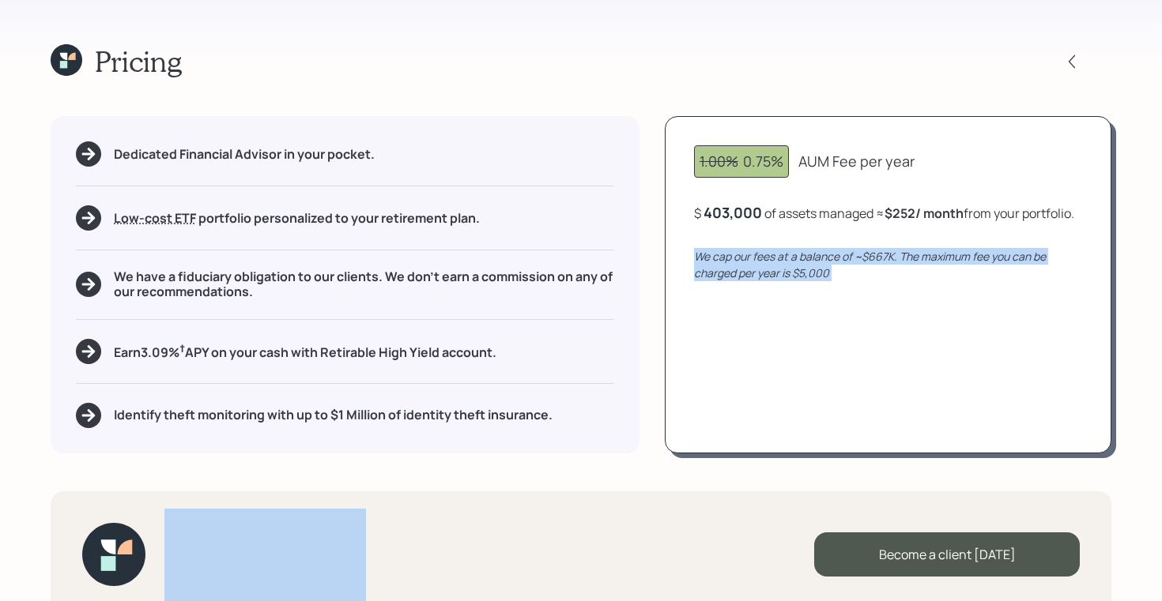
click at [816, 281] on icon "We cap our fees at a balance of ~$667K. The maximum fee you can be charged per …" at bounding box center [870, 265] width 352 height 32
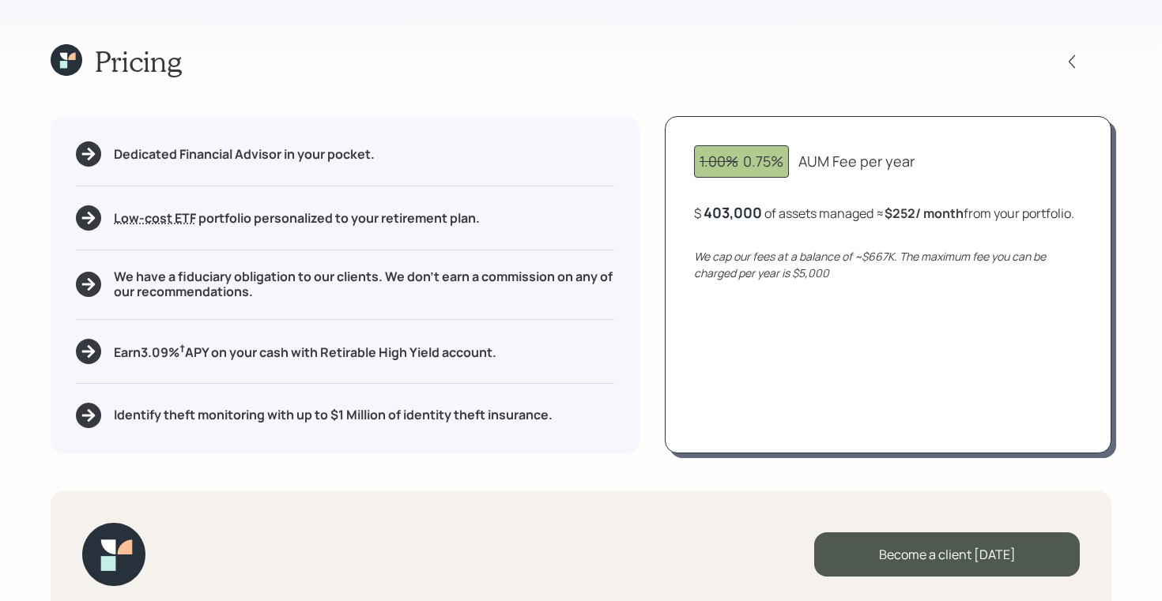
click at [729, 216] on div "403,000" at bounding box center [732, 212] width 58 height 19
click at [729, 216] on div "403000" at bounding box center [730, 212] width 55 height 19
click at [814, 222] on div "$ 1000000 of assets managed ≈ $252 / month from your portfolio ." at bounding box center [886, 213] width 385 height 20
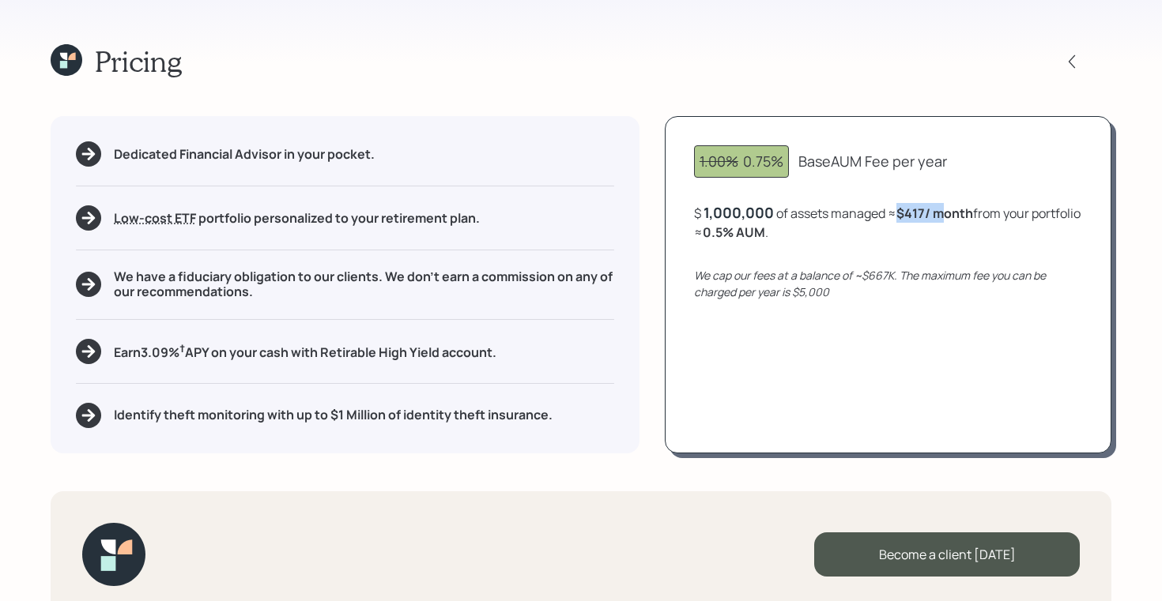
drag, startPoint x: 899, startPoint y: 213, endPoint x: 938, endPoint y: 213, distance: 38.7
click at [938, 213] on div "$ 1,000,000 of assets managed ≈ $417 / month from your portfolio ≈ 0.5 % AUM ." at bounding box center [888, 222] width 388 height 39
drag, startPoint x: 822, startPoint y: 232, endPoint x: 747, endPoint y: 232, distance: 75.1
click at [747, 232] on div "$ 1,000,000 of assets managed ≈ $417 / month from your portfolio ≈ 0.5 % AUM ." at bounding box center [888, 222] width 388 height 39
click at [71, 55] on icon at bounding box center [71, 56] width 7 height 7
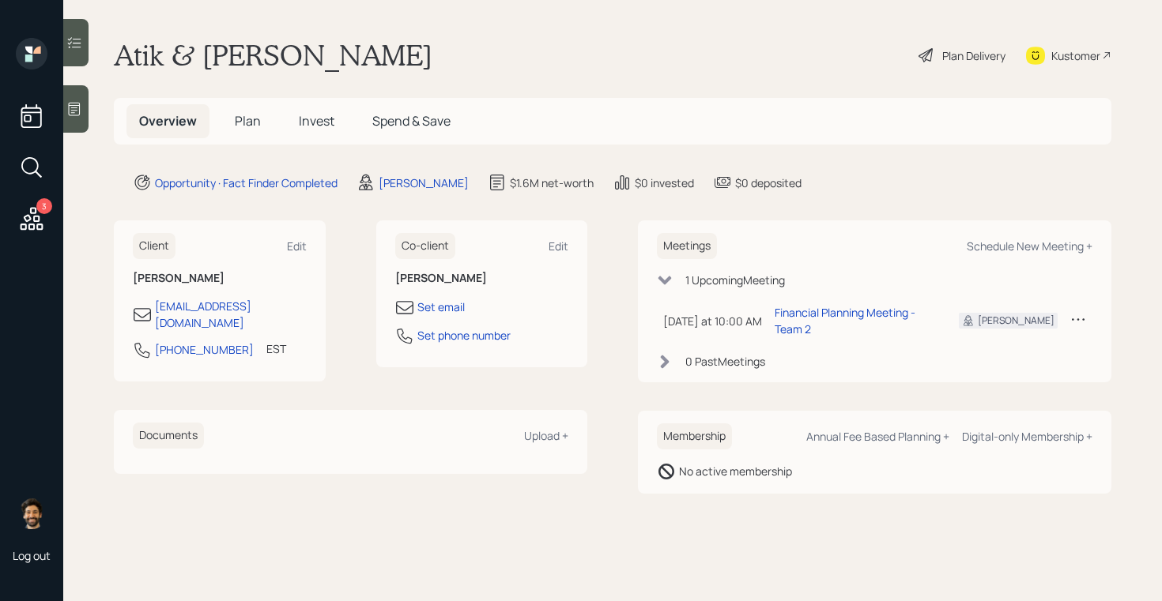
click at [243, 119] on span "Plan" at bounding box center [248, 120] width 26 height 17
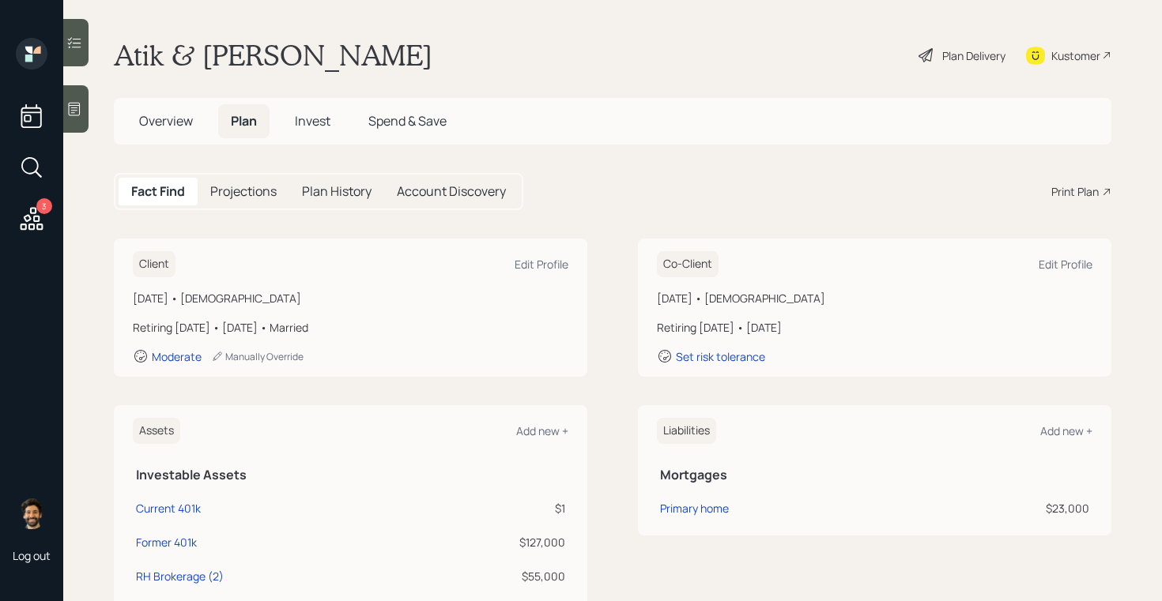
click at [1086, 58] on div "Kustomer" at bounding box center [1075, 55] width 49 height 17
click at [165, 126] on span "Overview" at bounding box center [166, 120] width 54 height 17
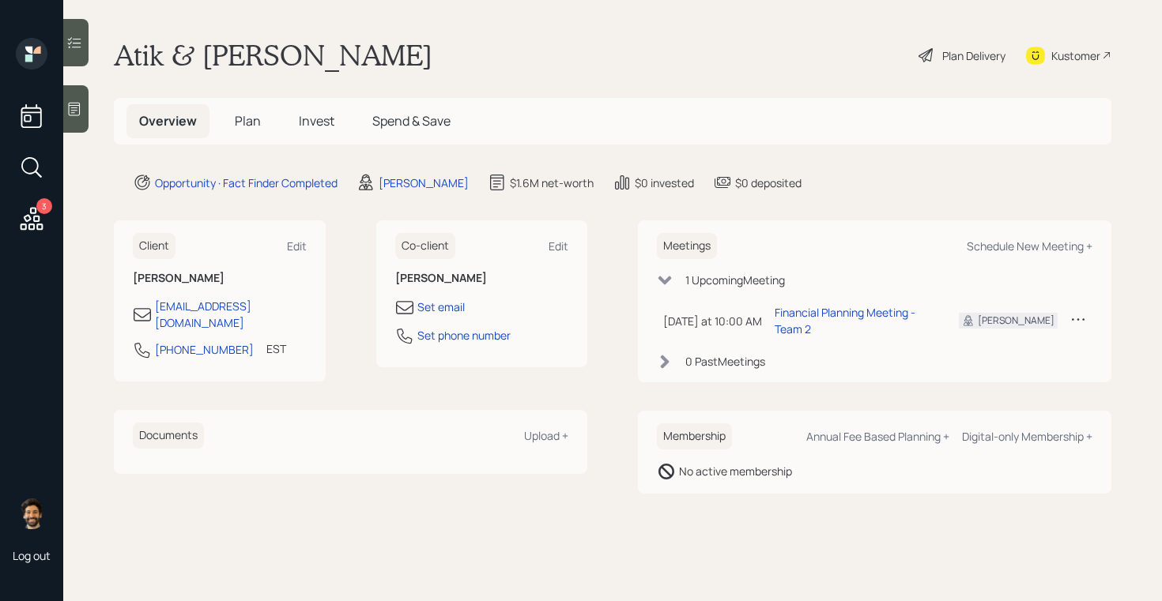
click at [311, 127] on span "Invest" at bounding box center [317, 120] width 36 height 17
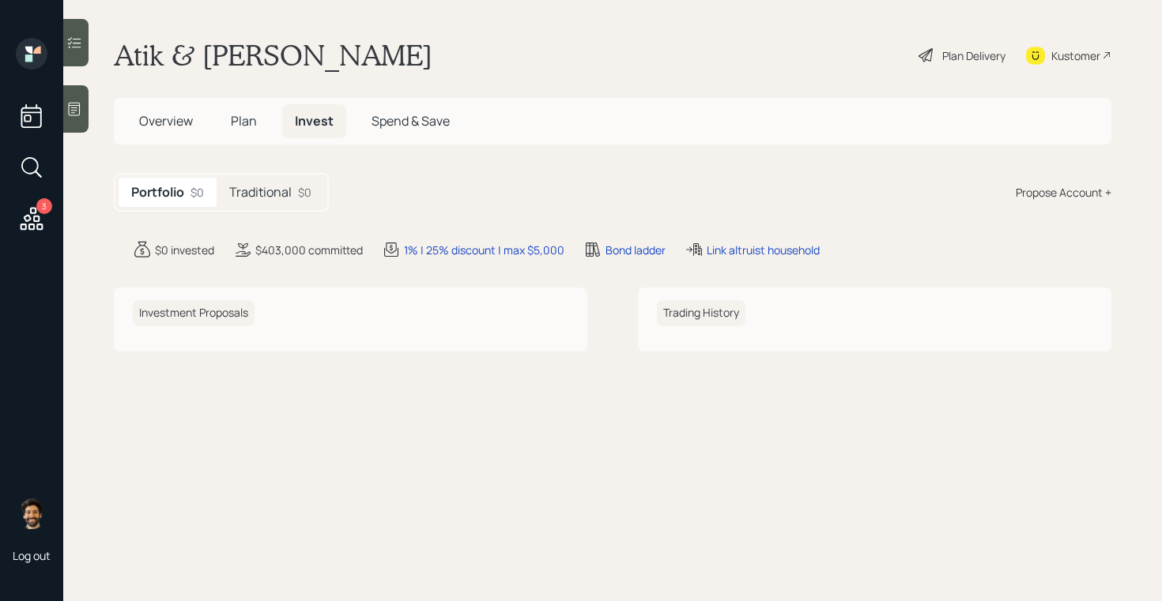
click at [266, 192] on h5 "Traditional" at bounding box center [260, 192] width 62 height 15
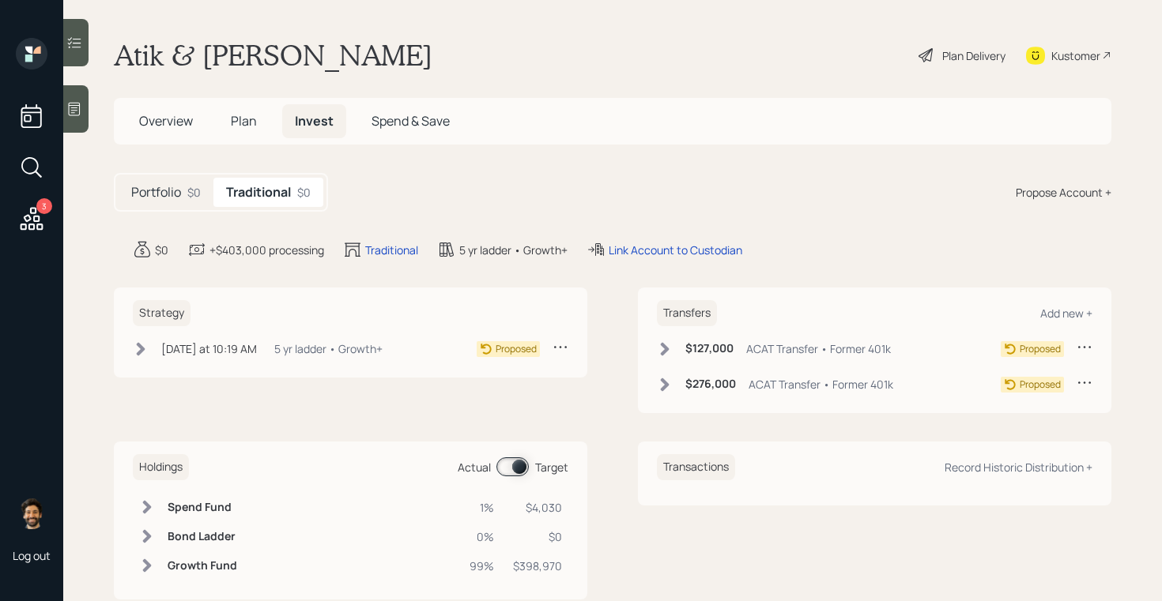
click at [251, 122] on span "Plan" at bounding box center [244, 120] width 26 height 17
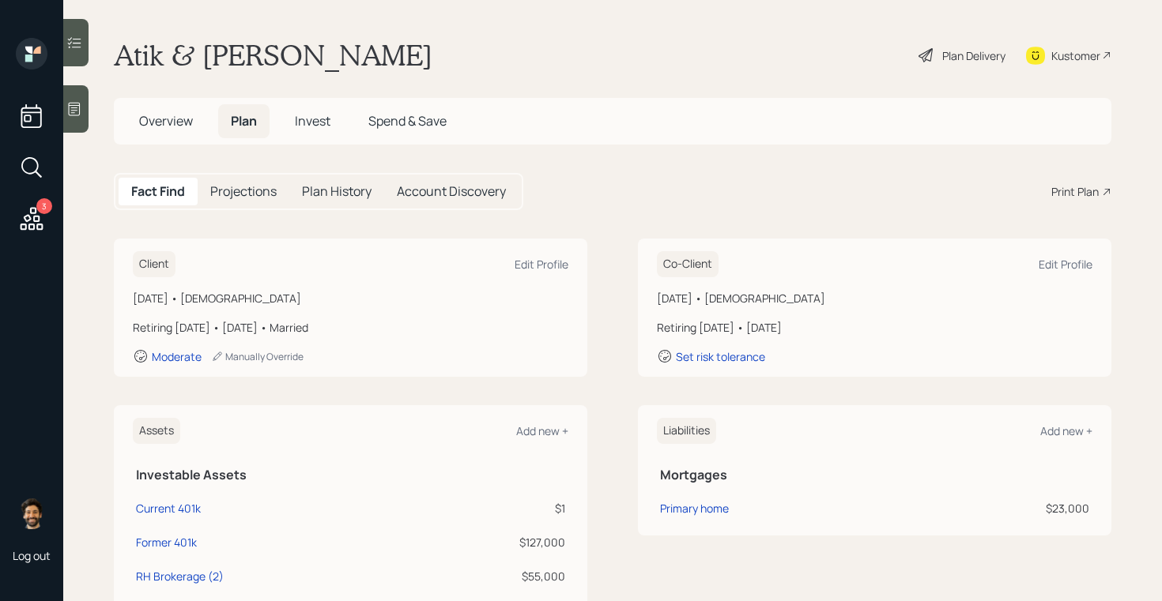
click at [1092, 190] on div "Print Plan" at bounding box center [1074, 191] width 47 height 17
click at [161, 122] on span "Overview" at bounding box center [166, 120] width 54 height 17
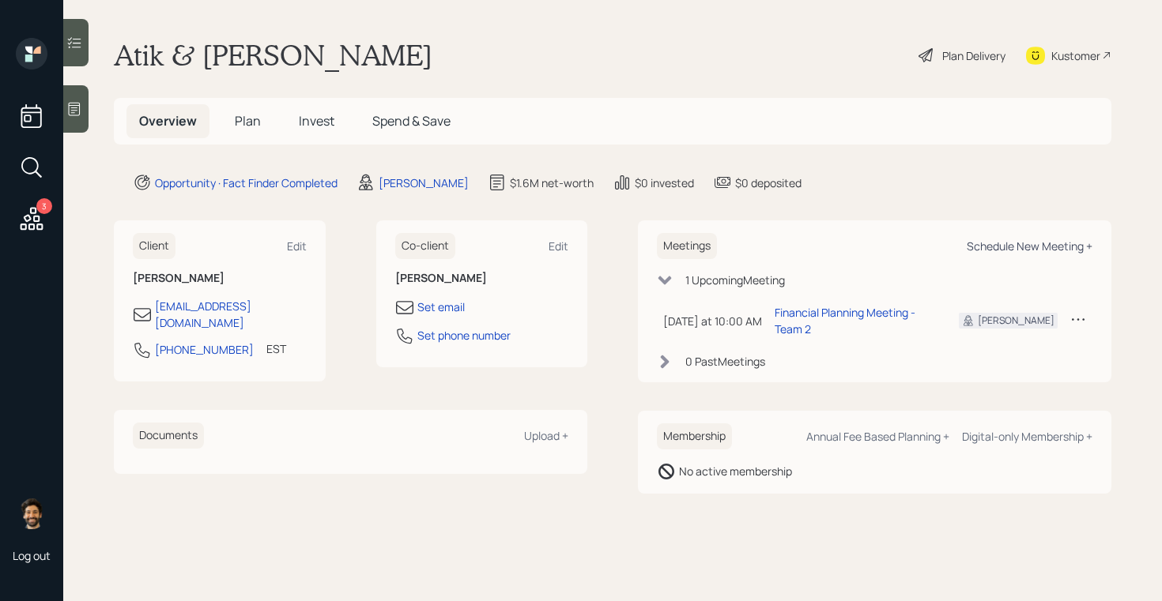
click at [1053, 247] on div "Schedule New Meeting +" at bounding box center [1029, 246] width 126 height 15
select select "f14b762f-c7c2-4b89-9227-8fa891345eea"
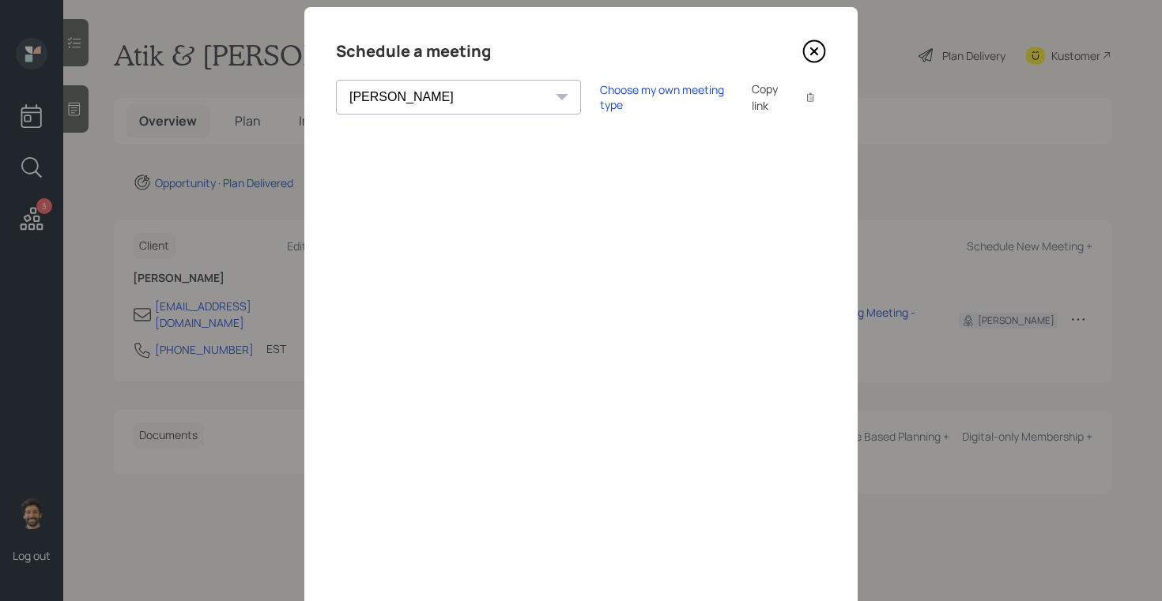
scroll to position [24, 0]
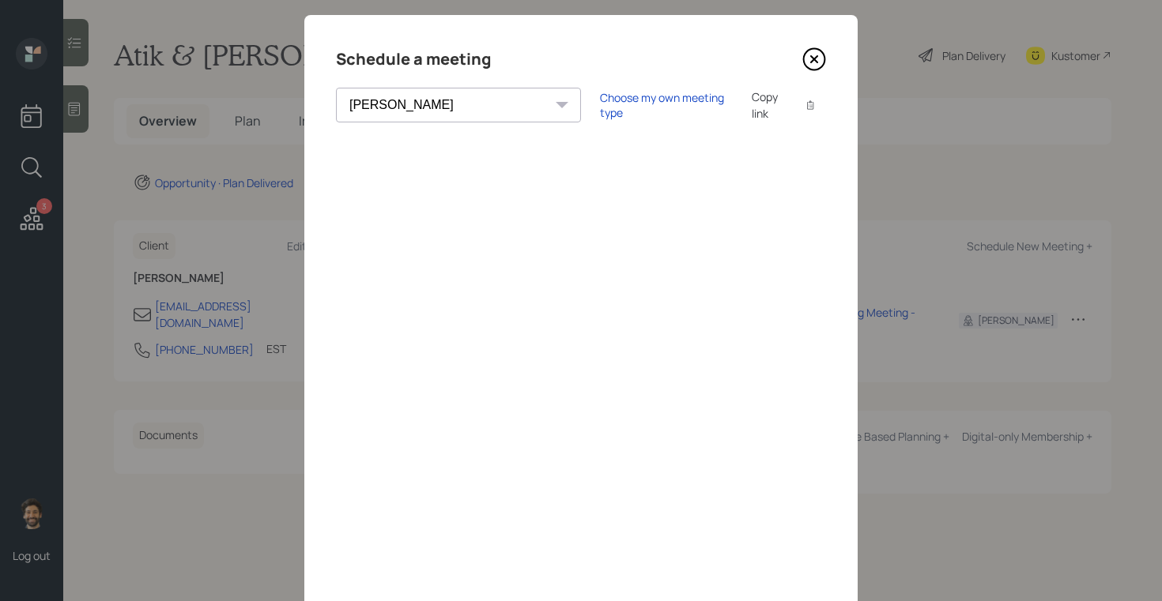
click at [814, 60] on icon at bounding box center [814, 59] width 6 height 6
